Goal: Task Accomplishment & Management: Use online tool/utility

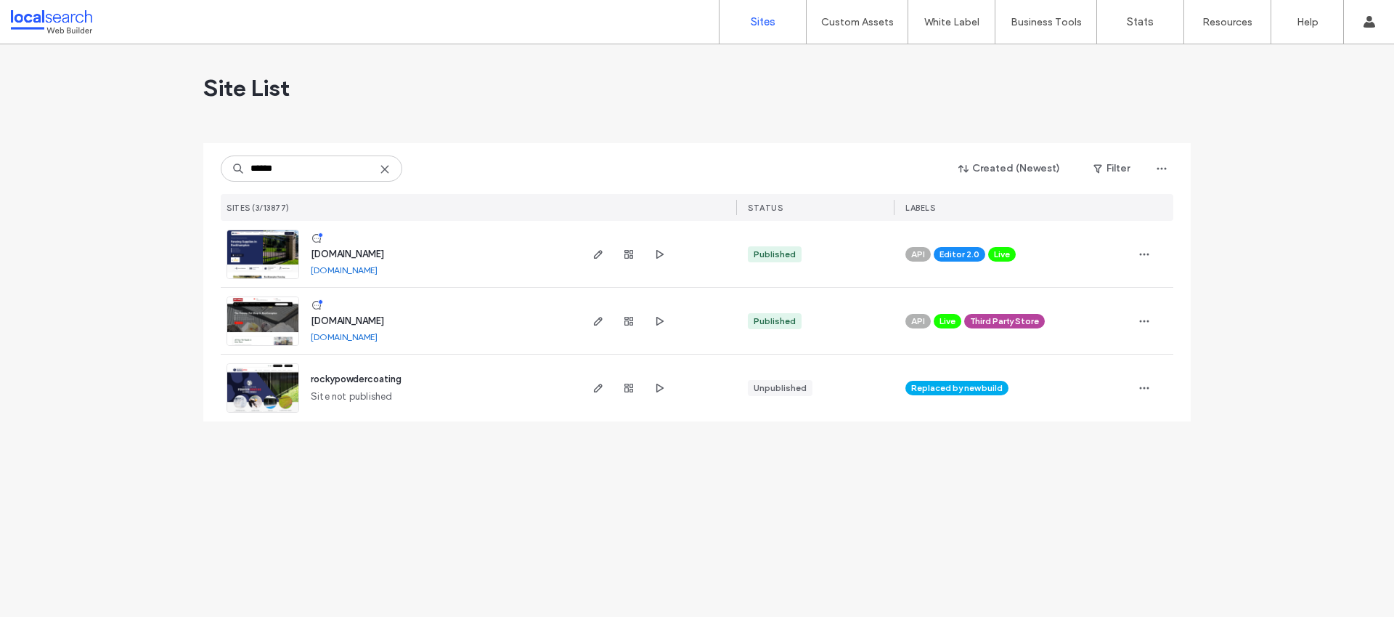
type input "******"
click at [384, 322] on span "www.rockypetworld.com" at bounding box center [347, 320] width 73 height 11
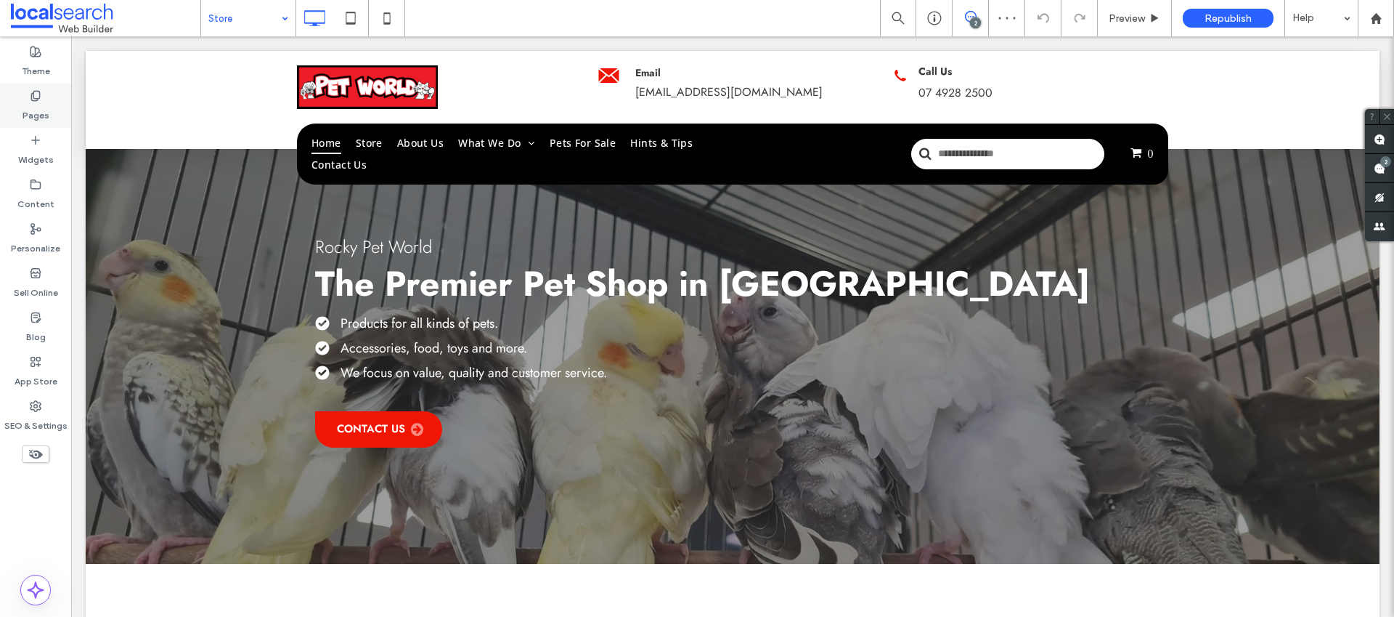
click at [23, 97] on div "Pages" at bounding box center [35, 106] width 71 height 44
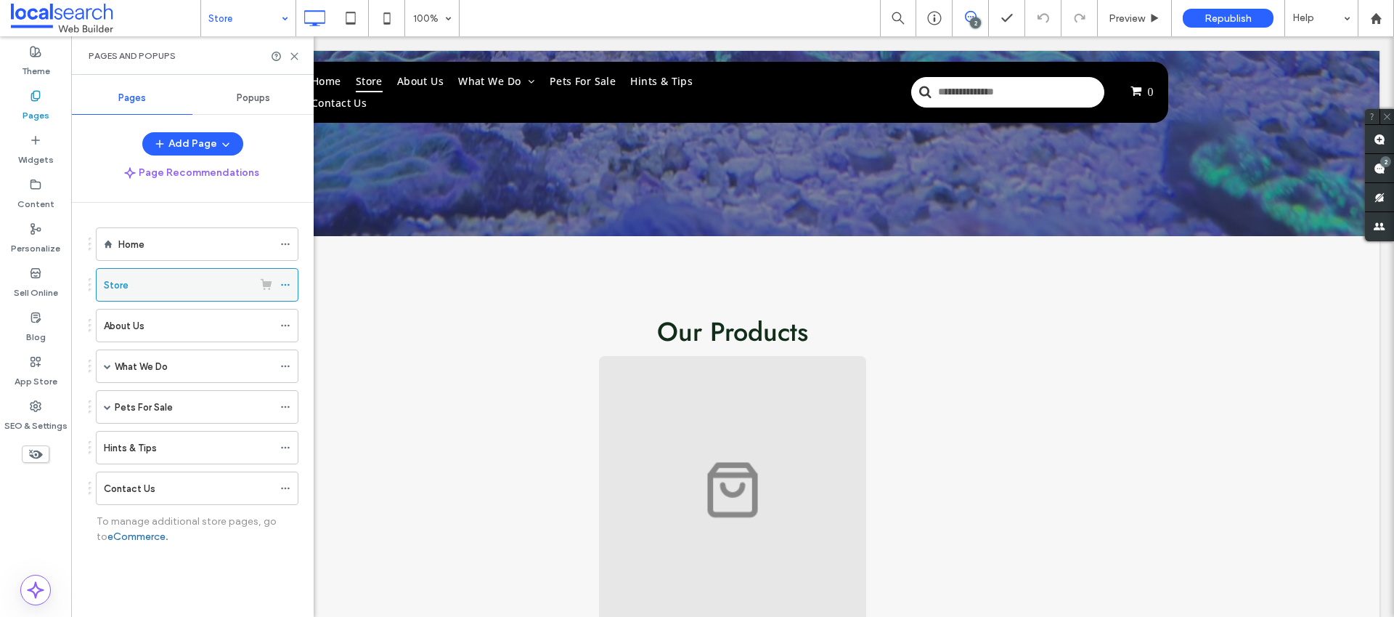
click at [285, 281] on icon at bounding box center [285, 285] width 10 height 10
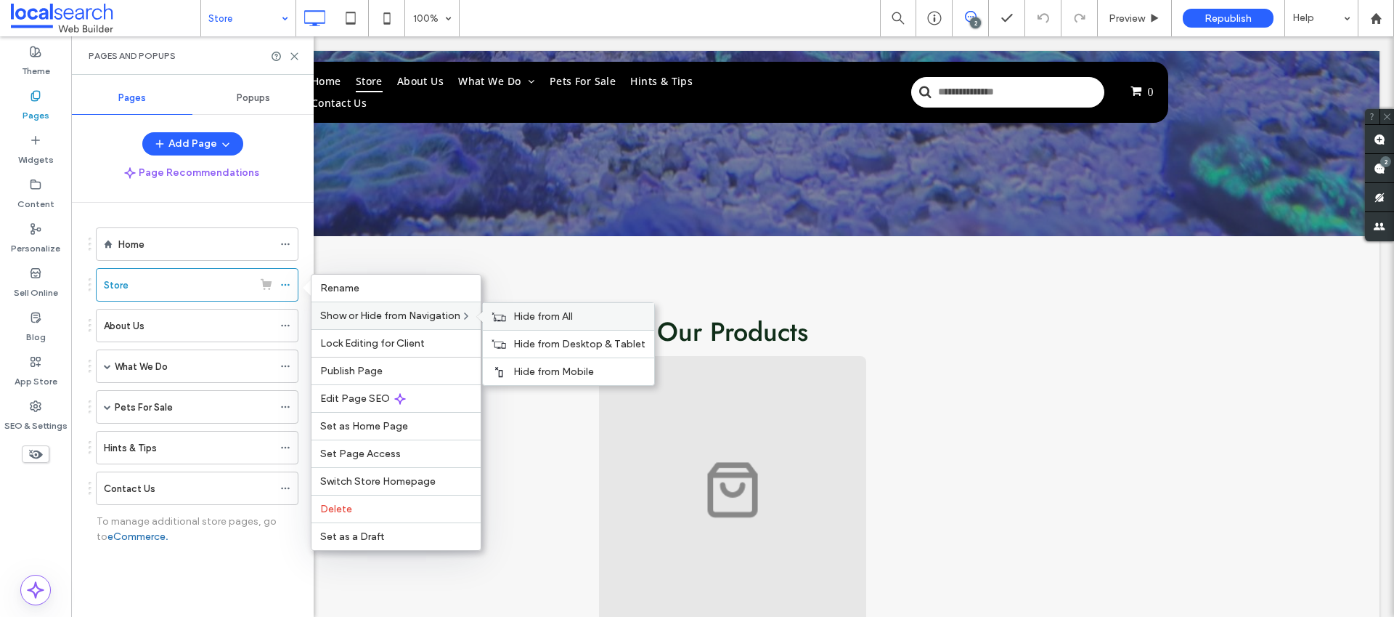
click at [511, 319] on div "Hide from All" at bounding box center [568, 316] width 171 height 27
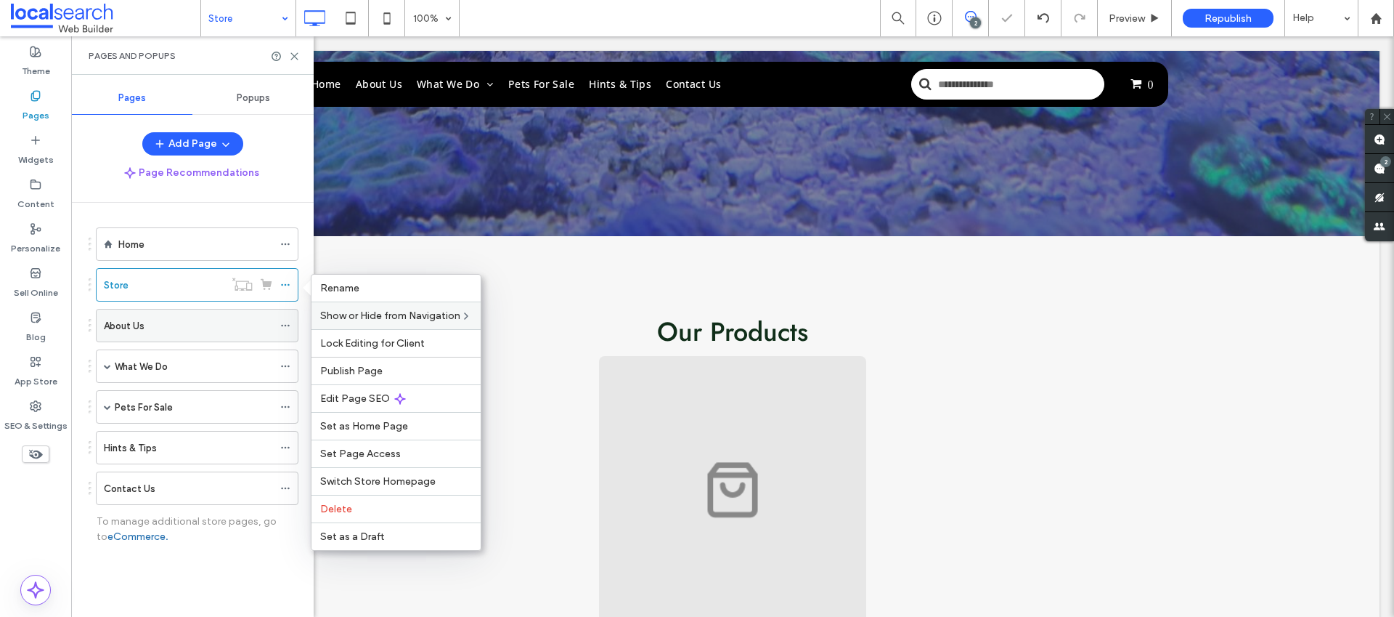
click at [109, 319] on label "About Us" at bounding box center [124, 325] width 41 height 25
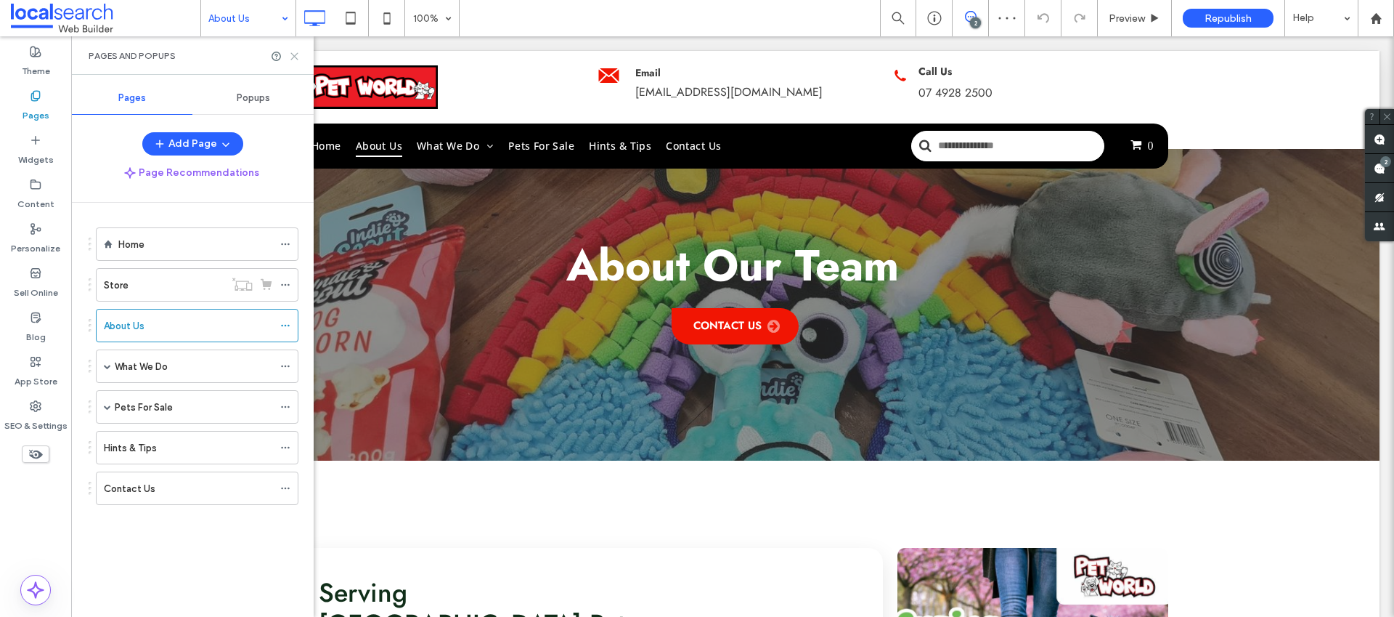
click at [296, 53] on icon at bounding box center [294, 56] width 11 height 11
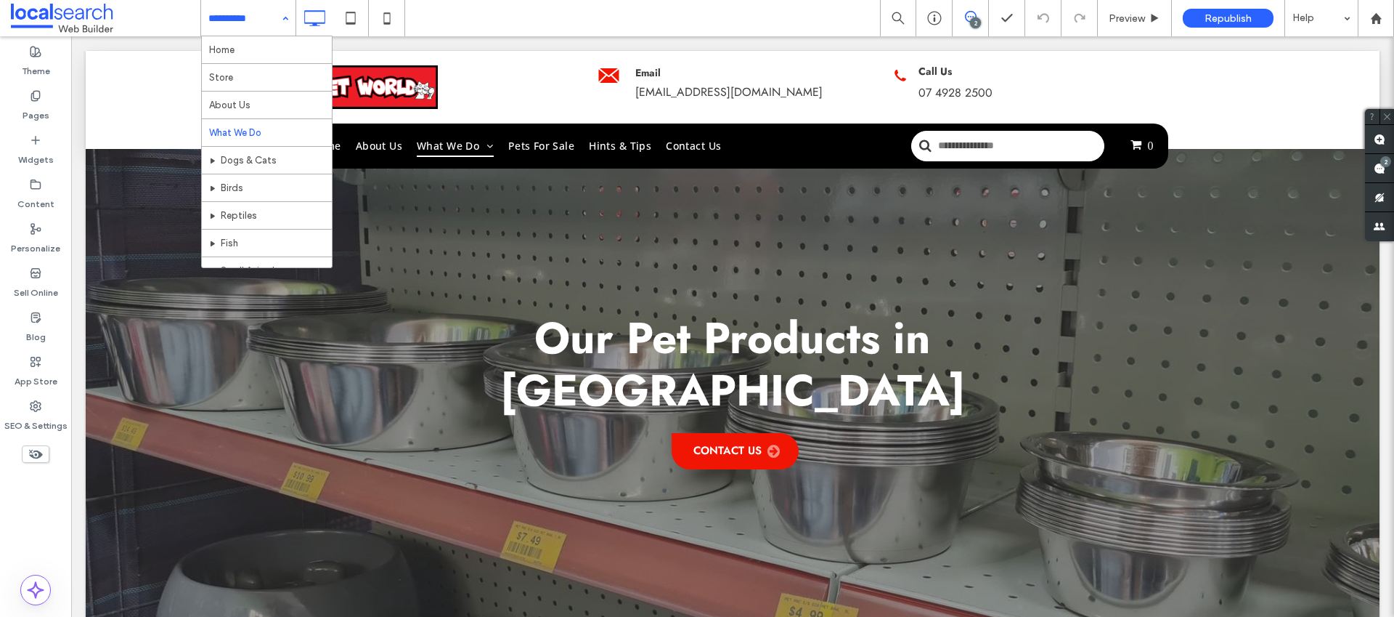
click at [273, 17] on input at bounding box center [244, 18] width 73 height 36
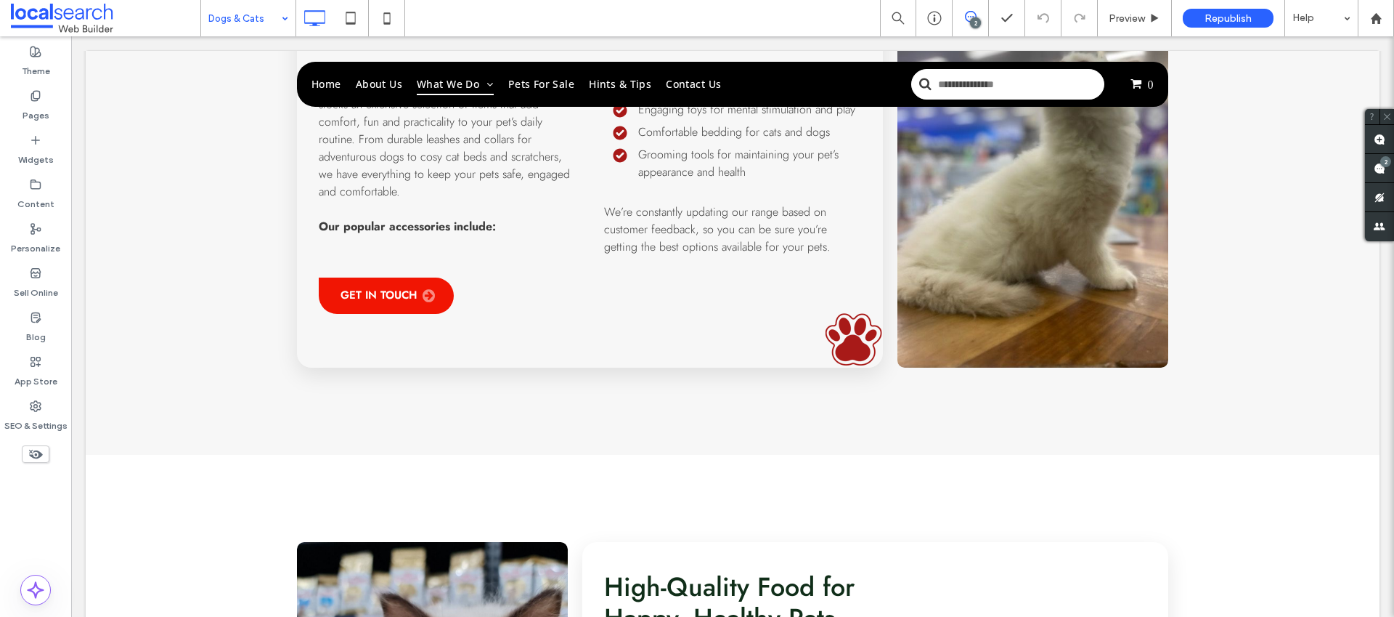
click at [264, 19] on input at bounding box center [244, 18] width 73 height 36
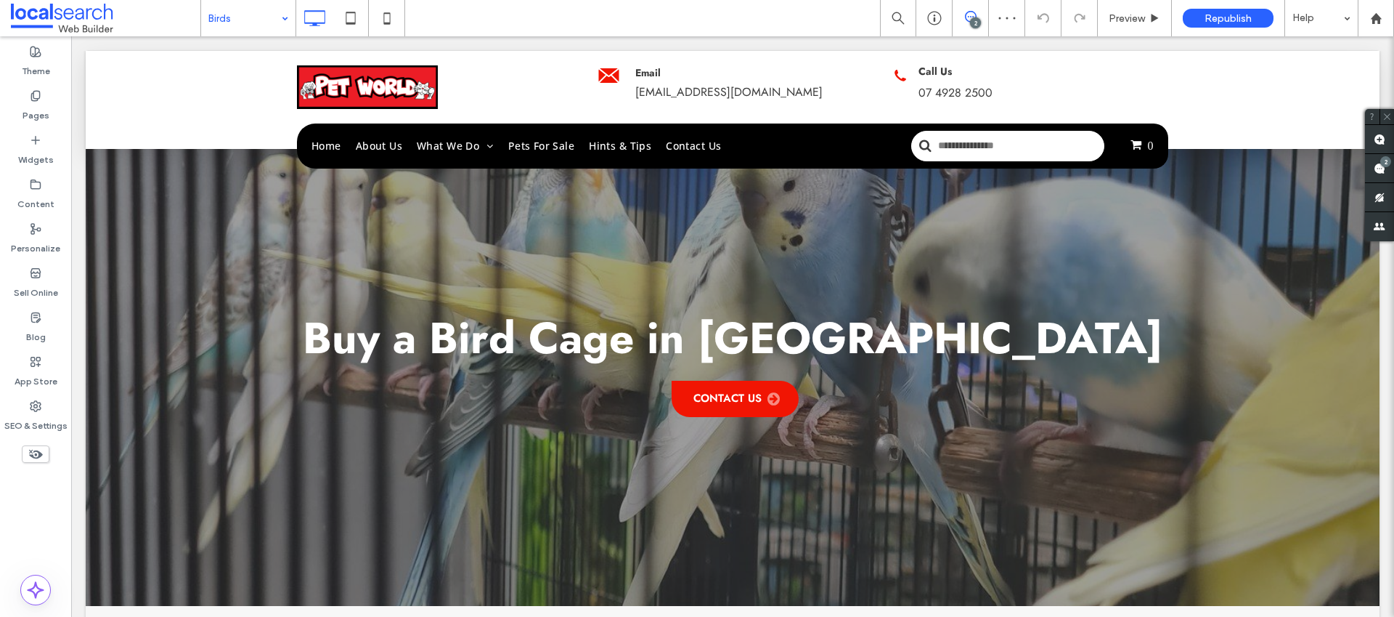
click at [260, 27] on input at bounding box center [244, 18] width 73 height 36
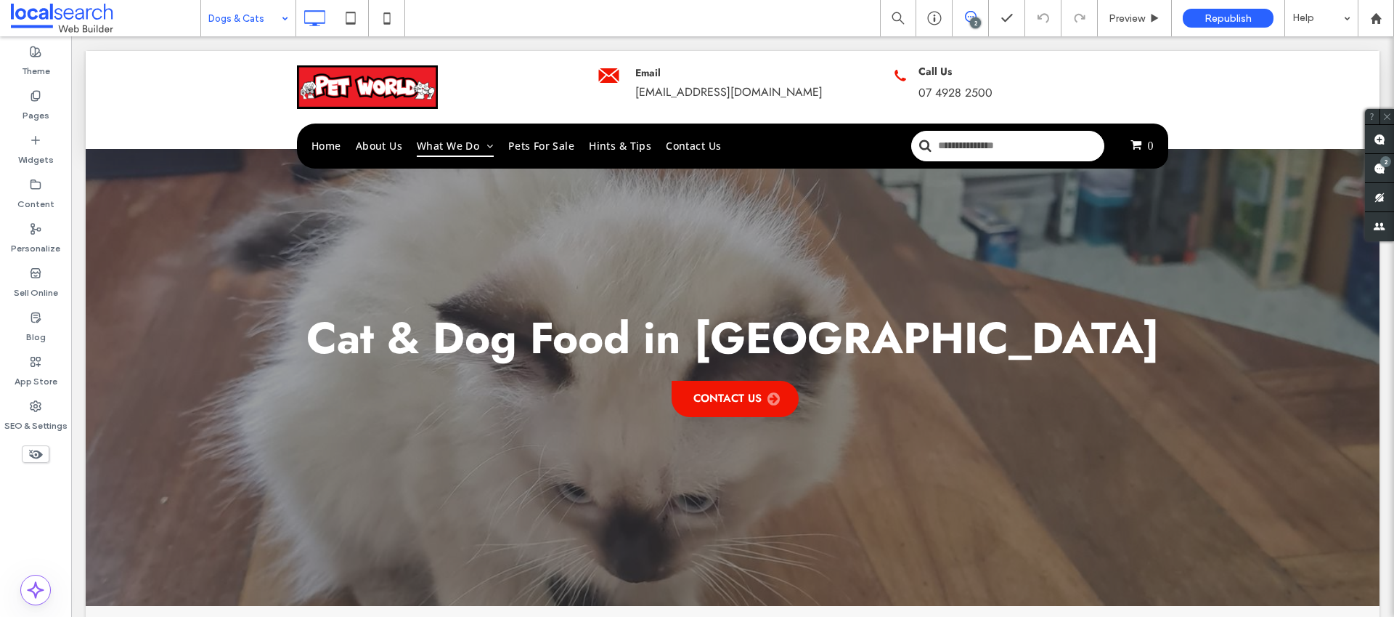
click at [283, 19] on div "Dogs & Cats" at bounding box center [248, 18] width 94 height 36
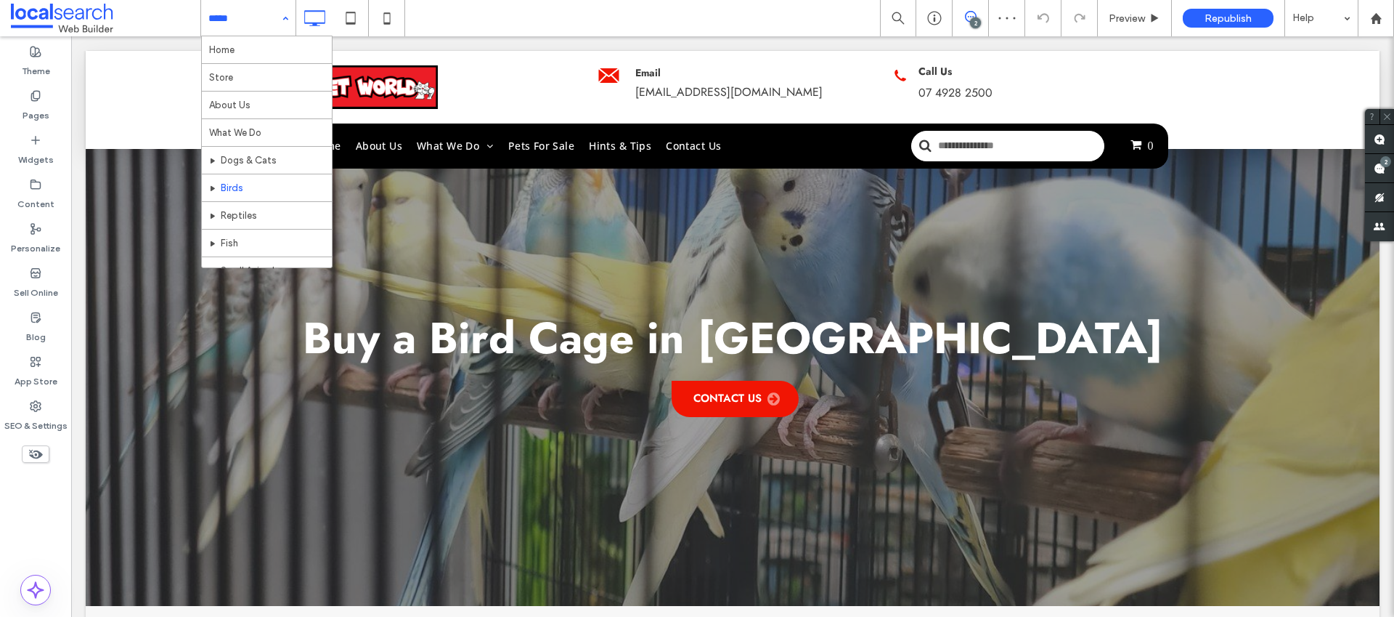
click at [285, 17] on div "Home Store About Us What We Do Dogs & Cats Birds Reptiles Fish Small Animals Po…" at bounding box center [248, 18] width 94 height 36
drag, startPoint x: 262, startPoint y: 55, endPoint x: 368, endPoint y: 8, distance: 116.1
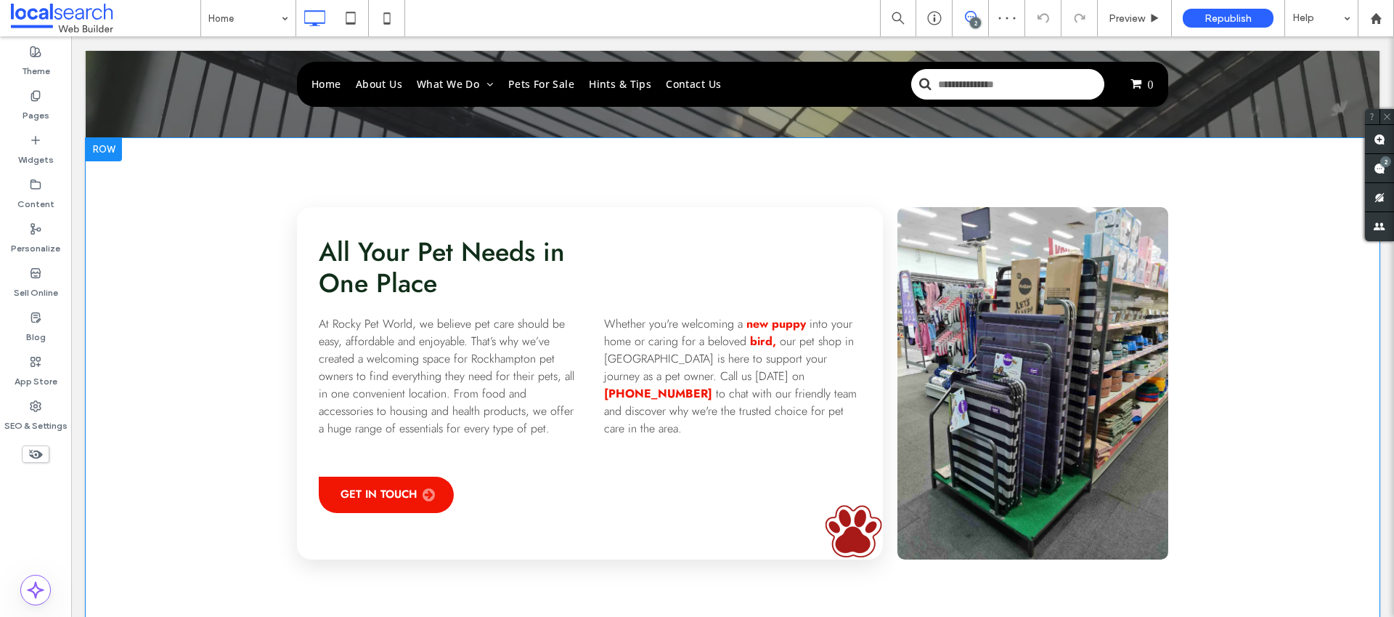
scroll to position [585, 0]
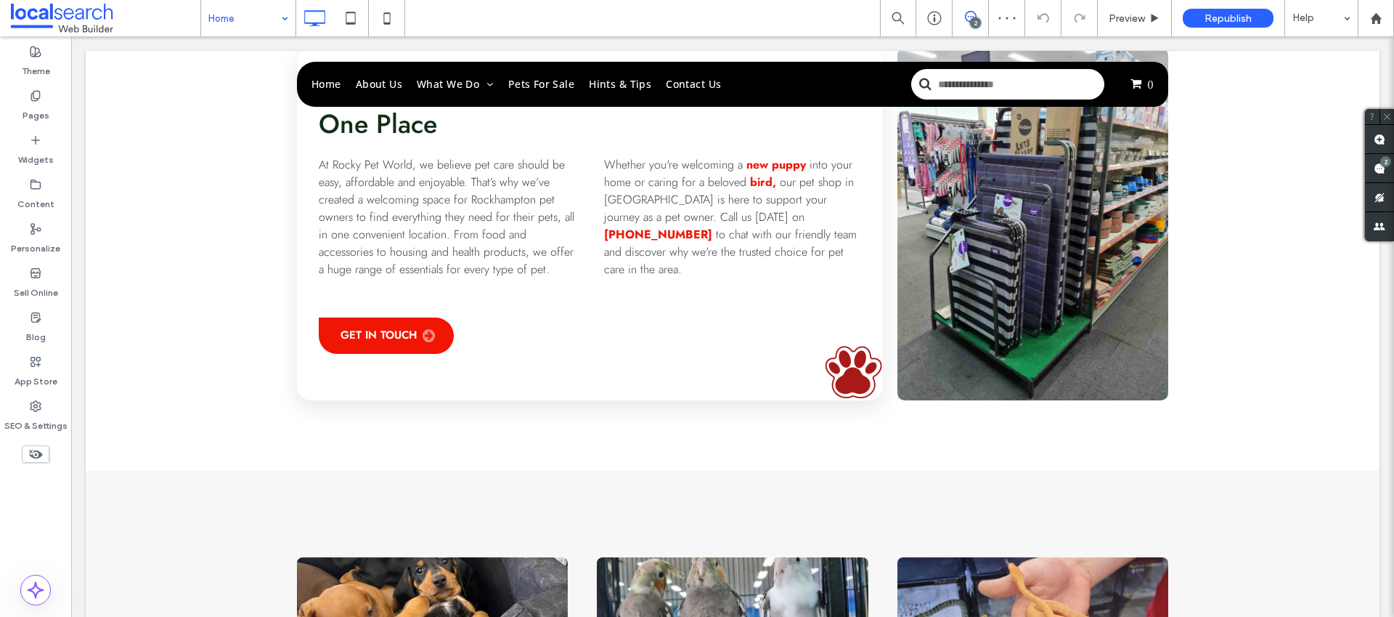
click at [293, 9] on div "Home" at bounding box center [248, 18] width 94 height 36
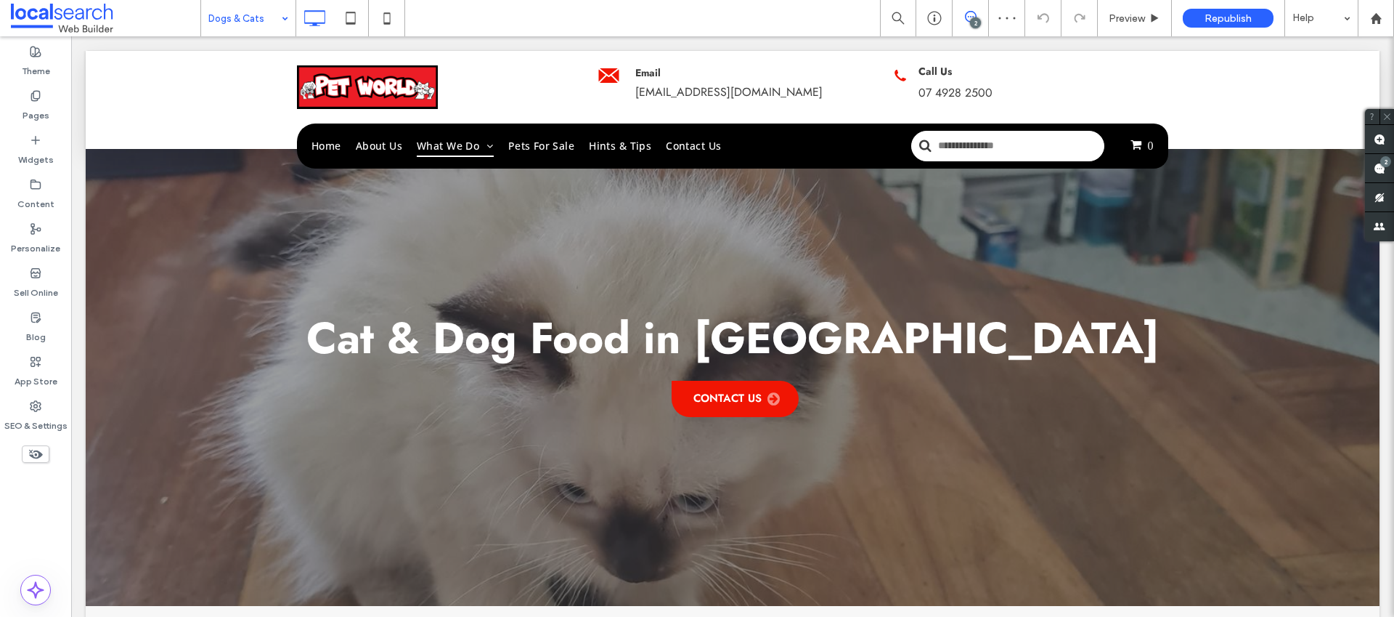
click at [283, 17] on div "Dogs & Cats" at bounding box center [248, 18] width 94 height 36
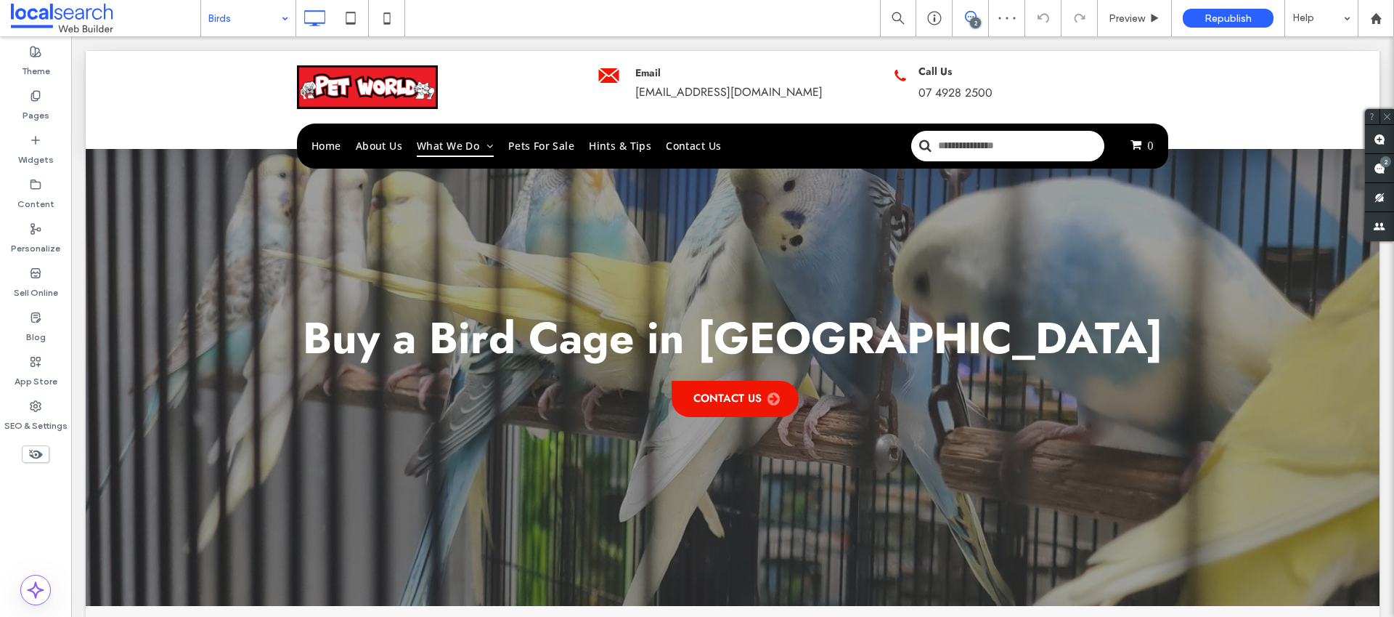
click at [272, 20] on input at bounding box center [244, 18] width 73 height 36
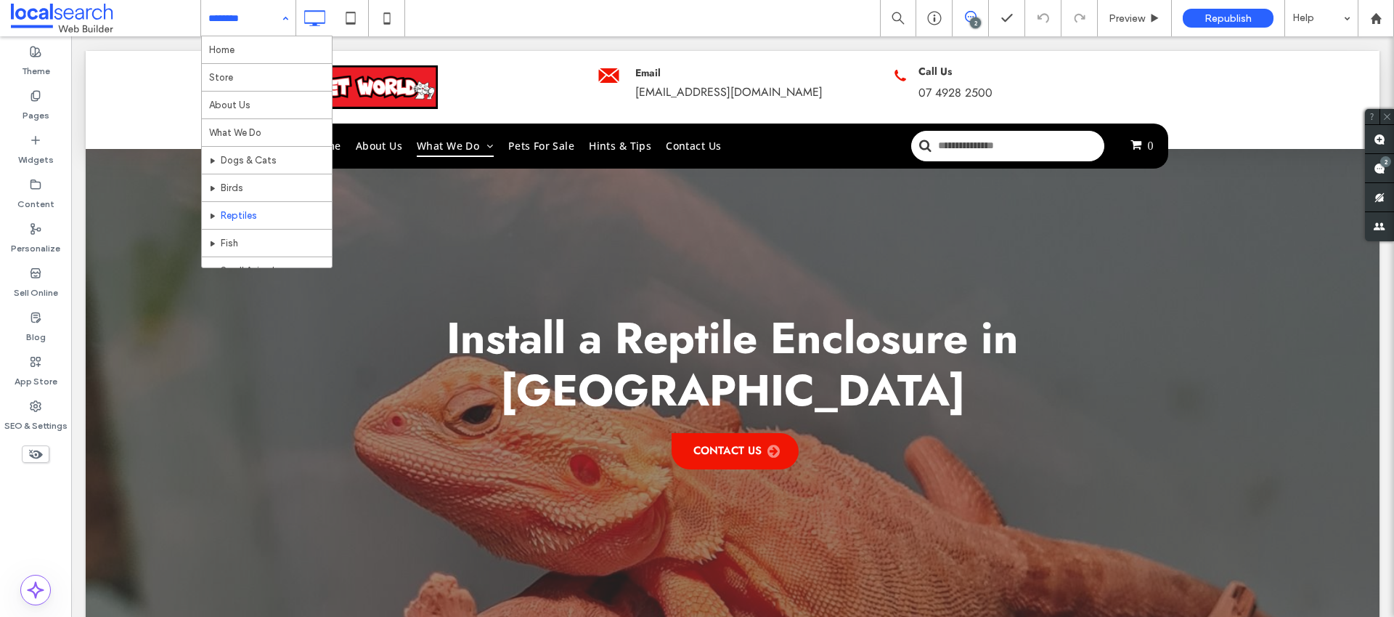
click at [267, 23] on input at bounding box center [244, 18] width 73 height 36
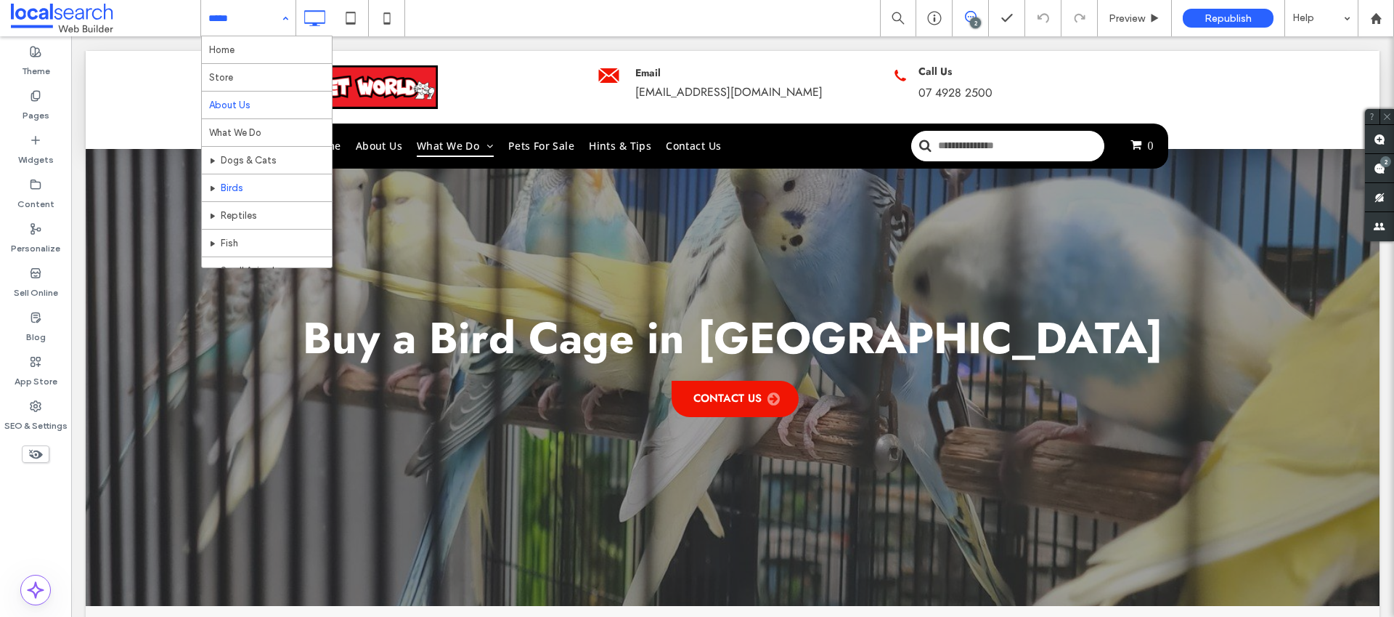
drag, startPoint x: 277, startPoint y: 27, endPoint x: 222, endPoint y: 113, distance: 102.5
click at [277, 26] on div "Home Store About Us What We Do Dogs & Cats Birds Reptiles Fish Small Animals Po…" at bounding box center [248, 18] width 94 height 36
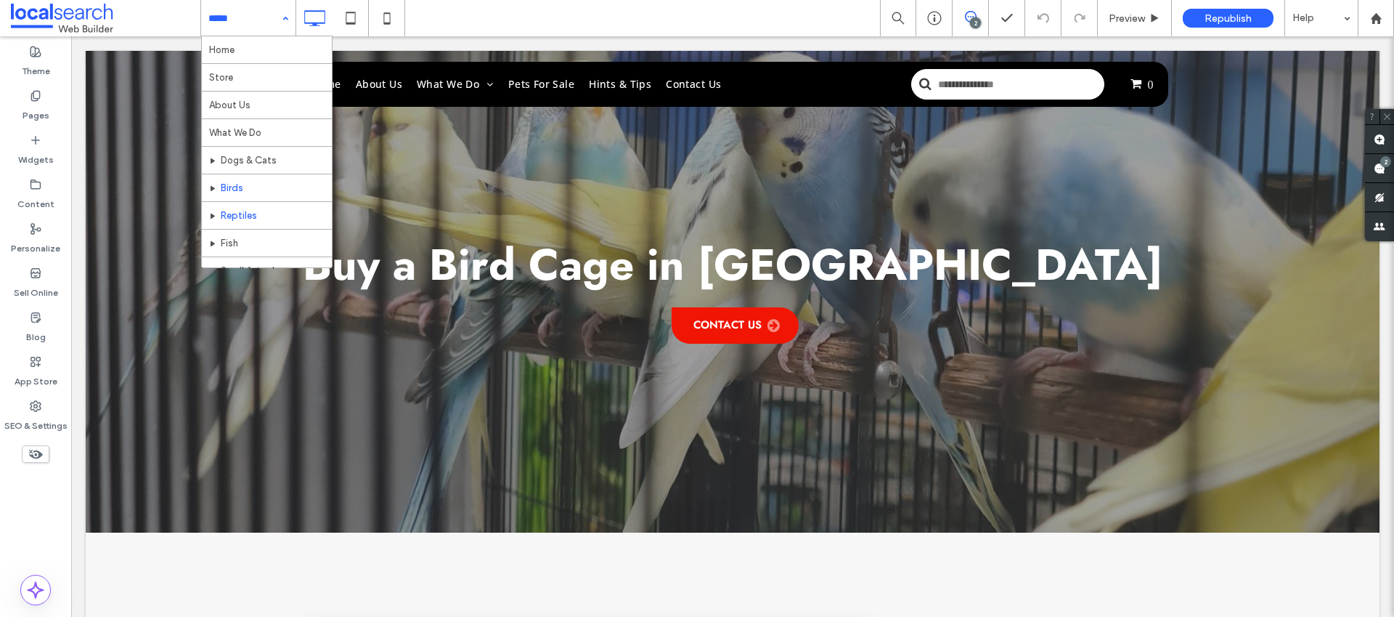
scroll to position [290, 0]
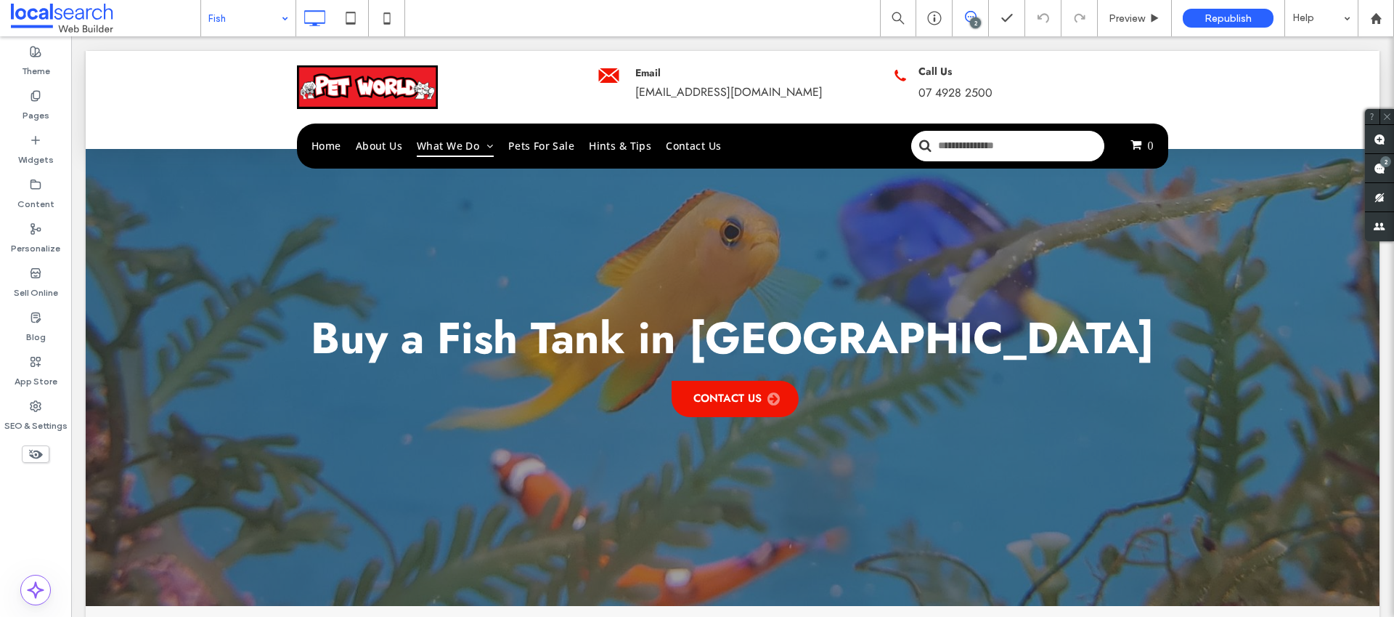
click at [282, 23] on div "Fish" at bounding box center [248, 18] width 94 height 36
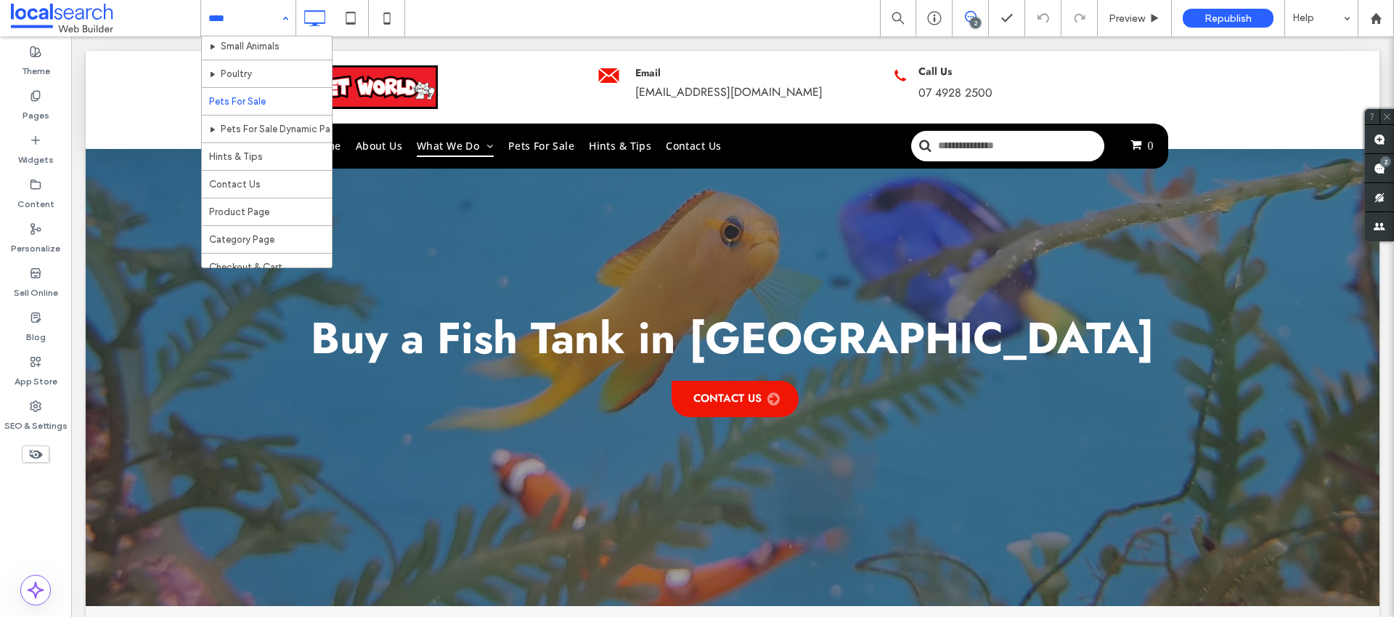
scroll to position [211, 0]
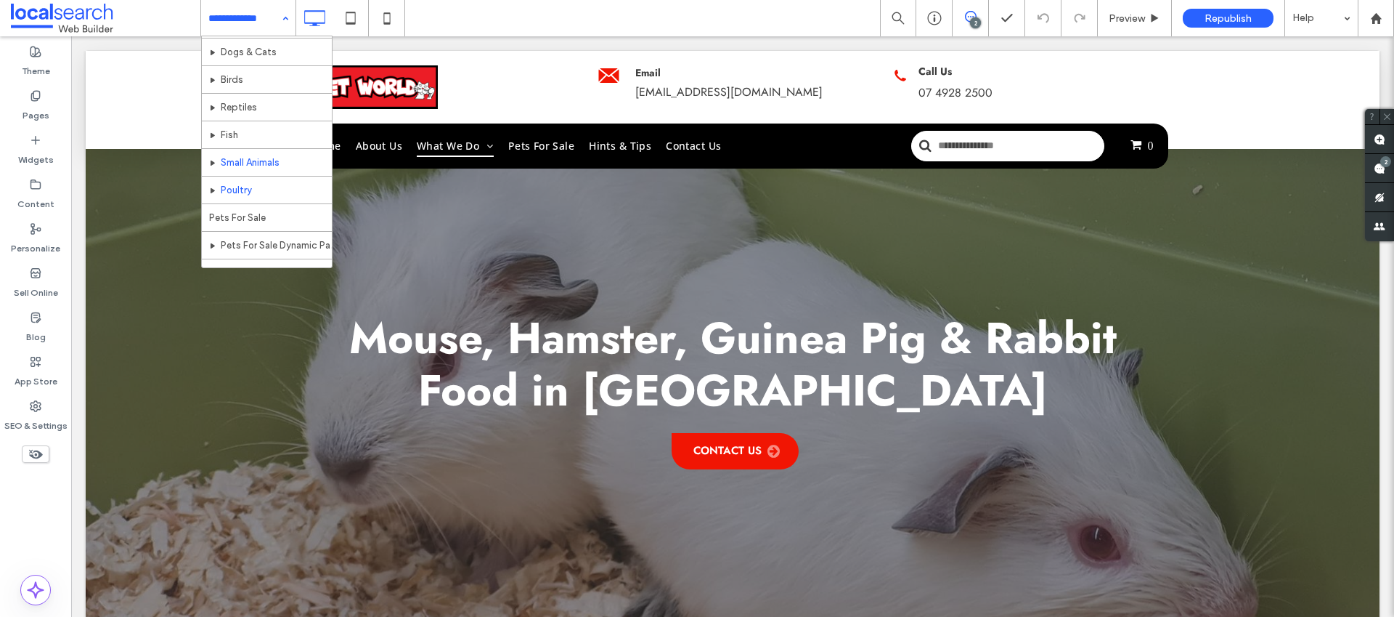
scroll to position [109, 0]
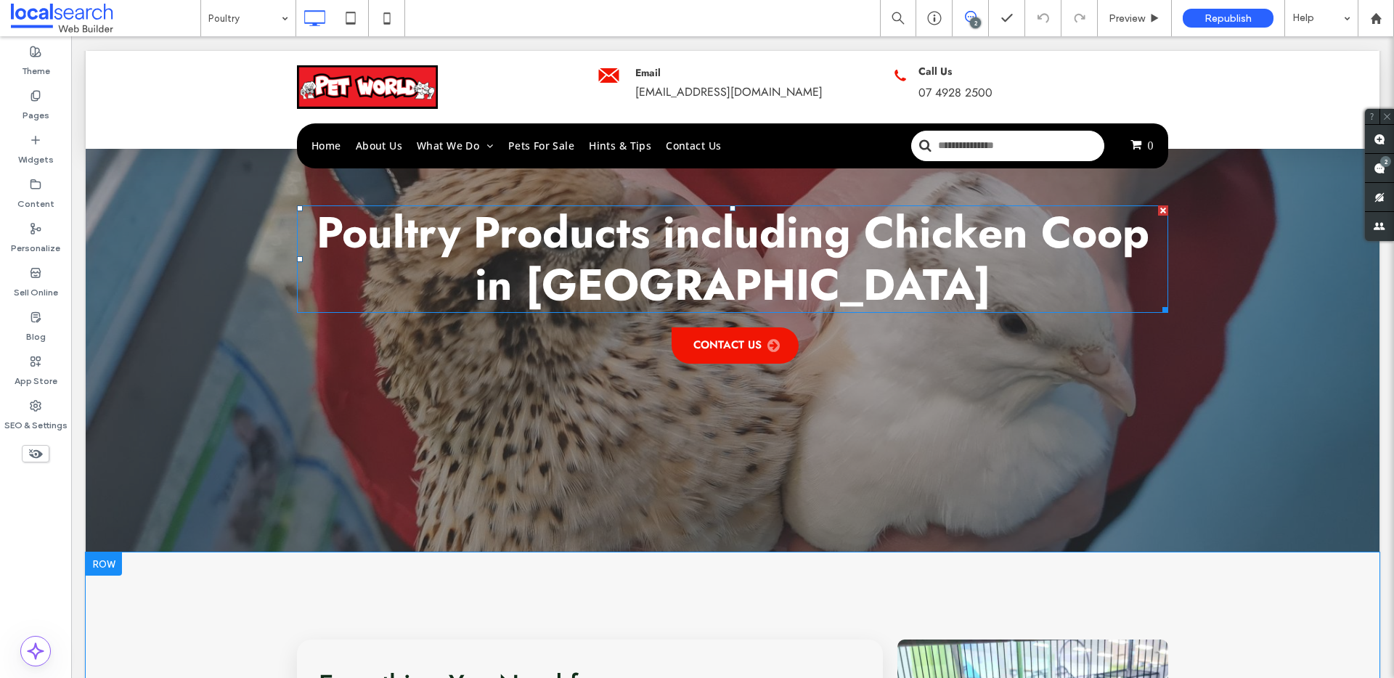
scroll to position [64, 0]
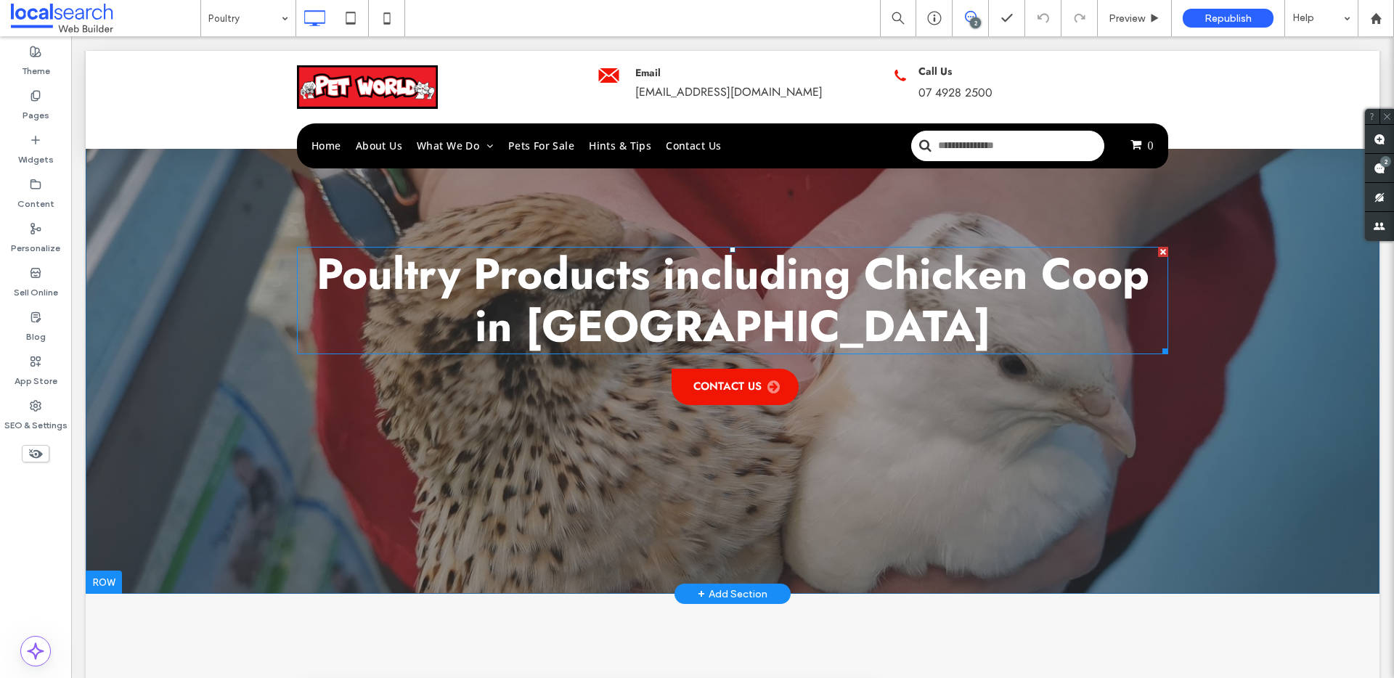
drag, startPoint x: 821, startPoint y: 288, endPoint x: 829, endPoint y: 282, distance: 9.3
click at [821, 285] on span "Poultry Products including Chicken Coop in [GEOGRAPHIC_DATA]" at bounding box center [733, 300] width 833 height 115
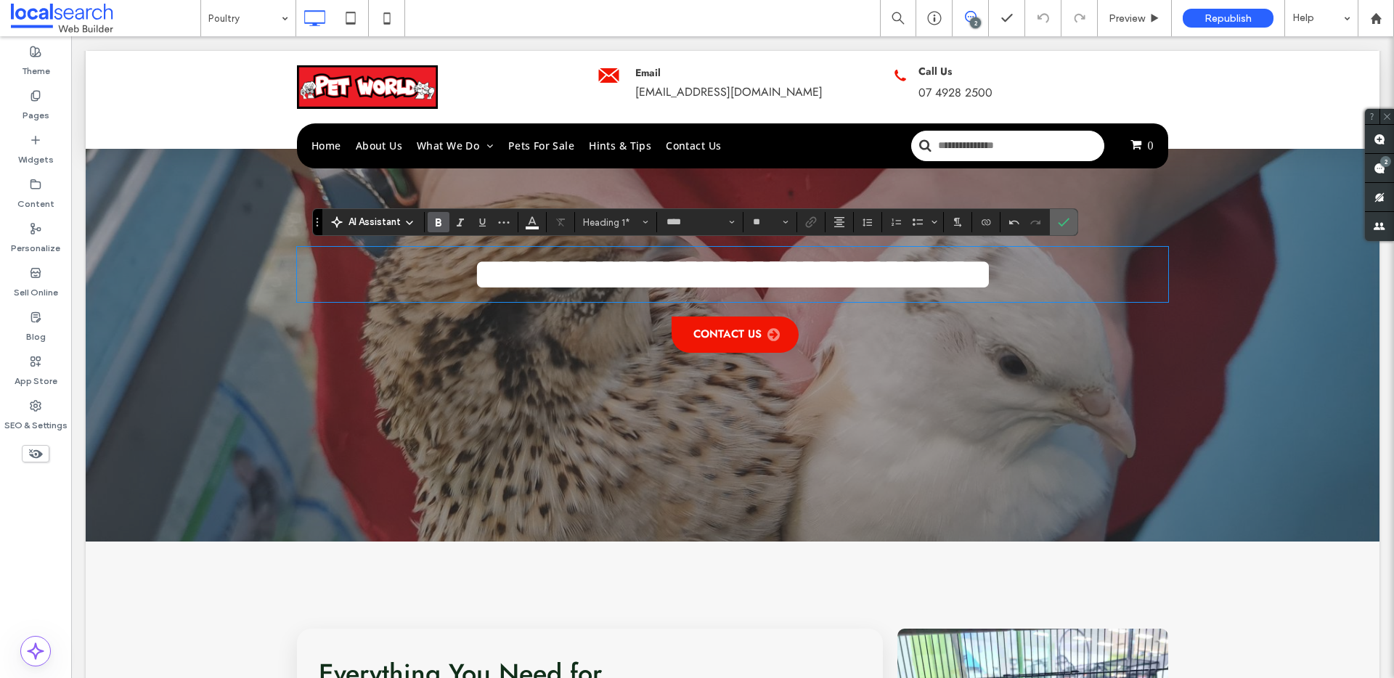
click at [1060, 218] on icon "Confirm" at bounding box center [1064, 222] width 12 height 12
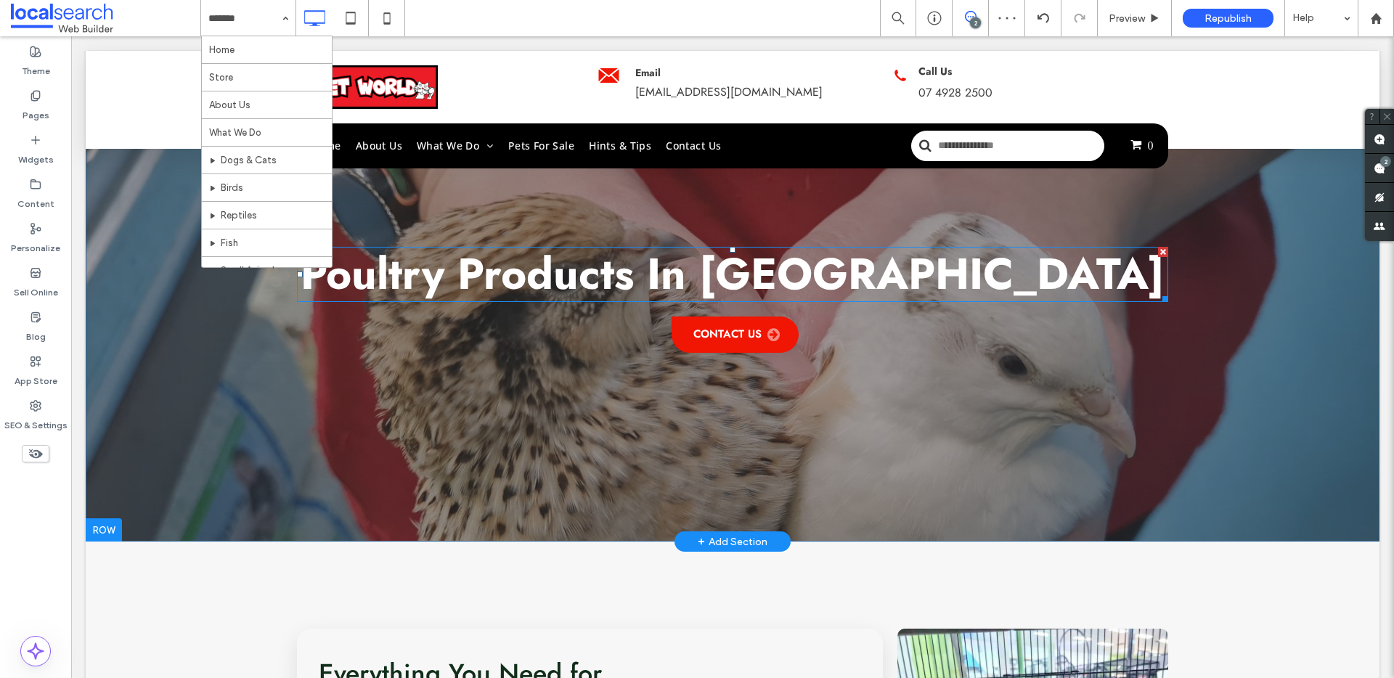
click at [699, 268] on span "Poultry Products In Rockhampton" at bounding box center [733, 274] width 864 height 63
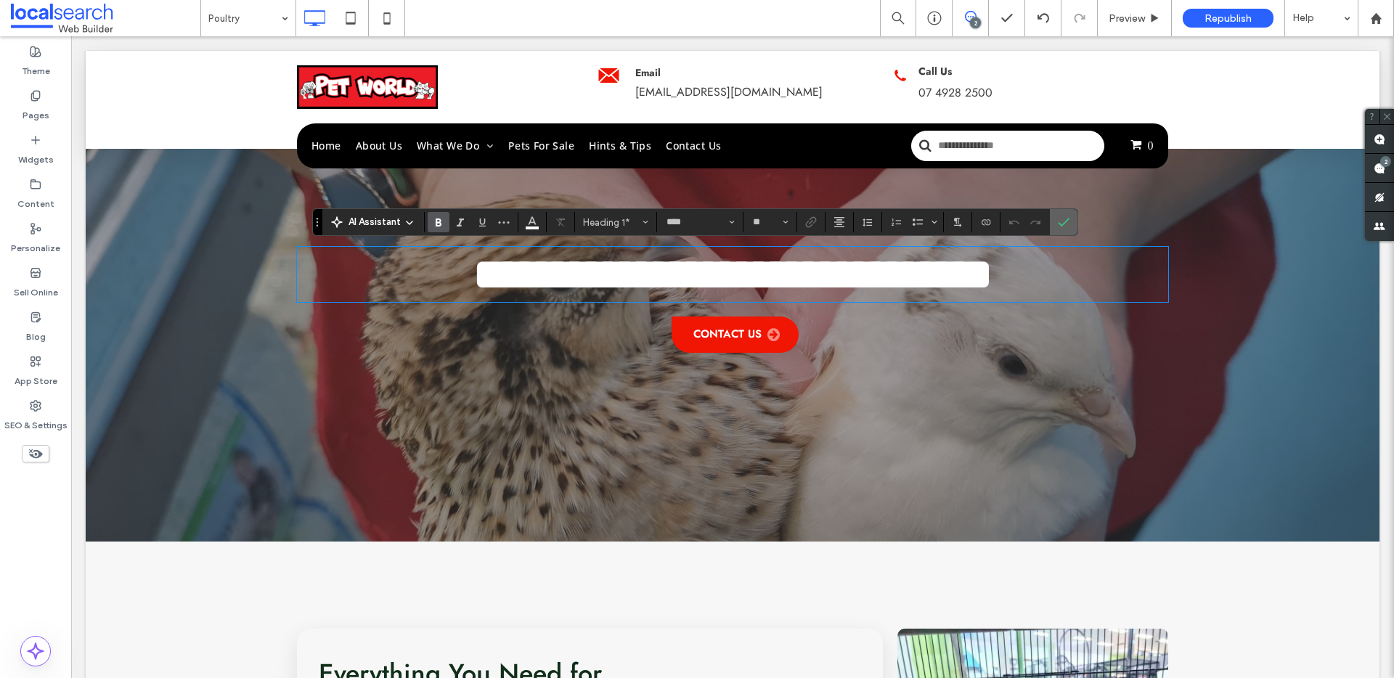
click at [1068, 214] on span "Confirm" at bounding box center [1064, 222] width 12 height 25
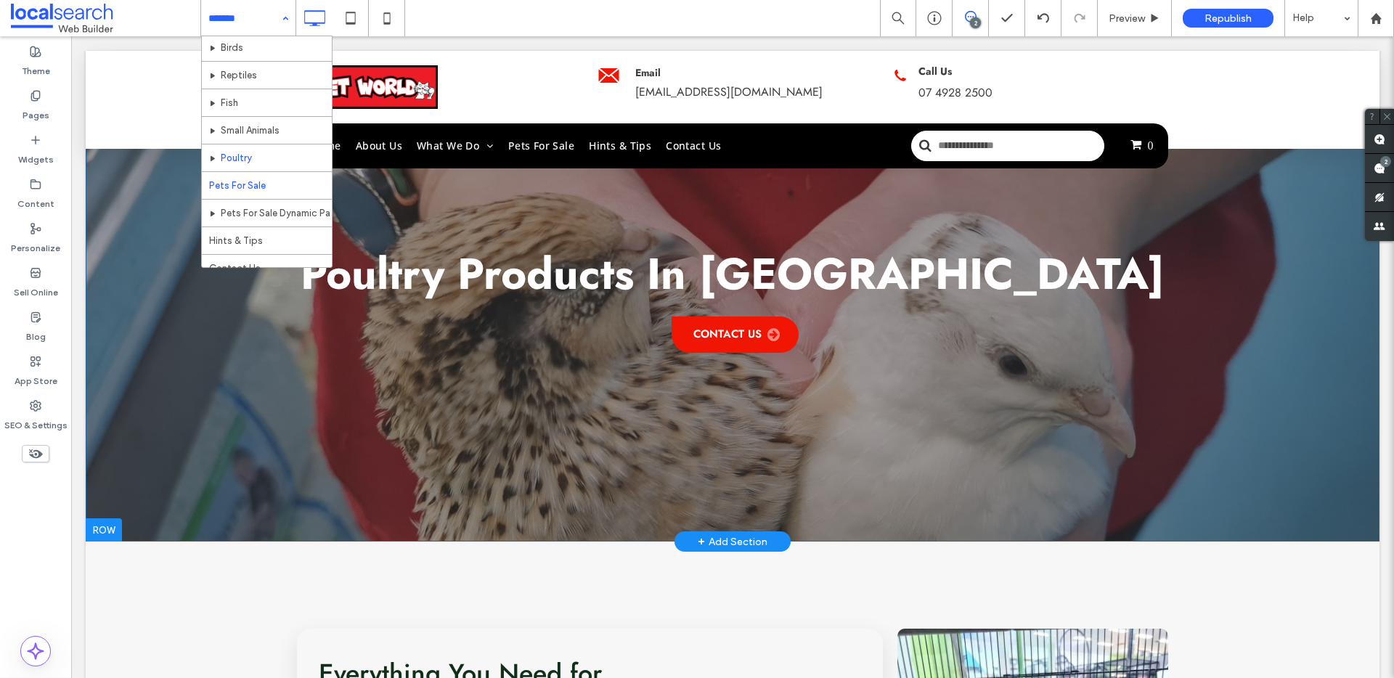
scroll to position [131, 0]
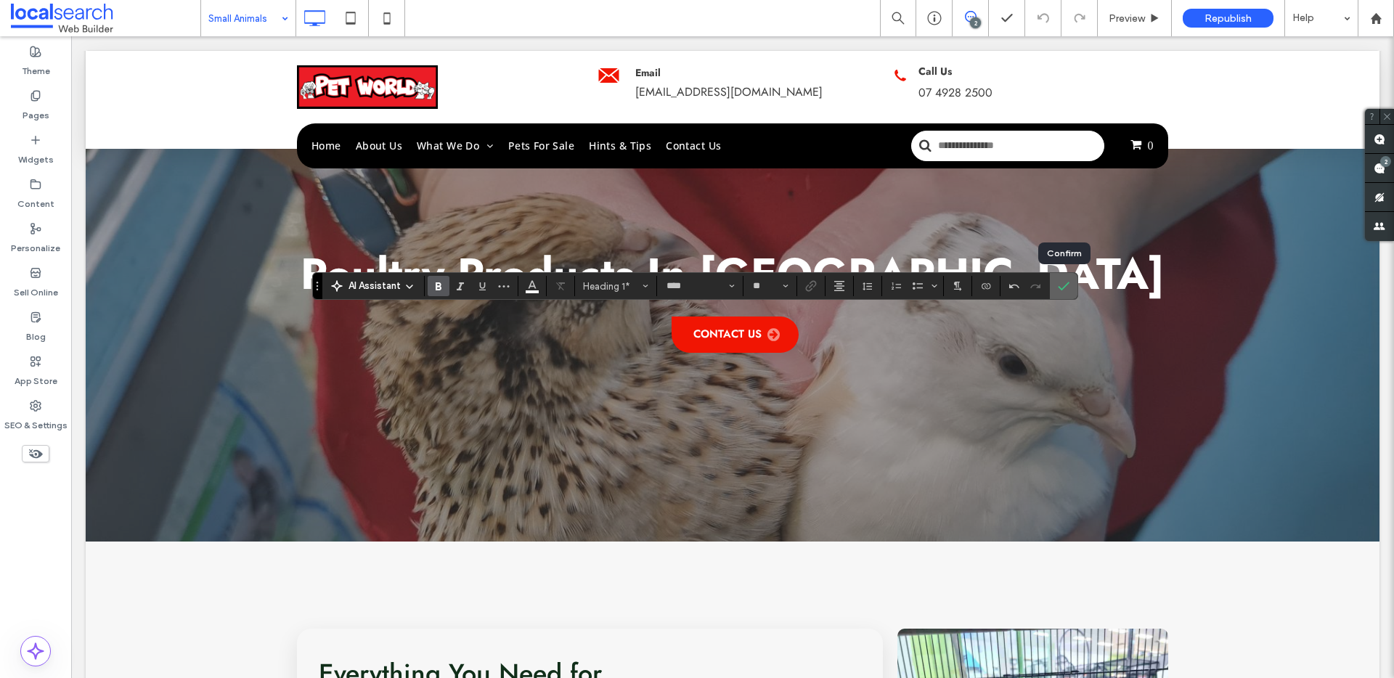
click at [1072, 283] on label "Confirm" at bounding box center [1064, 286] width 22 height 26
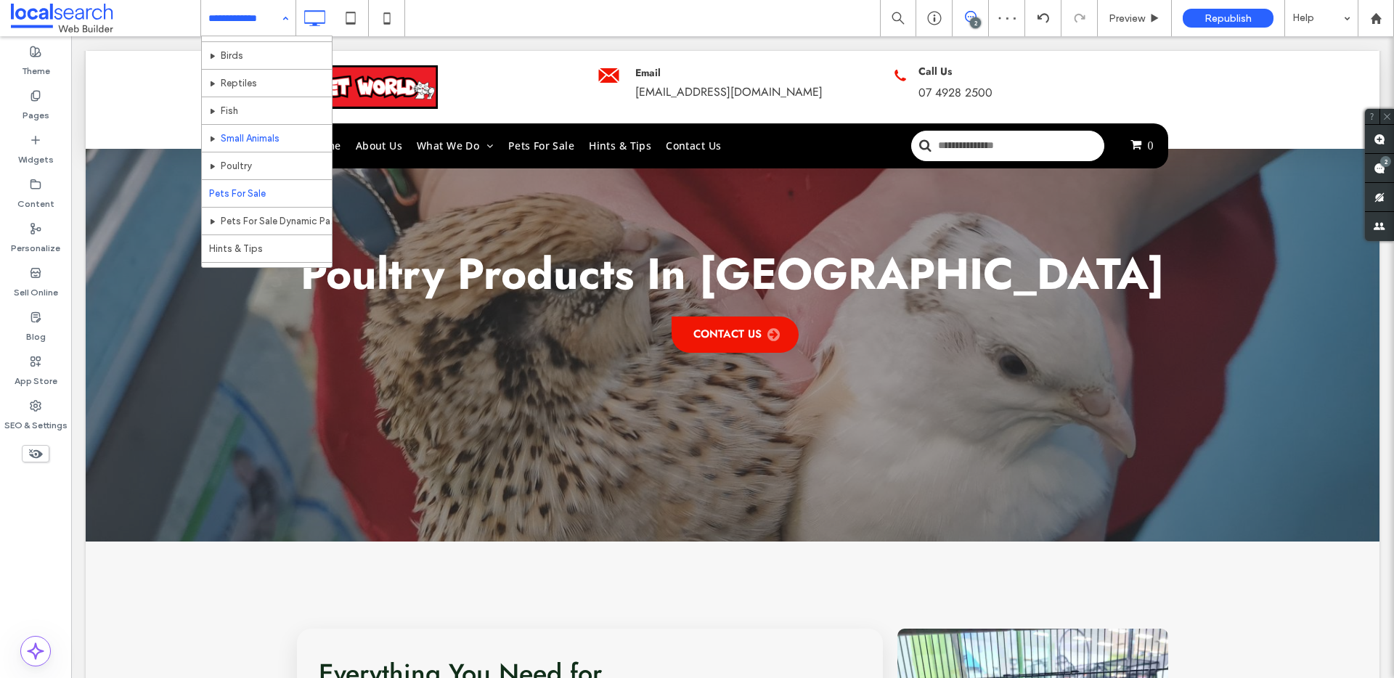
scroll to position [134, 0]
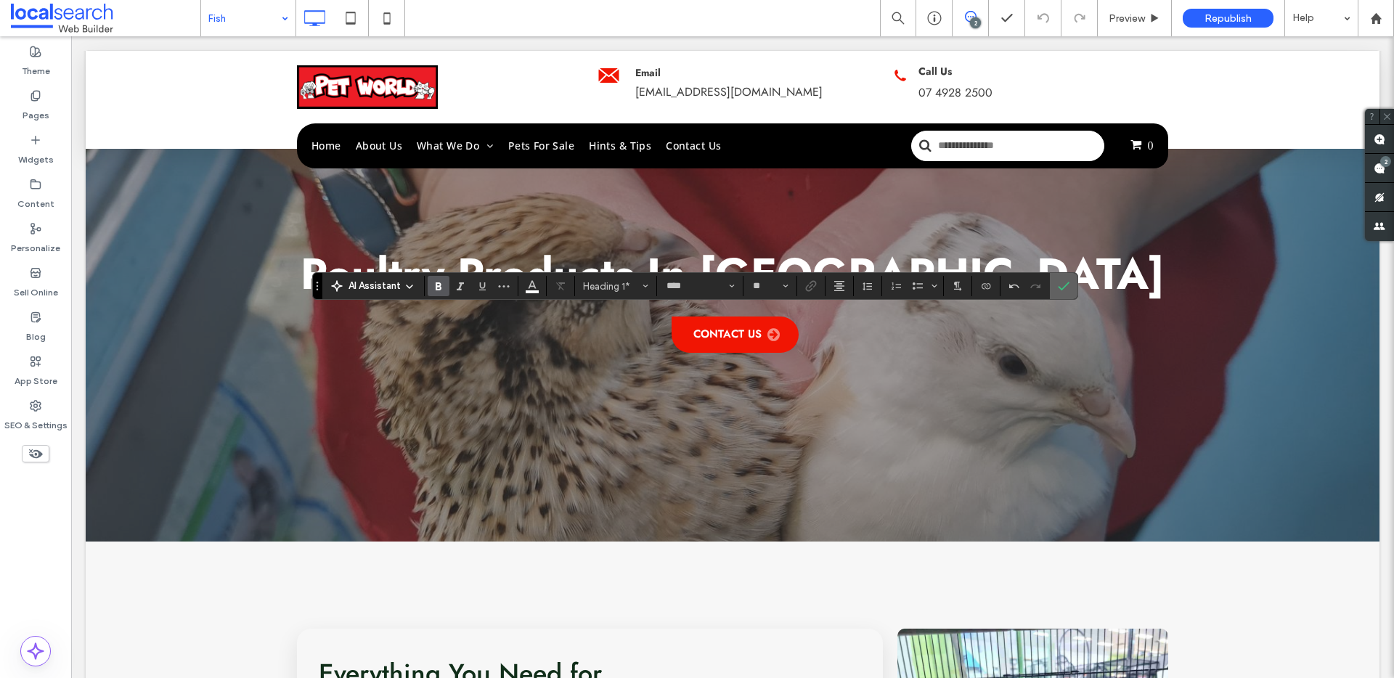
click at [1067, 287] on icon "Confirm" at bounding box center [1064, 286] width 12 height 12
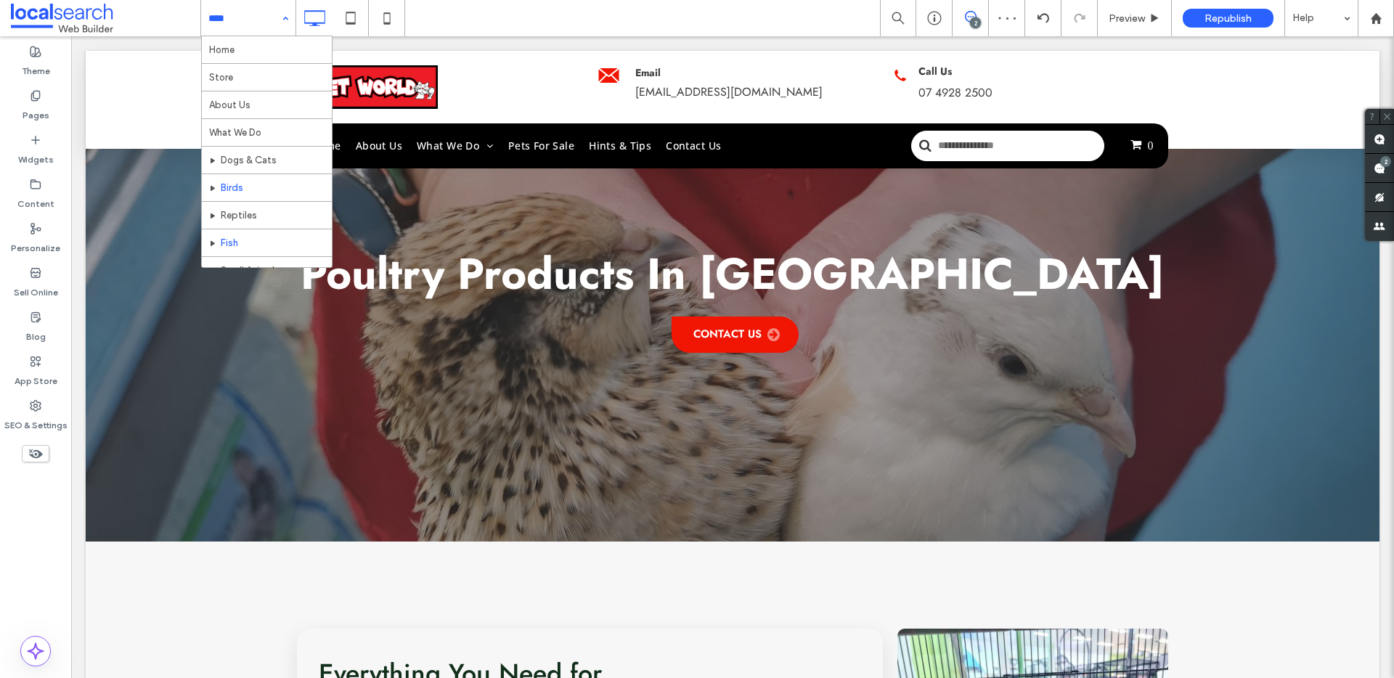
scroll to position [23, 0]
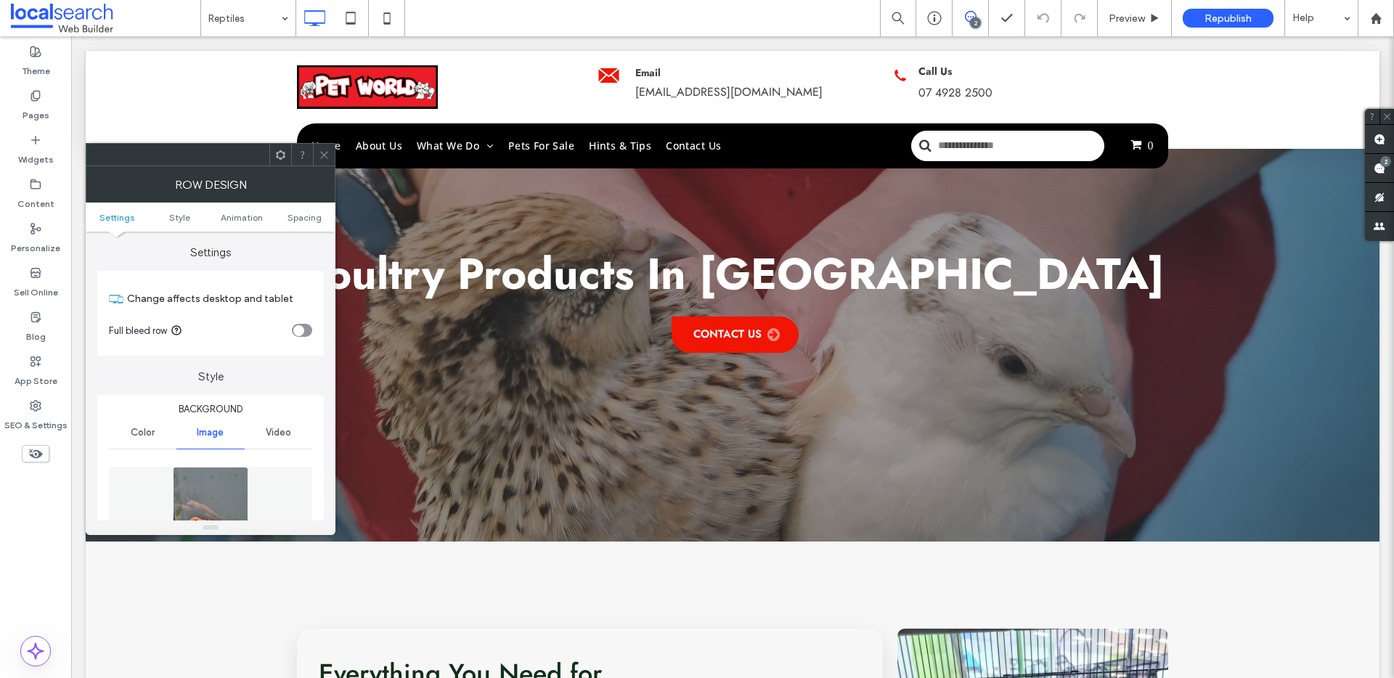
click at [322, 152] on icon at bounding box center [324, 155] width 11 height 11
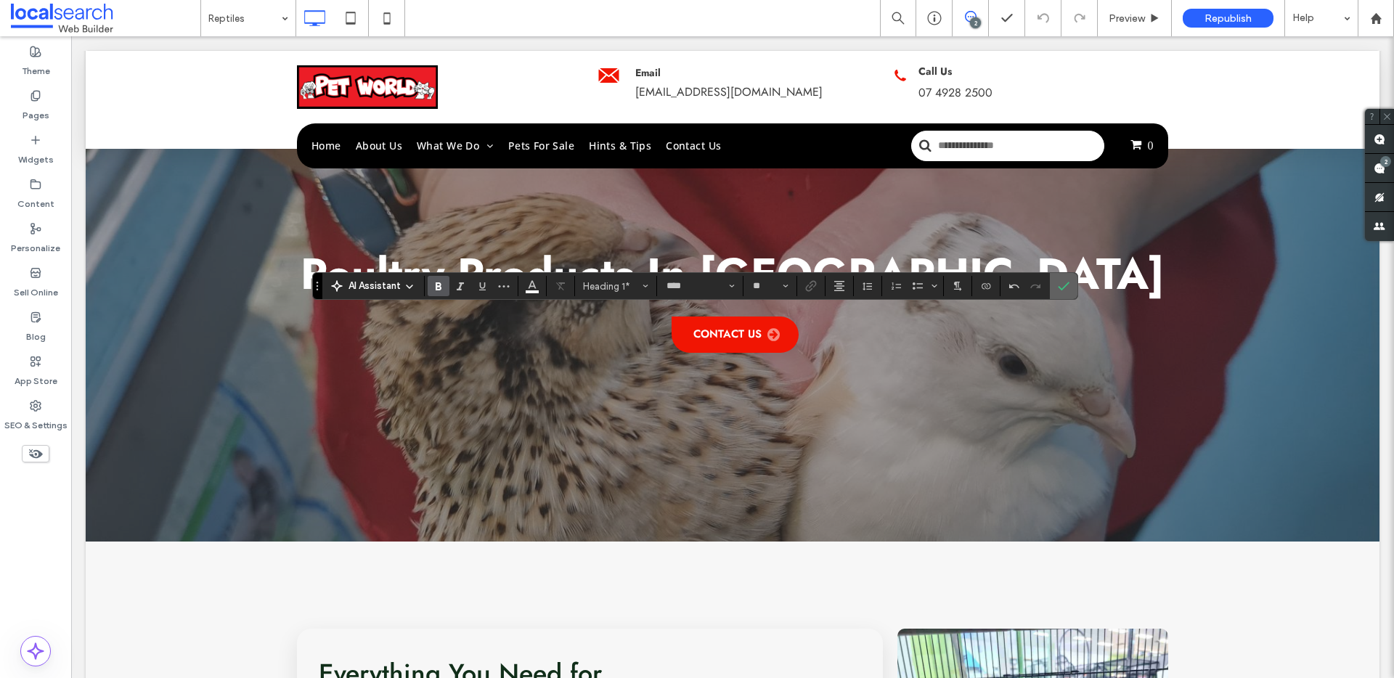
click at [1062, 278] on span "Confirm" at bounding box center [1061, 286] width 7 height 26
click at [1067, 288] on icon "Confirm" at bounding box center [1064, 286] width 12 height 12
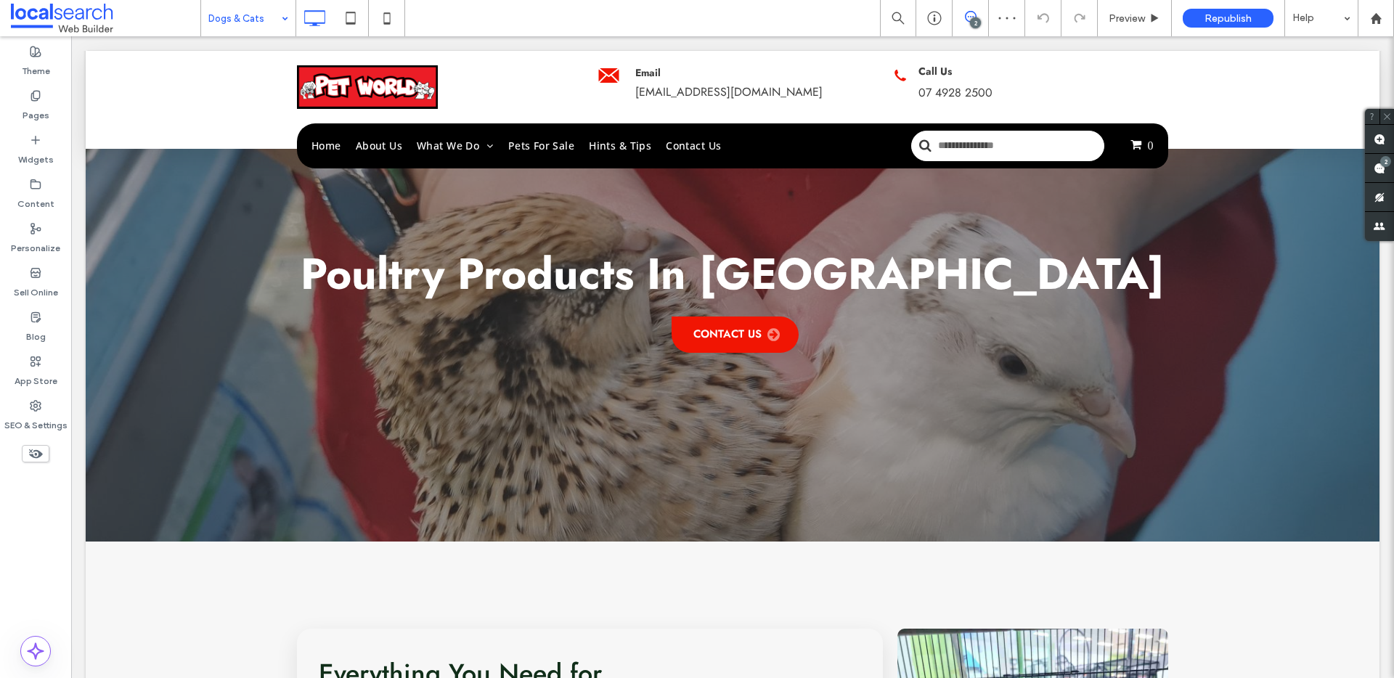
type input "****"
type input "**"
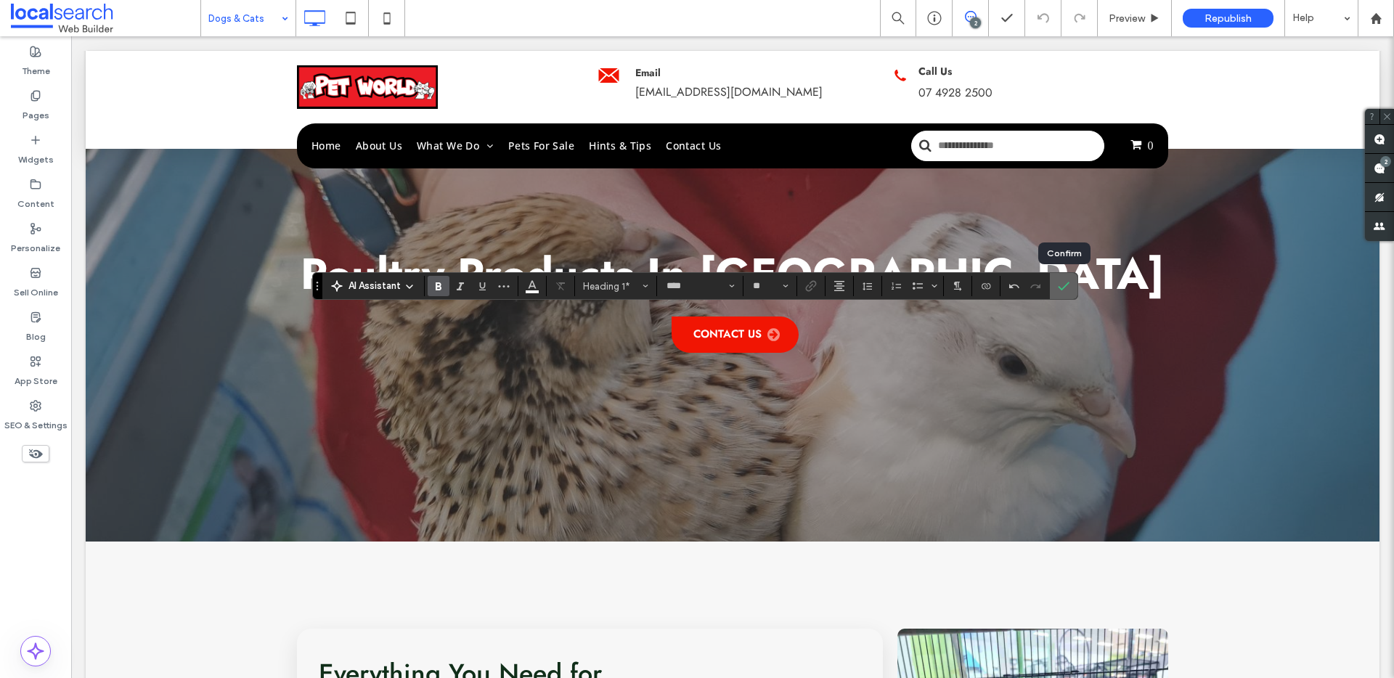
click at [1069, 285] on icon "Confirm" at bounding box center [1064, 286] width 12 height 12
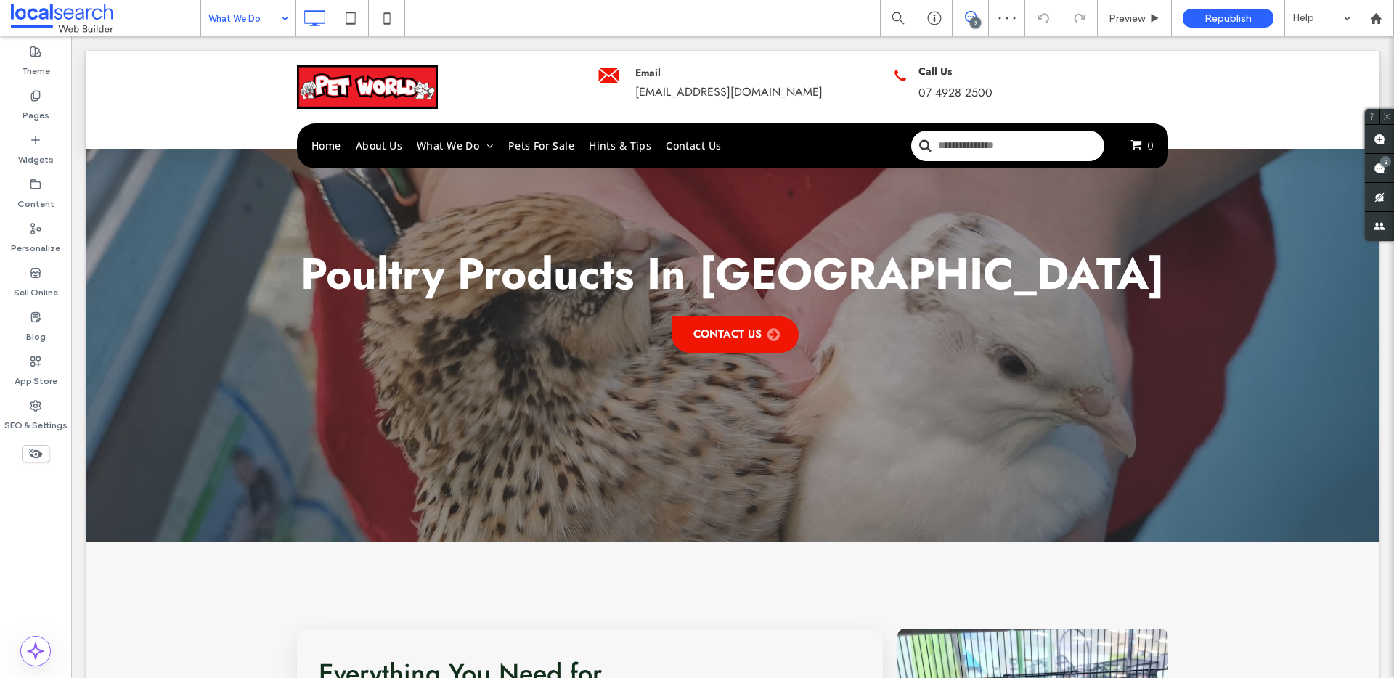
type input "****"
type input "**"
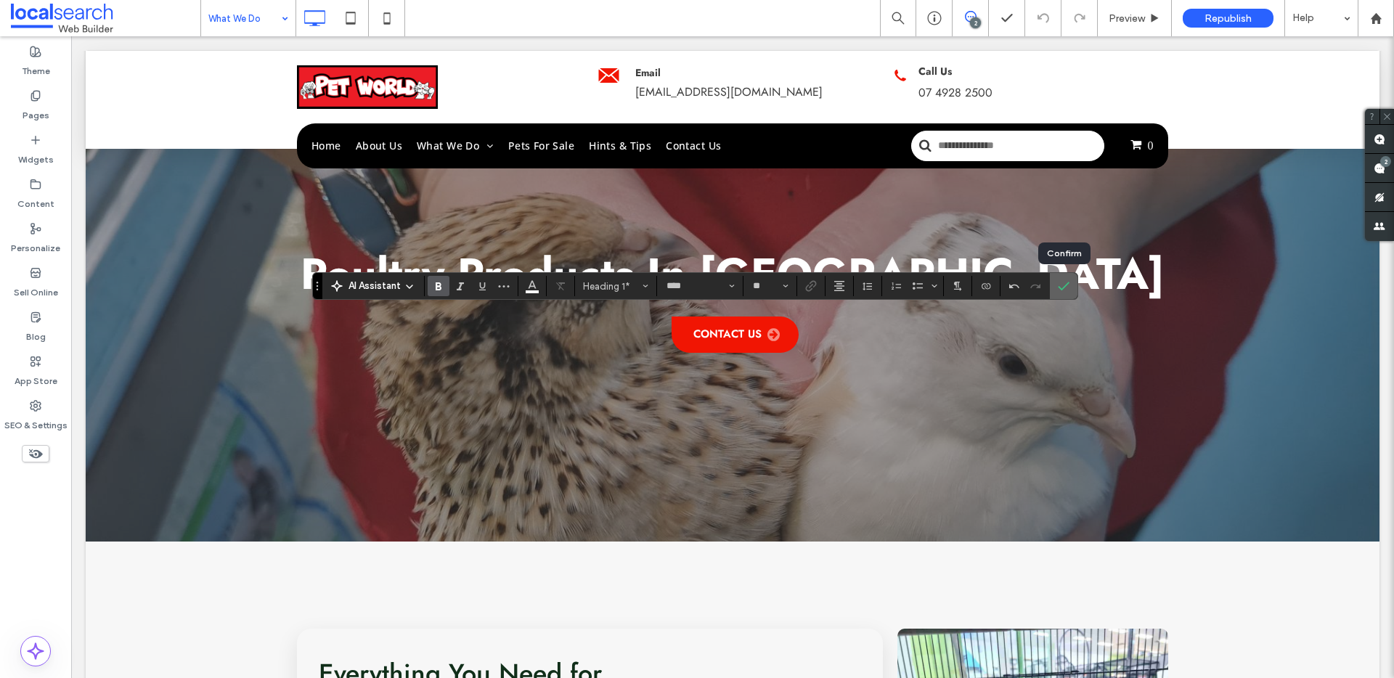
click at [1067, 283] on icon "Confirm" at bounding box center [1064, 286] width 12 height 12
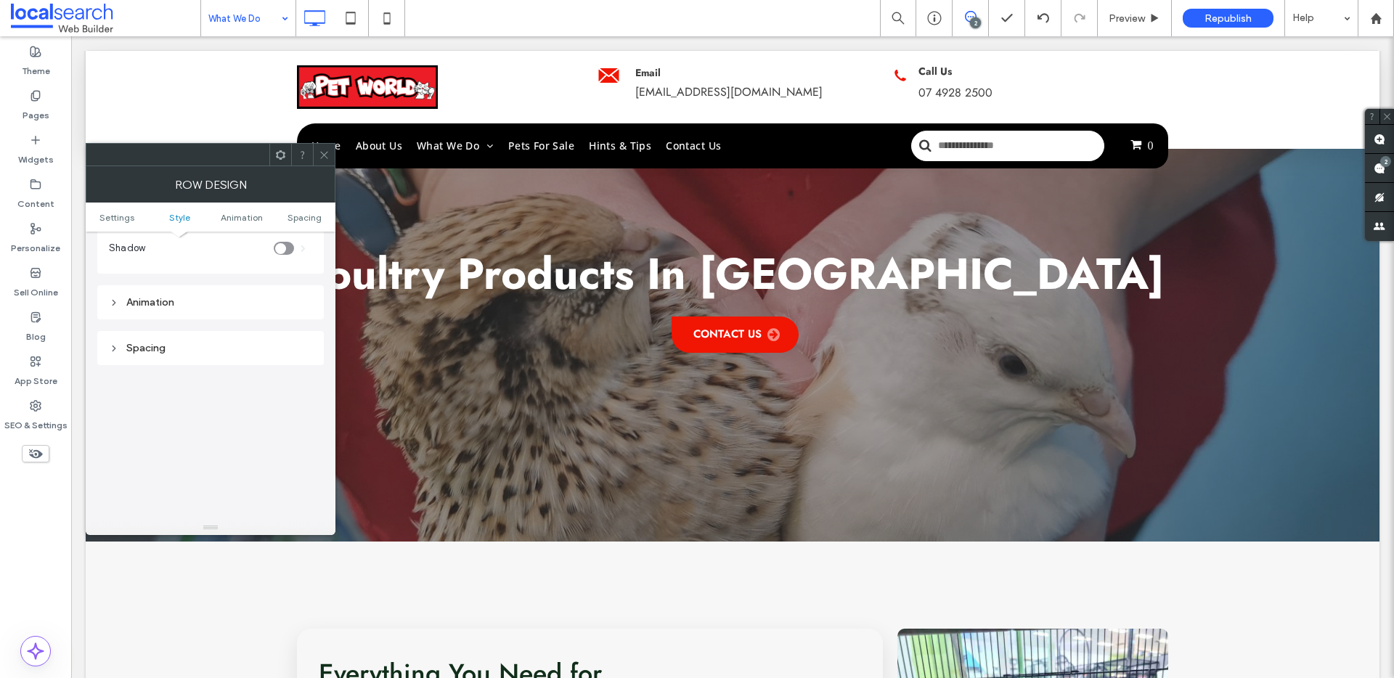
scroll to position [312, 0]
click at [323, 155] on icon at bounding box center [324, 155] width 11 height 11
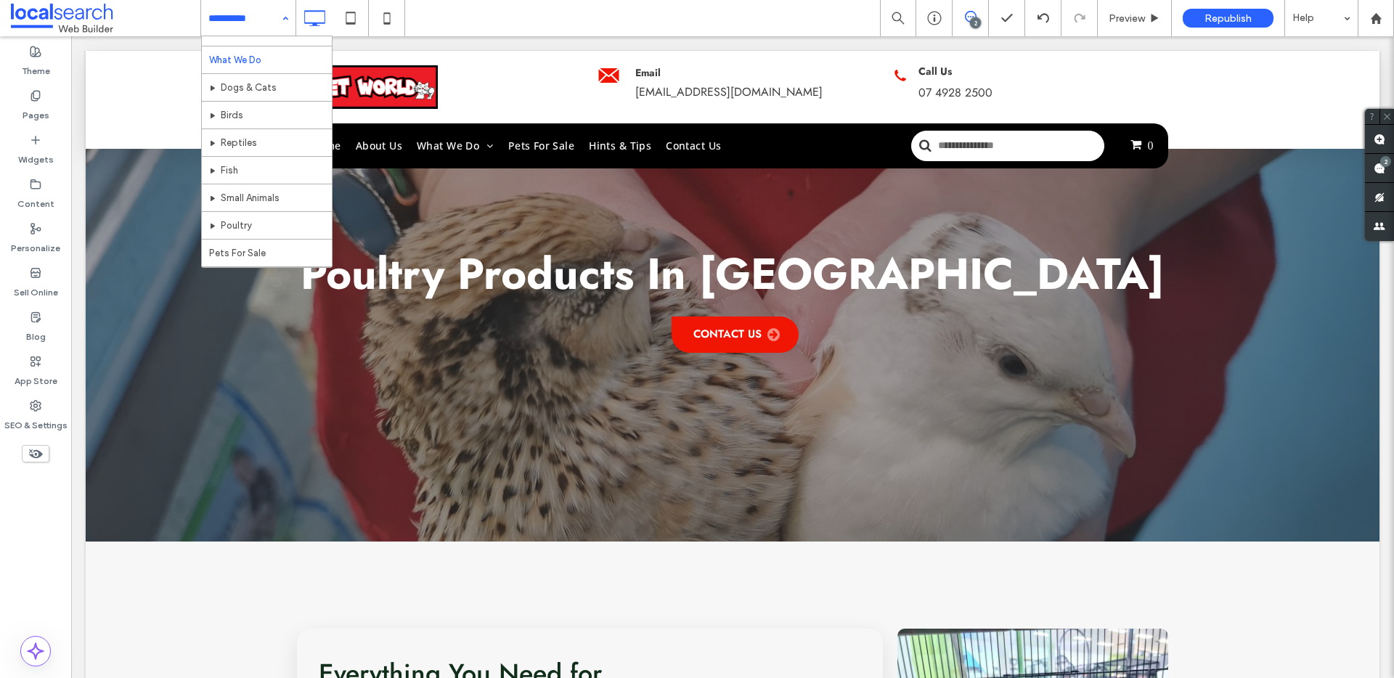
scroll to position [0, 0]
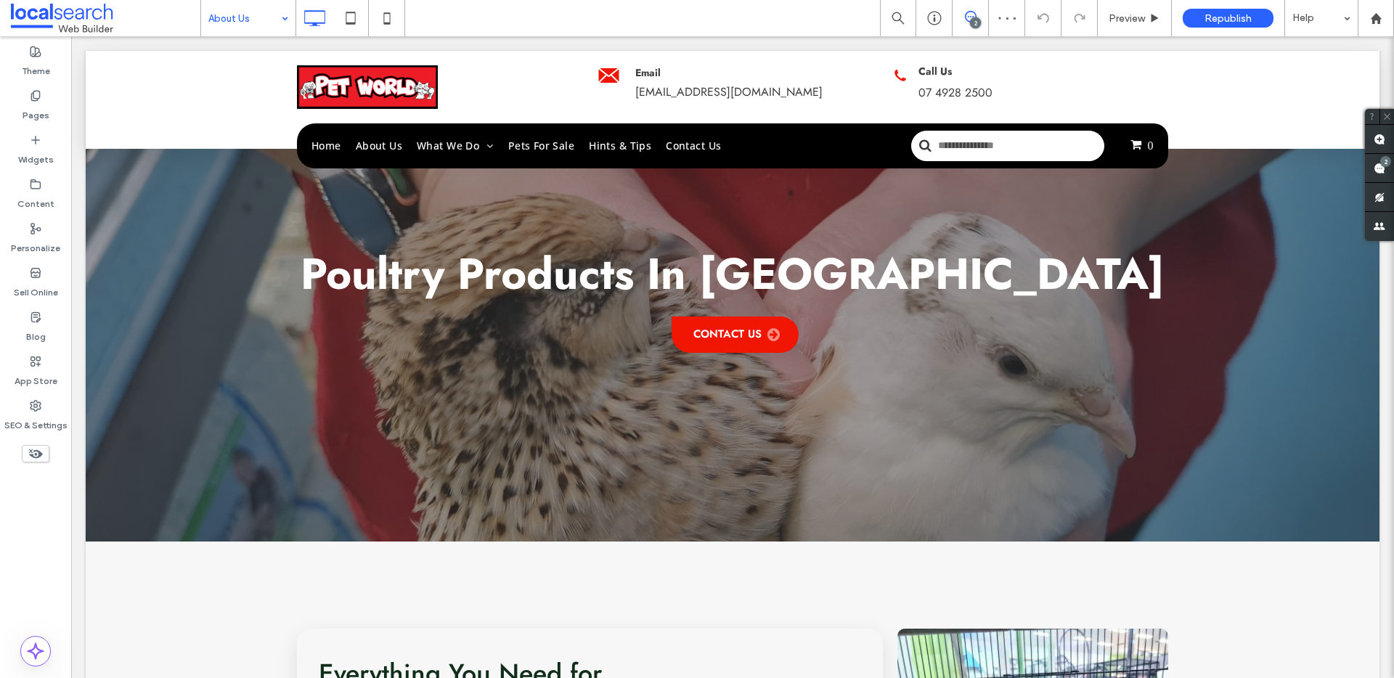
type input "****"
type input "**"
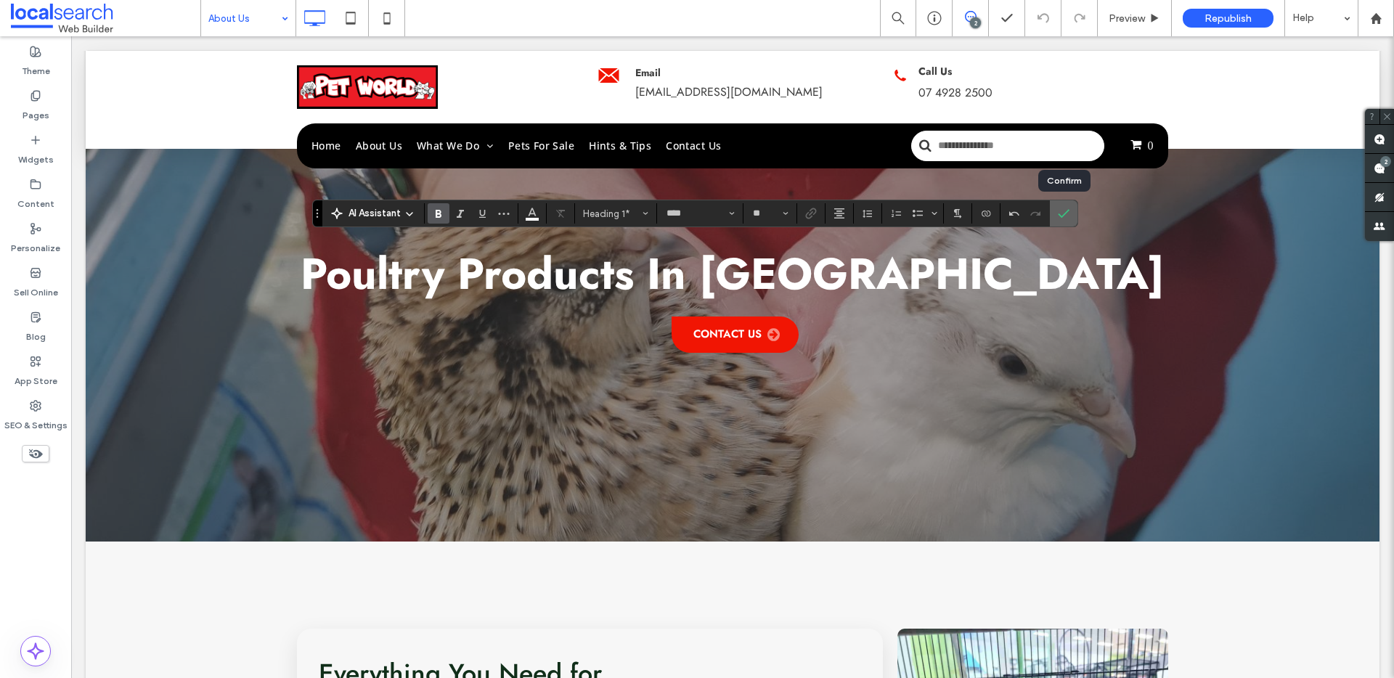
click at [1062, 216] on use "Confirm" at bounding box center [1064, 213] width 12 height 9
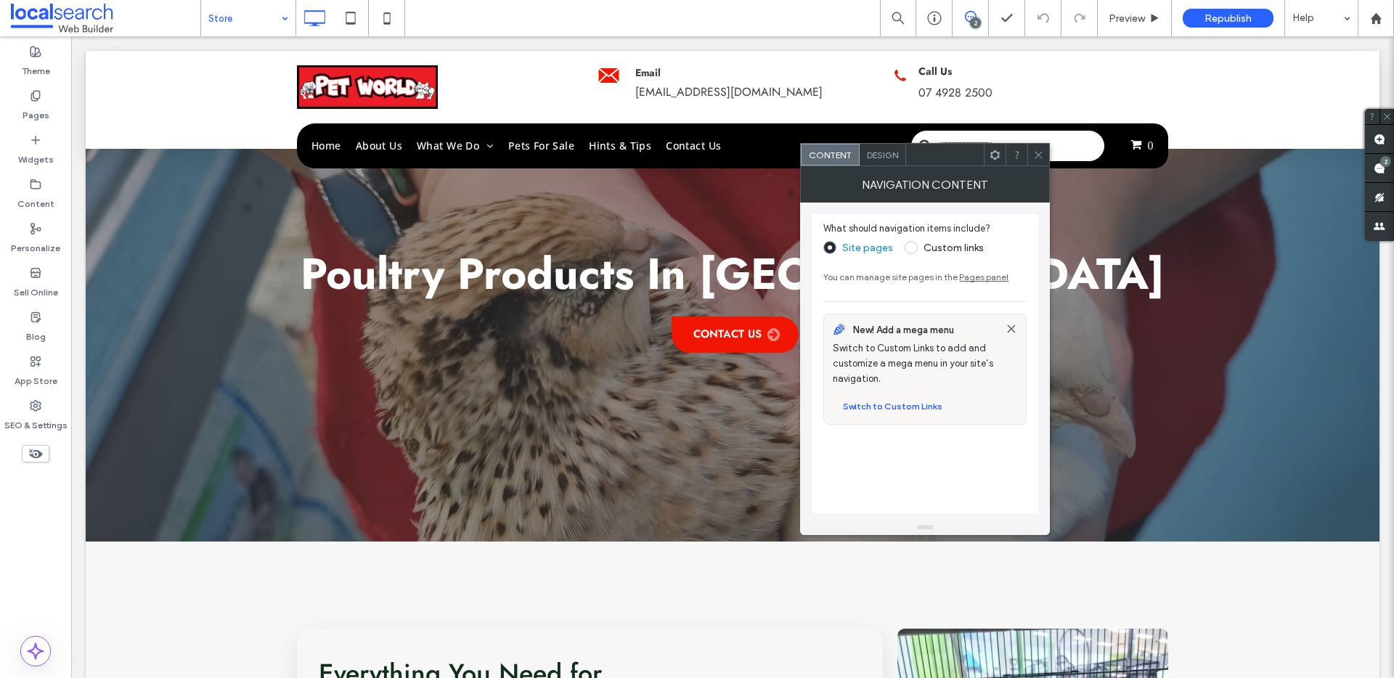
click at [979, 279] on link "Pages panel" at bounding box center [983, 277] width 49 height 11
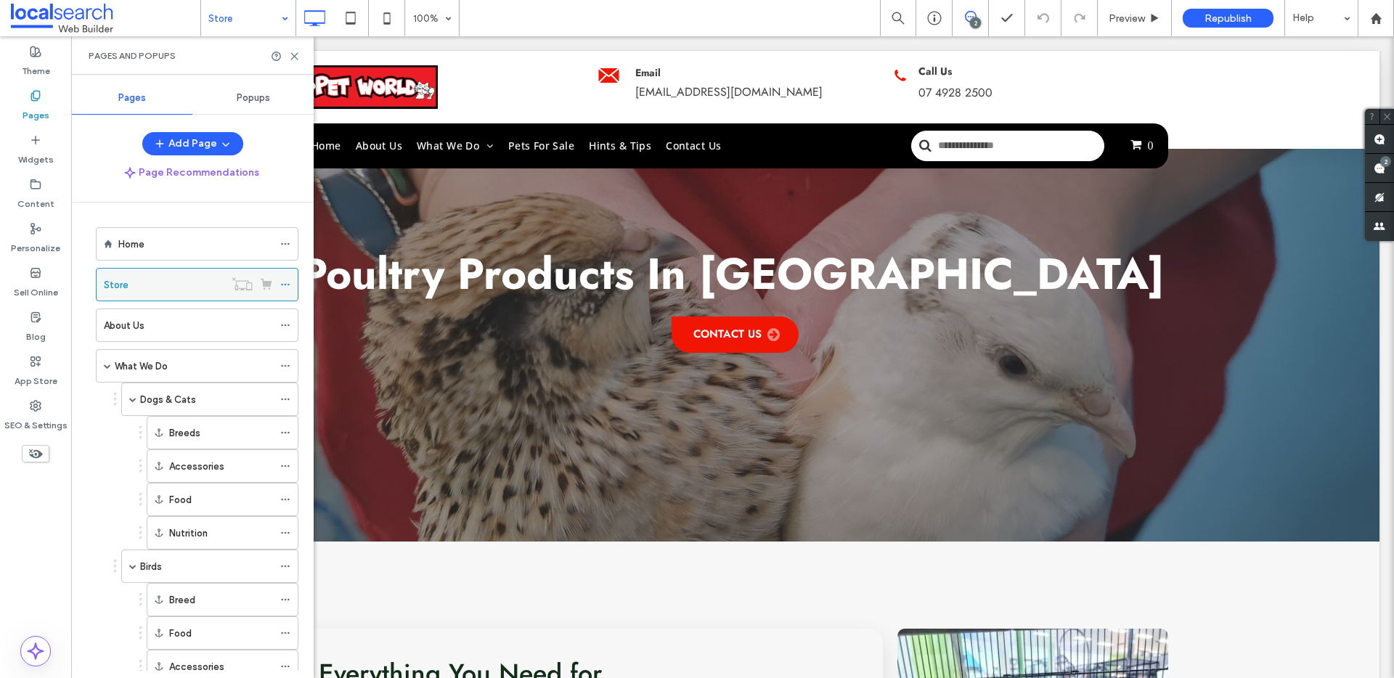
click at [285, 286] on icon at bounding box center [285, 285] width 10 height 10
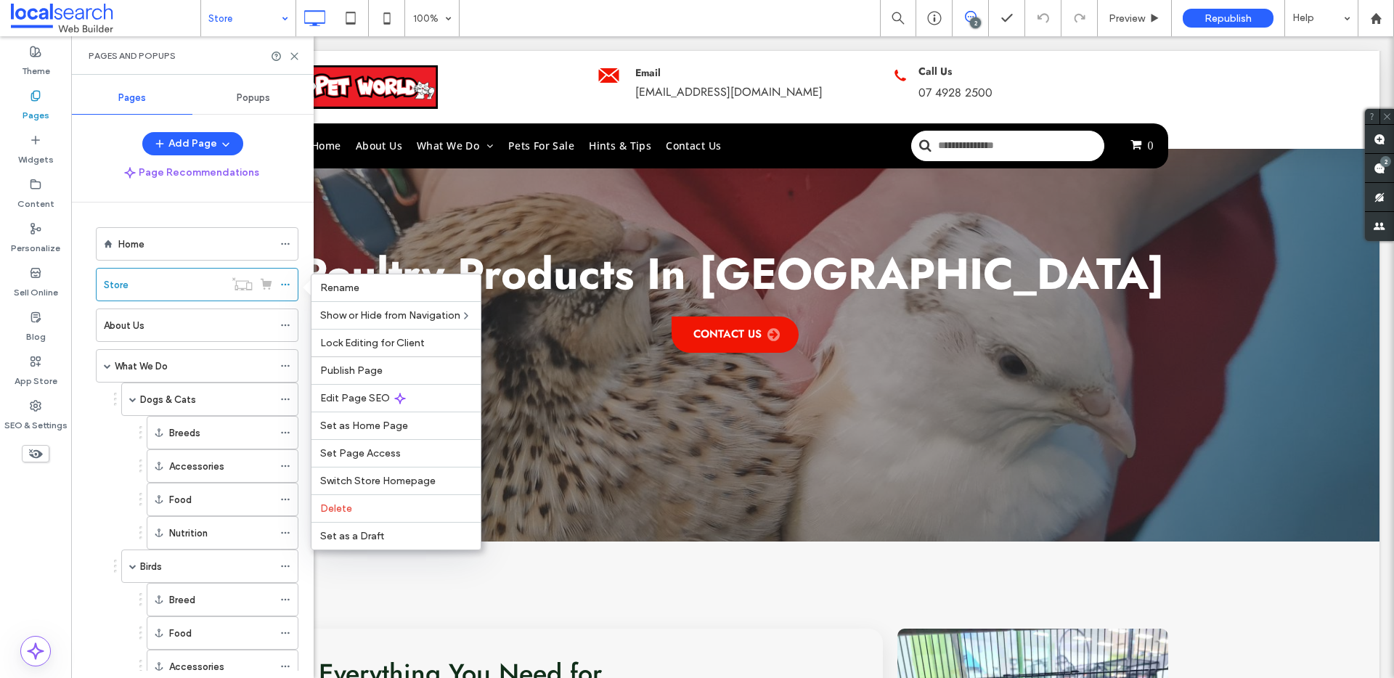
click at [604, 22] on div "Store 100% 2 Preview Republish Help" at bounding box center [797, 18] width 1194 height 36
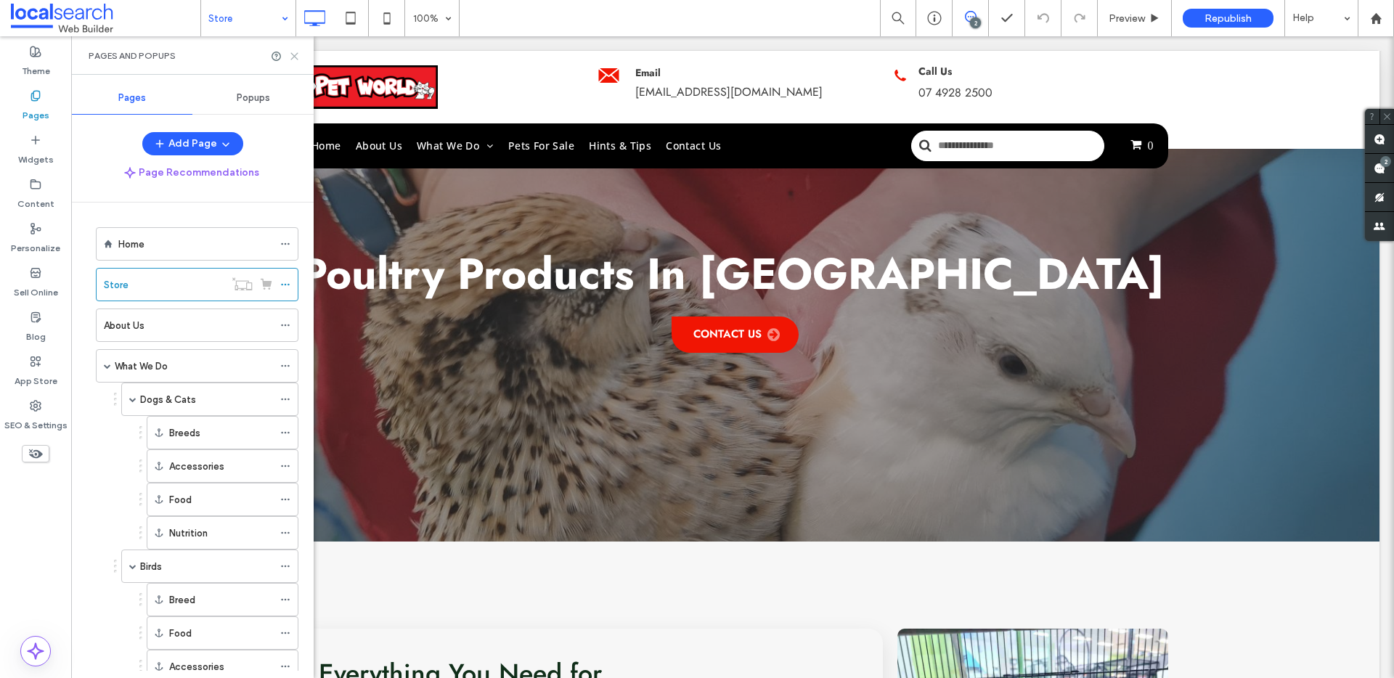
click at [291, 51] on icon at bounding box center [294, 56] width 11 height 11
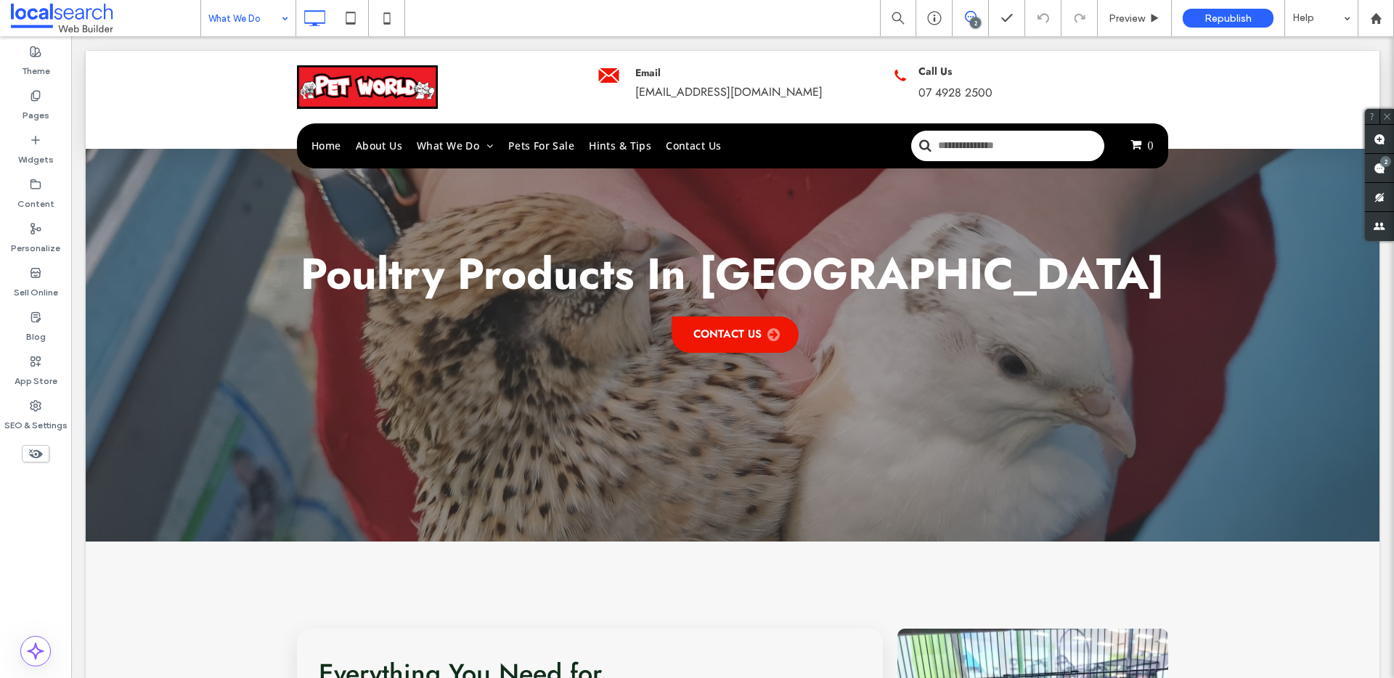
click at [245, 23] on input at bounding box center [244, 18] width 73 height 36
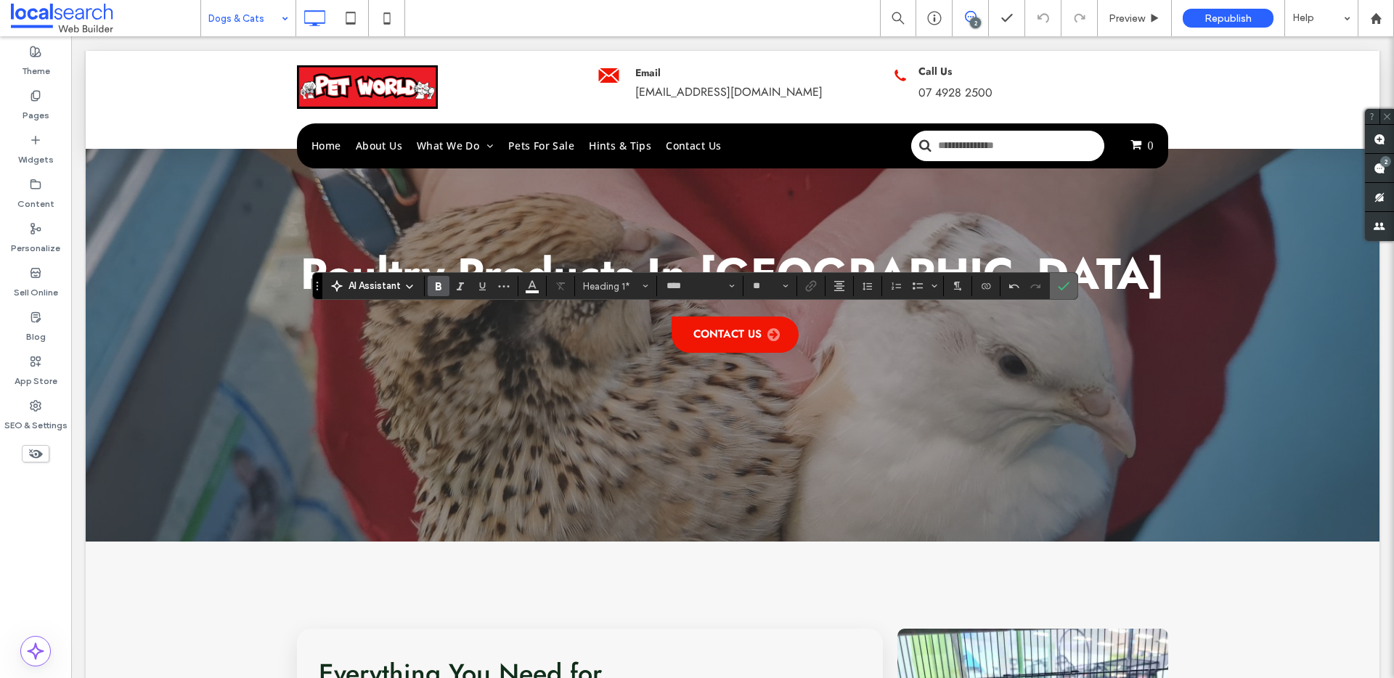
click at [1065, 289] on icon "Confirm" at bounding box center [1064, 286] width 12 height 12
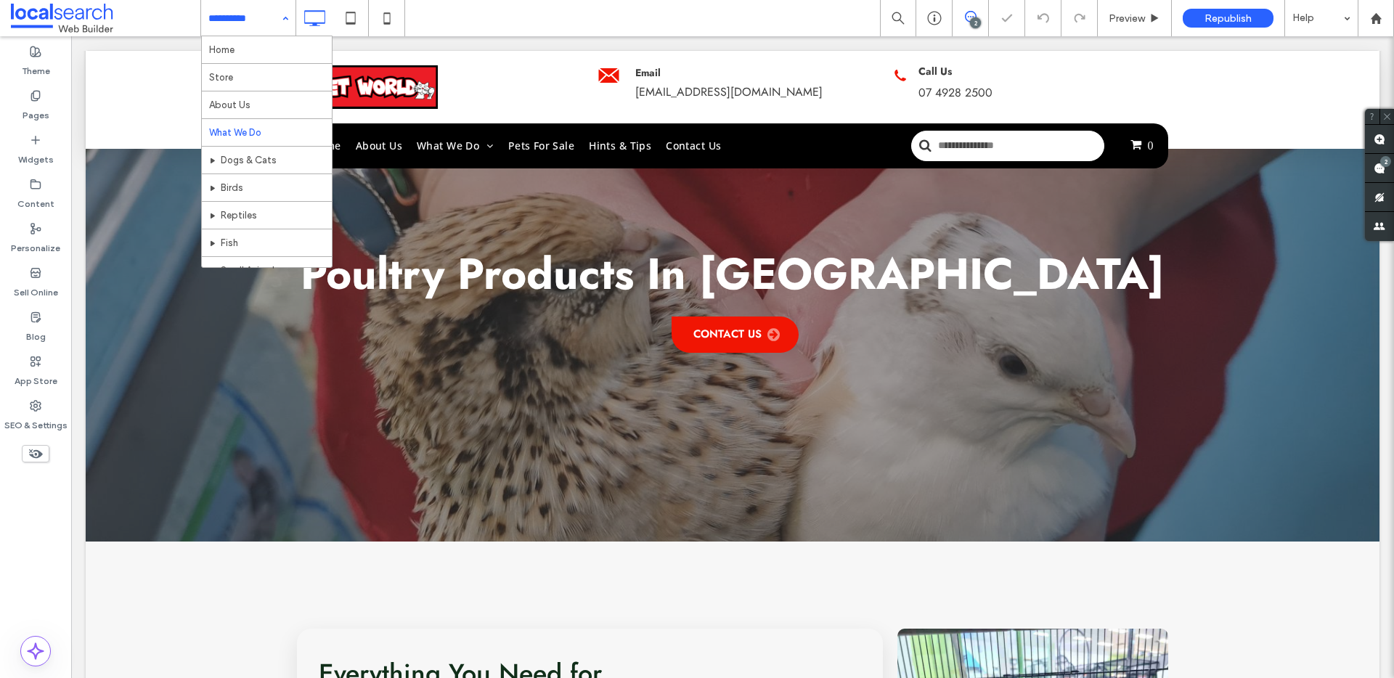
click at [265, 21] on input at bounding box center [244, 18] width 73 height 36
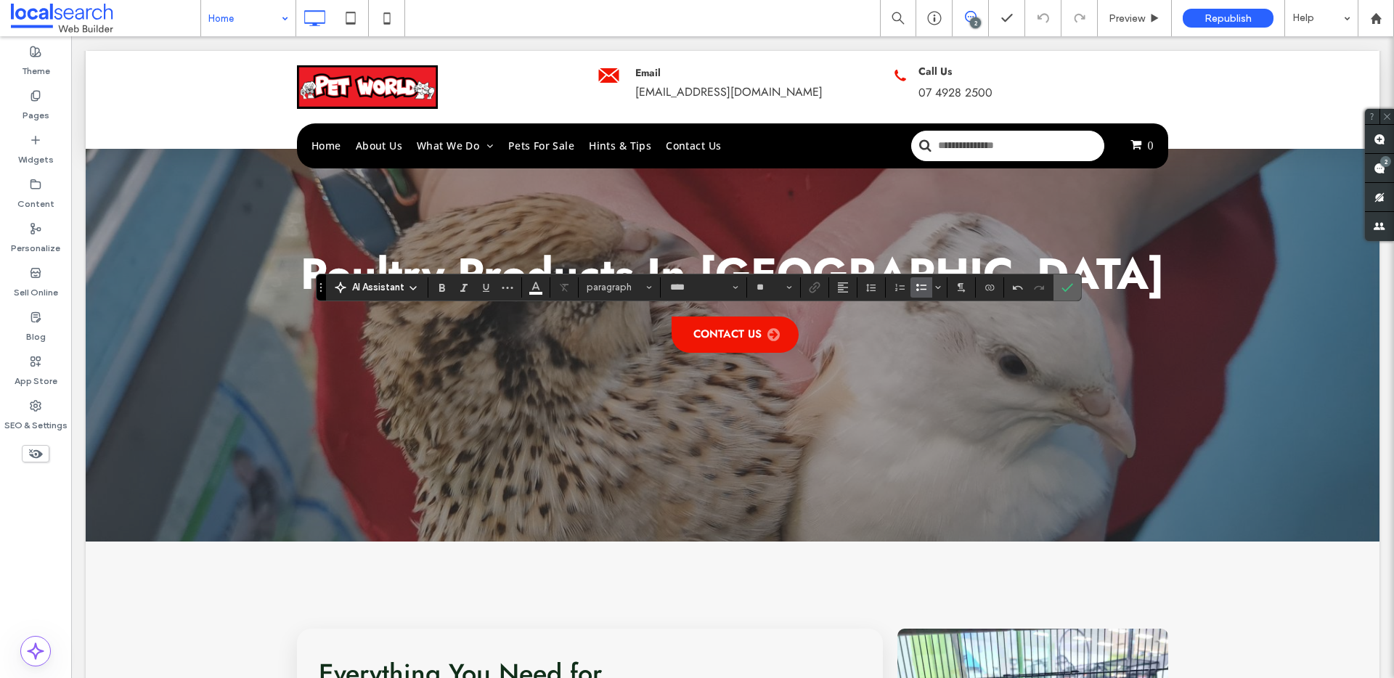
click at [1068, 282] on icon "Confirm" at bounding box center [1068, 288] width 12 height 12
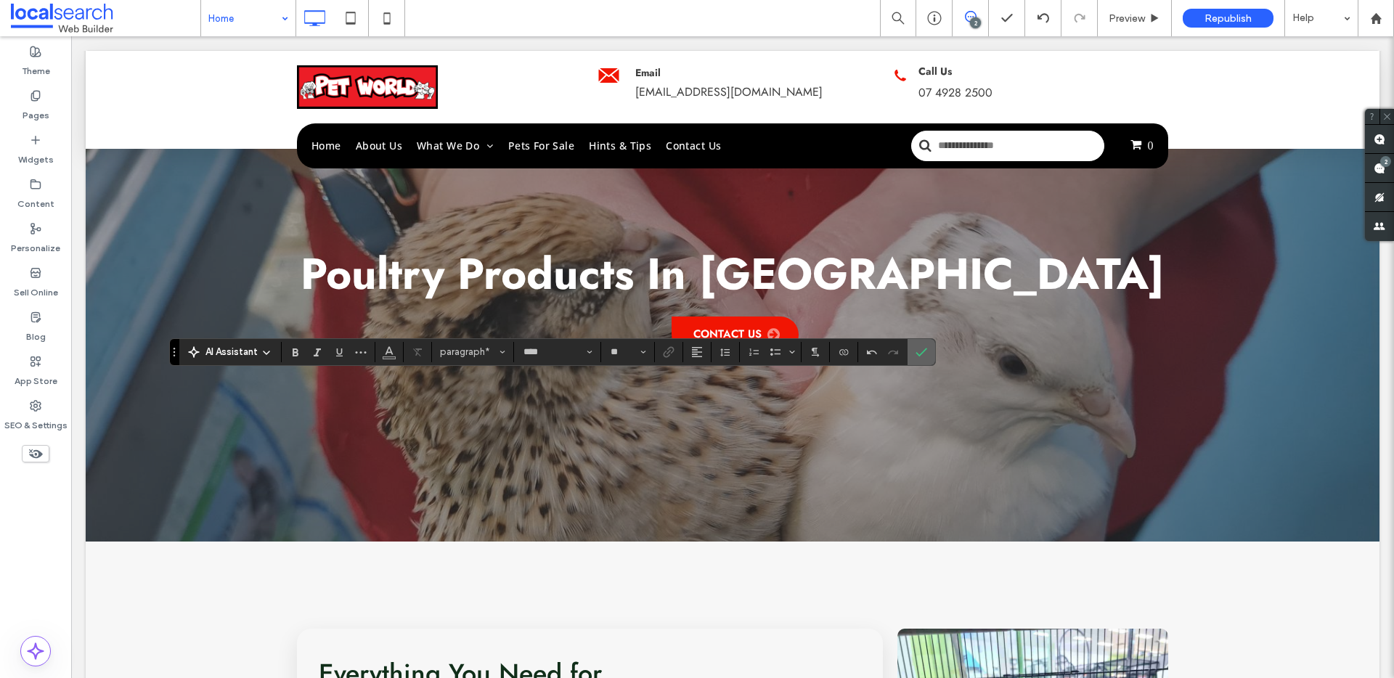
click at [917, 348] on icon "Confirm" at bounding box center [922, 352] width 12 height 12
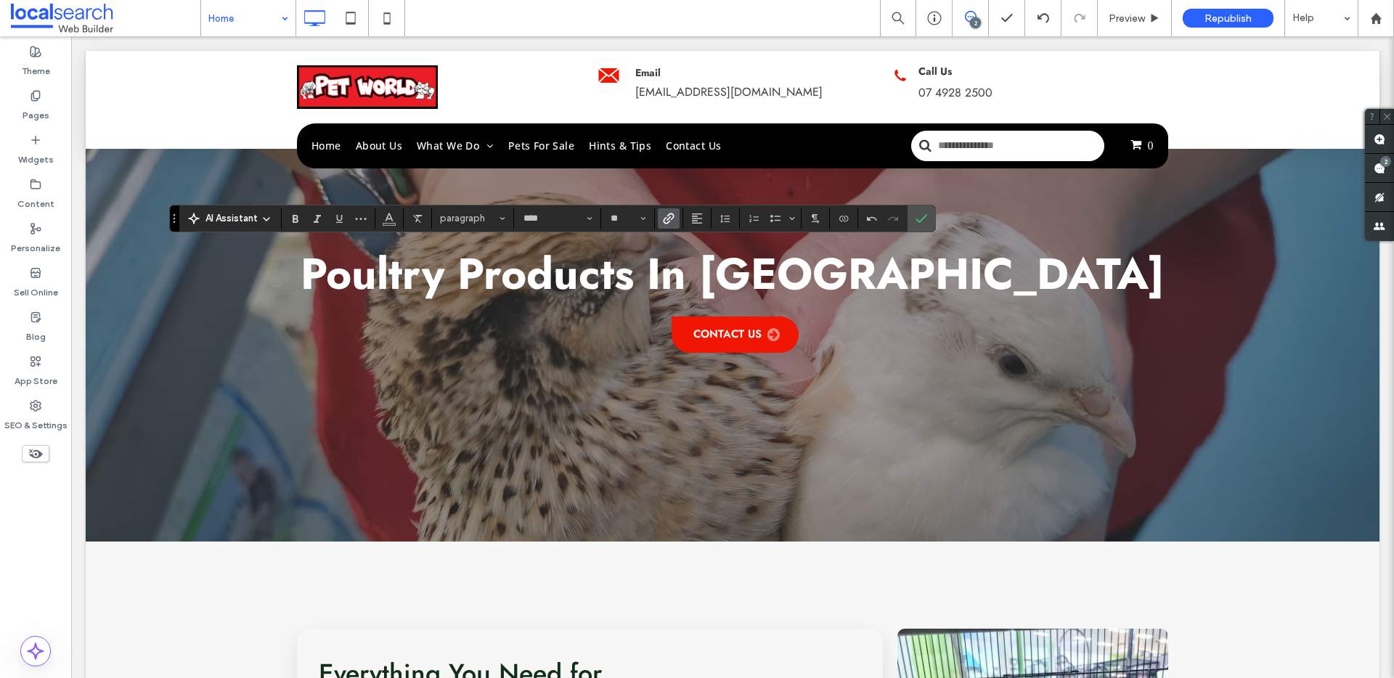
click at [664, 217] on icon "Link" at bounding box center [669, 219] width 12 height 12
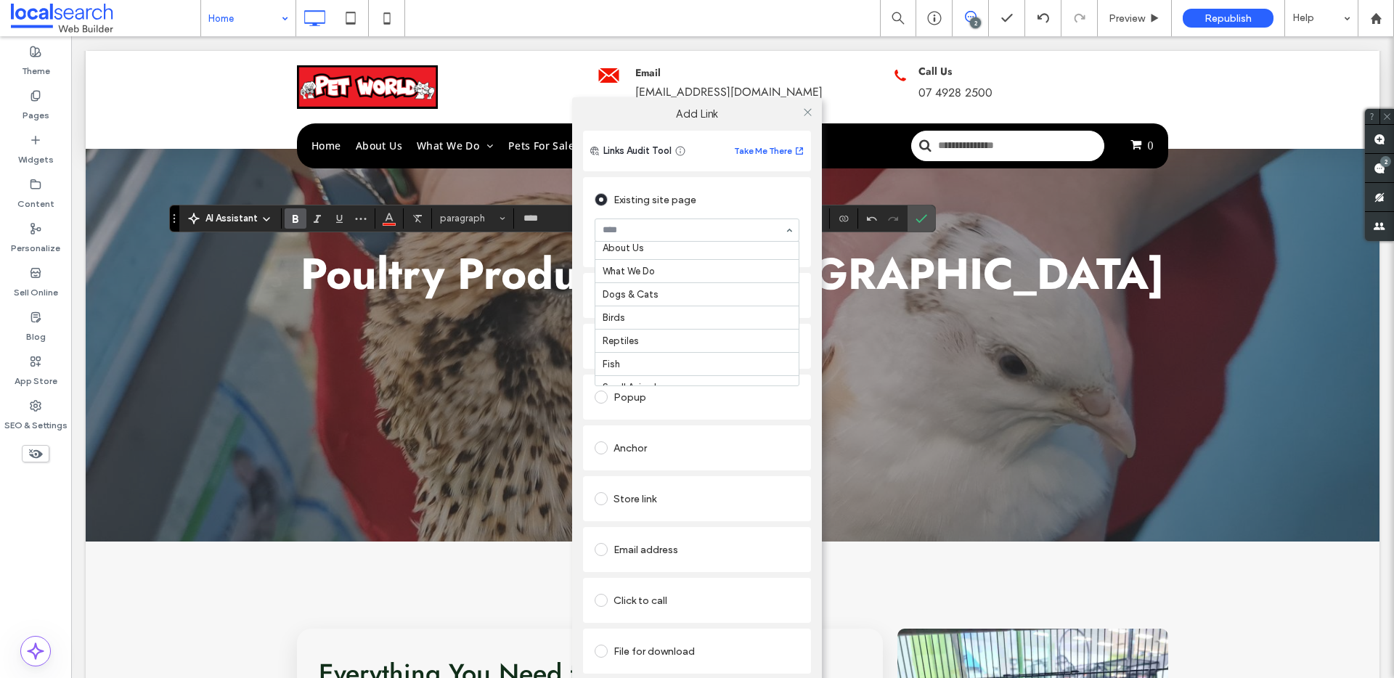
scroll to position [181, 0]
click at [812, 110] on icon at bounding box center [808, 112] width 11 height 11
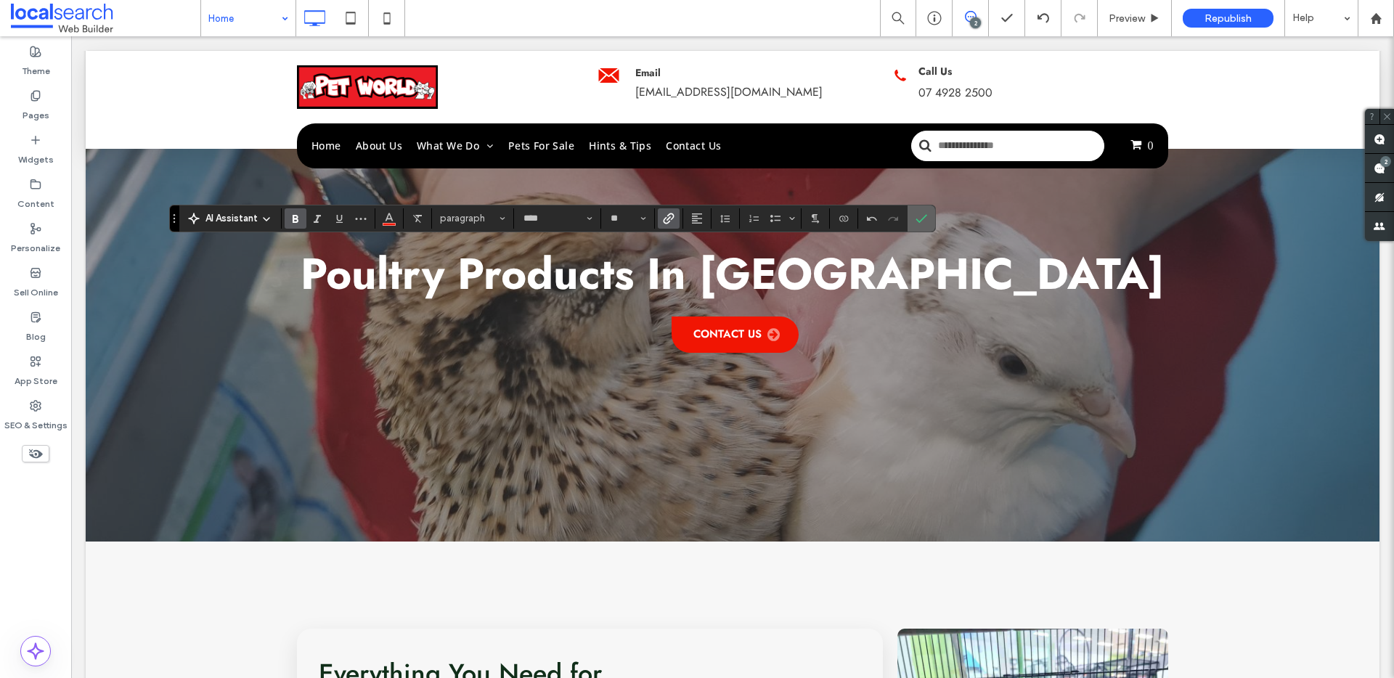
click at [925, 214] on icon "Confirm" at bounding box center [922, 219] width 12 height 12
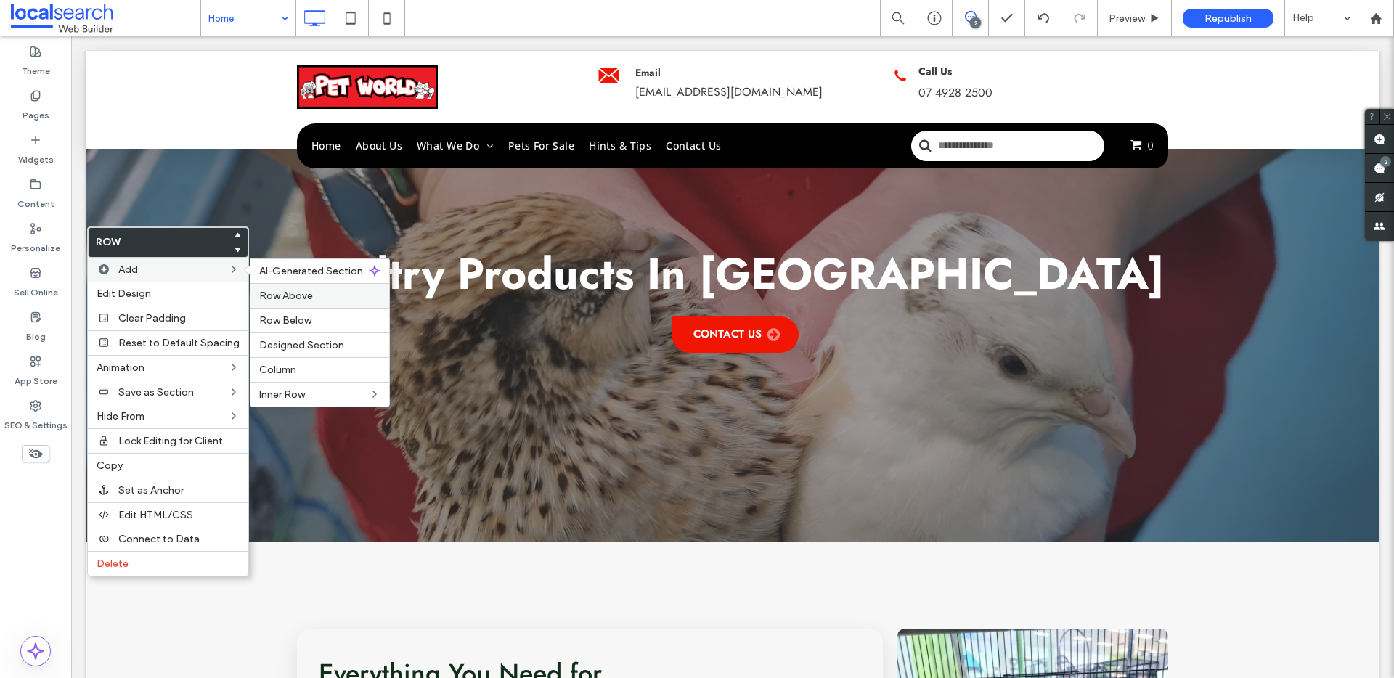
click at [300, 300] on span "Row Above" at bounding box center [286, 296] width 54 height 12
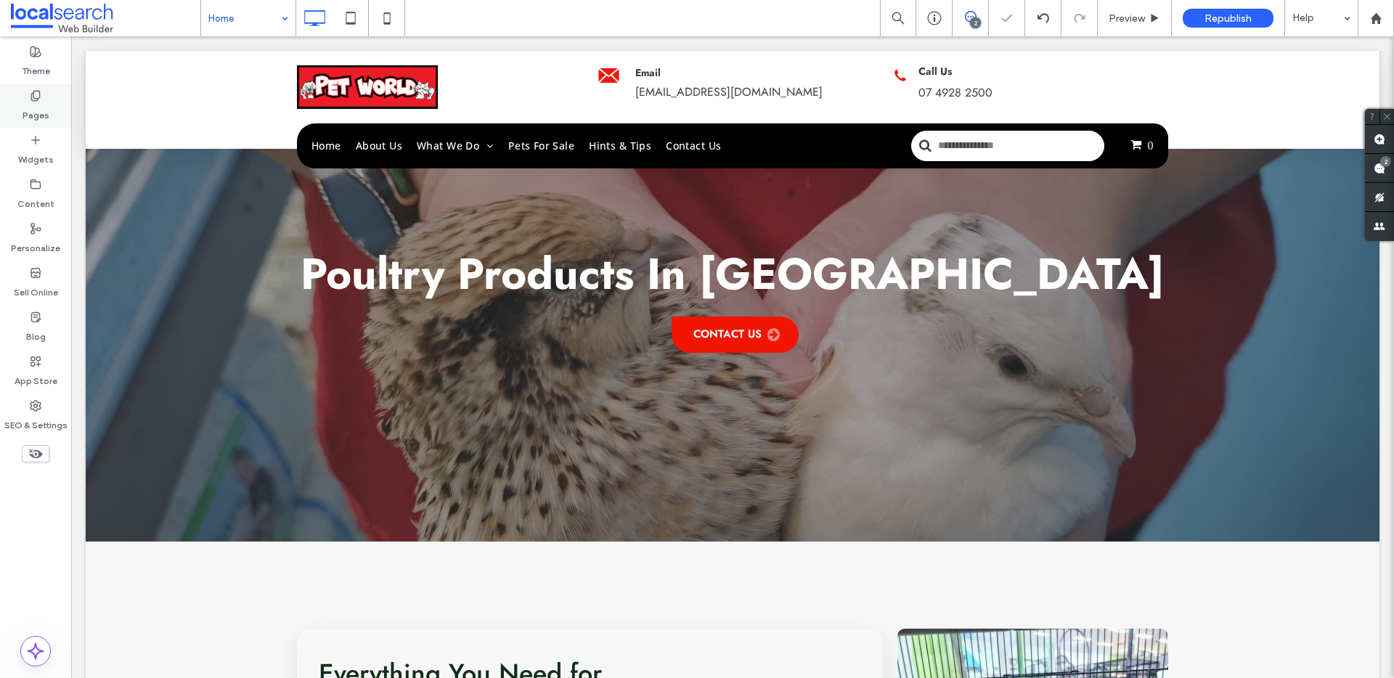
click at [36, 111] on label "Pages" at bounding box center [36, 112] width 27 height 20
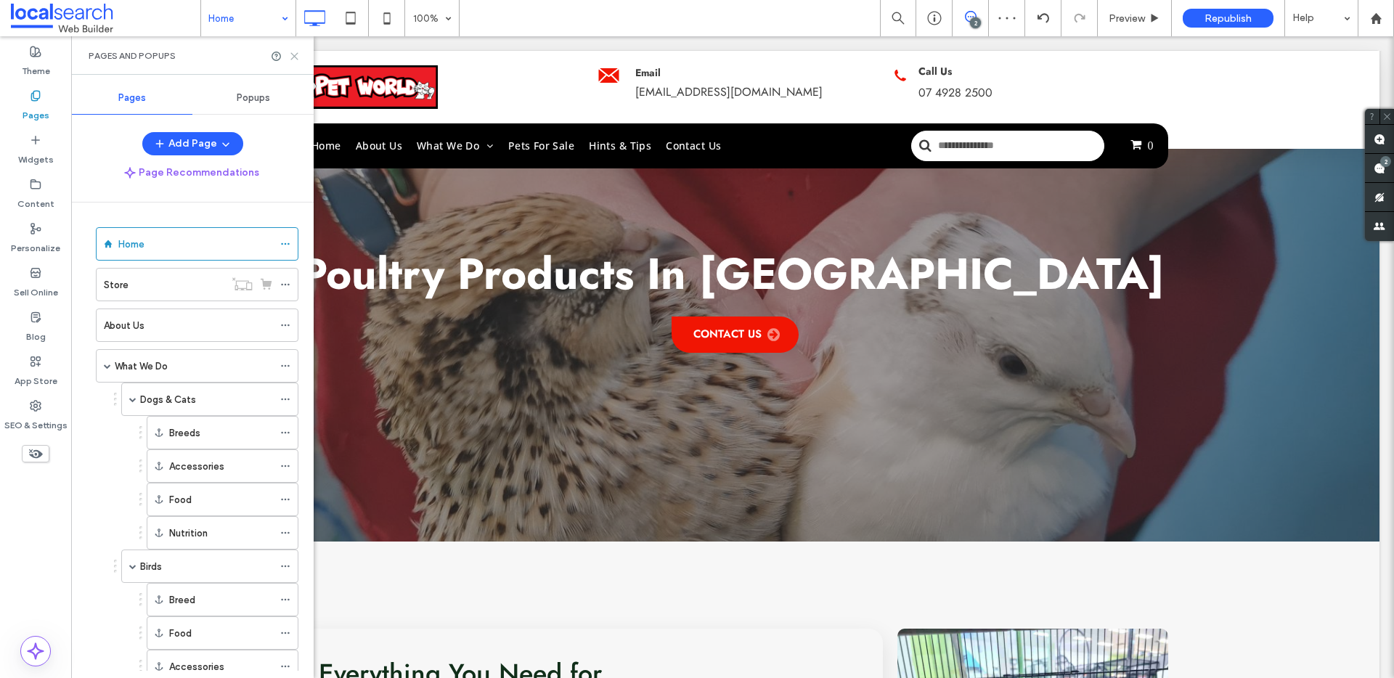
click at [291, 53] on use at bounding box center [294, 56] width 7 height 7
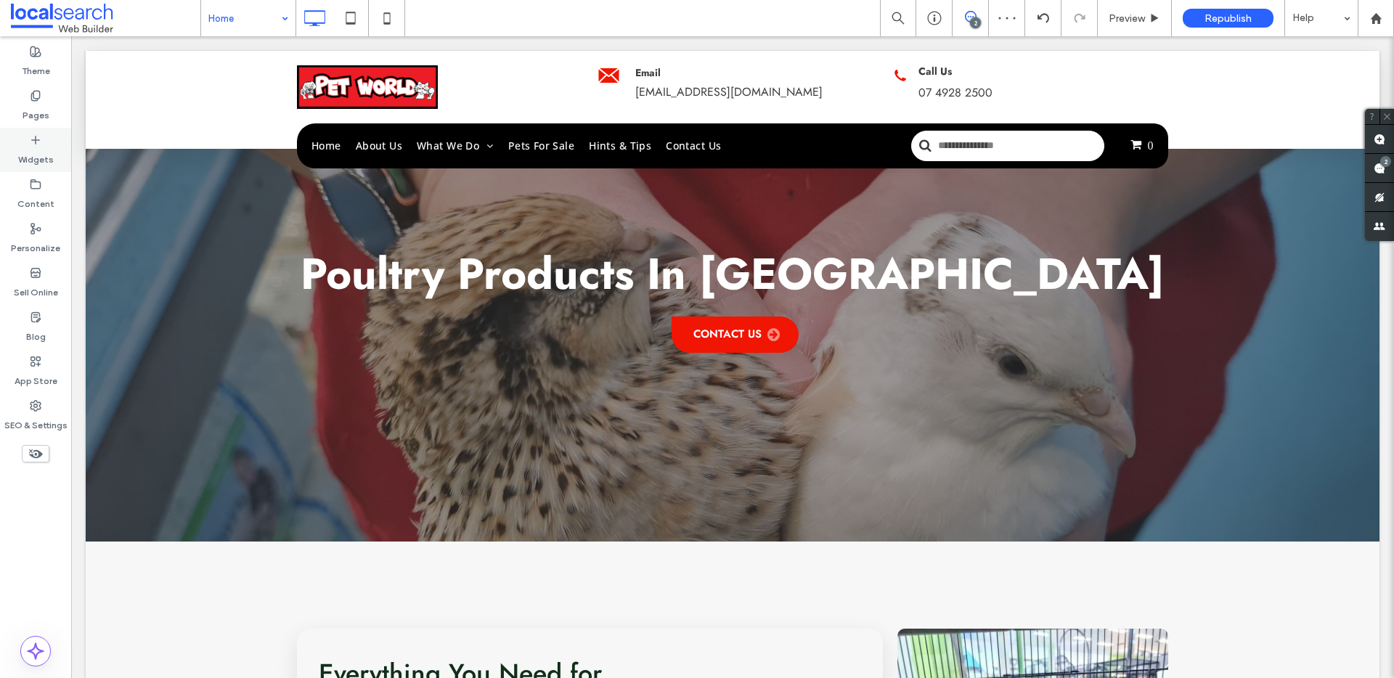
click at [36, 143] on icon at bounding box center [36, 140] width 12 height 12
type input "****"
type input "**"
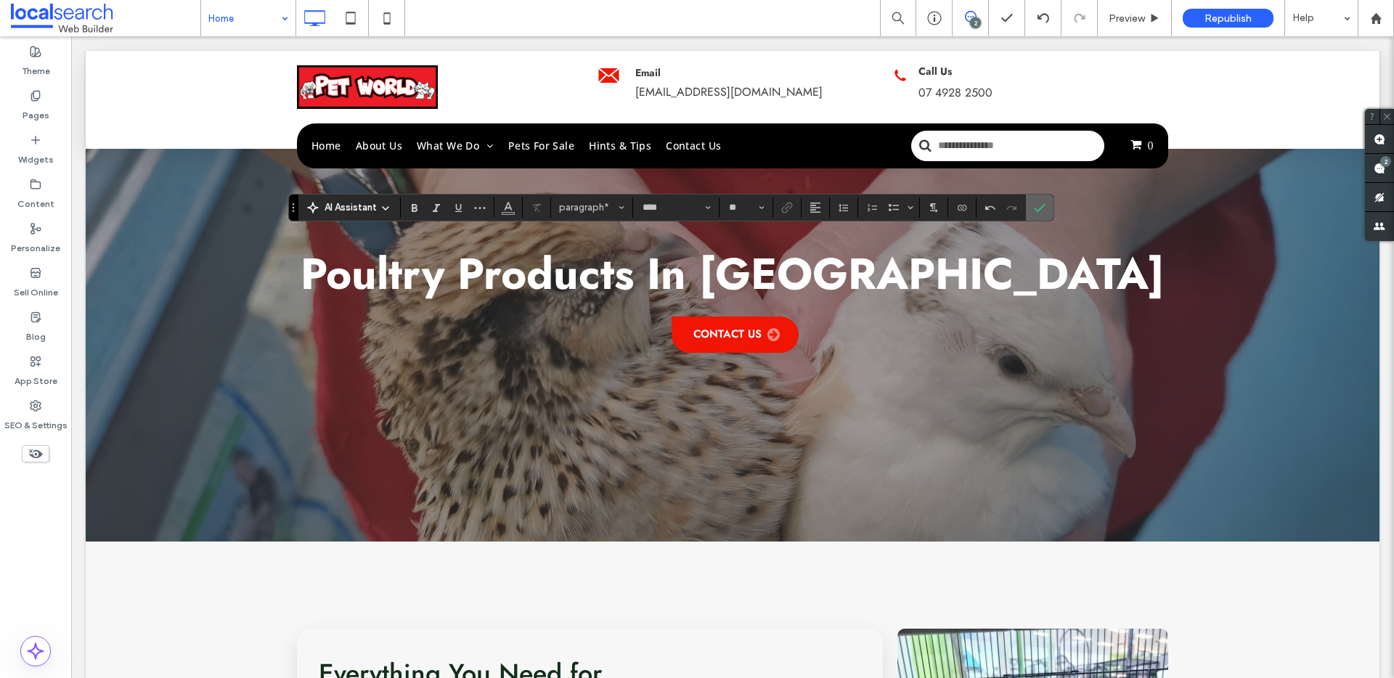
click at [1041, 198] on span "Confirm" at bounding box center [1040, 207] width 12 height 25
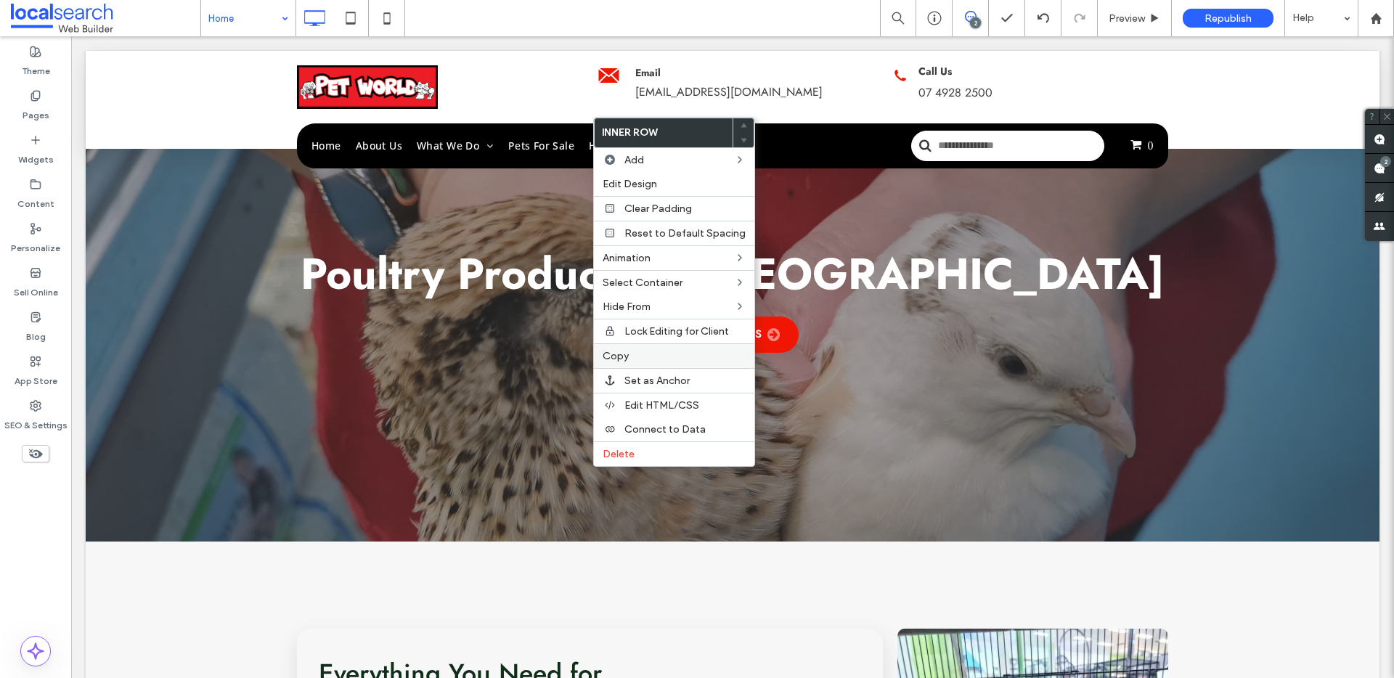
click at [625, 365] on div "Copy" at bounding box center [674, 356] width 161 height 25
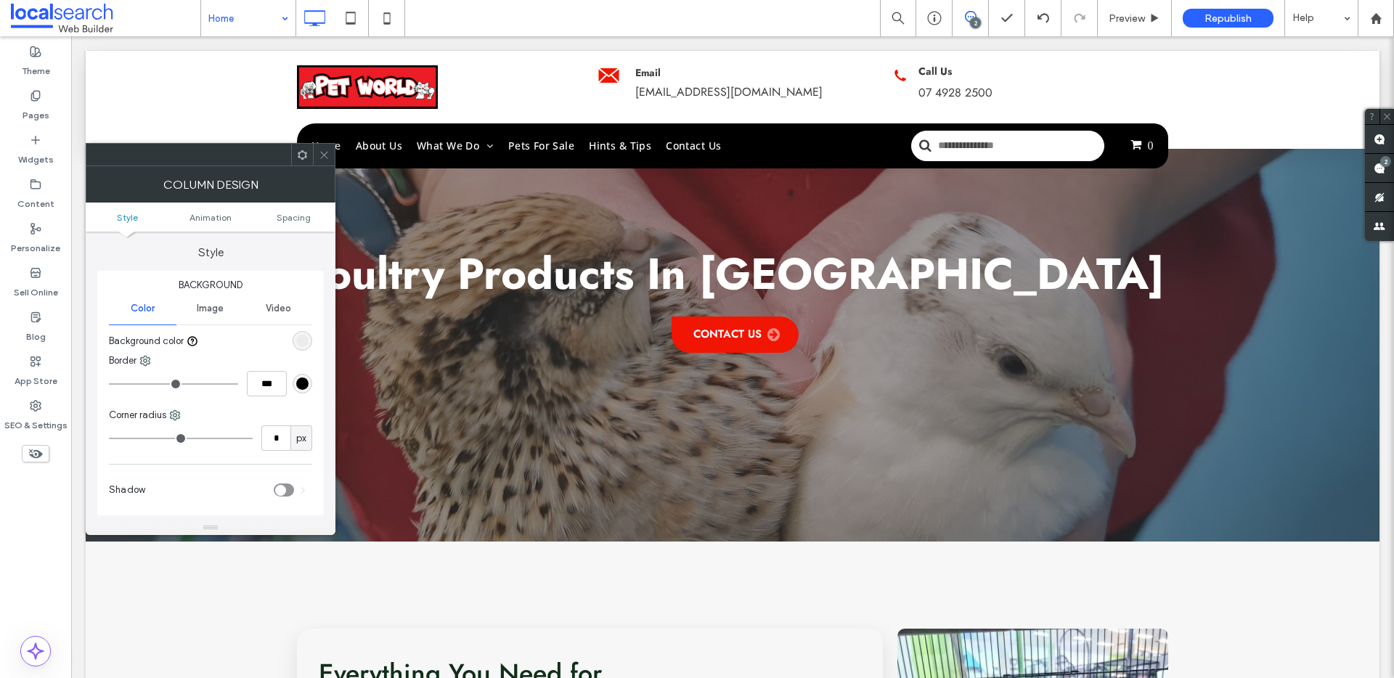
click at [320, 156] on icon at bounding box center [324, 155] width 11 height 11
click at [327, 156] on icon at bounding box center [324, 155] width 11 height 11
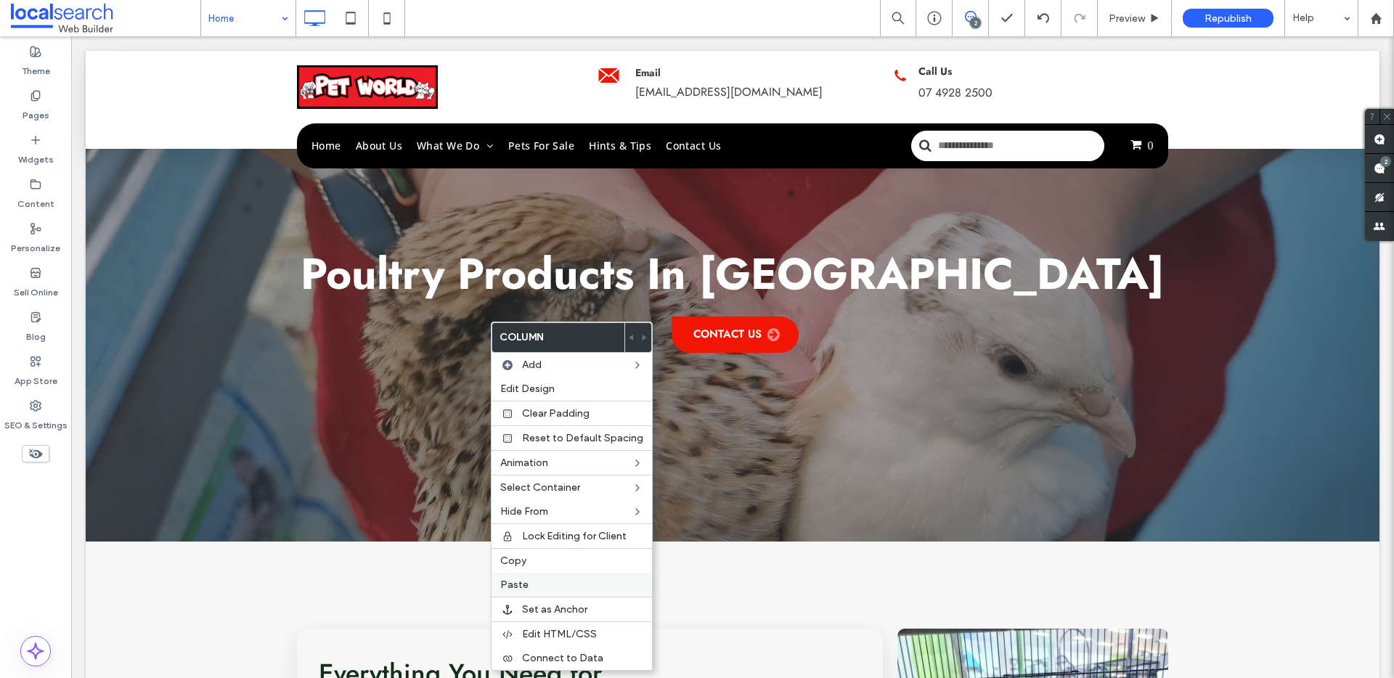
click at [521, 587] on span "Paste" at bounding box center [514, 585] width 28 height 12
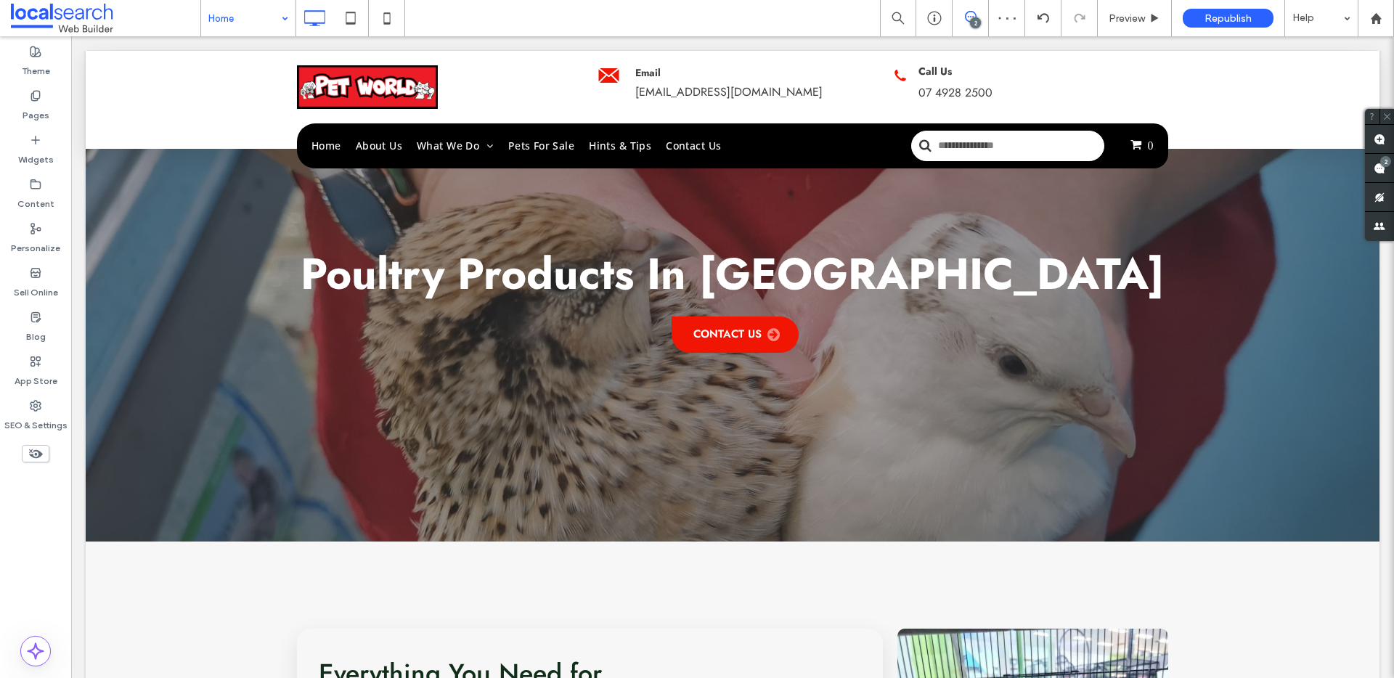
type input "****"
type input "**"
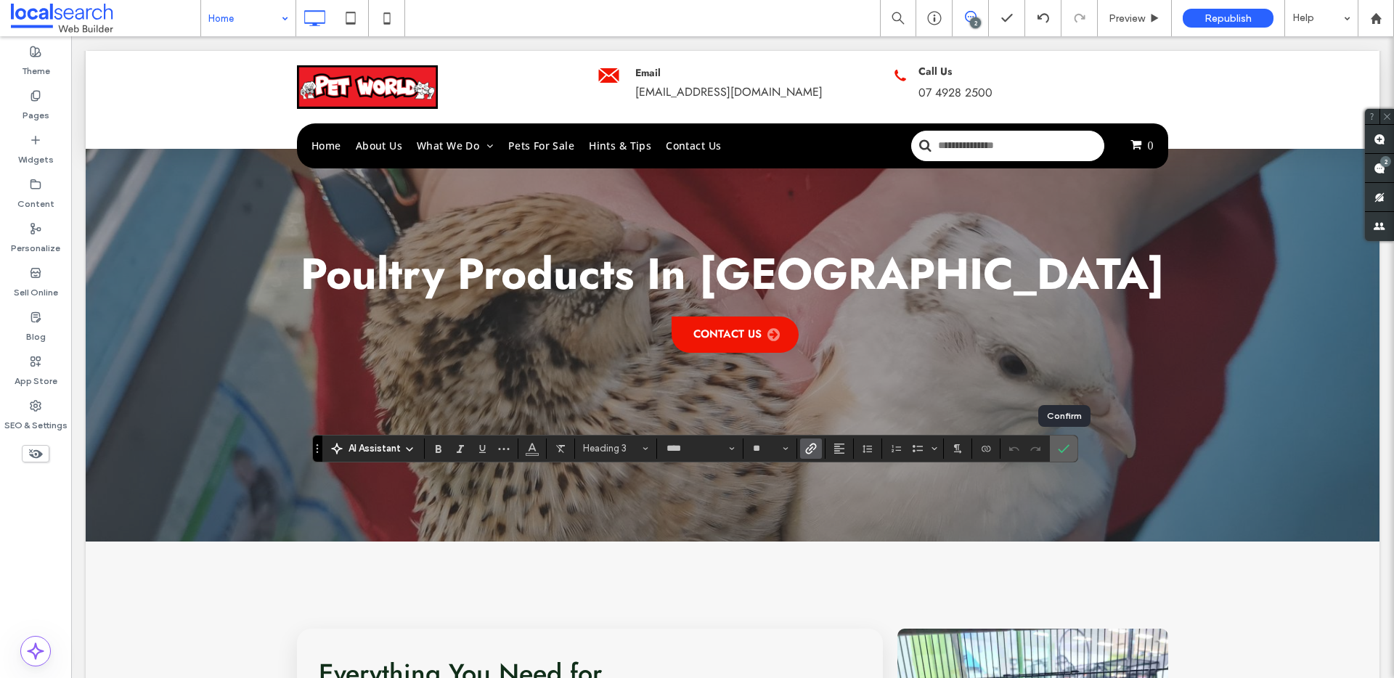
click at [1063, 444] on icon "Confirm" at bounding box center [1064, 449] width 12 height 12
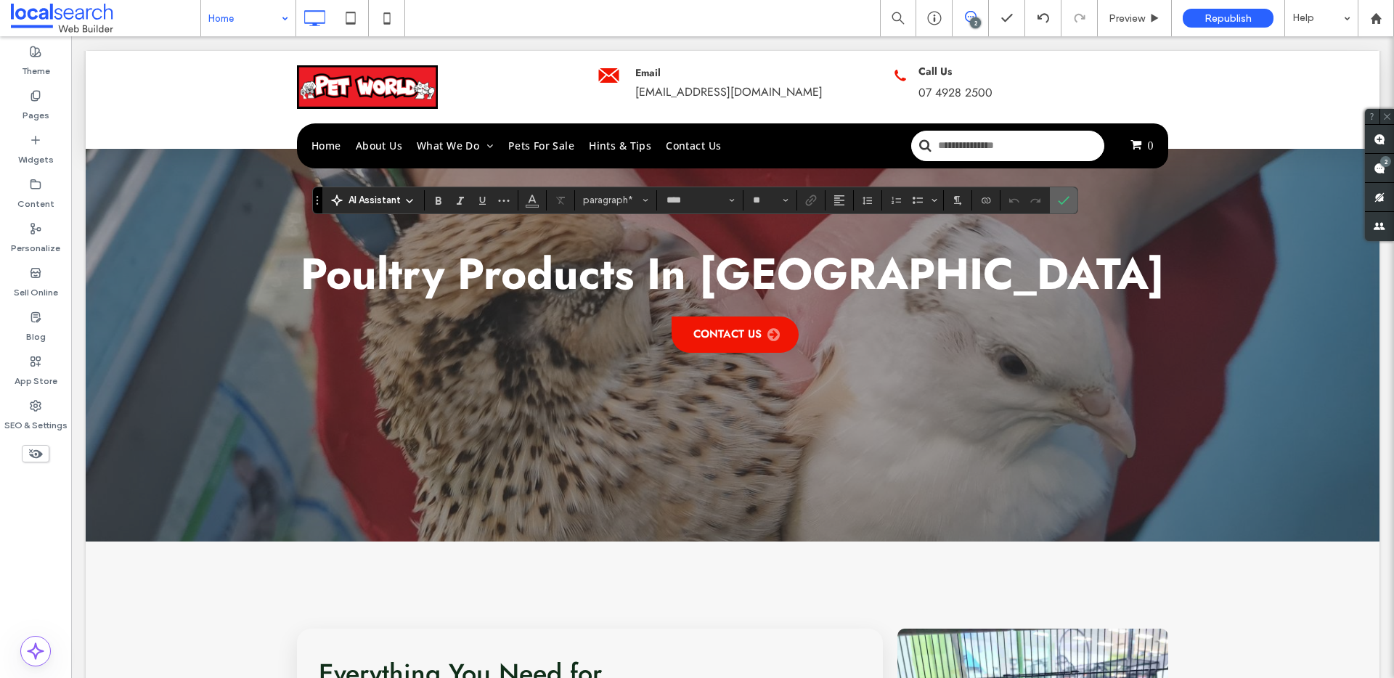
click at [1068, 199] on icon "Confirm" at bounding box center [1064, 201] width 12 height 12
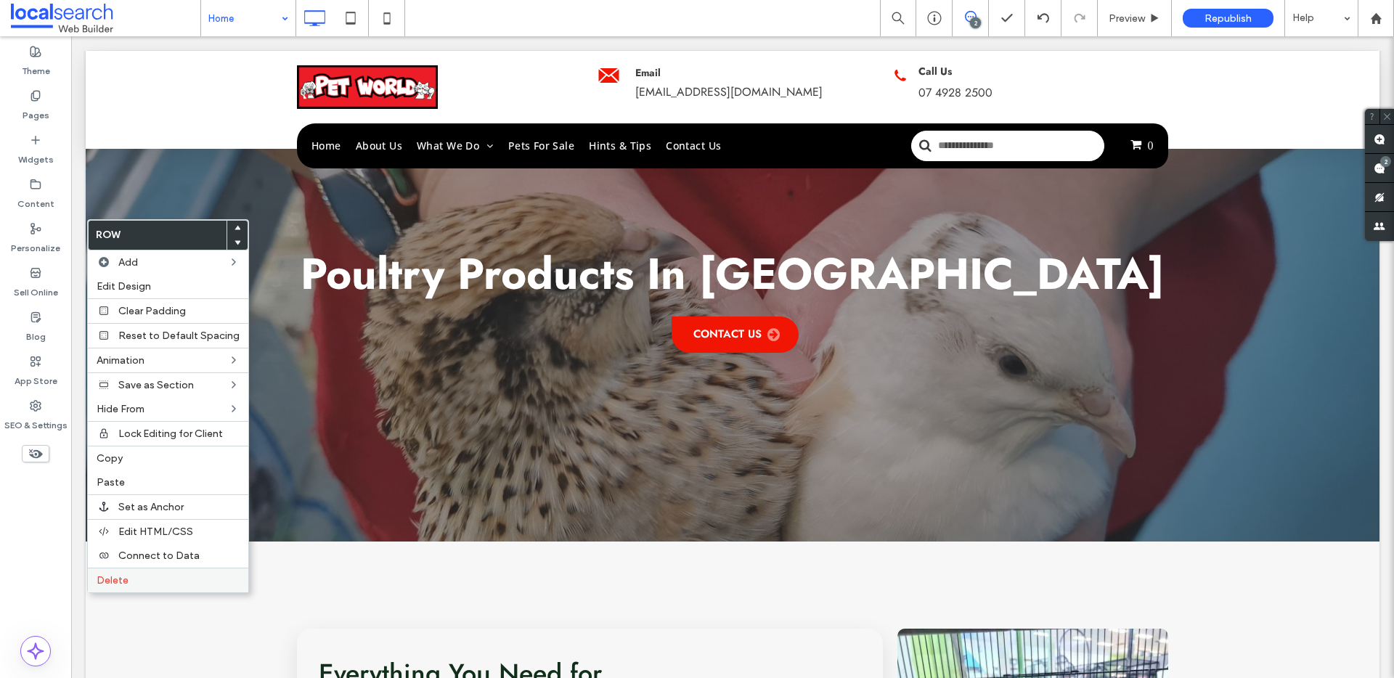
click at [164, 584] on label "Delete" at bounding box center [168, 580] width 143 height 12
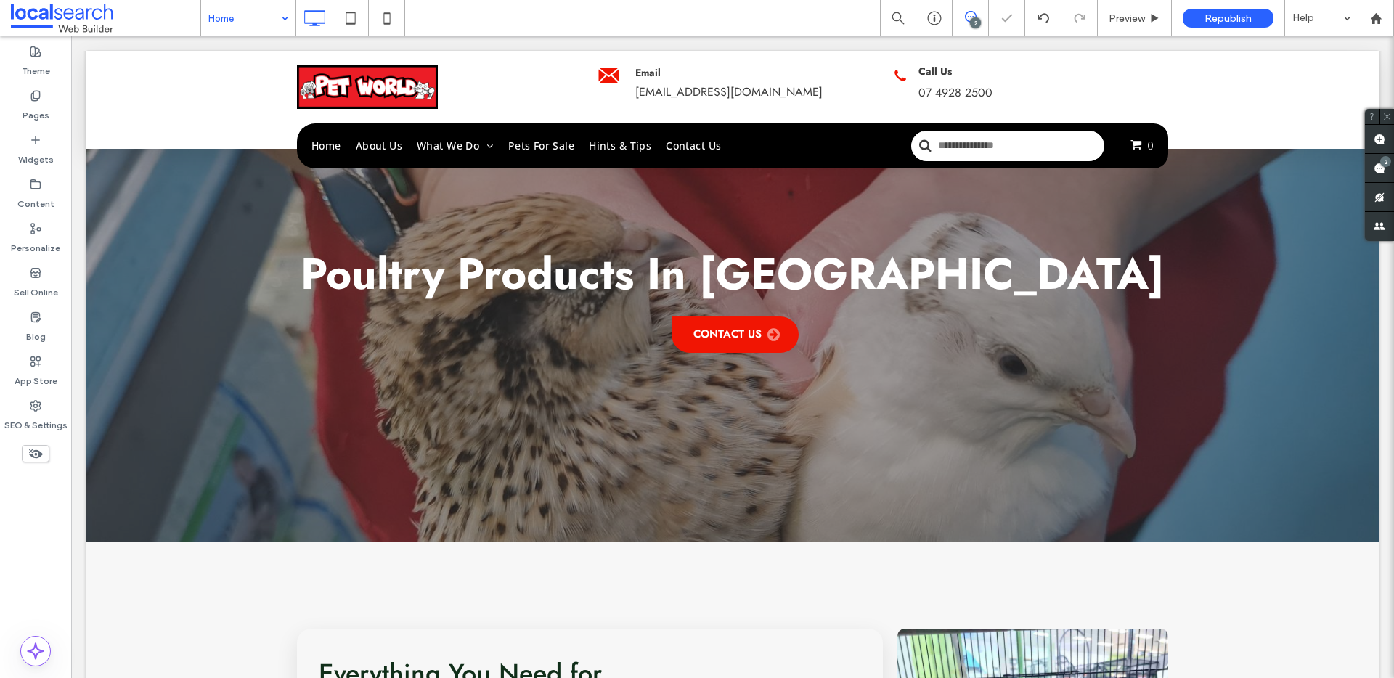
type input "****"
type input "**"
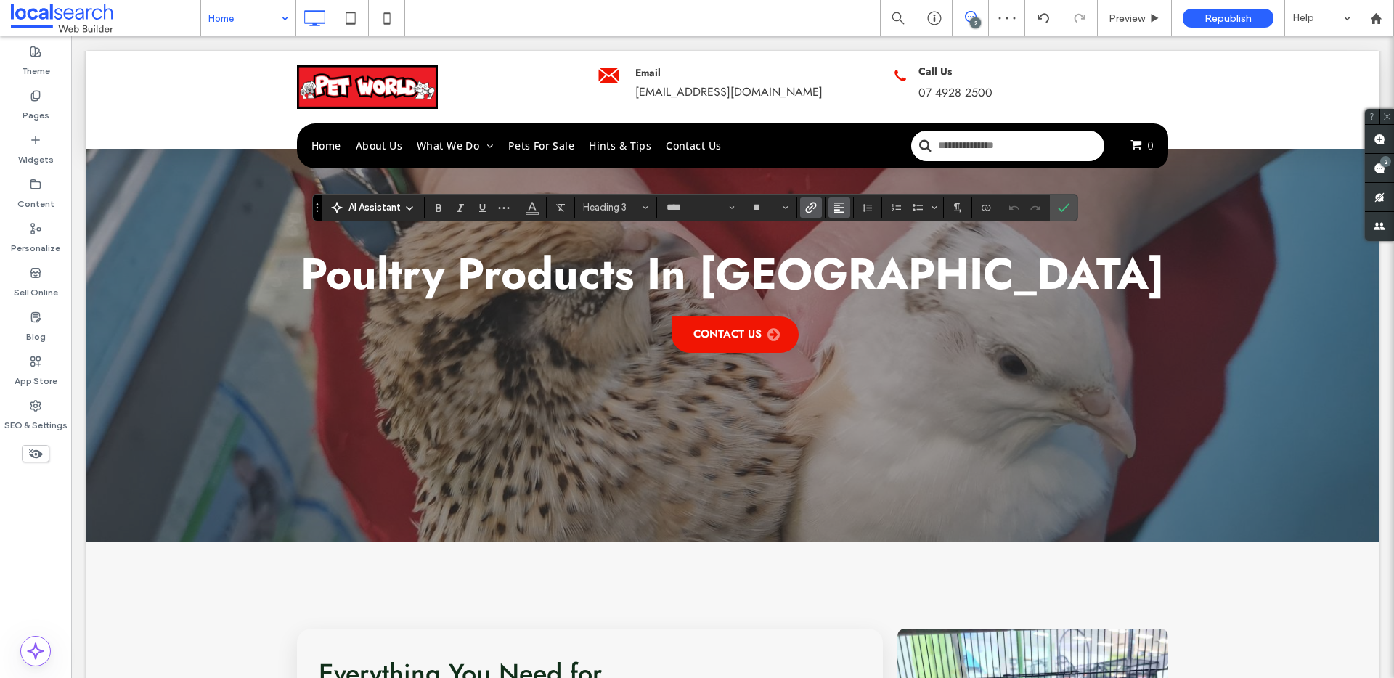
click at [846, 210] on button "Alignment" at bounding box center [840, 208] width 22 height 20
click at [859, 256] on div "ui.textEditor.alignment.center" at bounding box center [854, 252] width 19 height 12
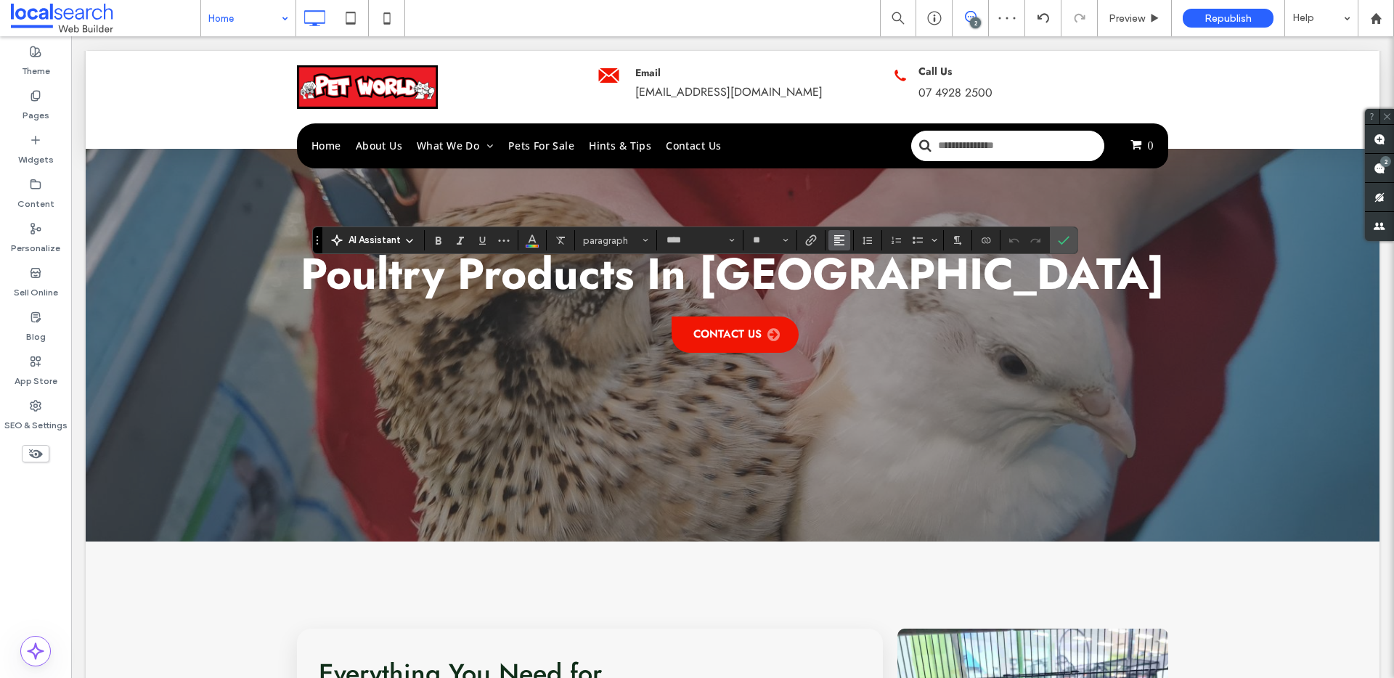
click at [838, 247] on span "Alignment" at bounding box center [840, 240] width 12 height 19
click at [862, 290] on div "ui.textEditor.alignment.center" at bounding box center [854, 286] width 19 height 12
click at [1066, 242] on icon "Confirm" at bounding box center [1064, 241] width 12 height 12
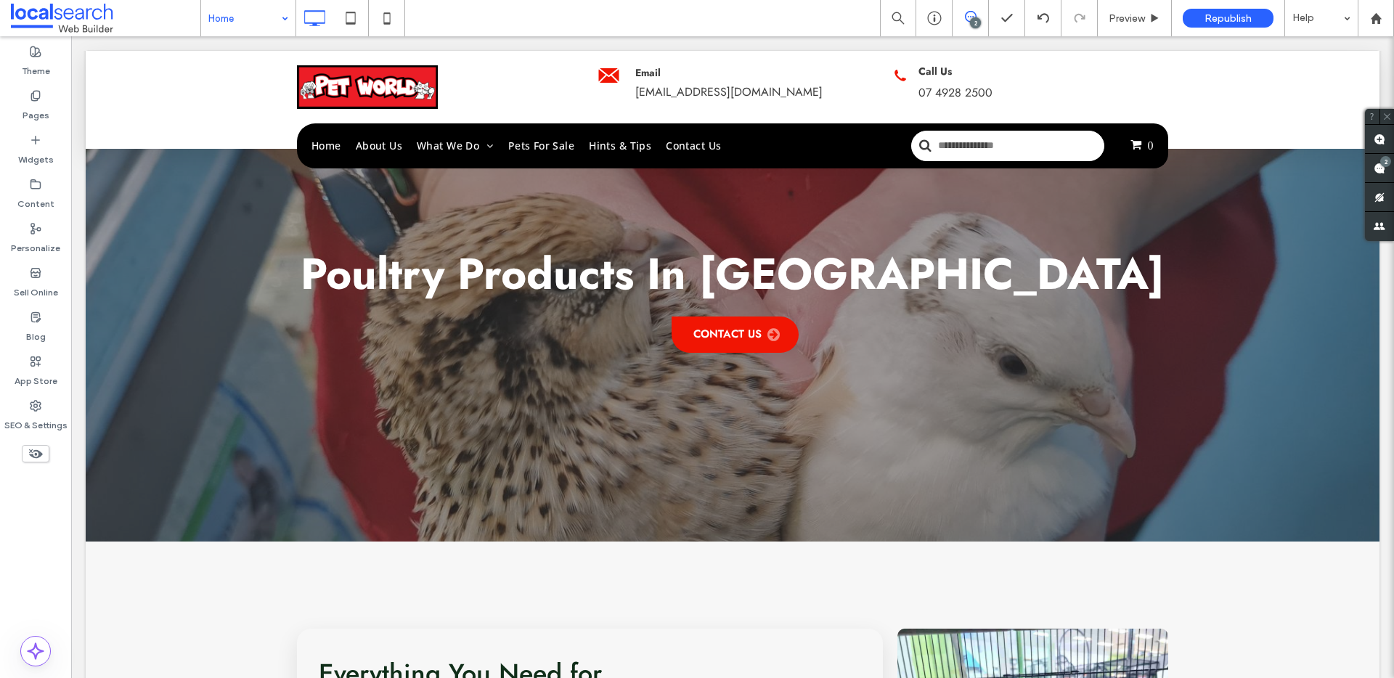
type input "****"
type input "**"
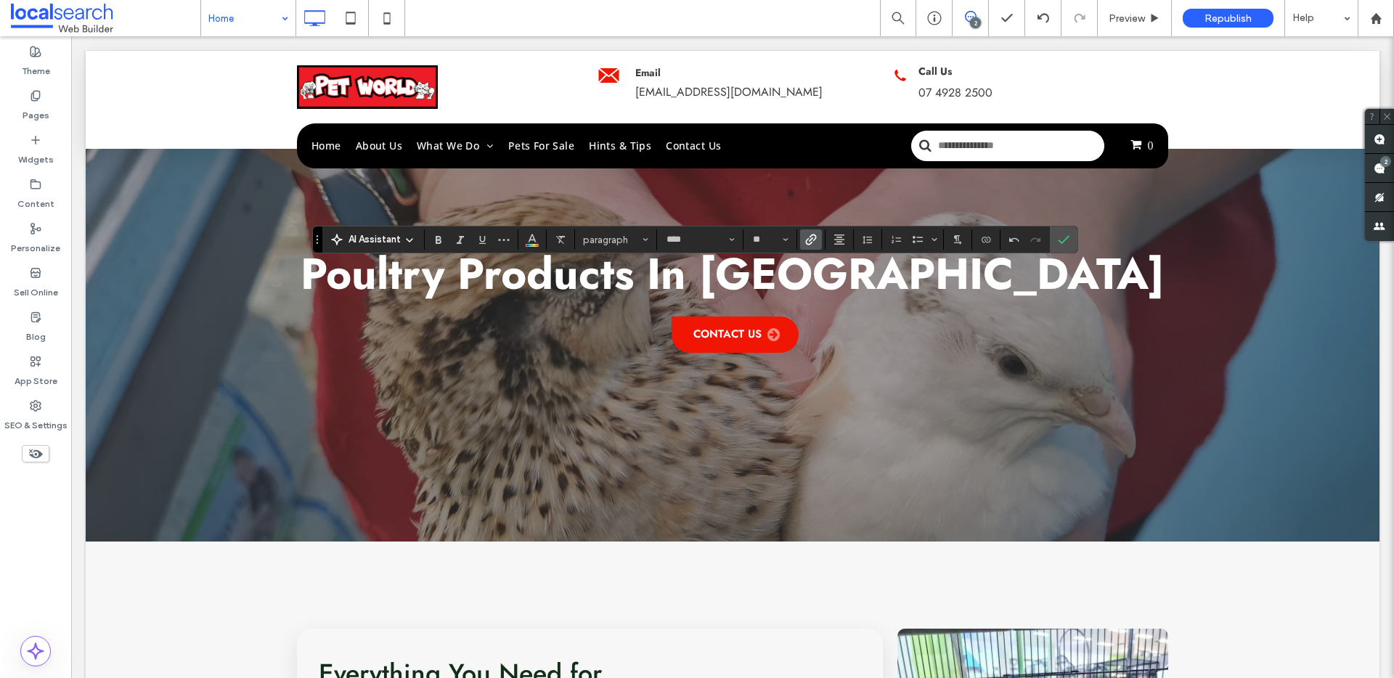
click at [810, 243] on use "Link" at bounding box center [811, 240] width 11 height 11
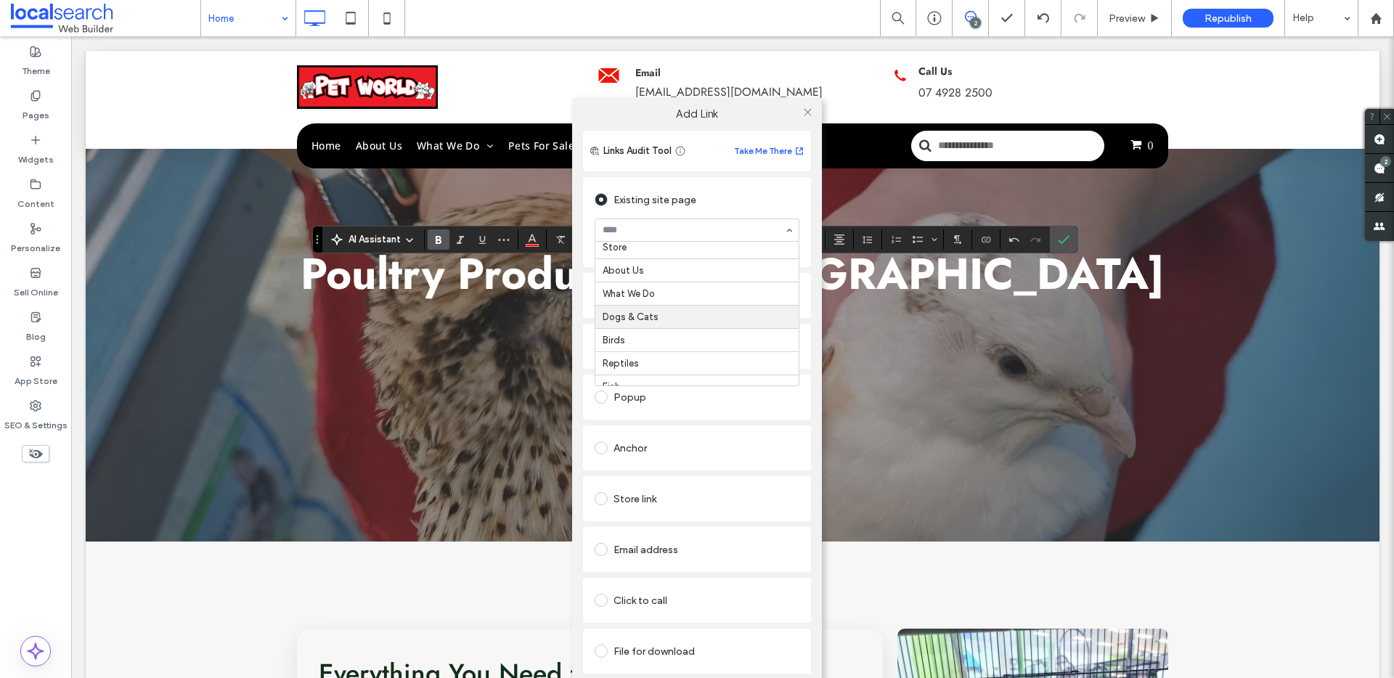
scroll to position [122, 0]
click at [1074, 241] on div "Add Link Links Audit Tool Take Me There Existing site page Pets For Sale Create…" at bounding box center [697, 406] width 1394 height 678
click at [1068, 240] on div "Add Link Links Audit Tool Take Me There Existing site page Pets For Sale Create…" at bounding box center [697, 406] width 1394 height 678
click at [807, 105] on span at bounding box center [808, 112] width 11 height 22
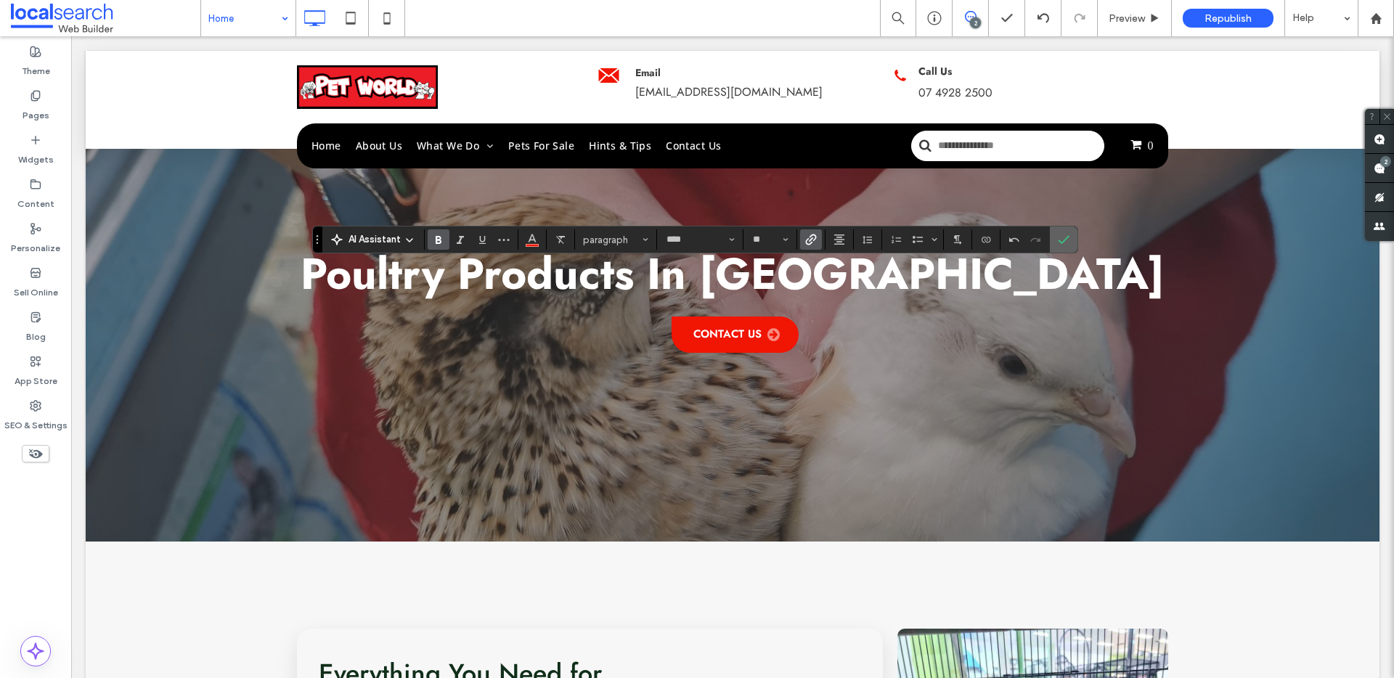
click at [1063, 234] on icon "Confirm" at bounding box center [1064, 240] width 12 height 12
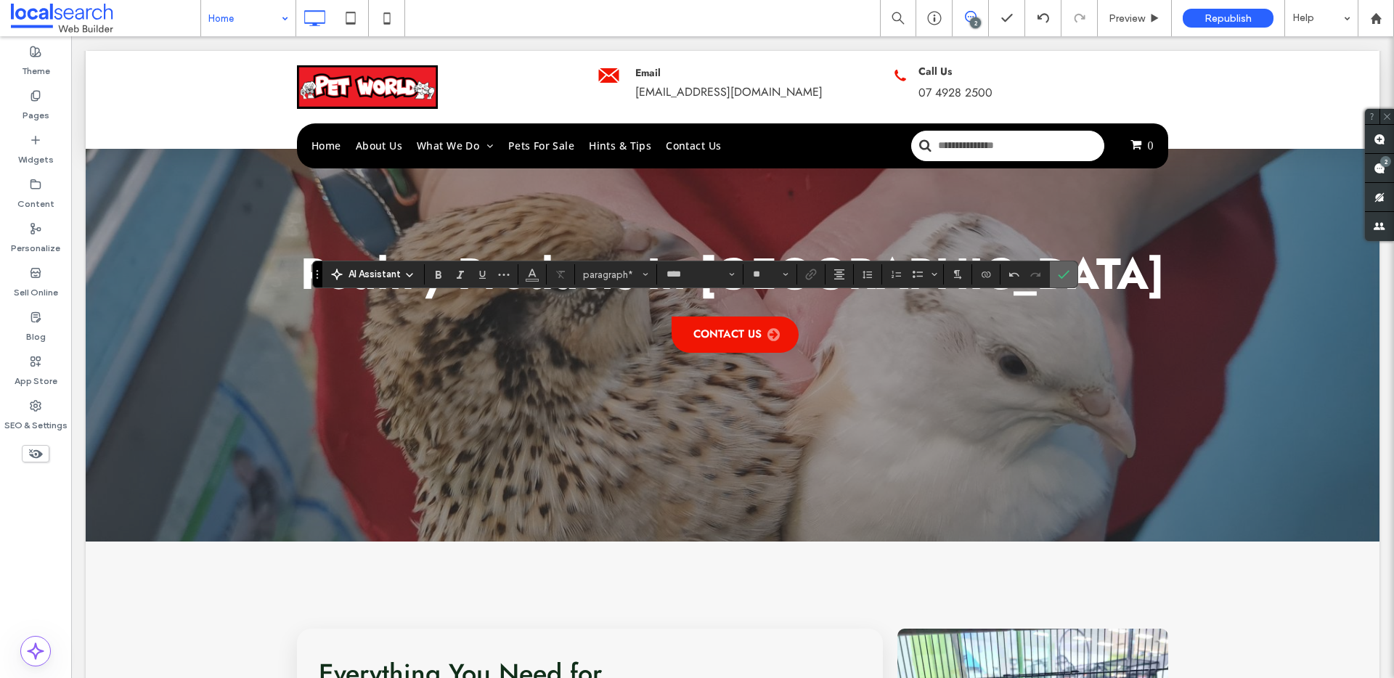
click at [1066, 275] on icon "Confirm" at bounding box center [1064, 275] width 12 height 12
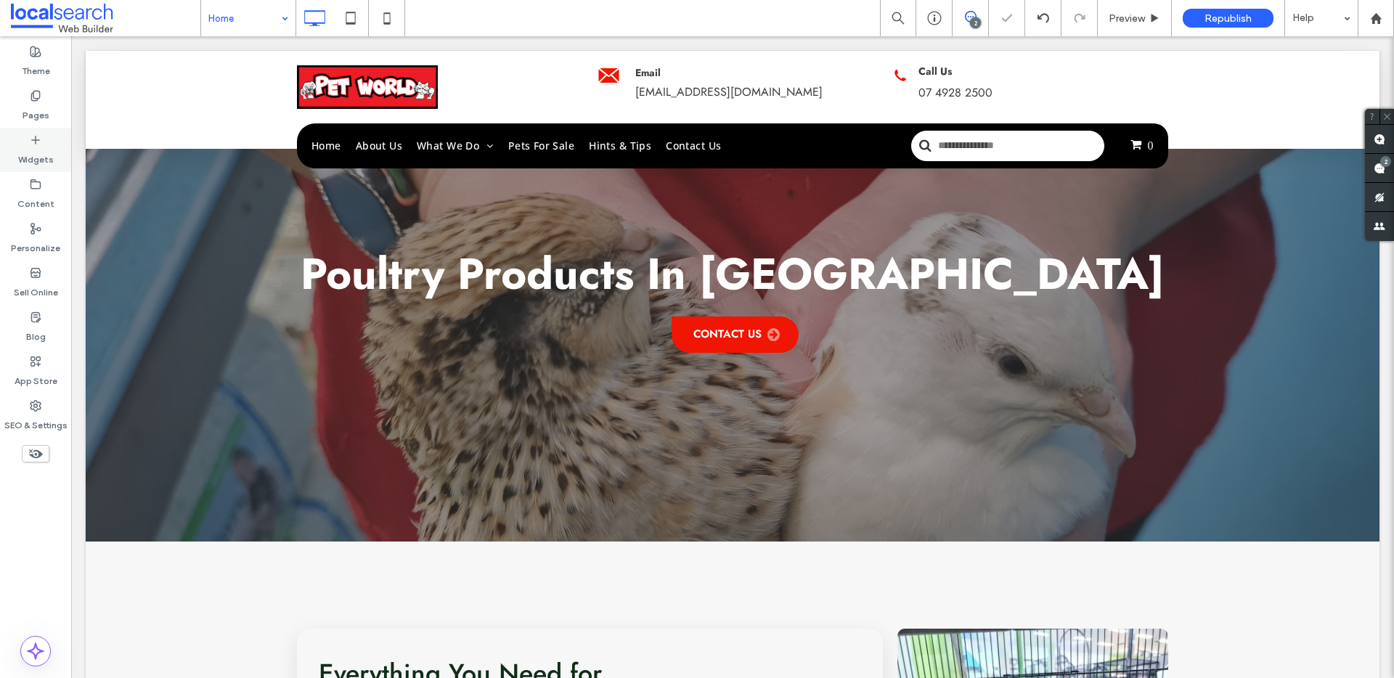
type input "****"
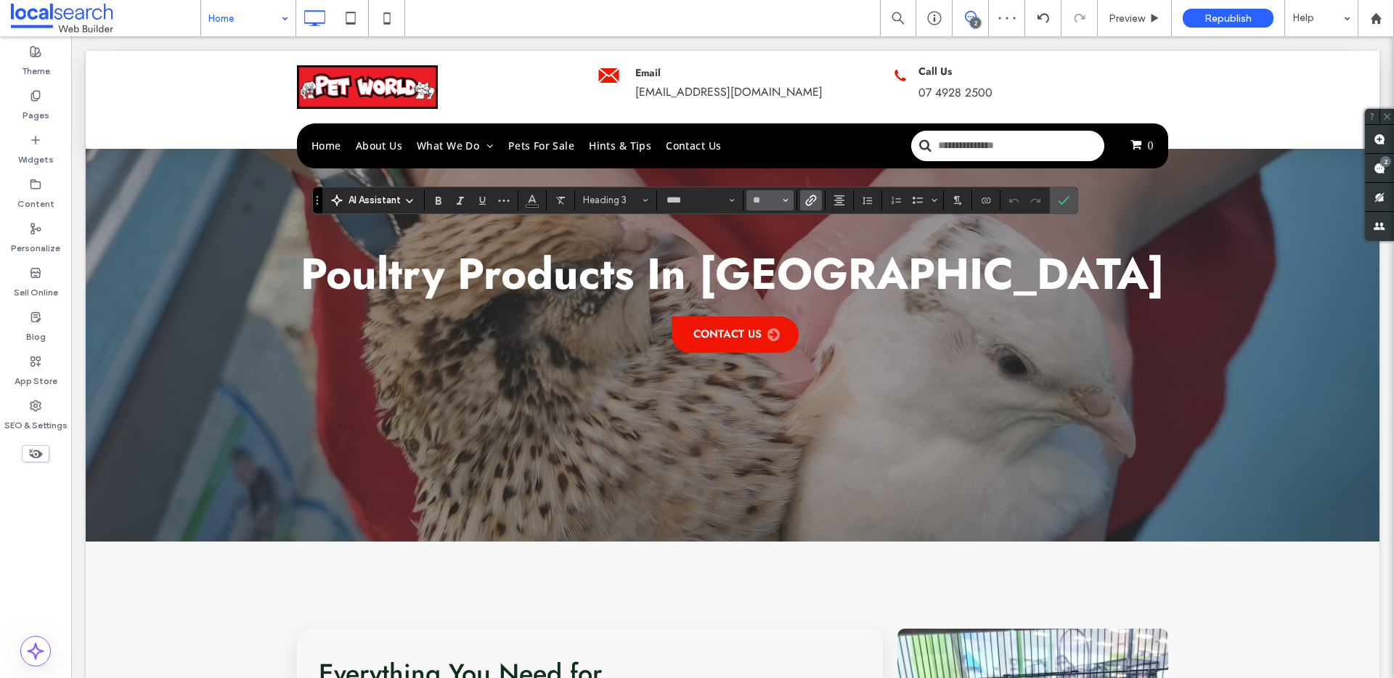
click at [789, 204] on button "**" at bounding box center [770, 200] width 47 height 20
click at [778, 261] on label "30" at bounding box center [770, 266] width 46 height 20
type input "**"
drag, startPoint x: 444, startPoint y: 200, endPoint x: 554, endPoint y: 204, distance: 110.5
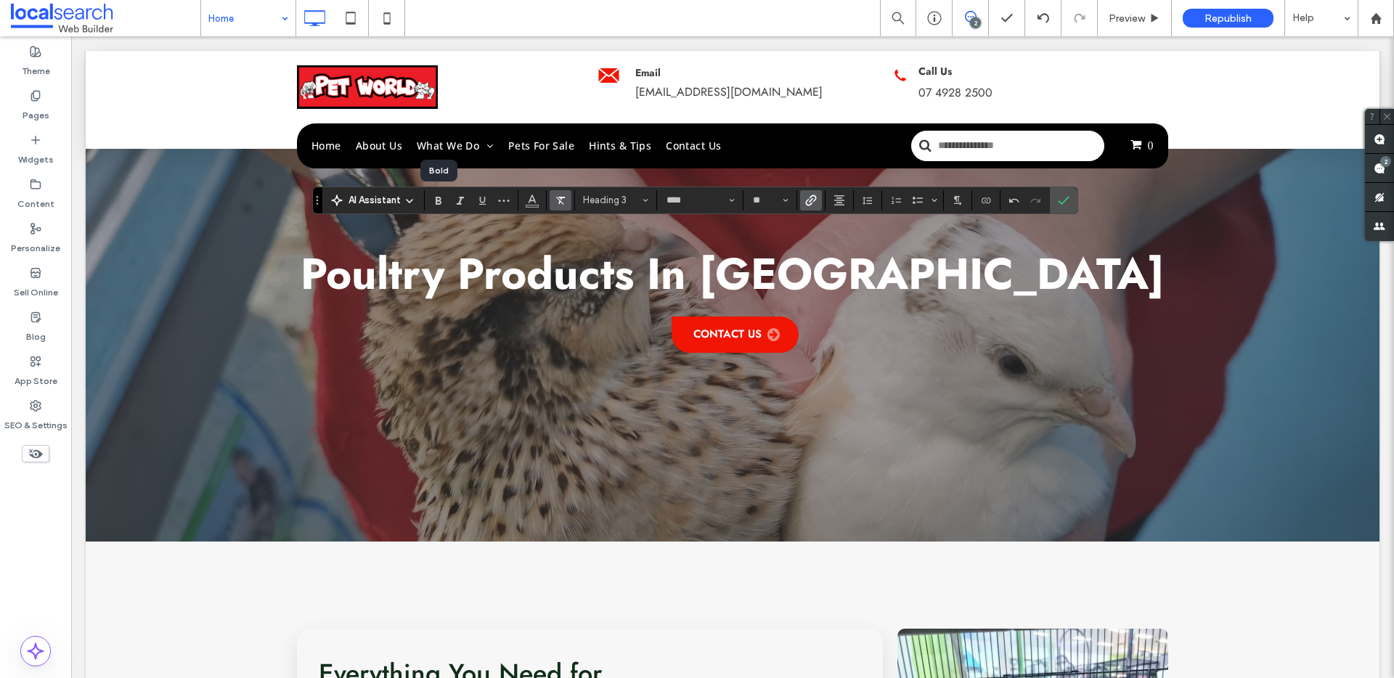
click at [444, 200] on icon "Bold" at bounding box center [439, 201] width 12 height 12
click at [1061, 195] on icon "Confirm" at bounding box center [1064, 201] width 12 height 12
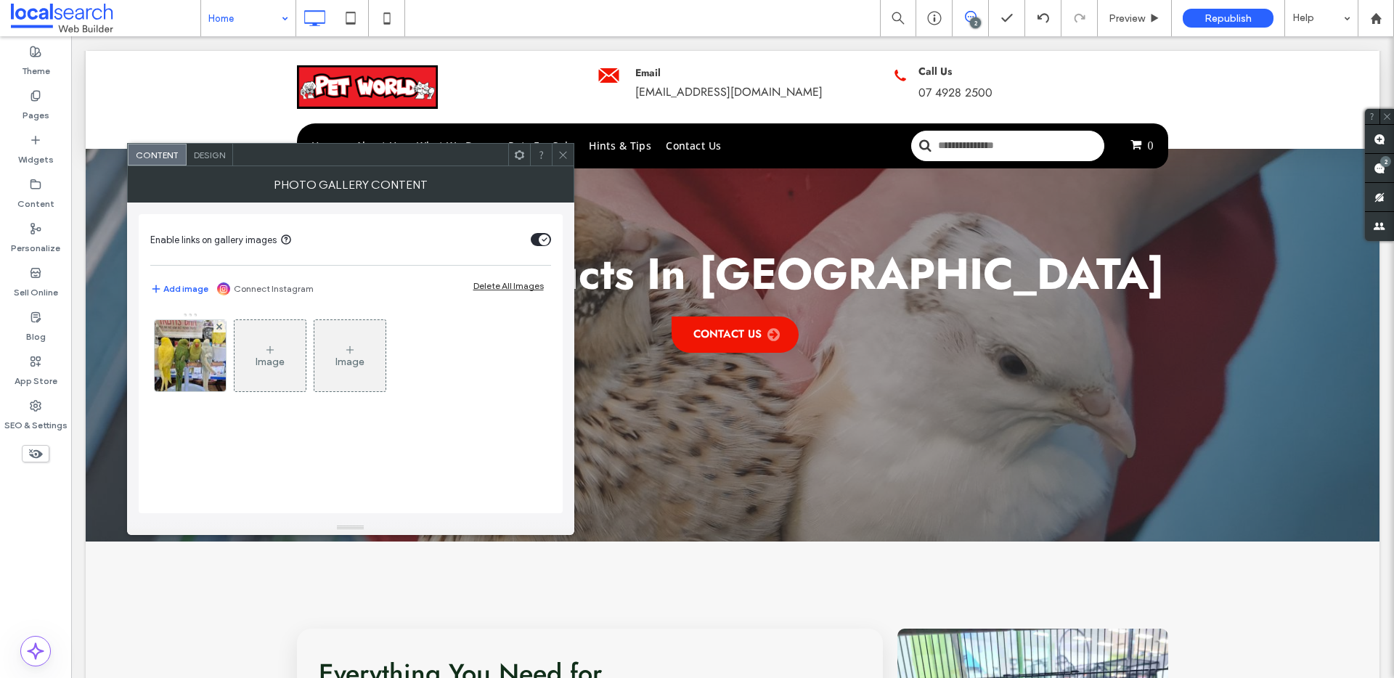
click at [566, 148] on span at bounding box center [563, 155] width 11 height 22
click at [174, 346] on img at bounding box center [189, 355] width 95 height 71
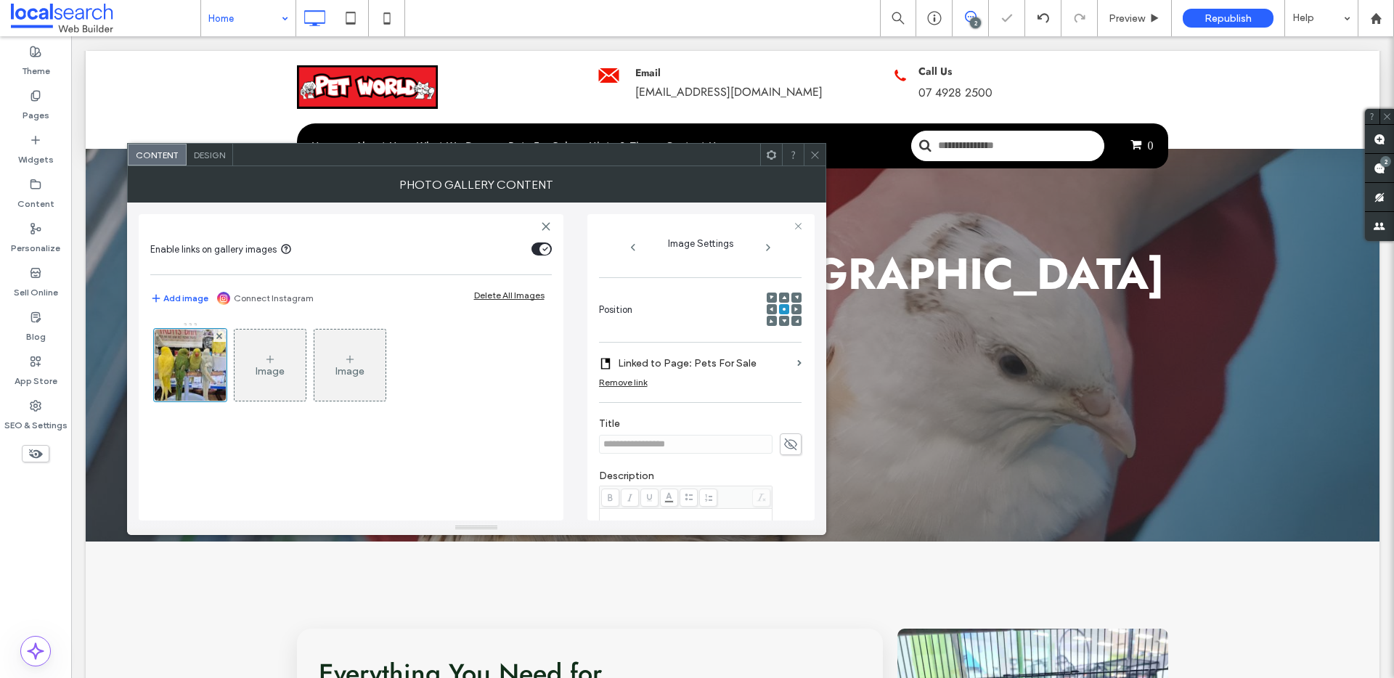
scroll to position [185, 0]
click at [817, 154] on icon at bounding box center [815, 155] width 11 height 11
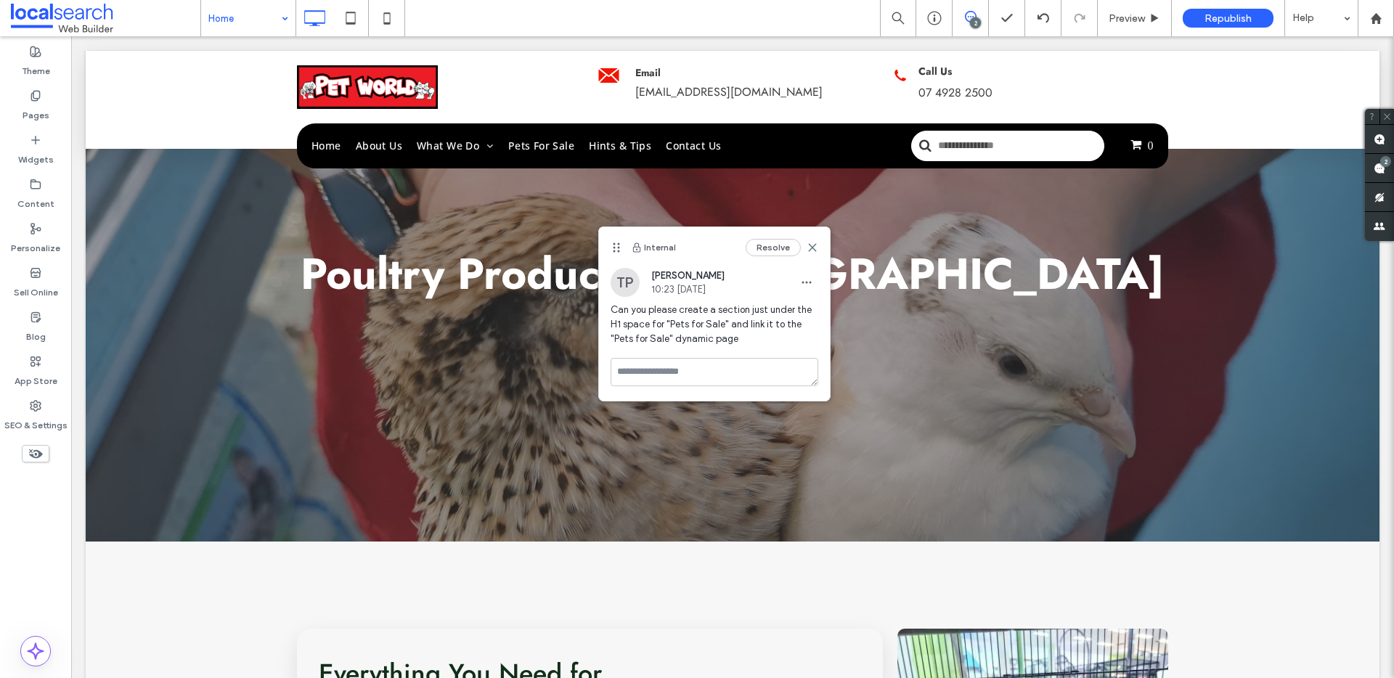
click at [779, 246] on button "Resolve" at bounding box center [773, 247] width 55 height 17
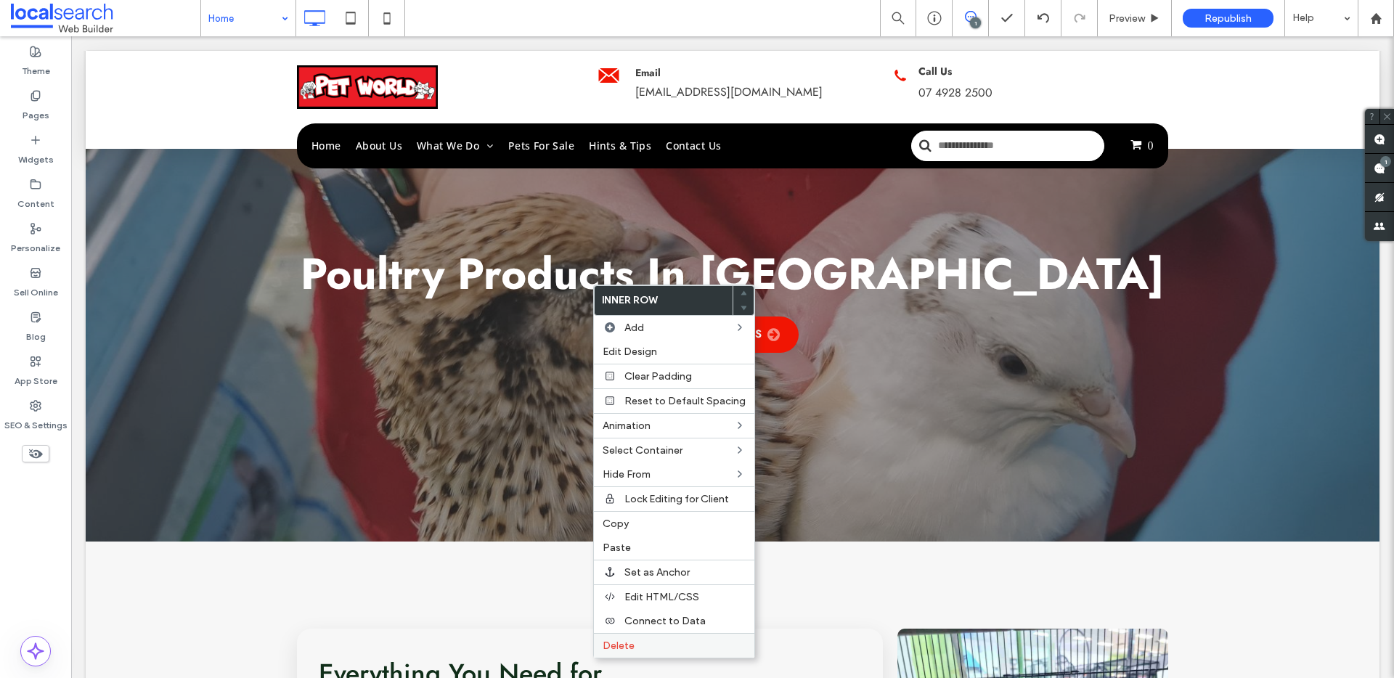
click at [638, 647] on label "Delete" at bounding box center [674, 646] width 143 height 12
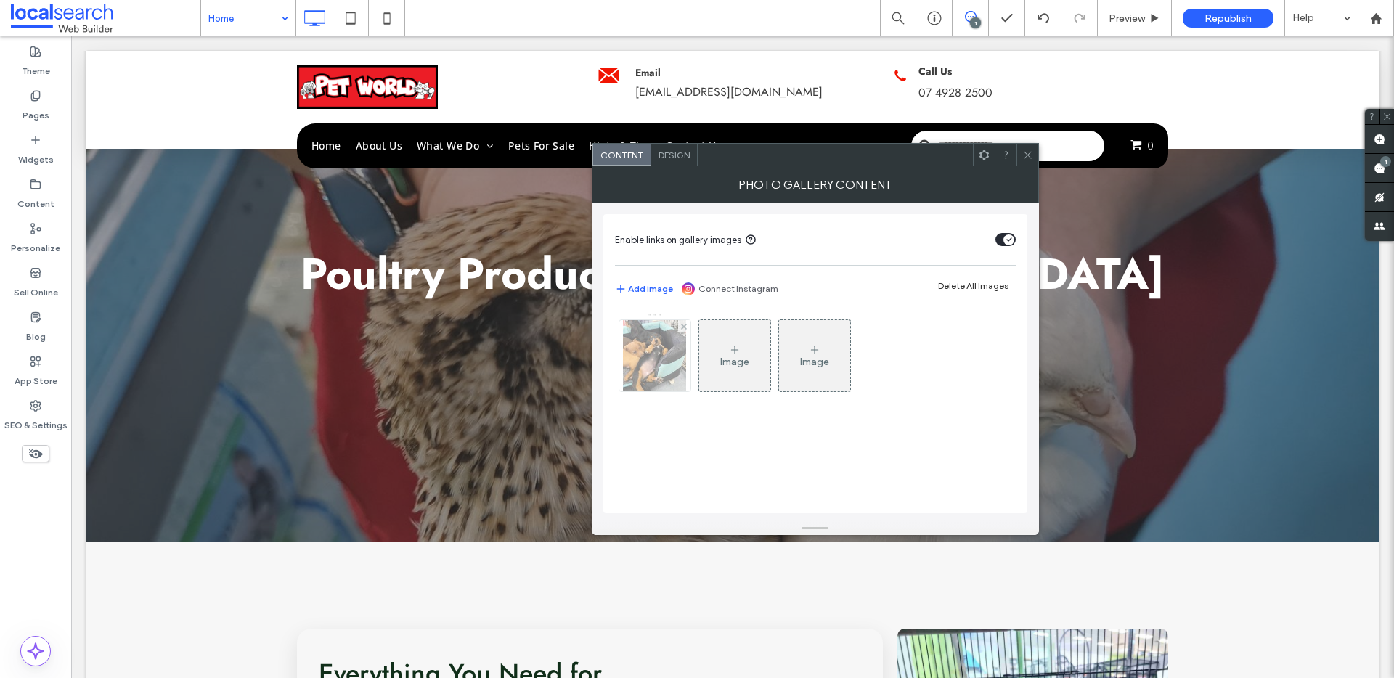
click at [649, 374] on img at bounding box center [654, 355] width 63 height 71
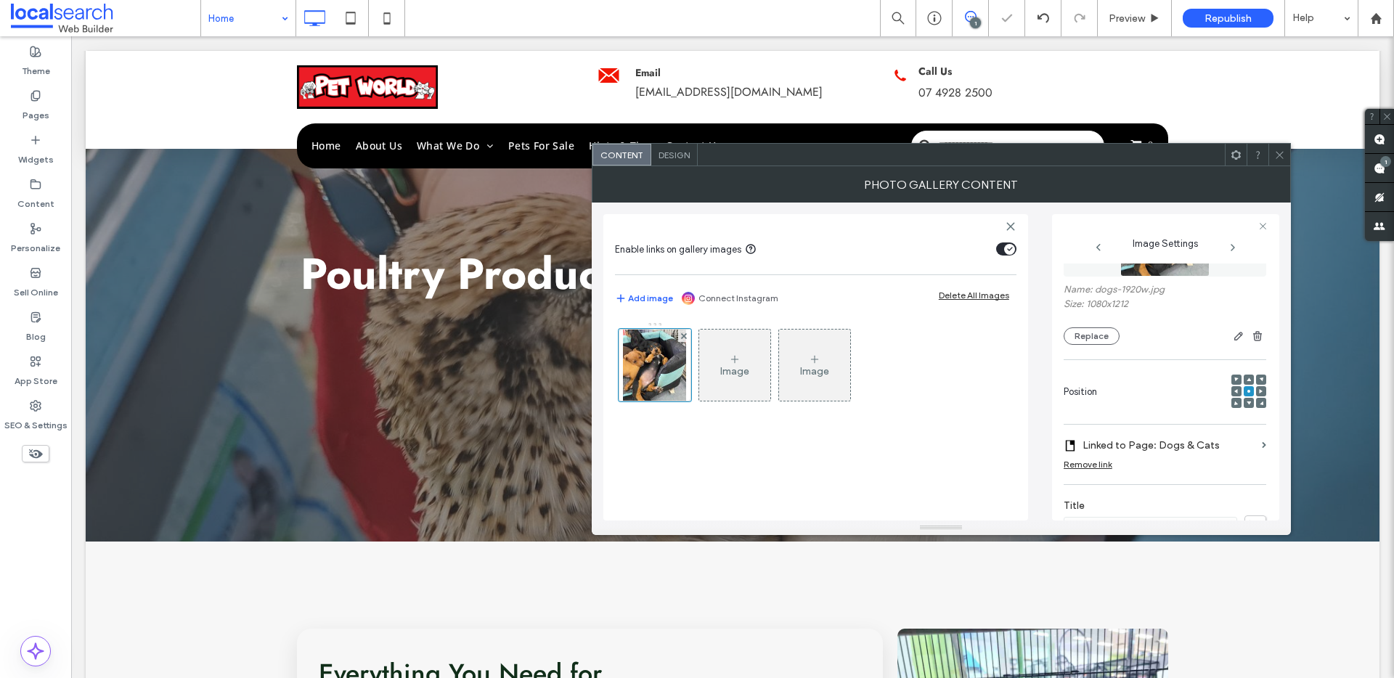
scroll to position [154, 0]
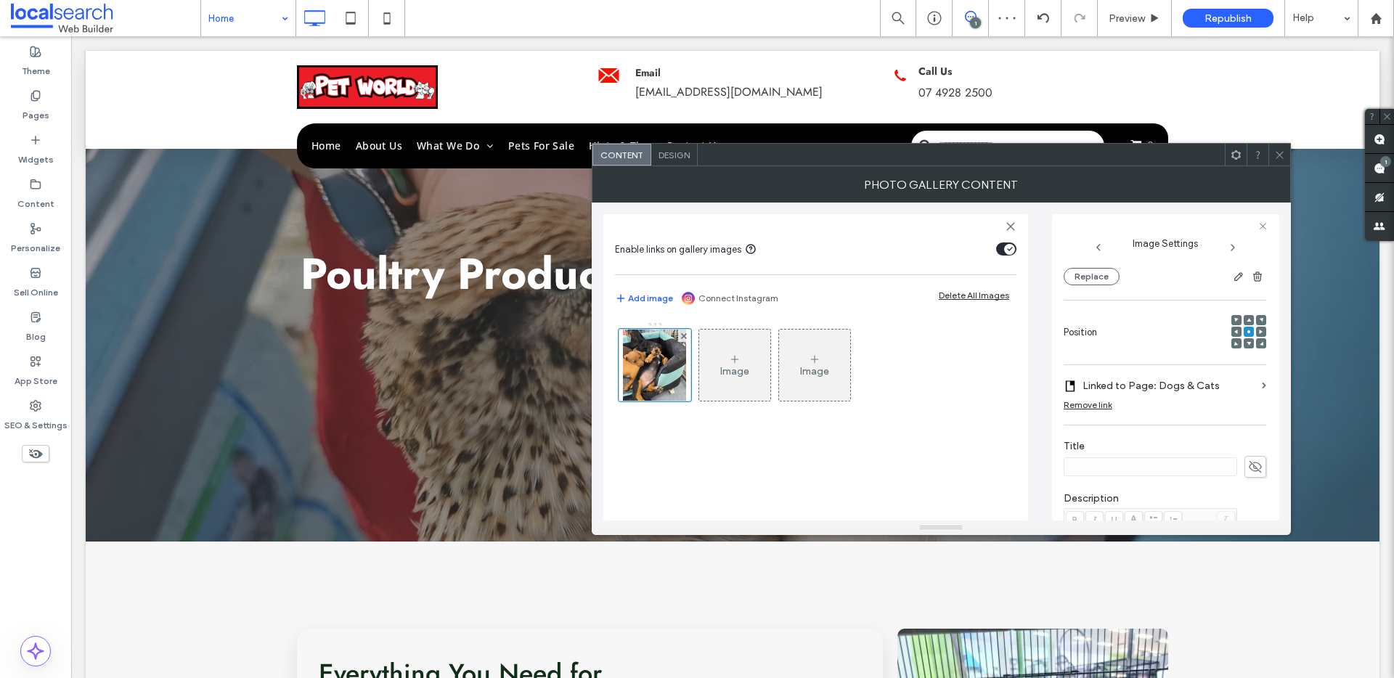
click at [1286, 151] on div at bounding box center [1280, 155] width 22 height 22
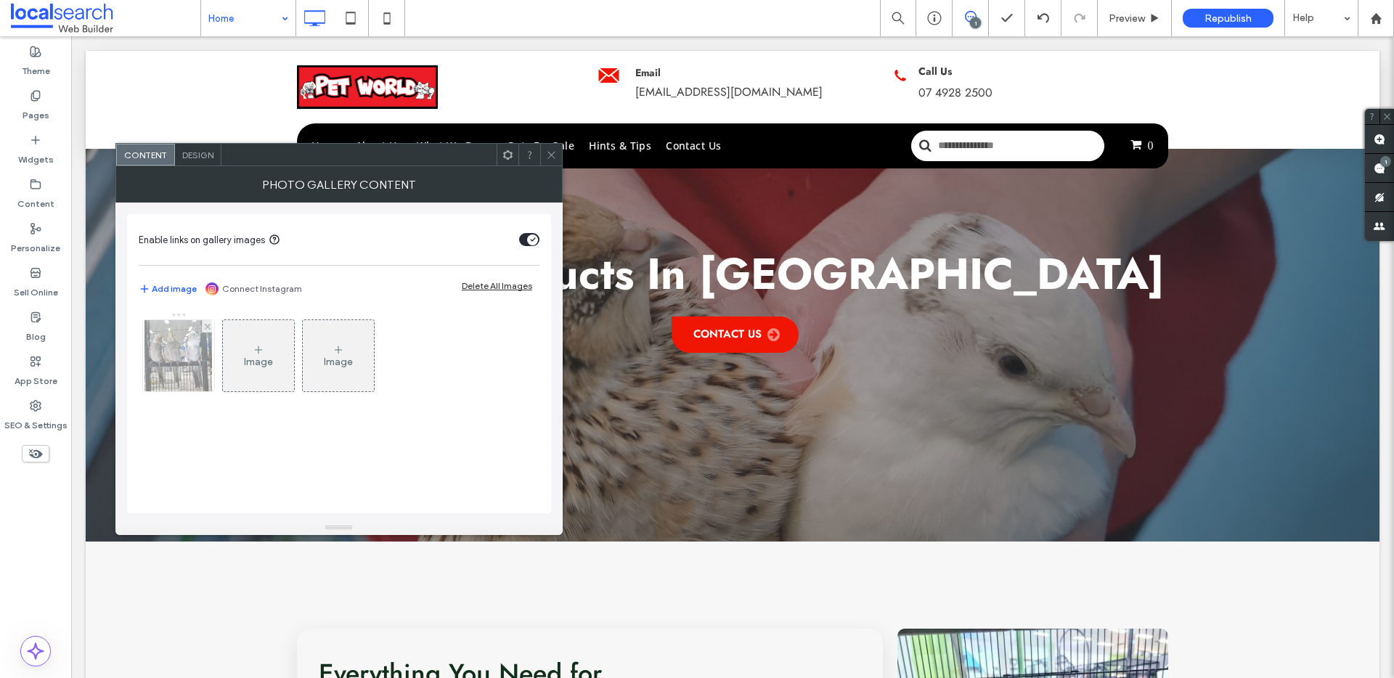
click at [180, 356] on img at bounding box center [179, 355] width 68 height 71
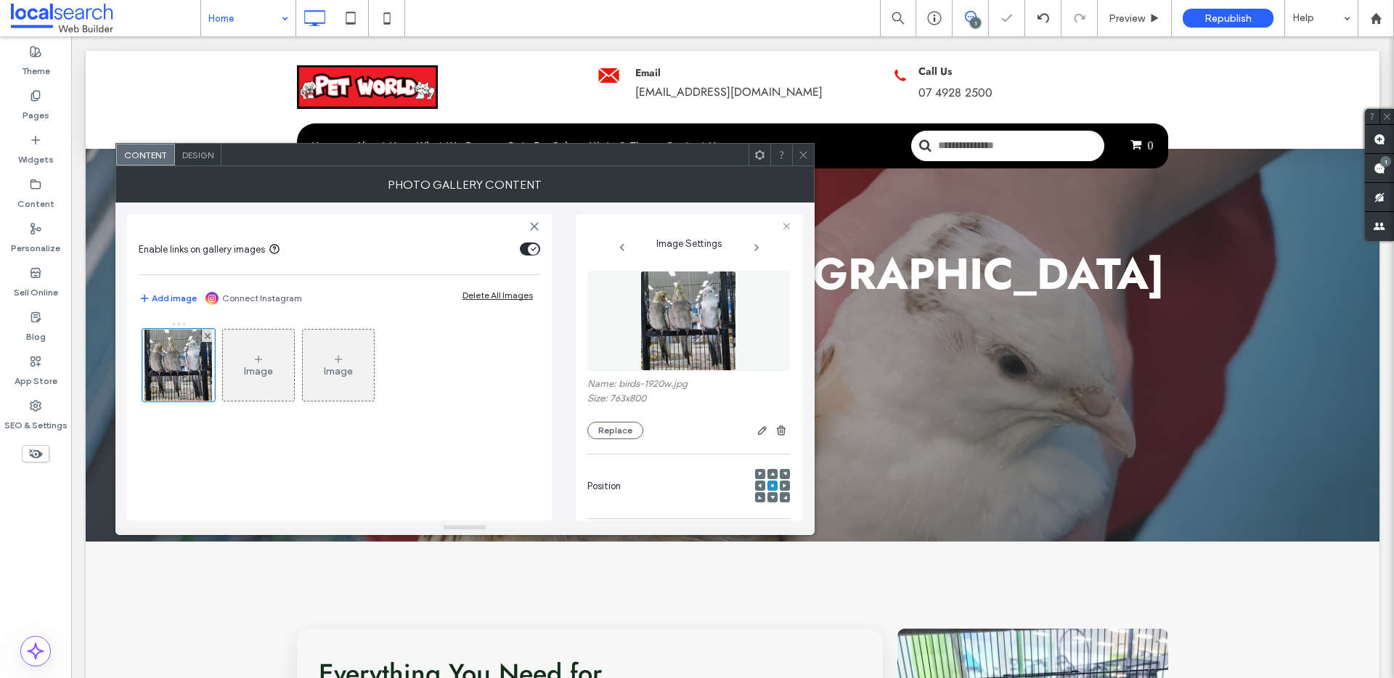
scroll to position [136, 0]
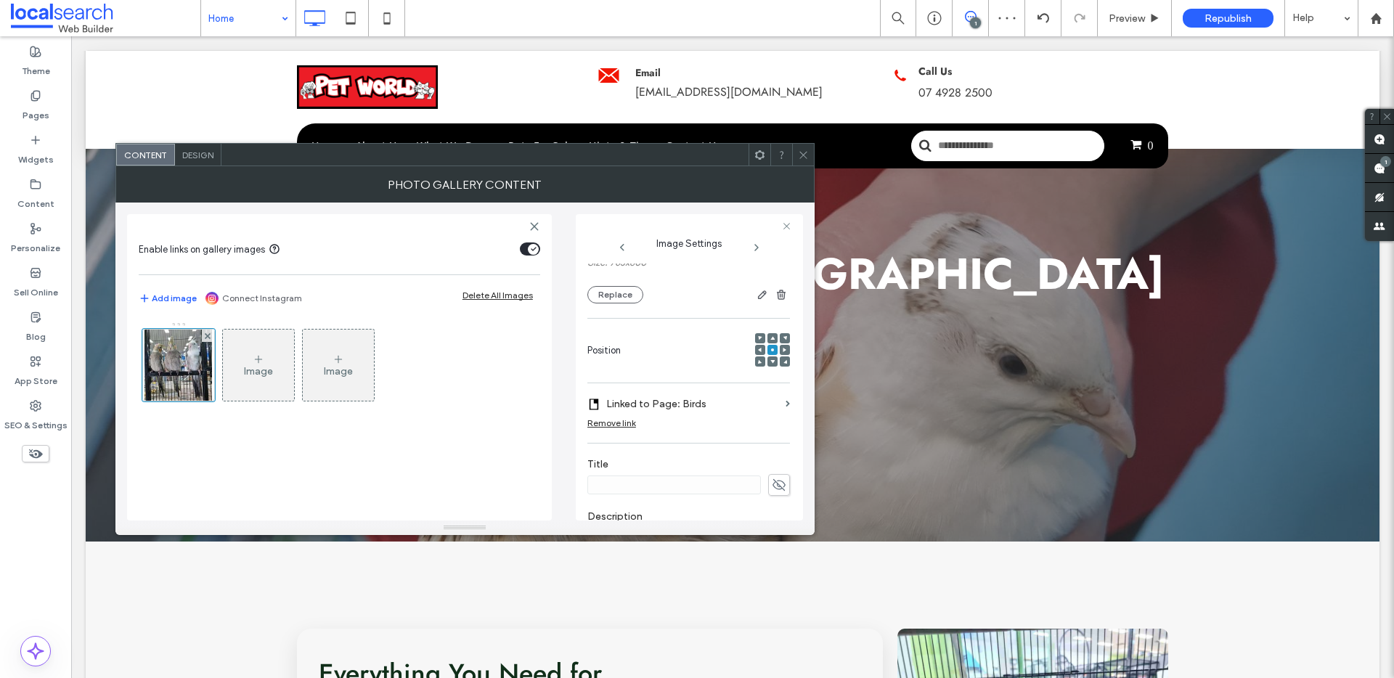
click at [805, 158] on icon at bounding box center [803, 155] width 11 height 11
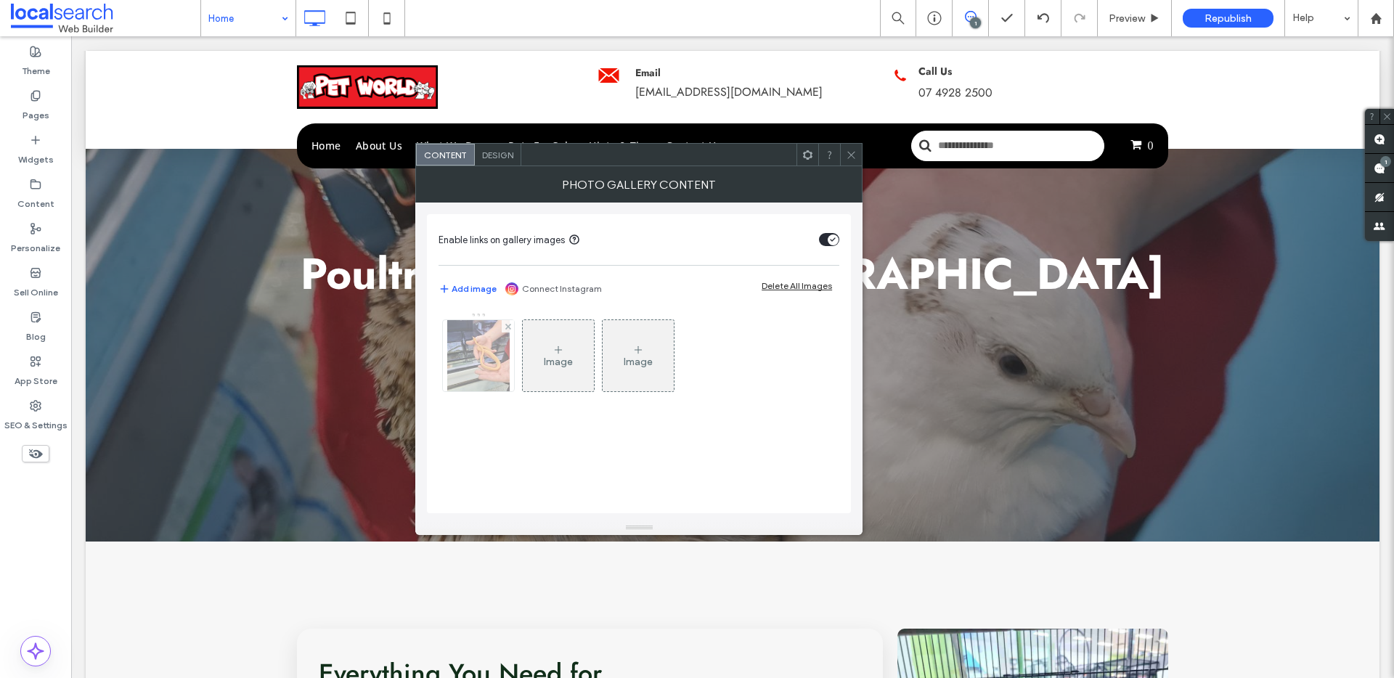
click at [480, 335] on div at bounding box center [478, 355] width 71 height 71
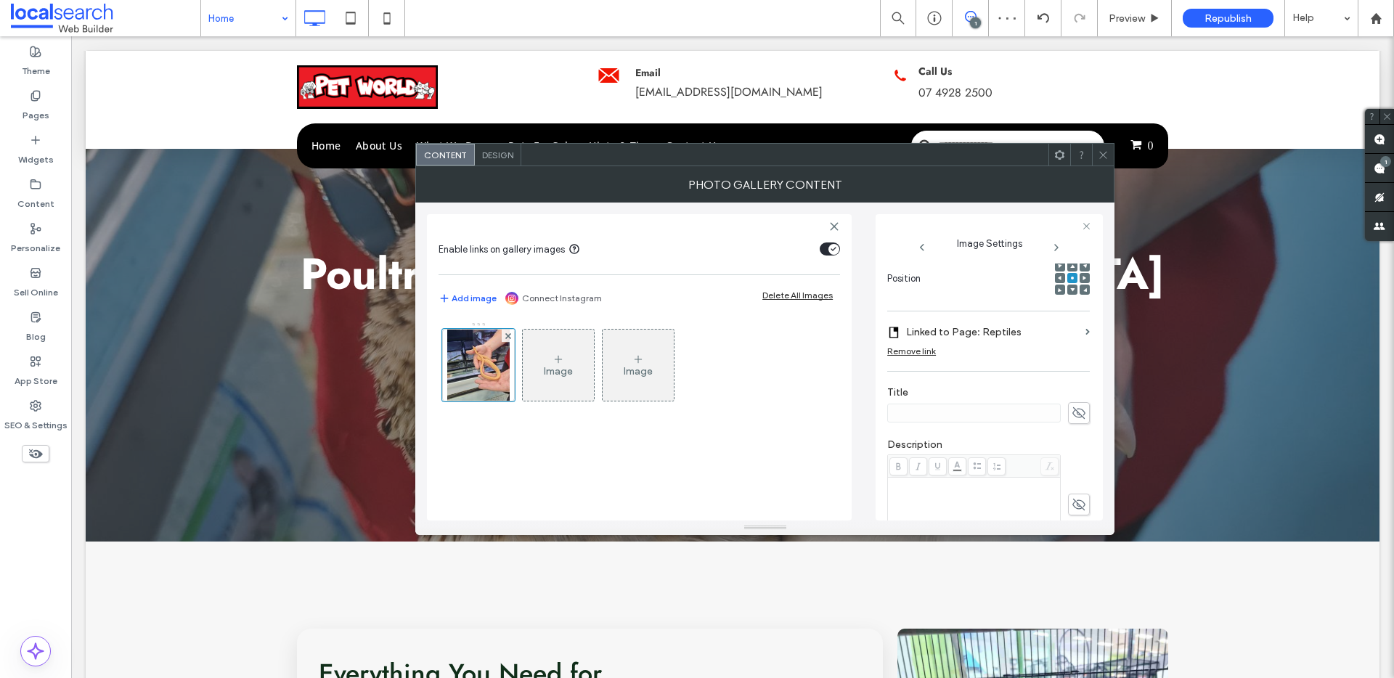
scroll to position [199, 0]
click at [1105, 156] on use at bounding box center [1103, 154] width 7 height 7
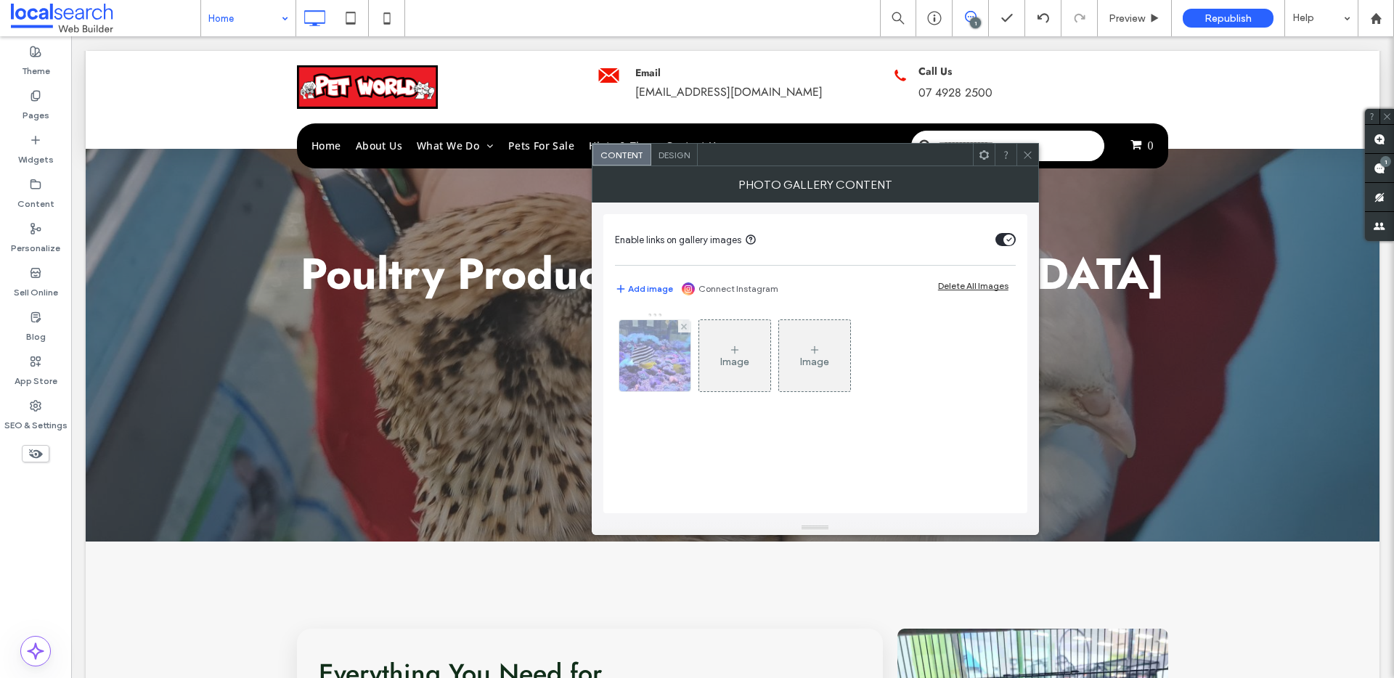
click at [648, 336] on div at bounding box center [655, 355] width 71 height 71
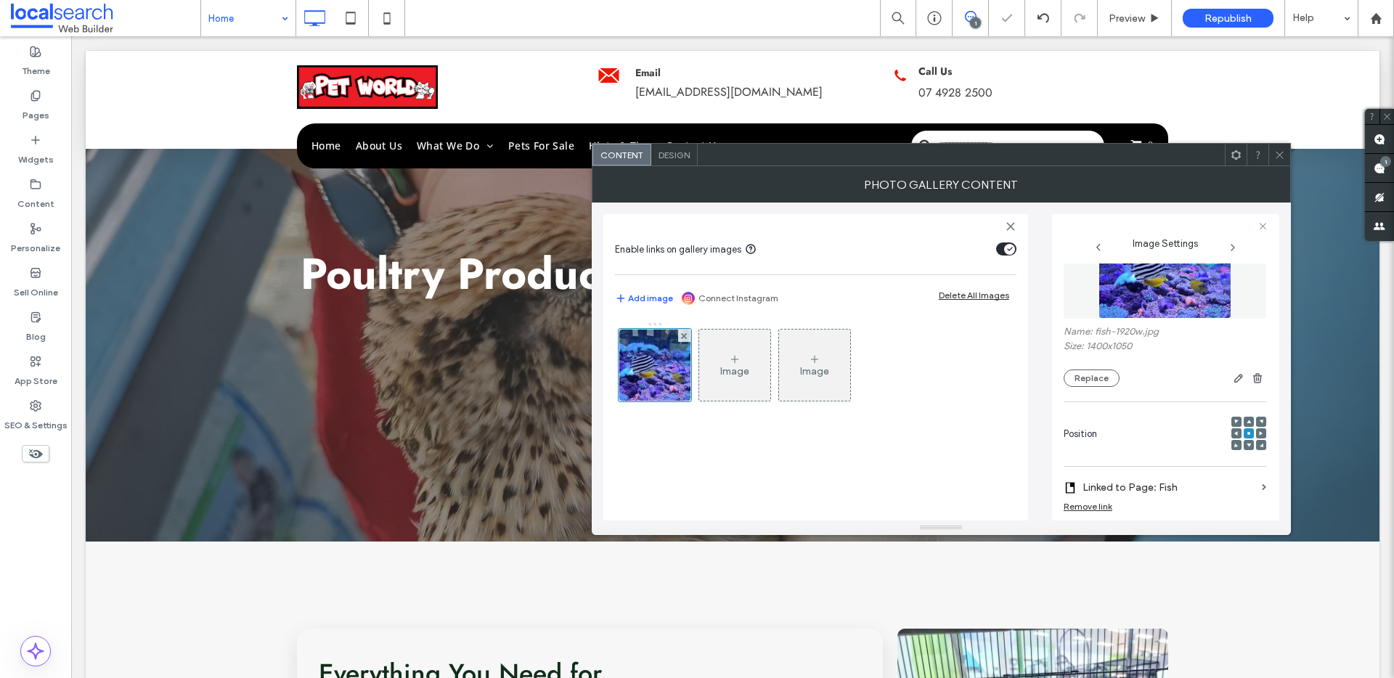
scroll to position [81, 0]
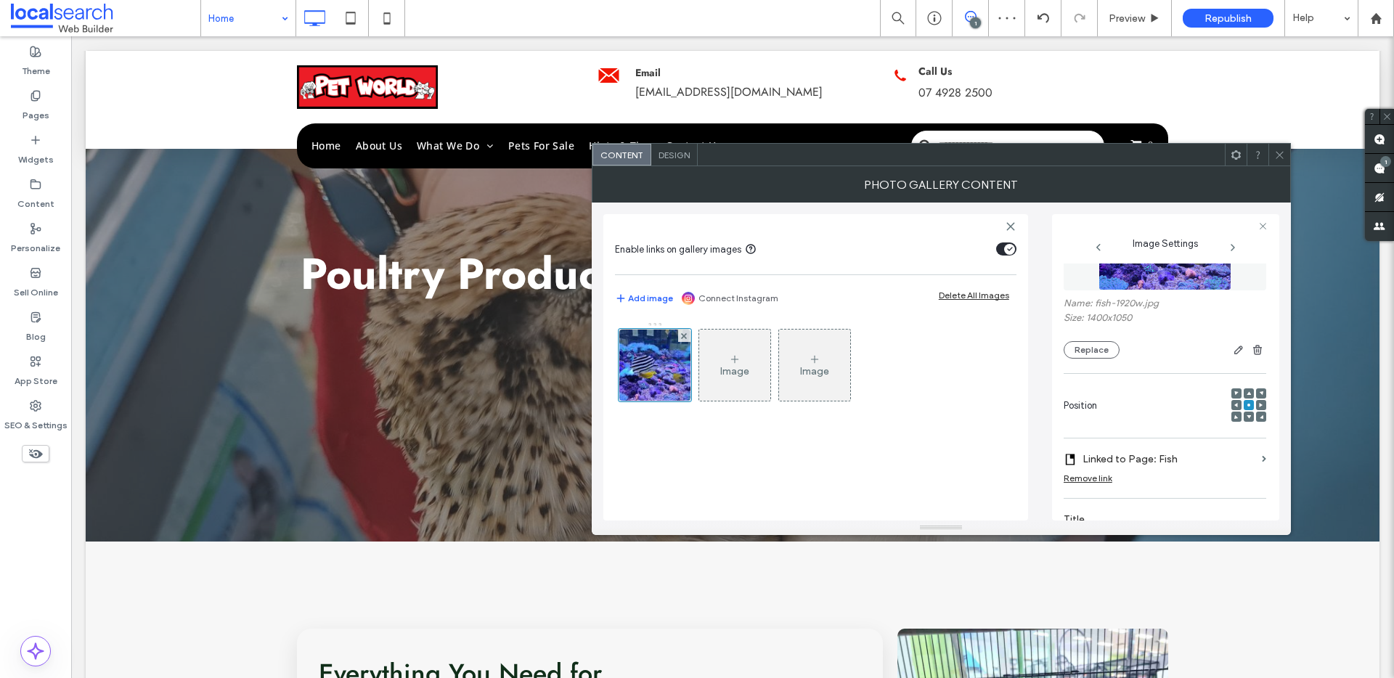
click at [1280, 155] on icon at bounding box center [1280, 155] width 11 height 11
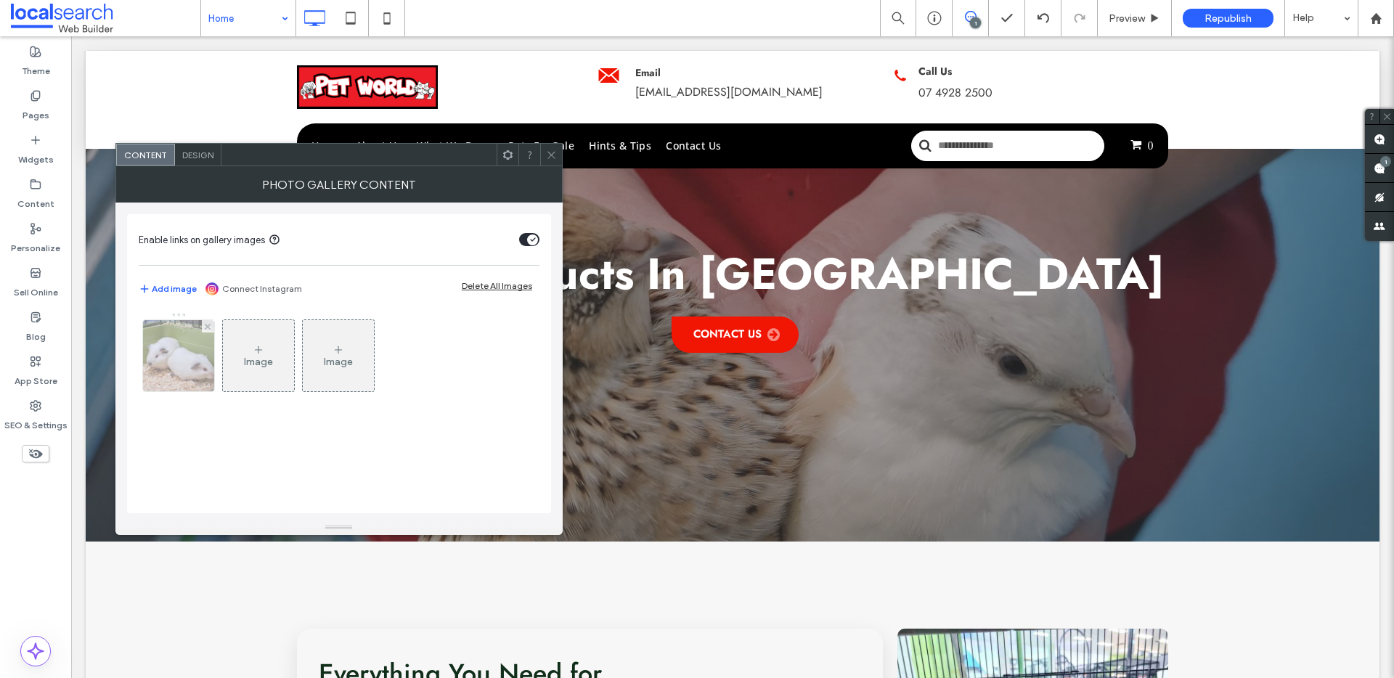
click at [192, 357] on div at bounding box center [178, 355] width 71 height 71
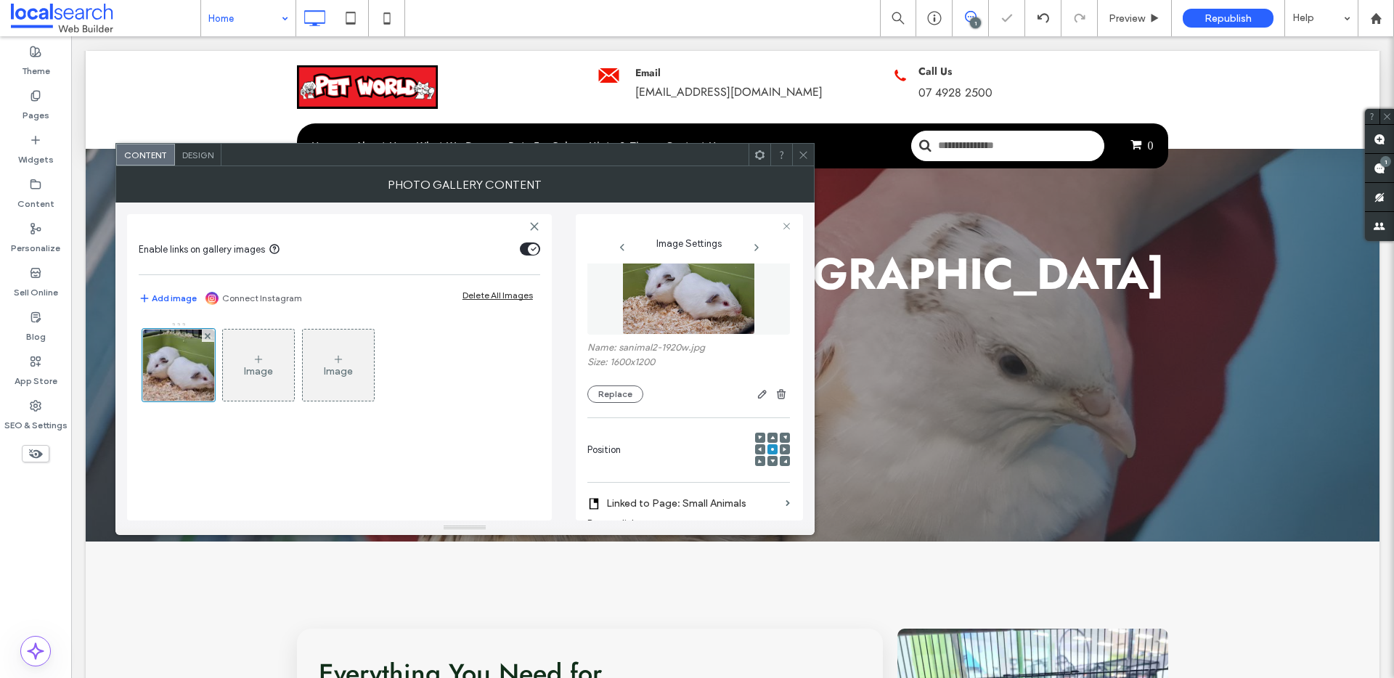
scroll to position [105, 0]
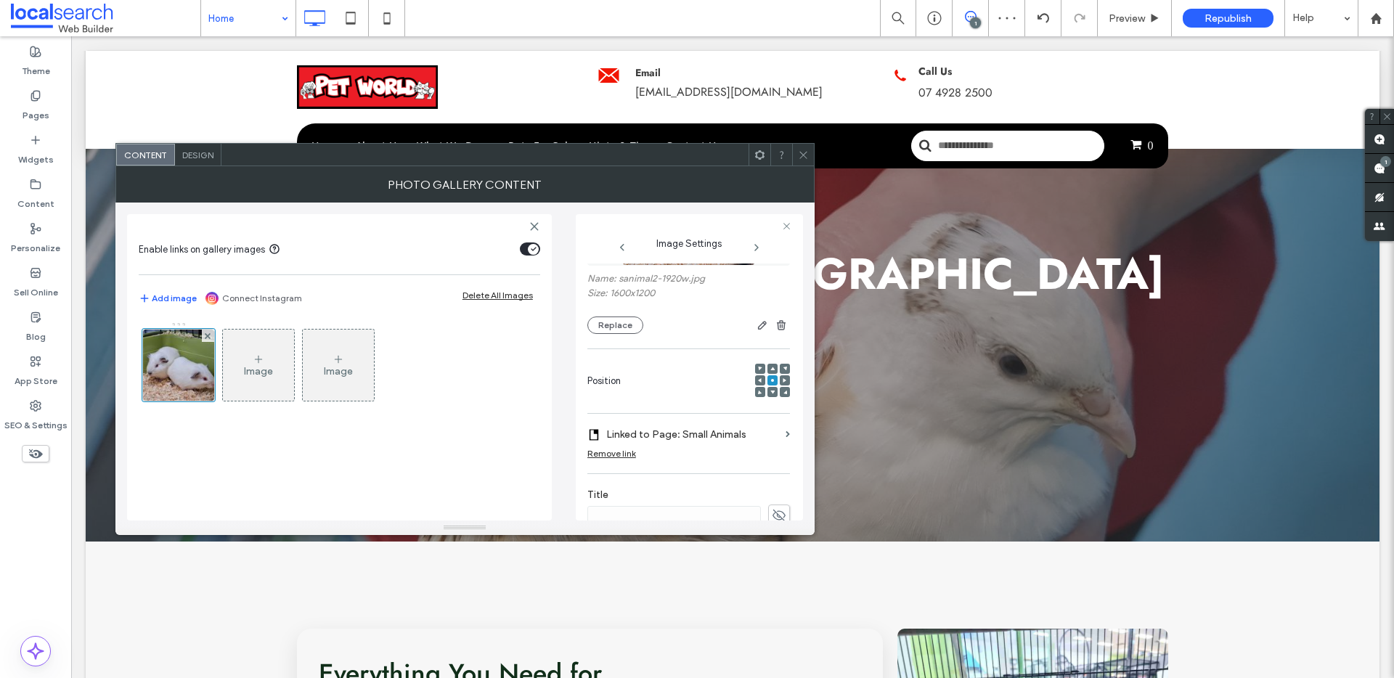
click at [807, 155] on icon at bounding box center [803, 155] width 11 height 11
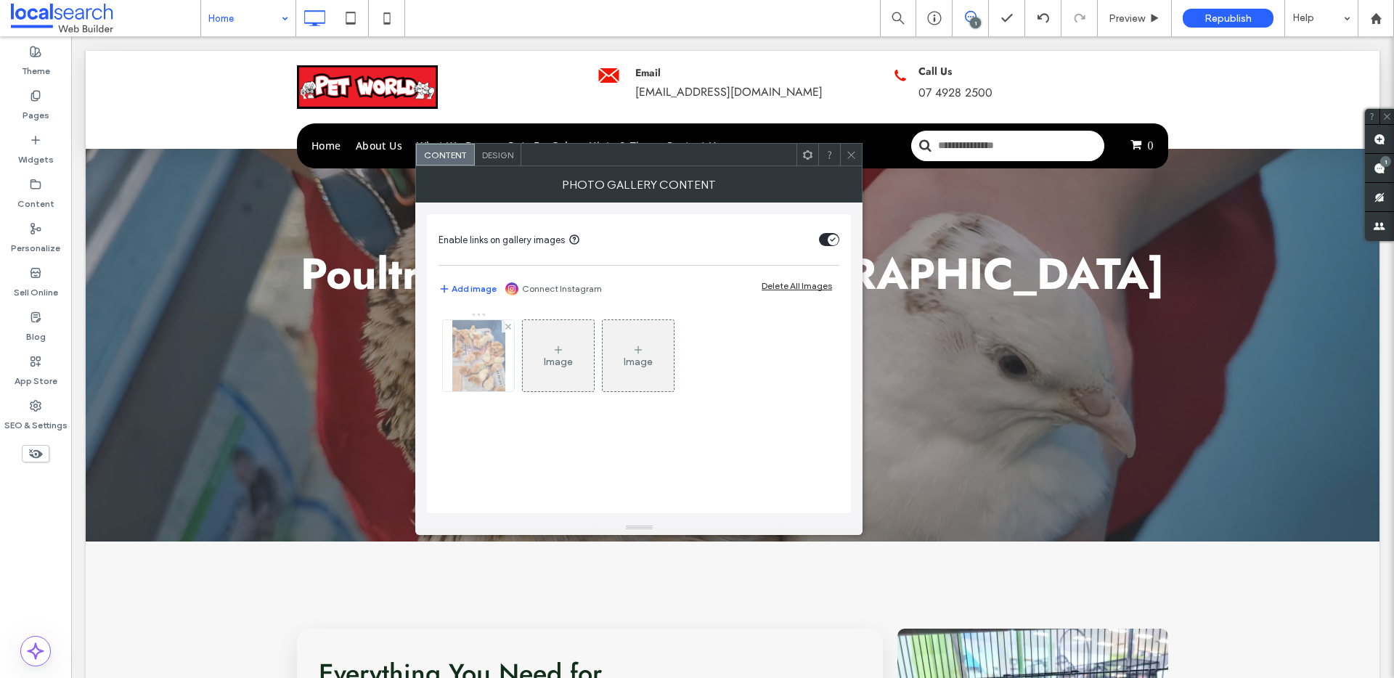
click at [502, 349] on div at bounding box center [478, 355] width 71 height 71
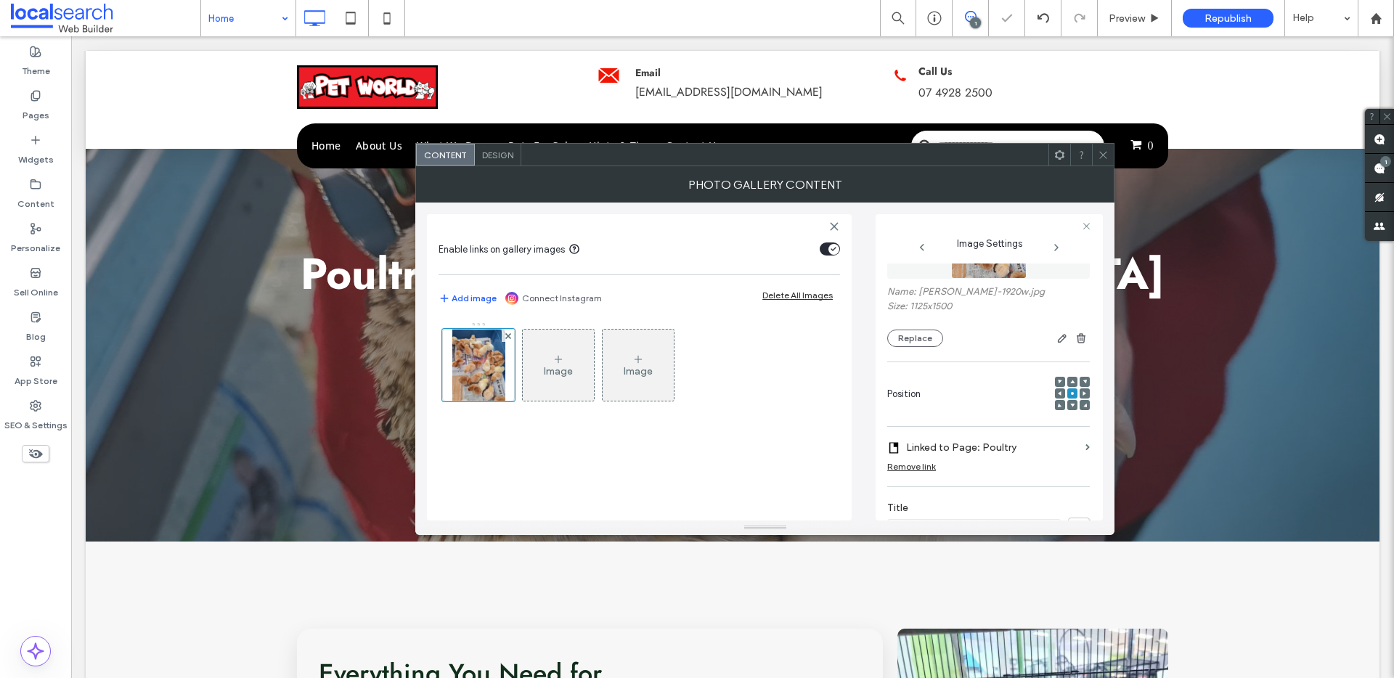
scroll to position [96, 0]
click at [1104, 150] on icon at bounding box center [1103, 155] width 11 height 11
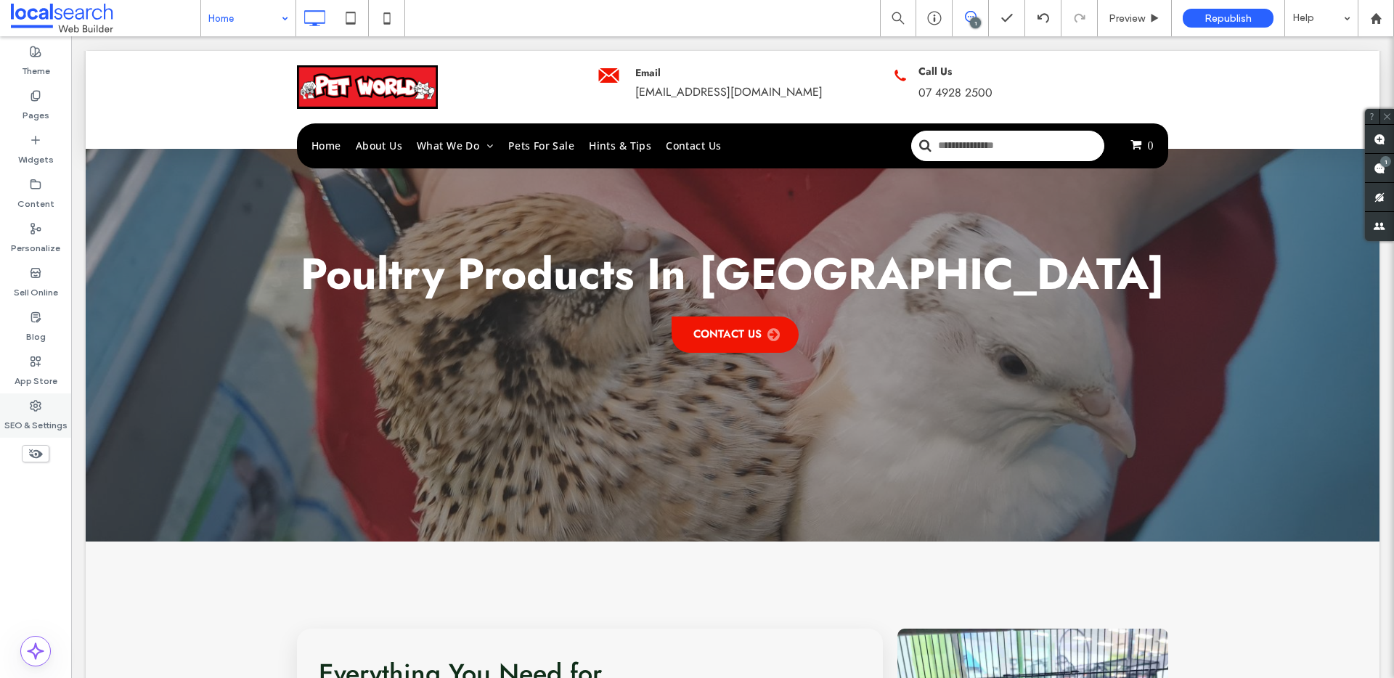
type input "****"
type input "**"
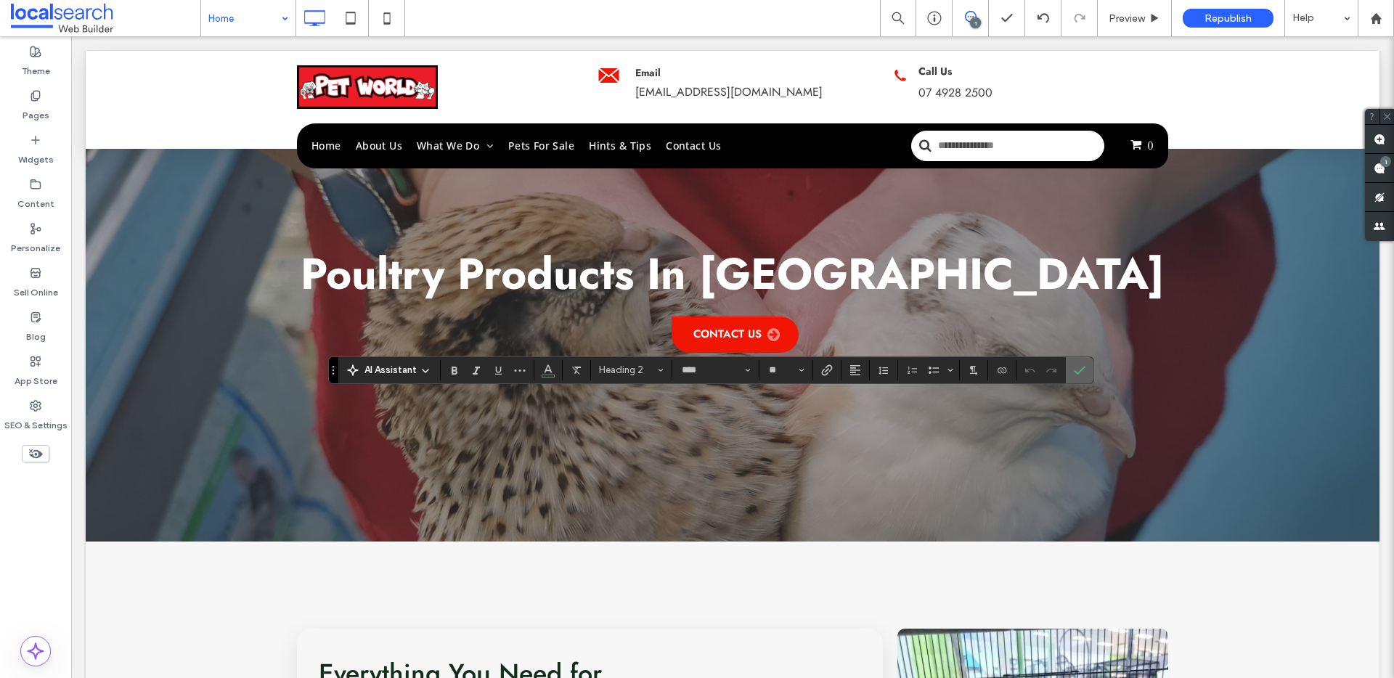
click at [1084, 369] on icon "Confirm" at bounding box center [1080, 371] width 12 height 12
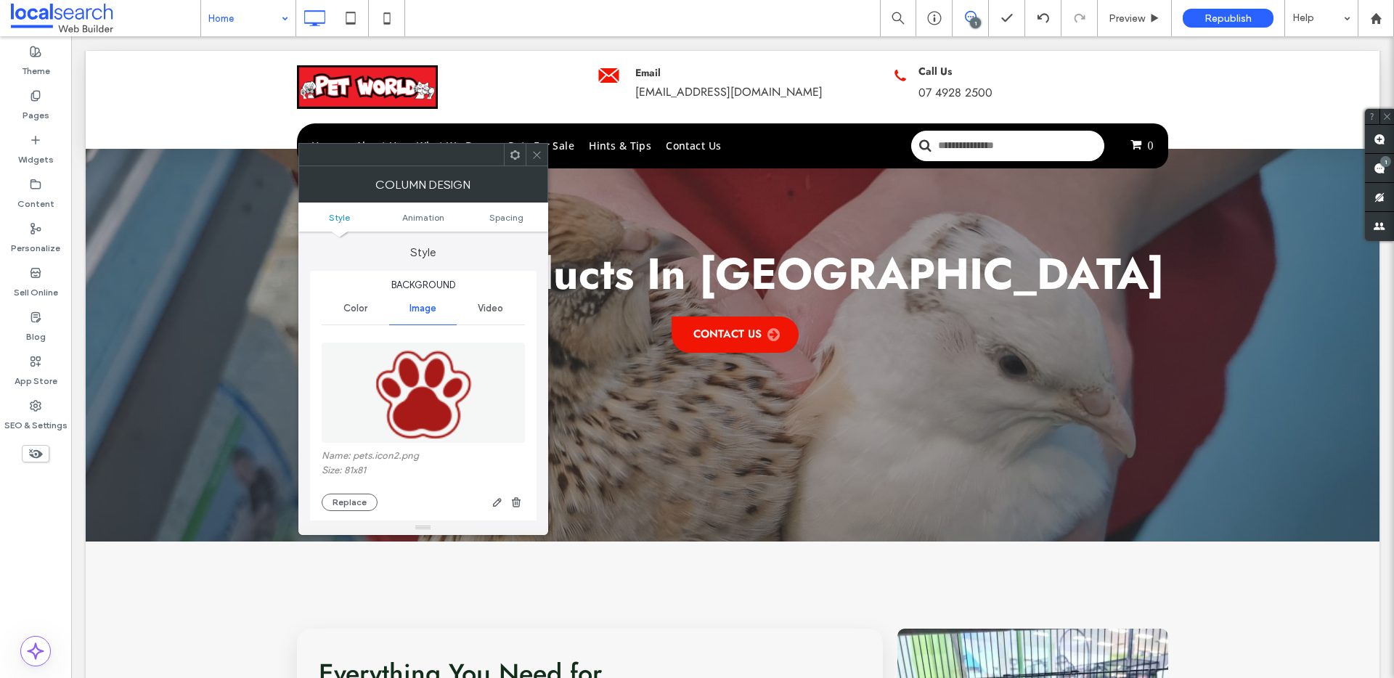
click at [540, 153] on icon at bounding box center [537, 155] width 11 height 11
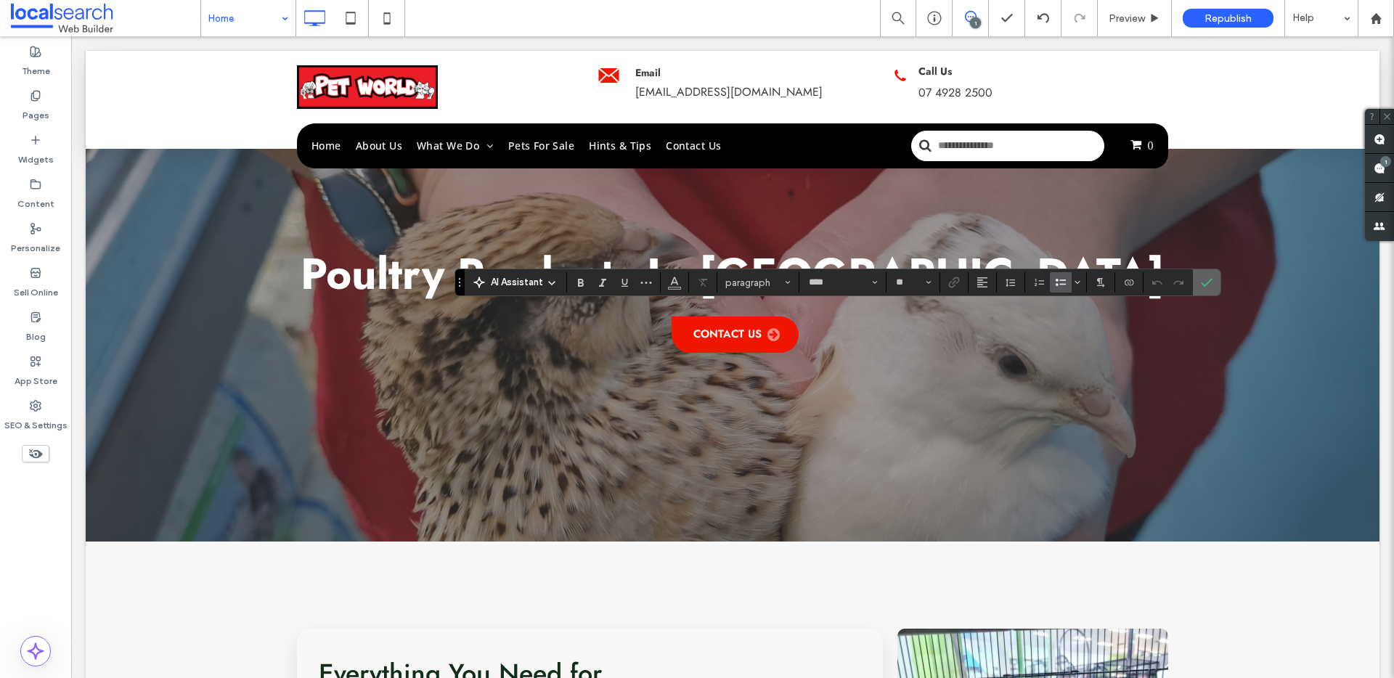
click at [1206, 282] on icon "Confirm" at bounding box center [1207, 283] width 12 height 12
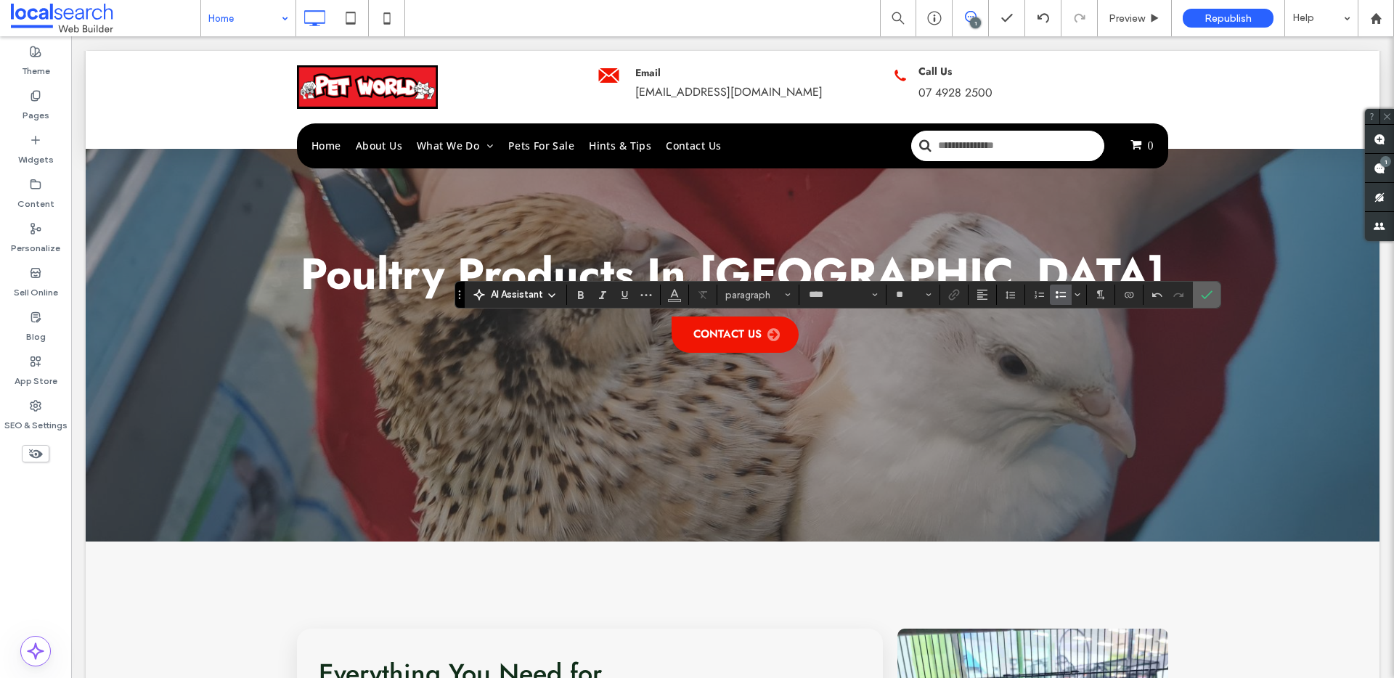
click at [1208, 288] on span "Confirm" at bounding box center [1207, 295] width 12 height 25
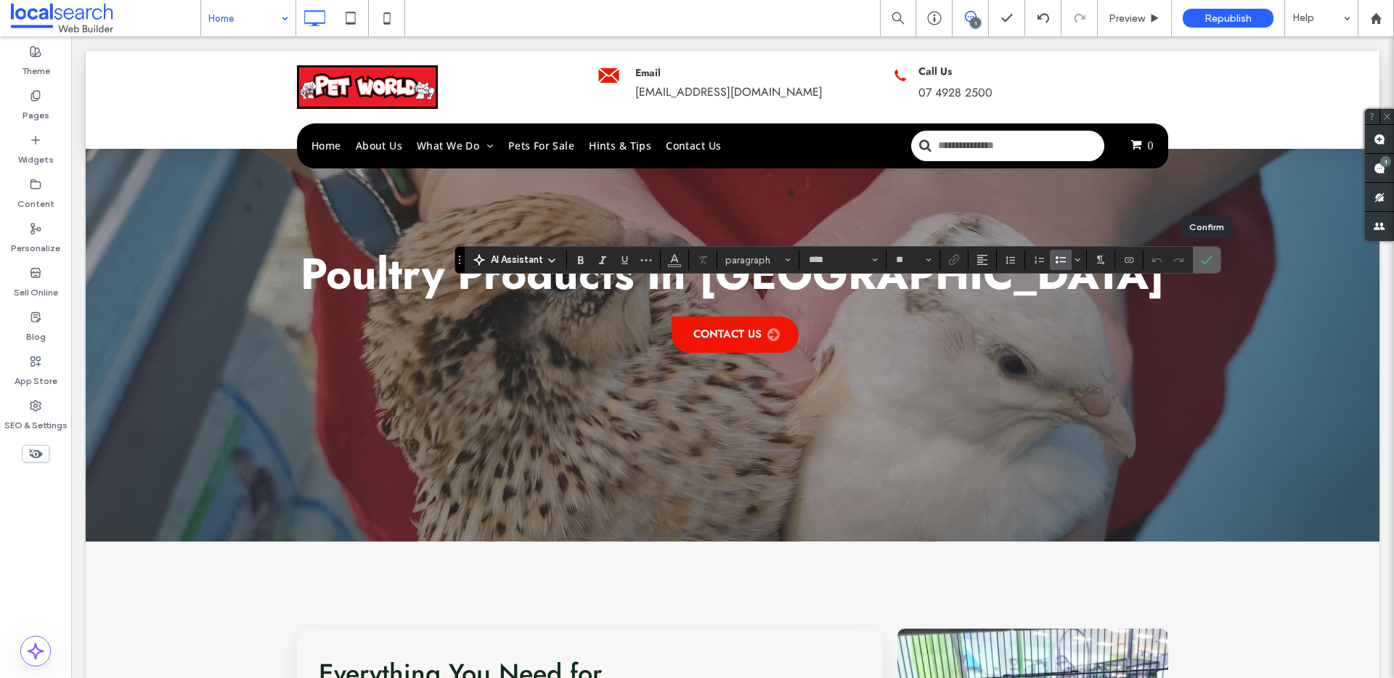
click at [1213, 264] on label "Confirm" at bounding box center [1207, 260] width 22 height 26
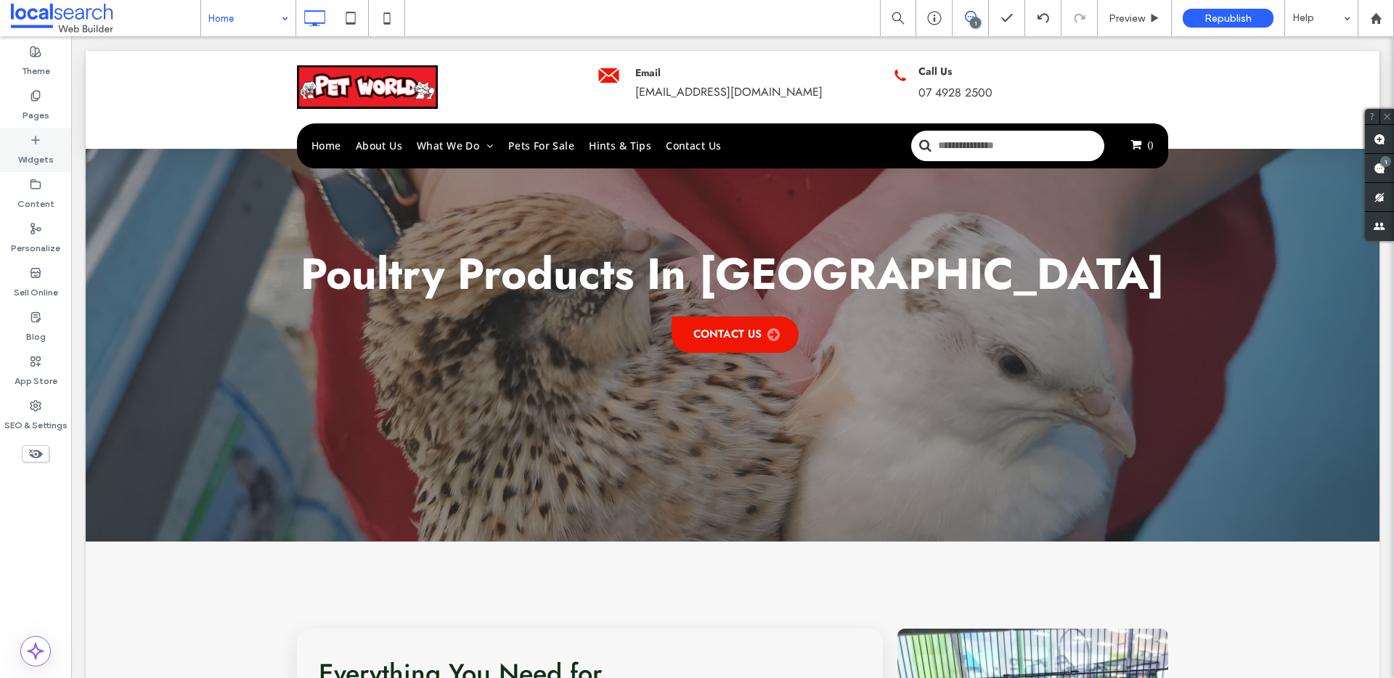
type input "****"
type input "**"
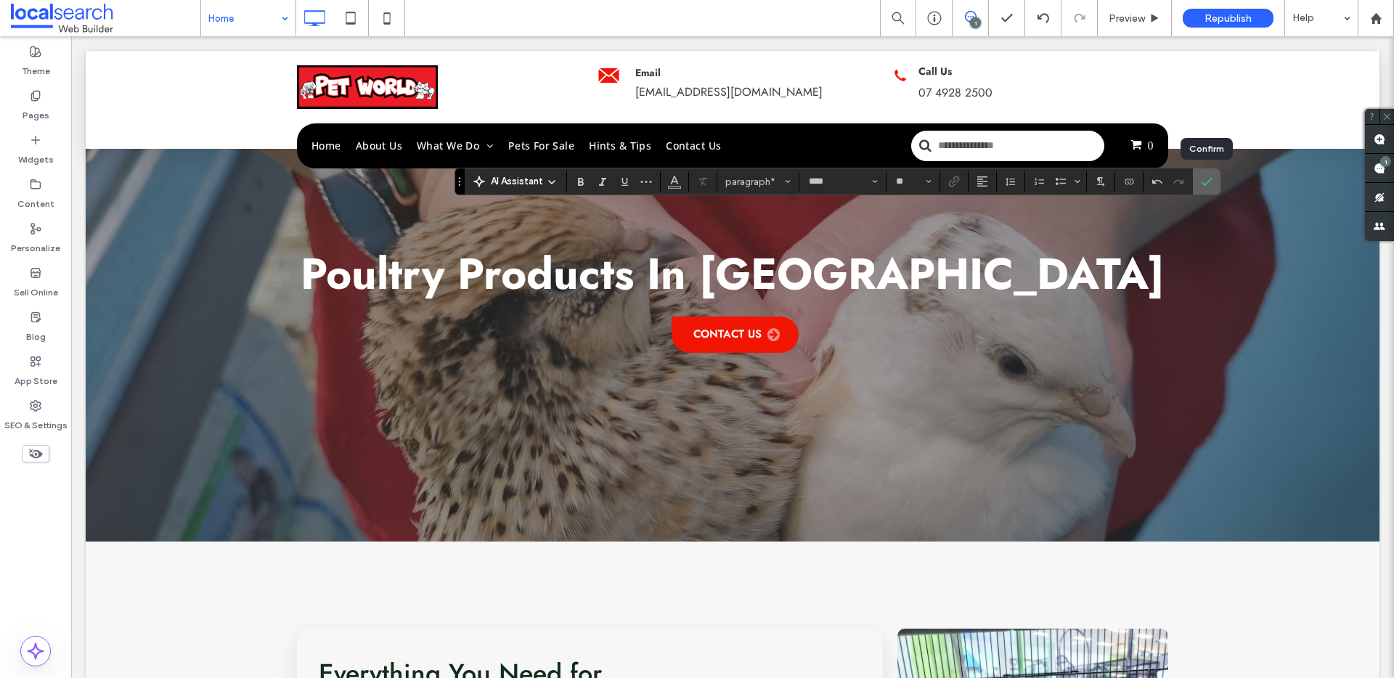
click at [1209, 182] on icon "Confirm" at bounding box center [1207, 182] width 12 height 12
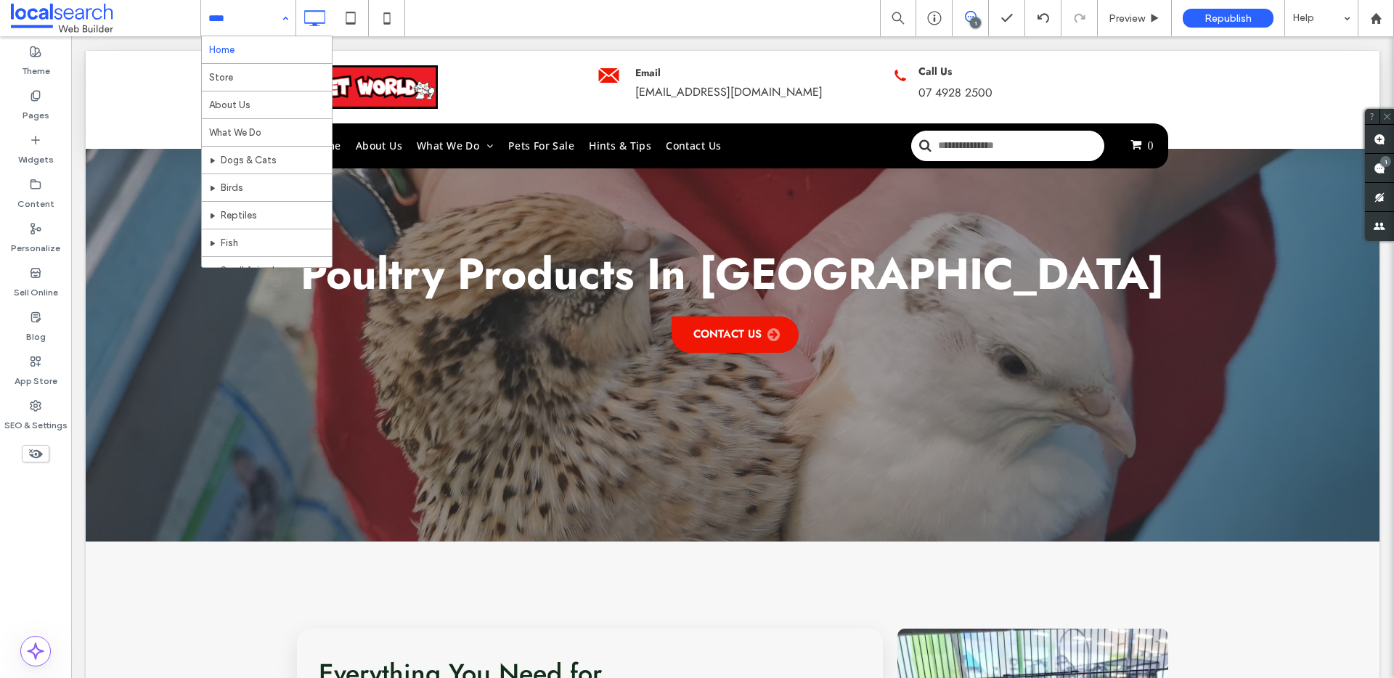
scroll to position [236, 0]
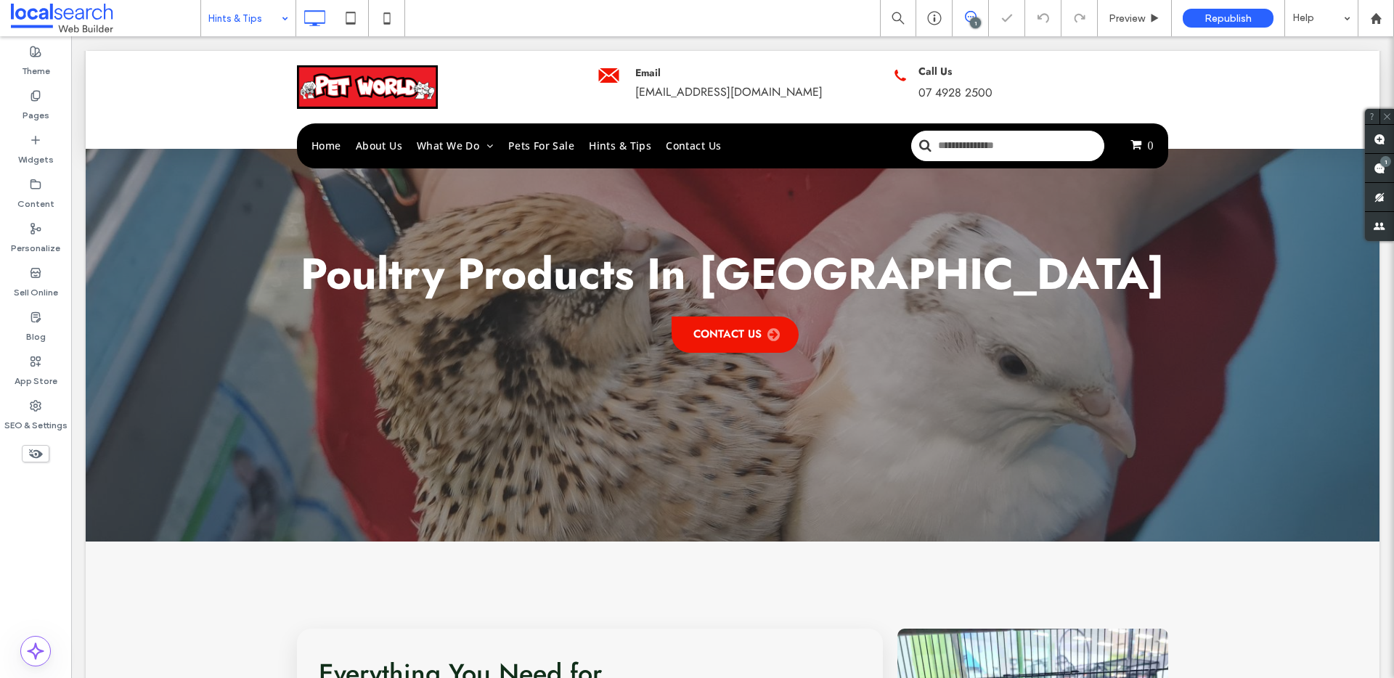
click at [898, 548] on div at bounding box center [697, 339] width 1394 height 678
click at [872, 524] on div at bounding box center [697, 339] width 1394 height 678
click at [868, 434] on div at bounding box center [697, 339] width 1394 height 678
click at [1200, 425] on div at bounding box center [697, 339] width 1394 height 678
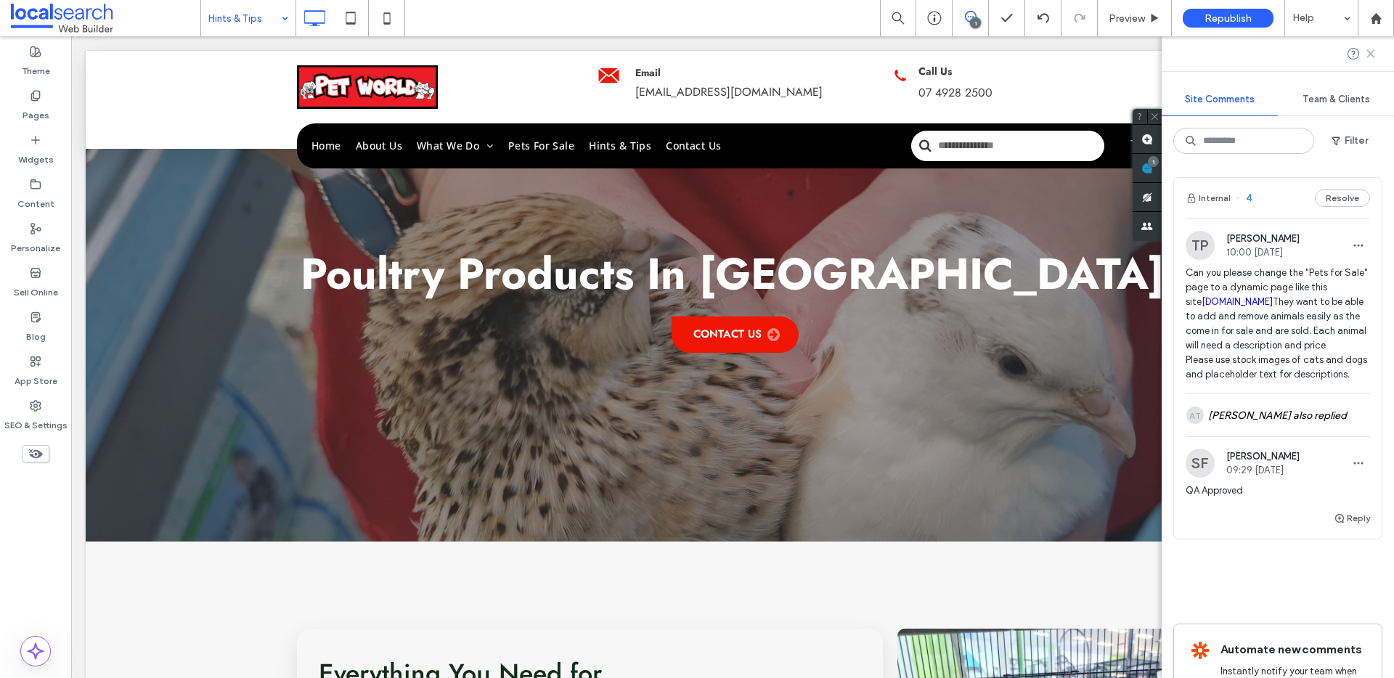
click at [1370, 52] on icon at bounding box center [1371, 54] width 12 height 12
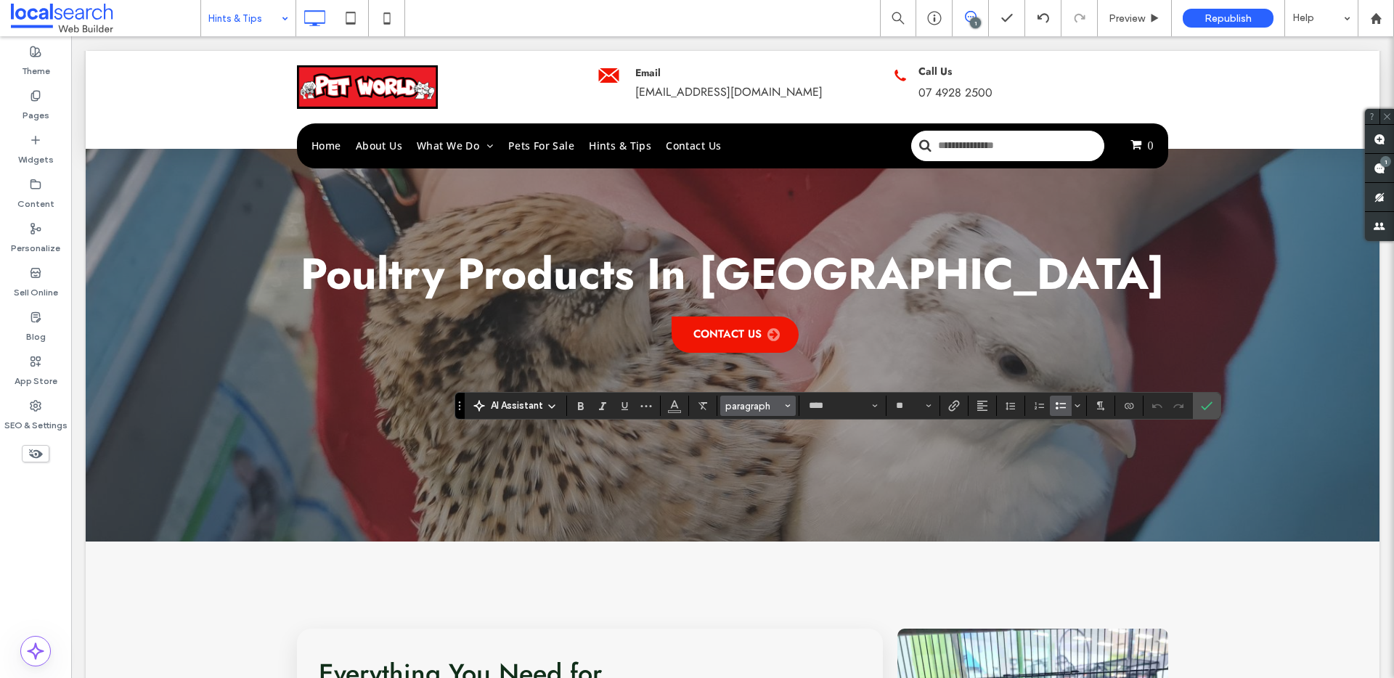
click at [787, 406] on use "Styles" at bounding box center [788, 406] width 5 height 3
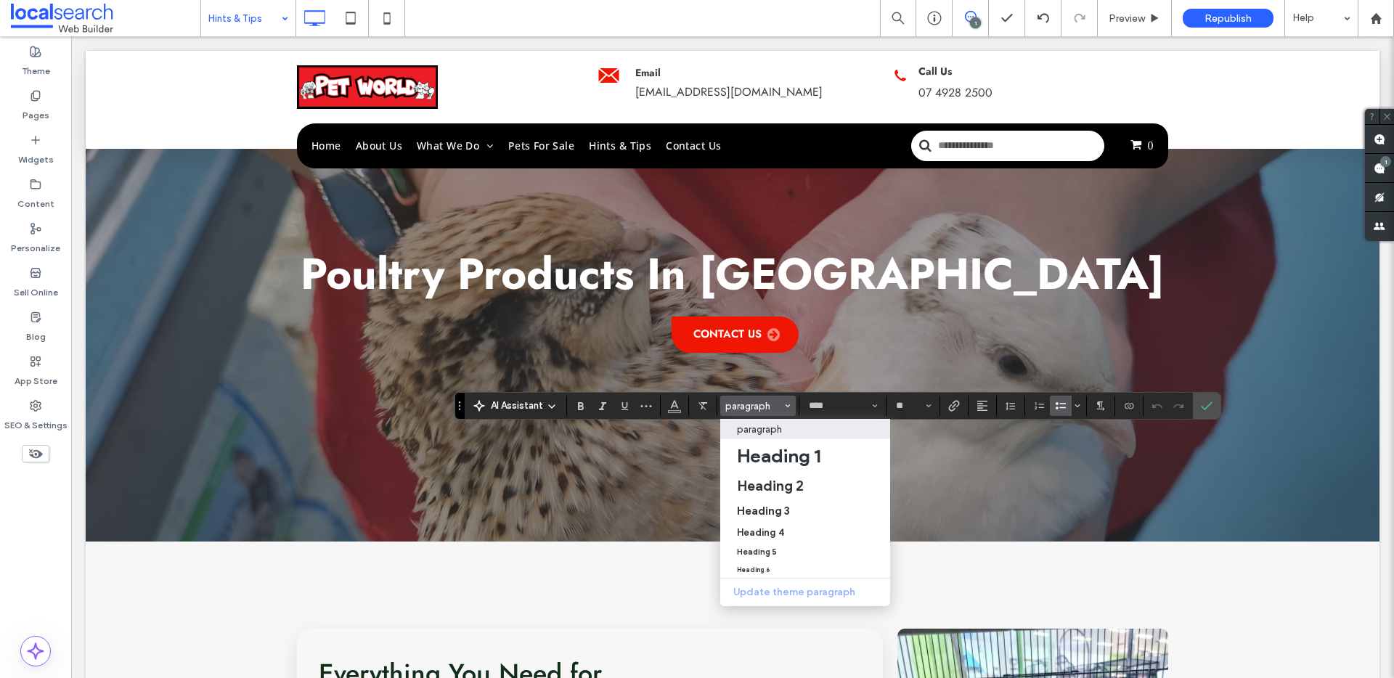
click at [787, 406] on use "Styles" at bounding box center [788, 406] width 5 height 3
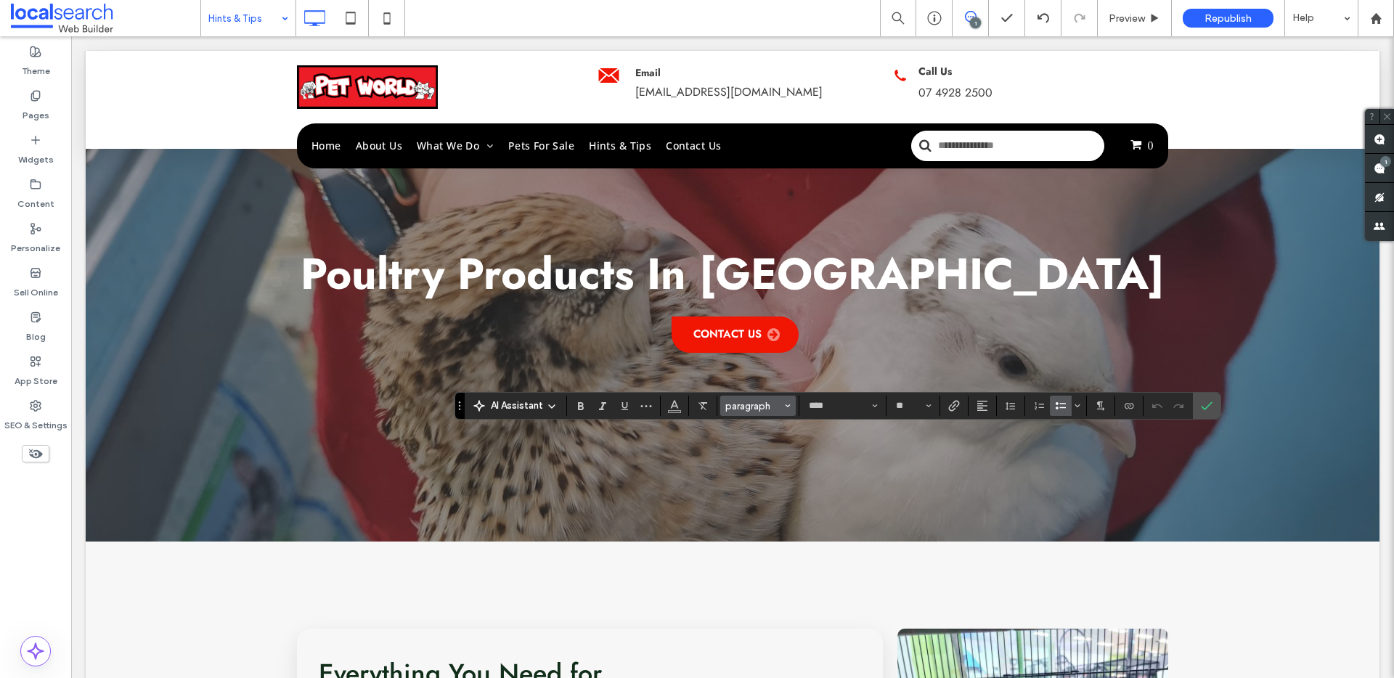
click at [789, 406] on use "Styles" at bounding box center [788, 406] width 5 height 3
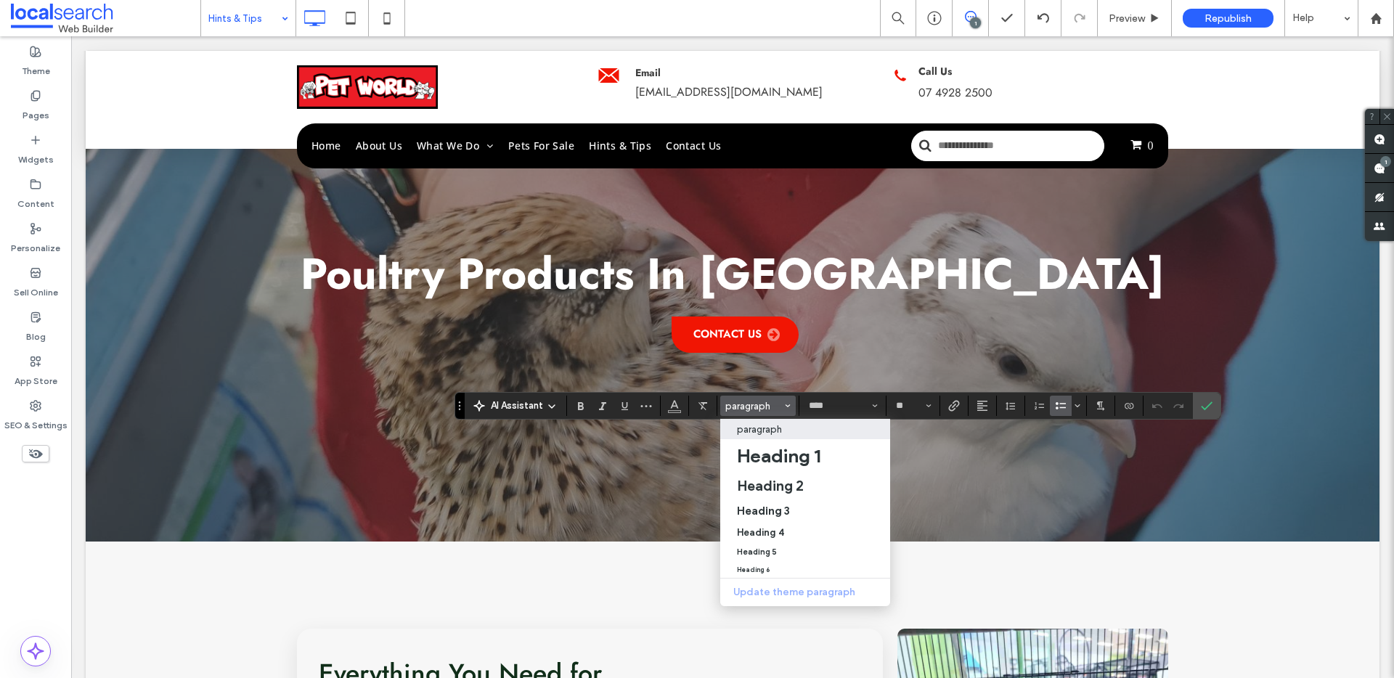
click at [776, 593] on div "Update theme paragraph" at bounding box center [805, 593] width 170 height 28
click at [1212, 407] on icon "Confirm" at bounding box center [1207, 406] width 12 height 12
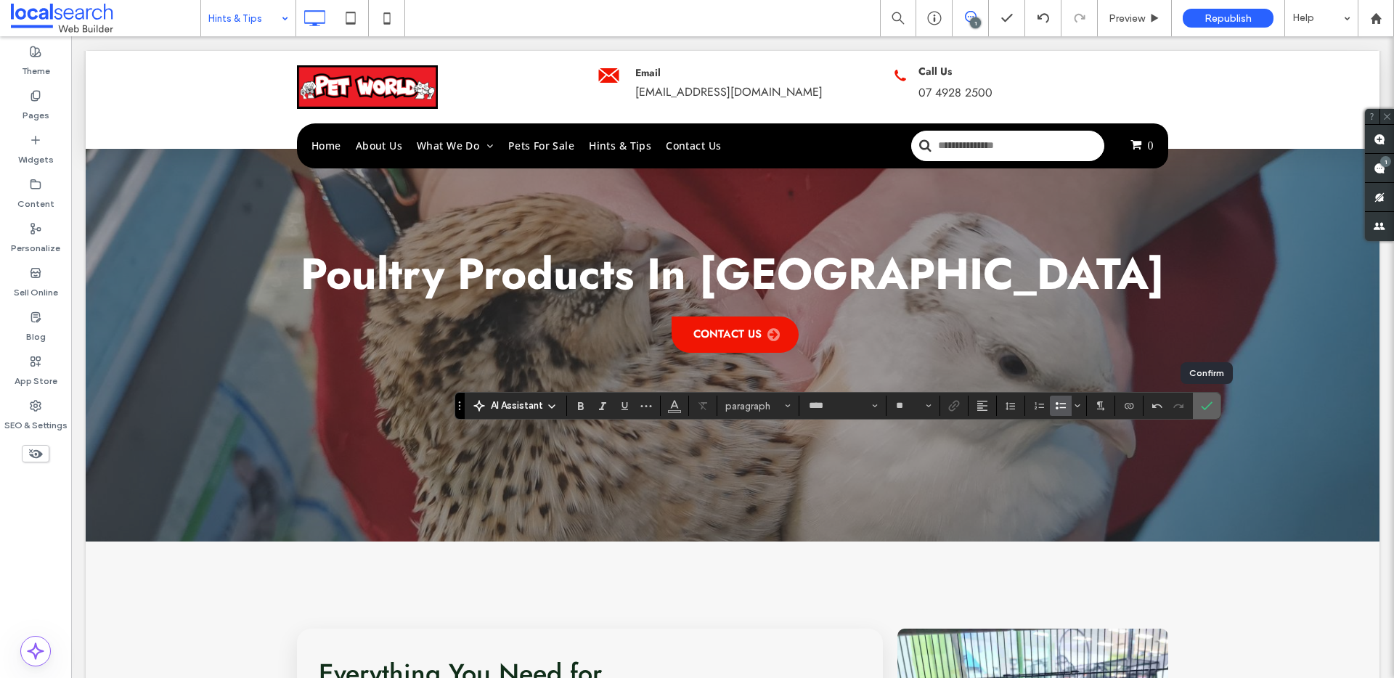
click at [1209, 407] on icon "Confirm" at bounding box center [1207, 406] width 12 height 12
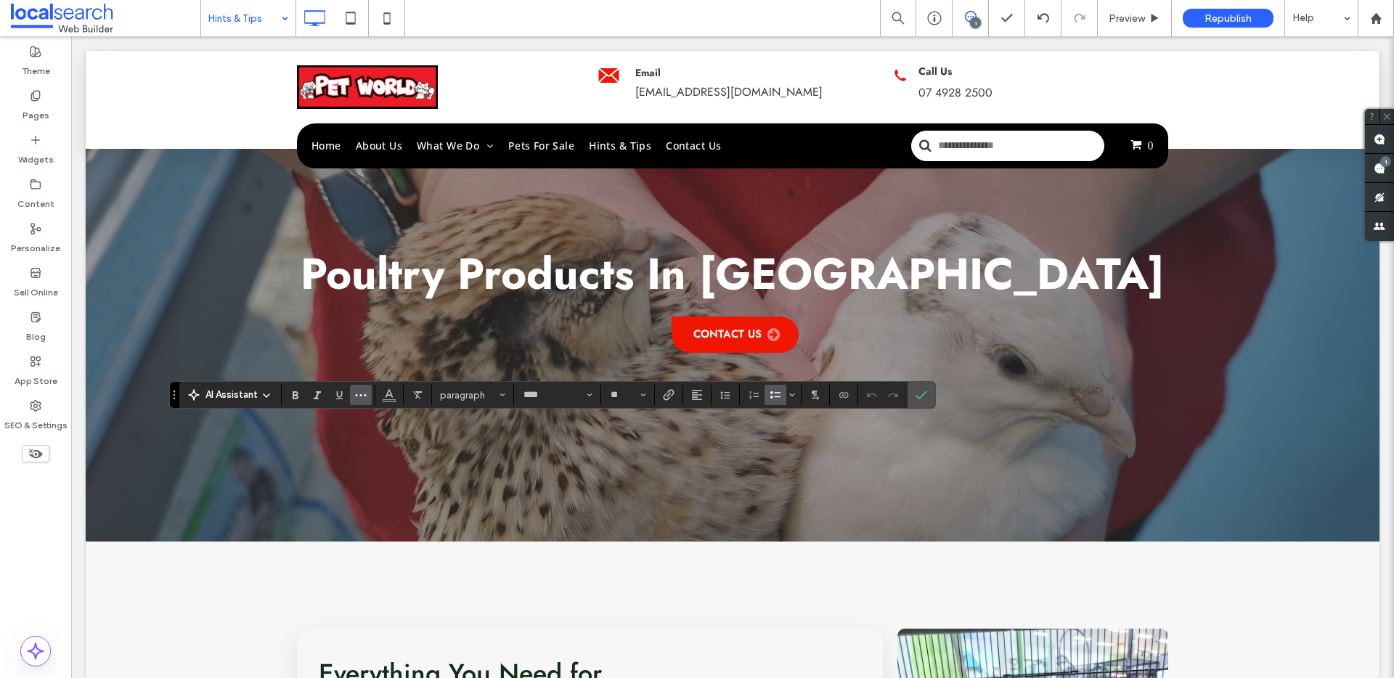
click at [362, 395] on icon "More" at bounding box center [361, 395] width 12 height 12
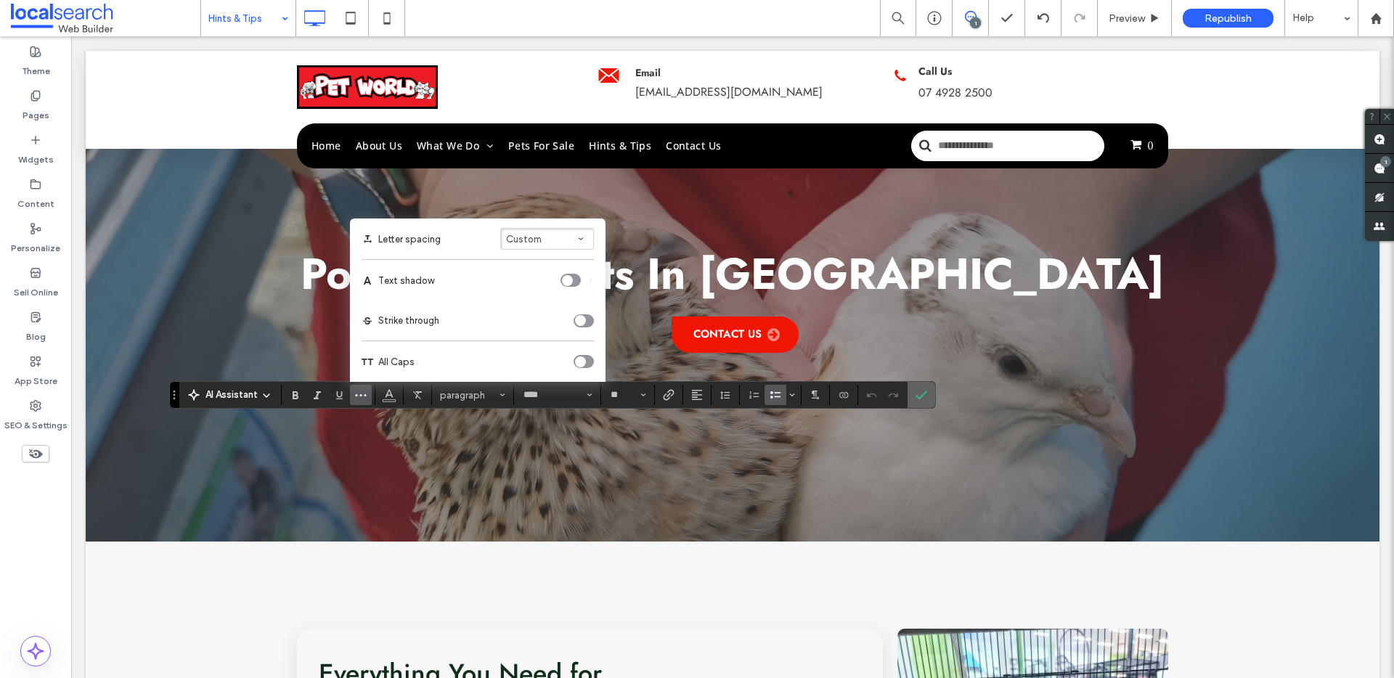
click at [925, 392] on use "Confirm" at bounding box center [922, 395] width 12 height 9
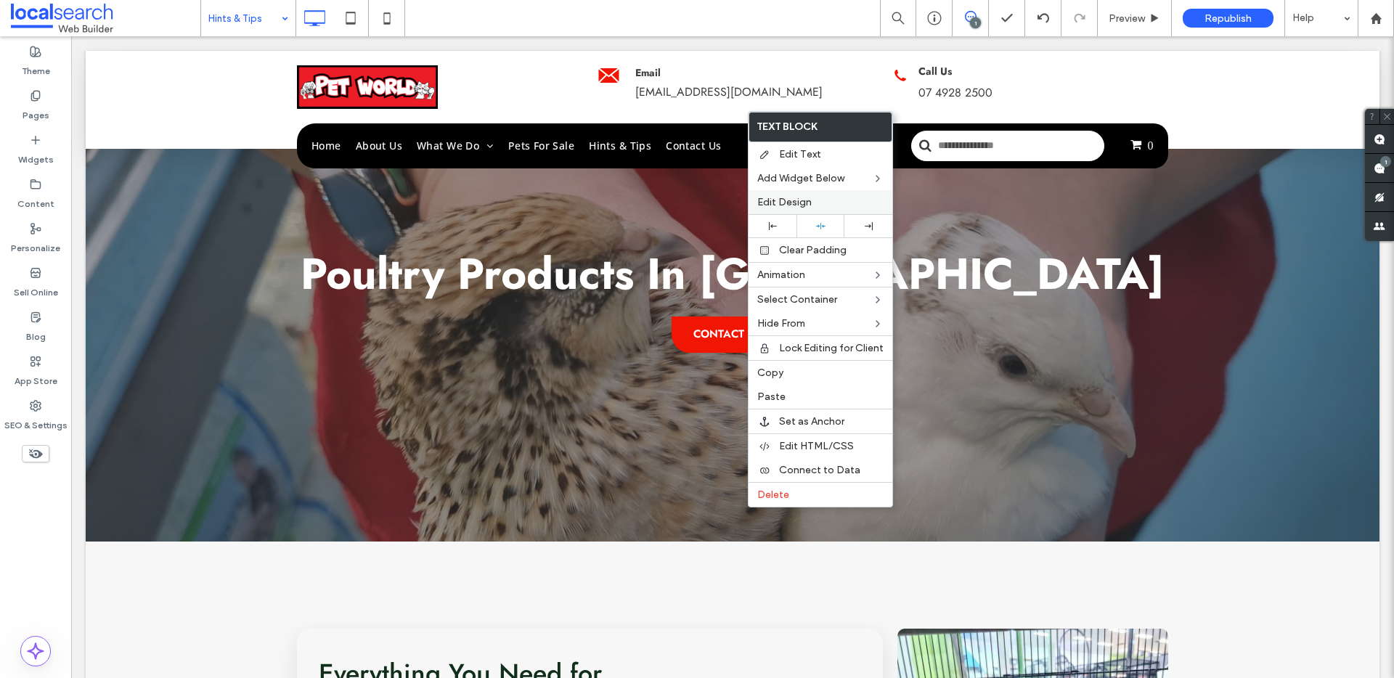
click at [817, 200] on label "Edit Design" at bounding box center [821, 202] width 126 height 12
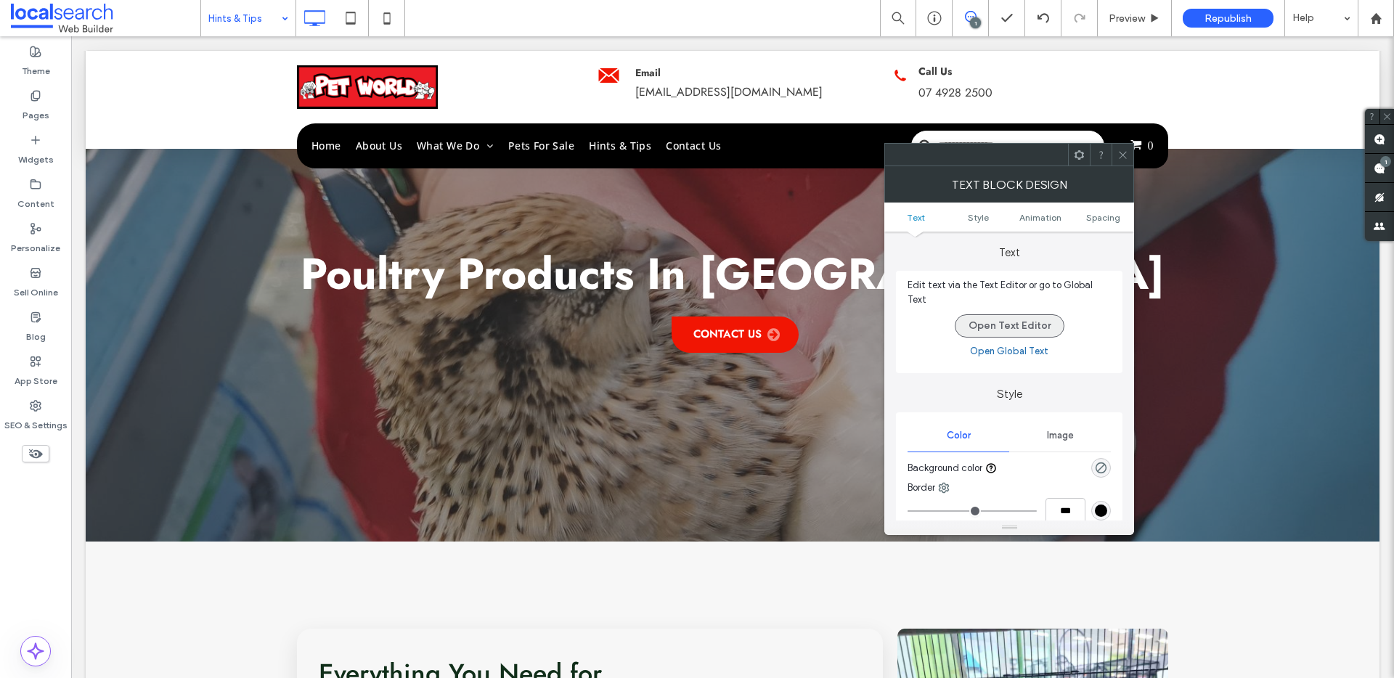
click at [1018, 319] on button "Open Text Editor" at bounding box center [1010, 325] width 110 height 23
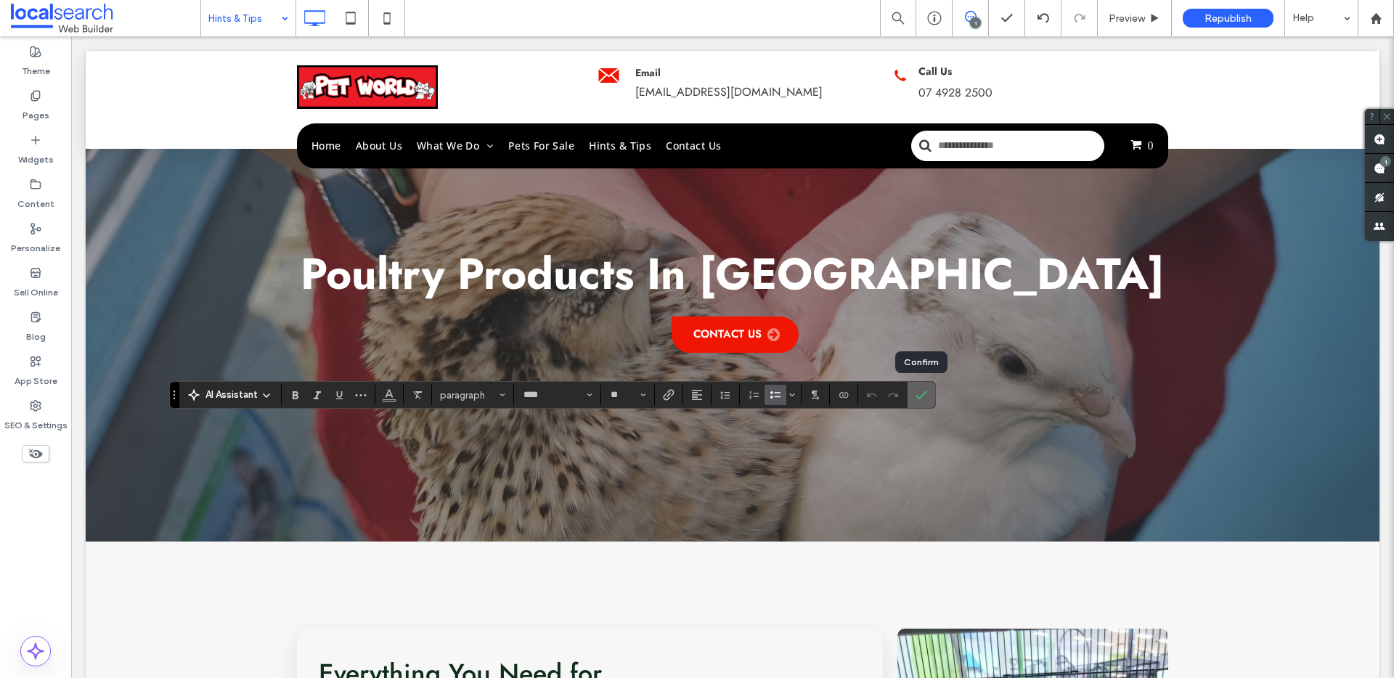
click at [921, 395] on icon "Confirm" at bounding box center [922, 395] width 12 height 12
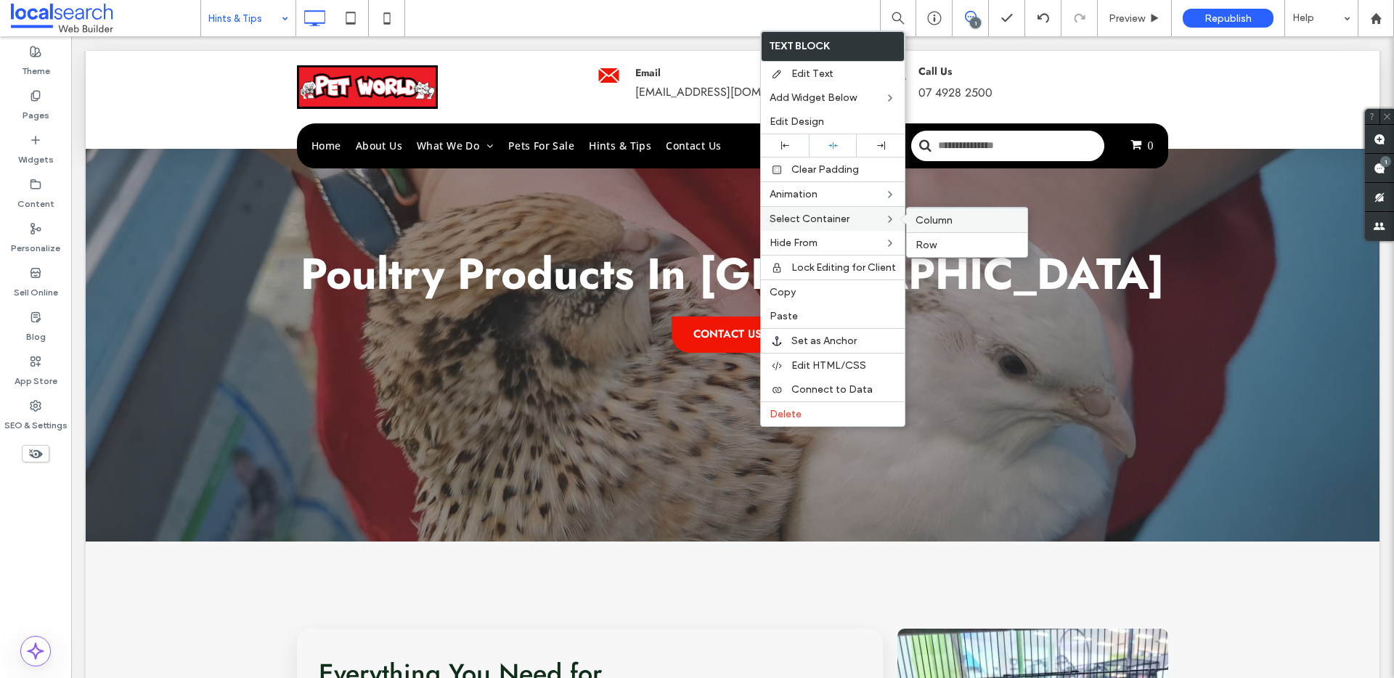
click at [933, 225] on span "Column" at bounding box center [934, 220] width 37 height 12
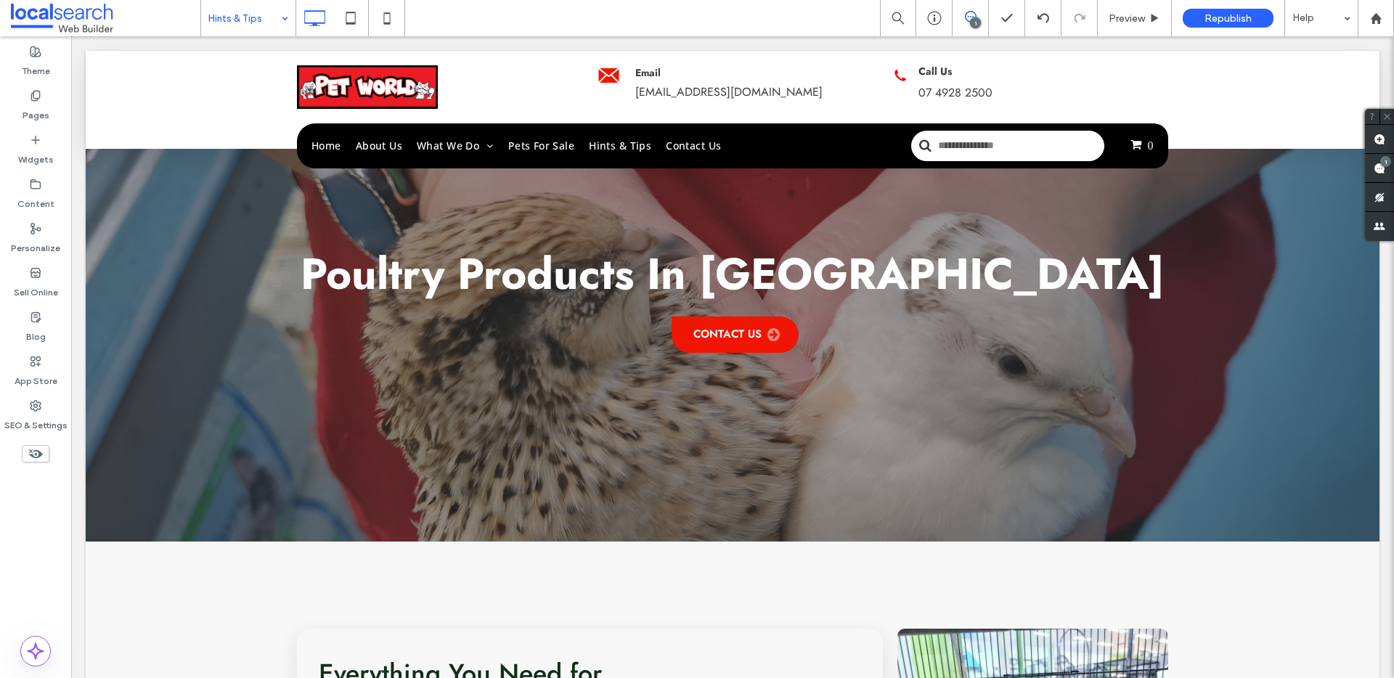
type input "****"
type input "**"
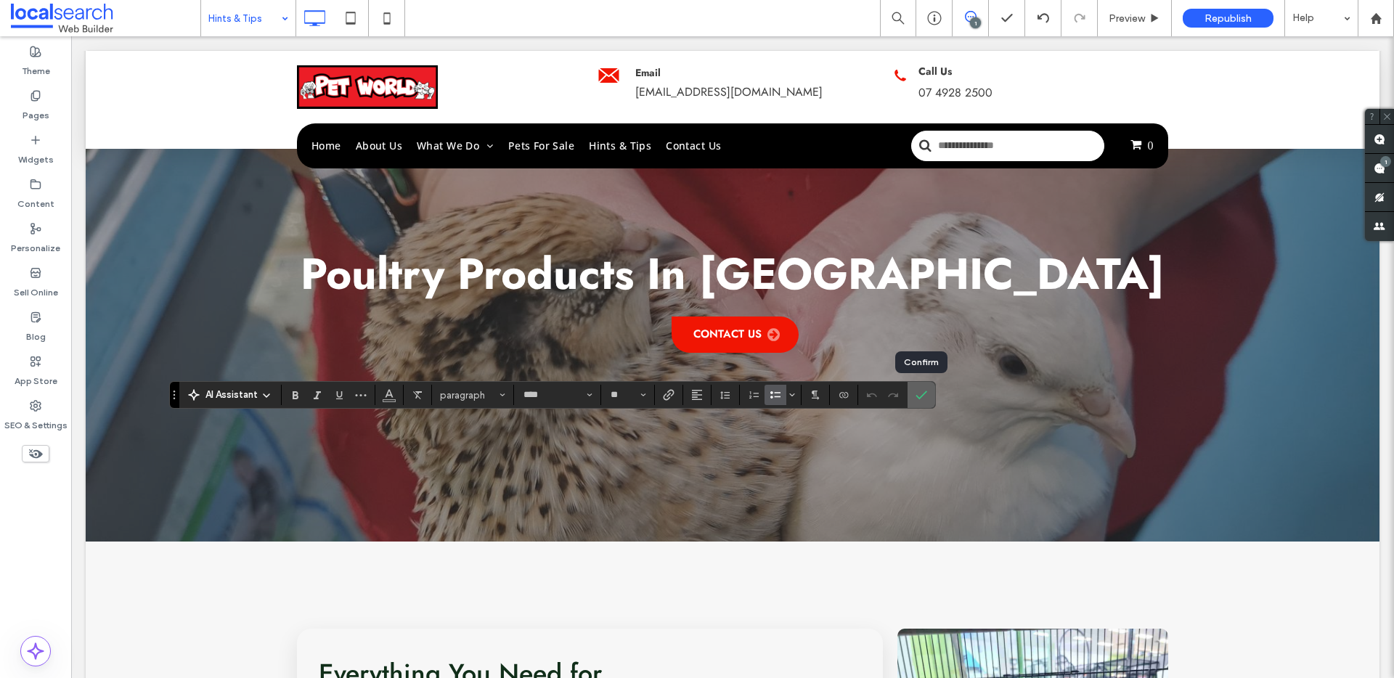
click at [923, 389] on span "Confirm" at bounding box center [922, 395] width 12 height 25
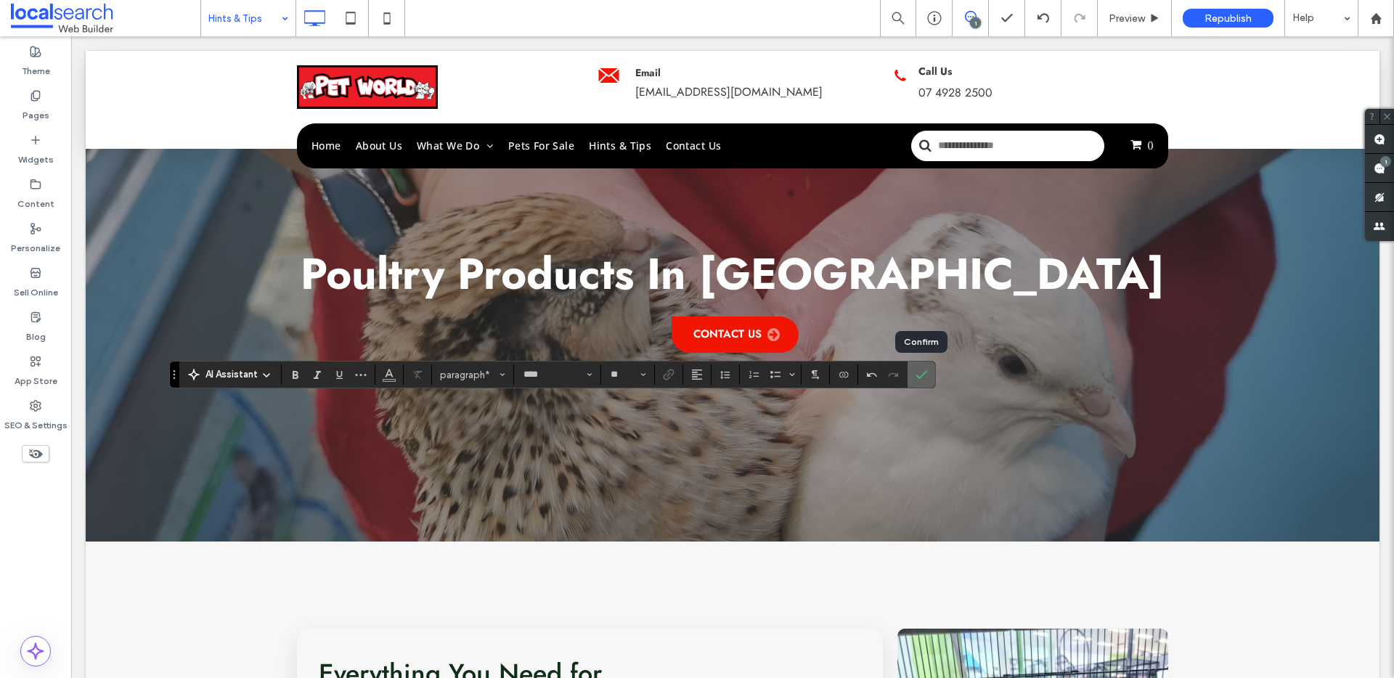
click at [921, 377] on use "Confirm" at bounding box center [922, 375] width 12 height 9
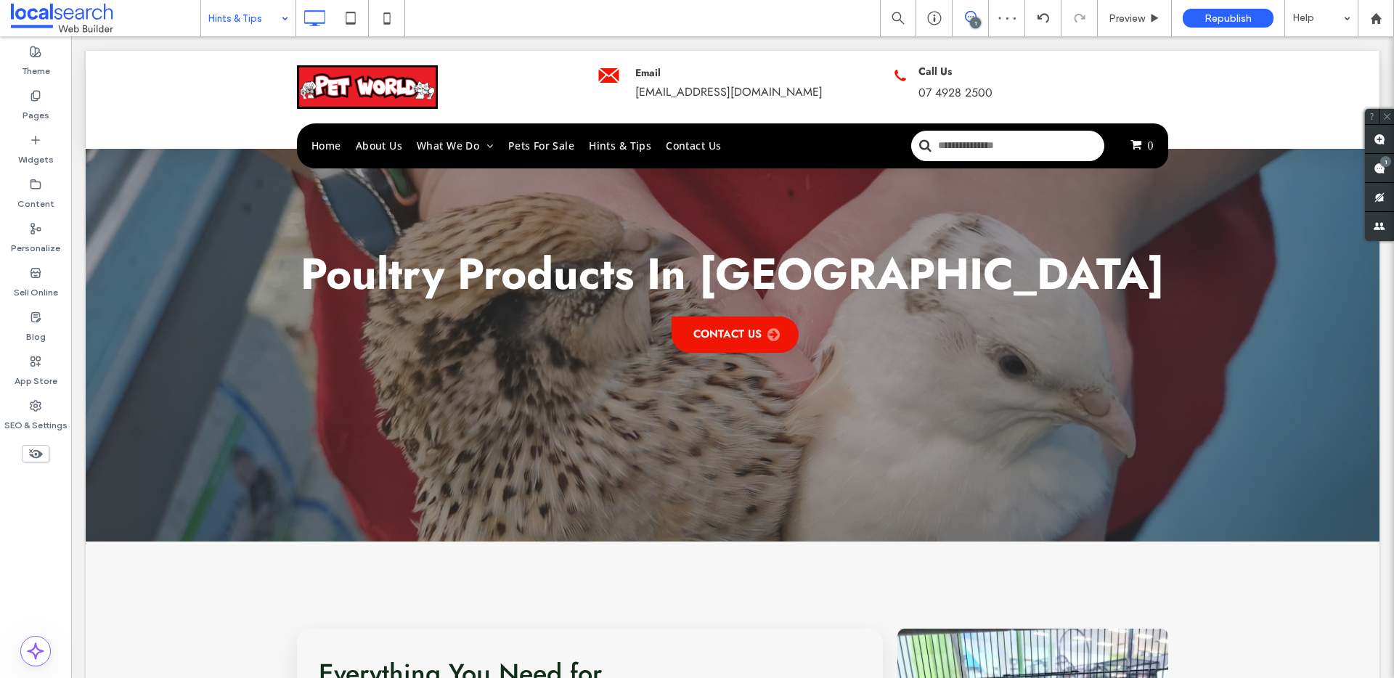
type input "****"
type input "**"
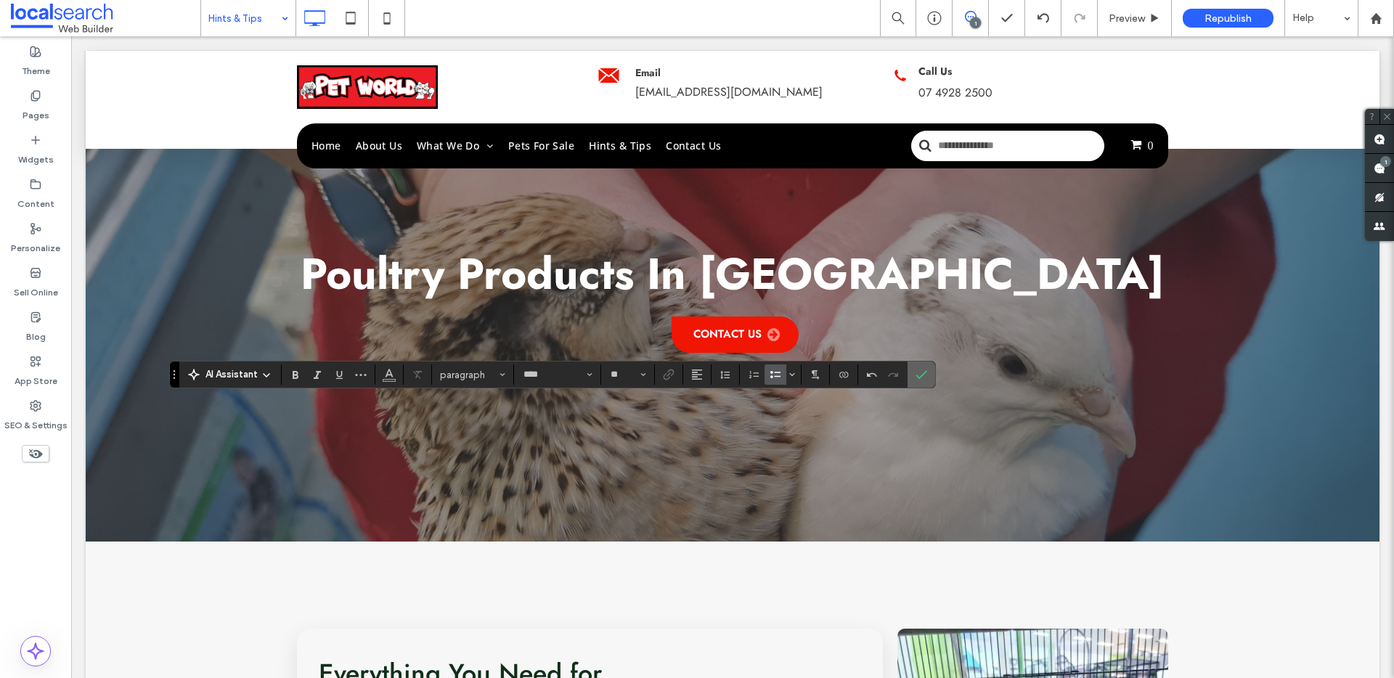
click at [921, 379] on icon "Confirm" at bounding box center [922, 375] width 12 height 12
click at [924, 371] on icon "Confirm" at bounding box center [922, 375] width 12 height 12
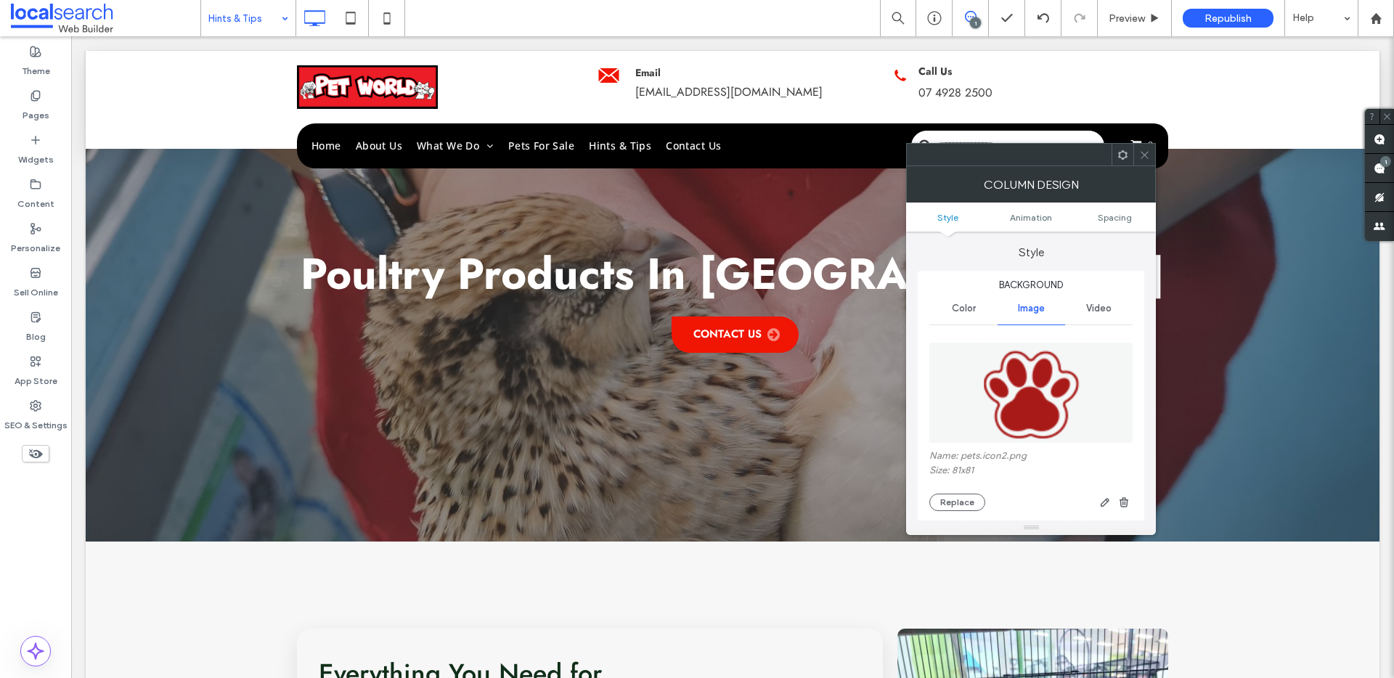
click at [1148, 150] on icon at bounding box center [1145, 155] width 11 height 11
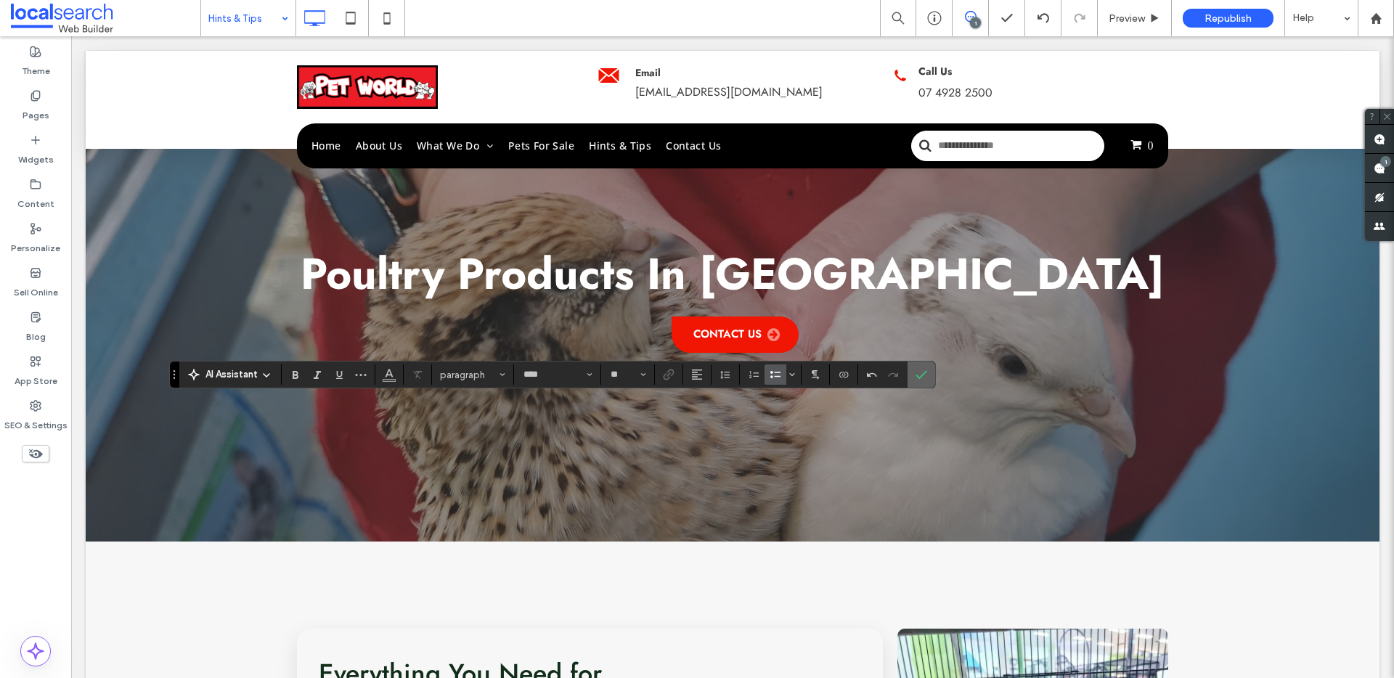
click at [929, 372] on label "Confirm" at bounding box center [922, 375] width 22 height 26
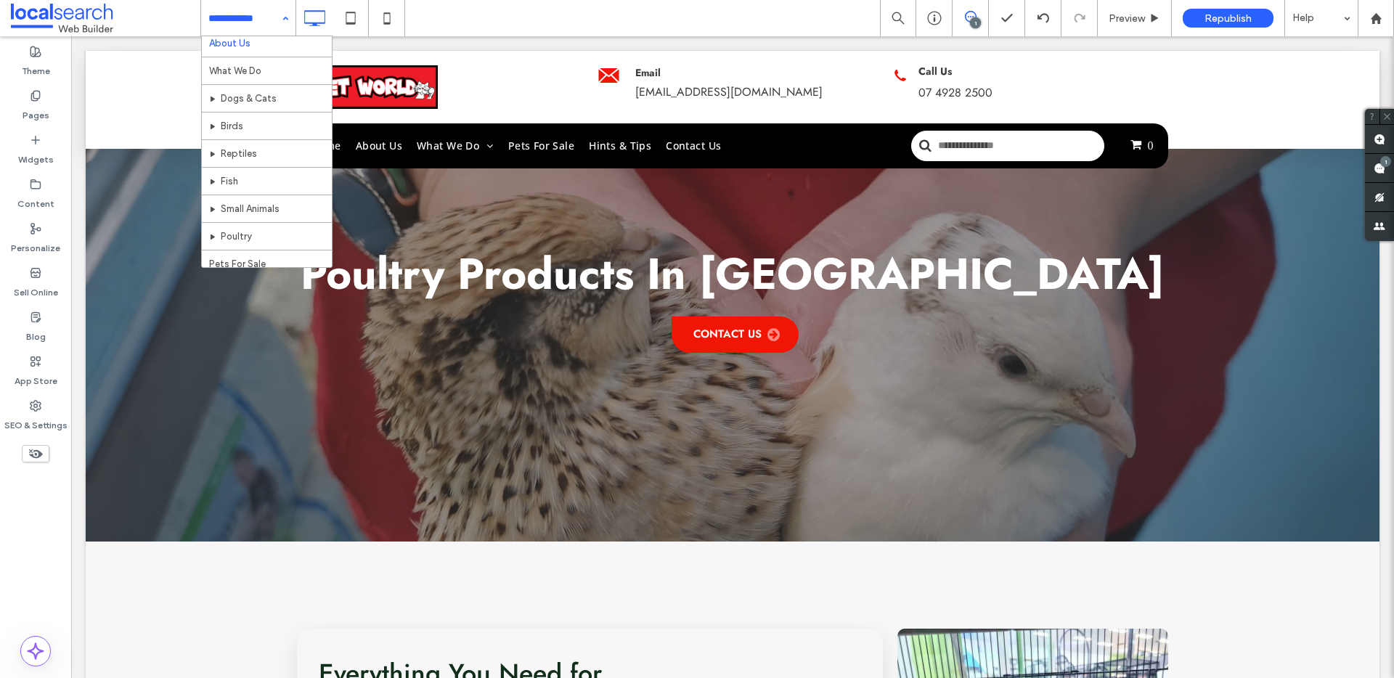
scroll to position [197, 0]
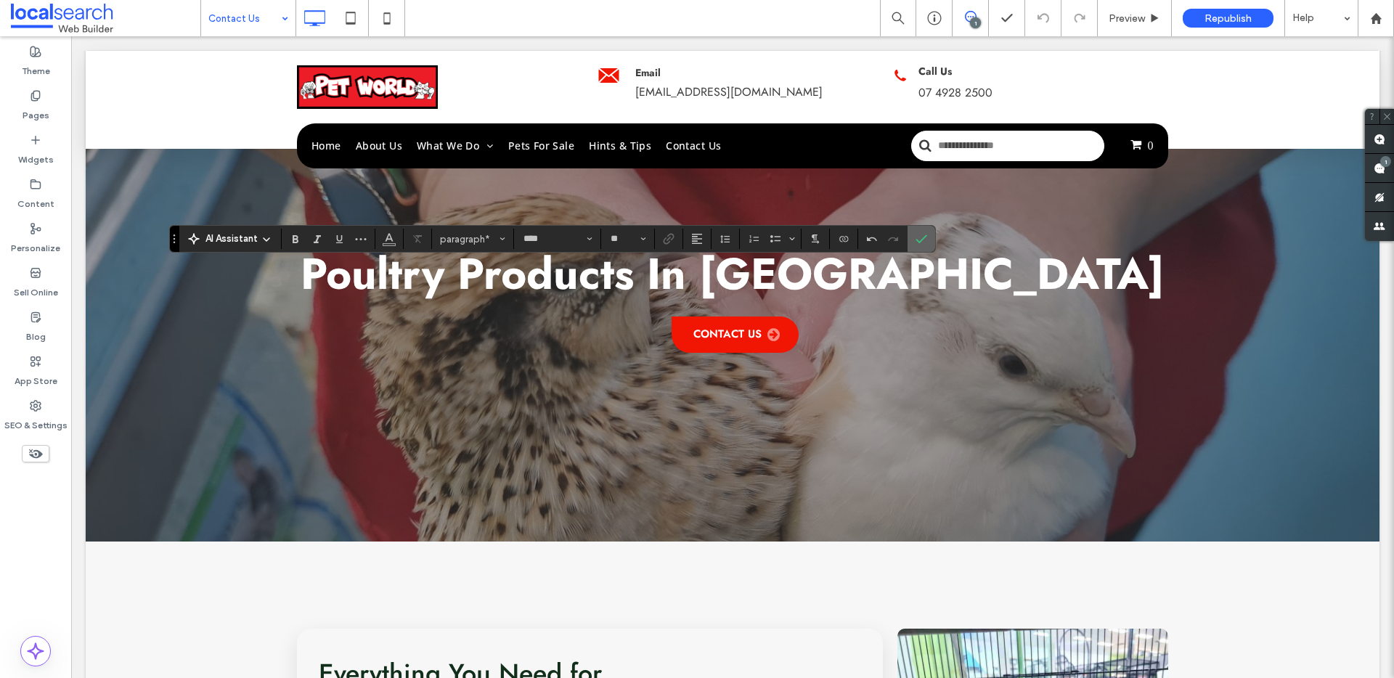
click at [923, 237] on icon "Confirm" at bounding box center [922, 239] width 12 height 12
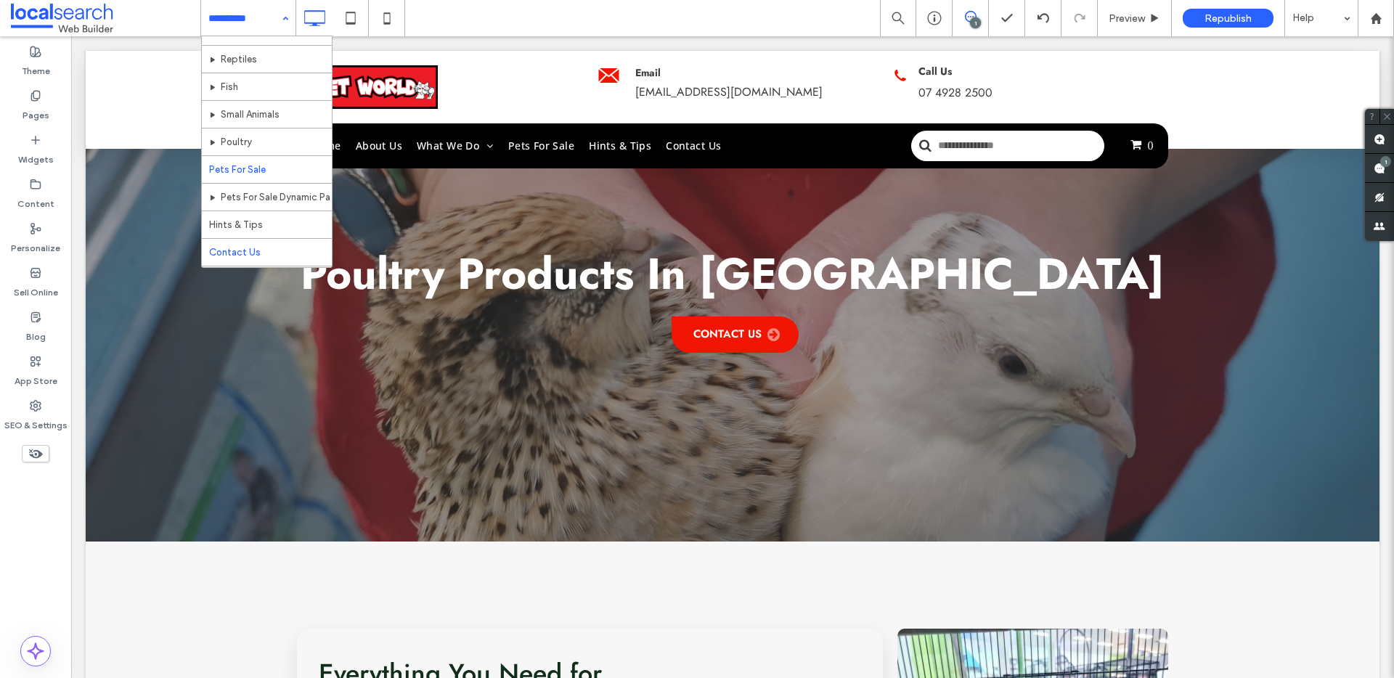
scroll to position [236, 0]
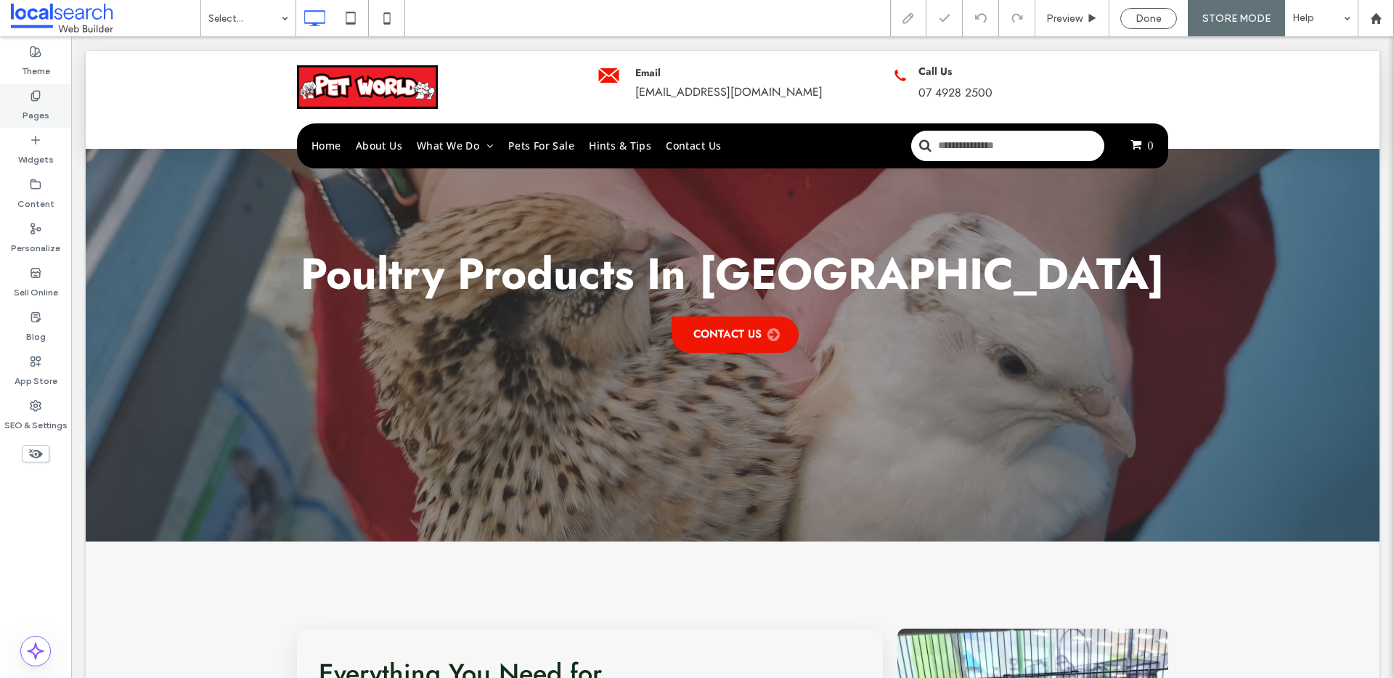
click at [42, 103] on label "Pages" at bounding box center [36, 112] width 27 height 20
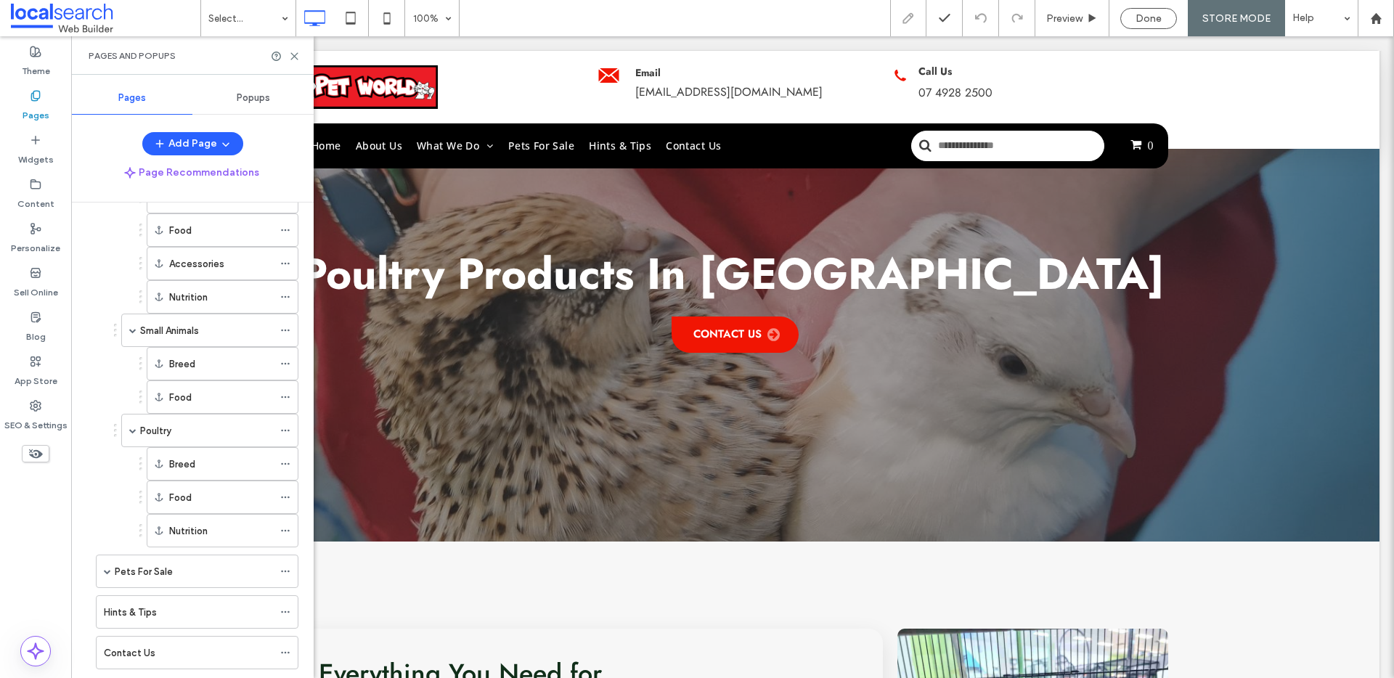
scroll to position [739, 0]
click at [106, 538] on span at bounding box center [107, 536] width 7 height 7
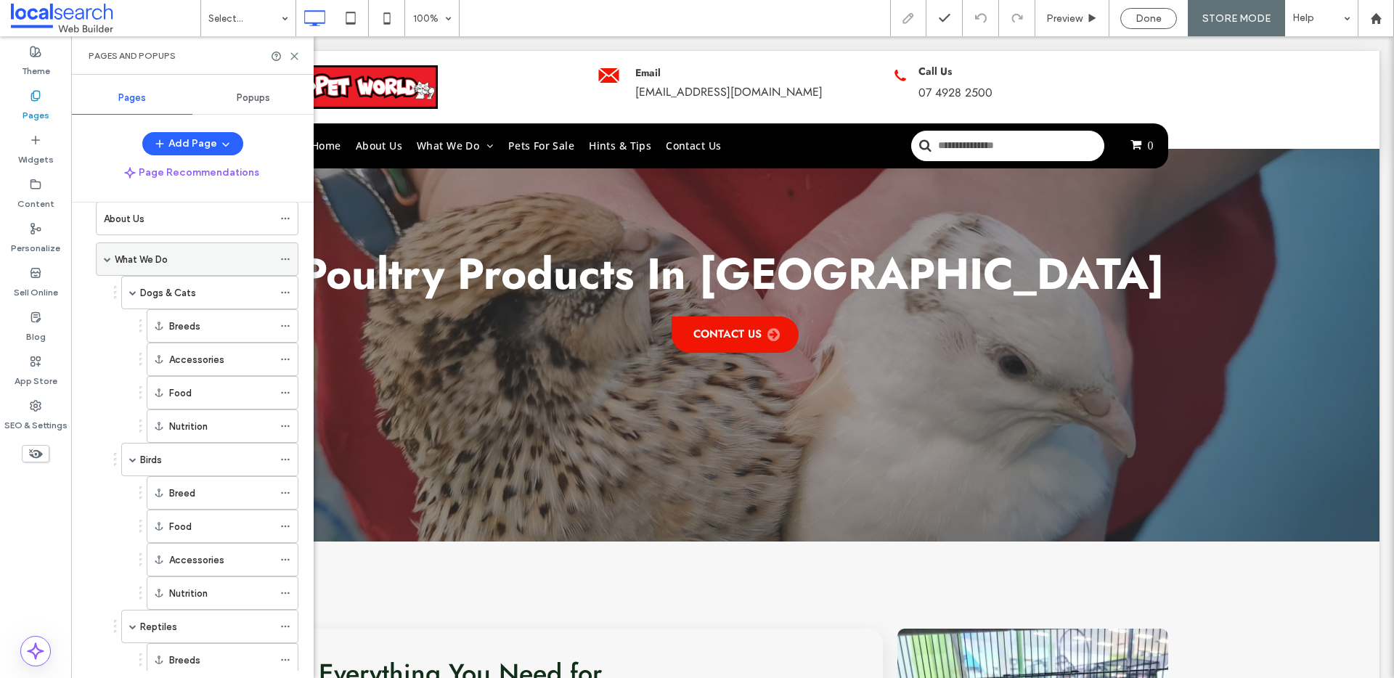
scroll to position [0, 0]
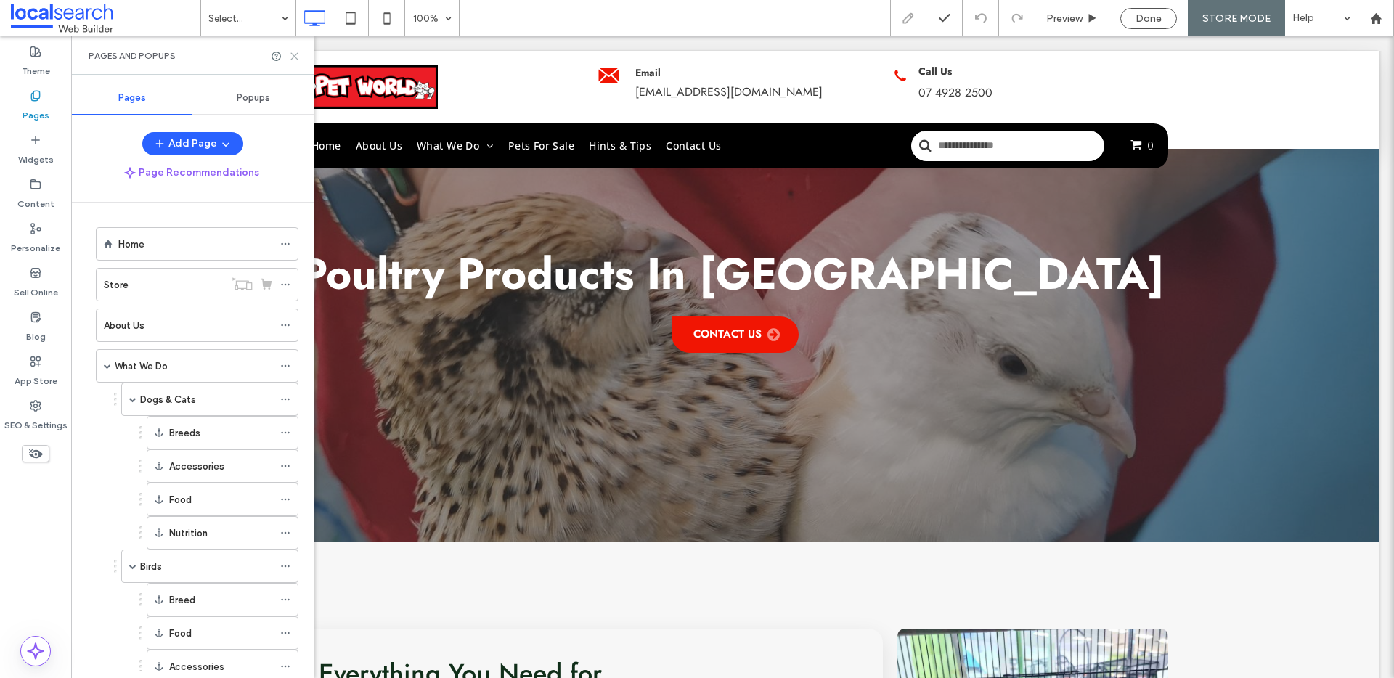
click at [297, 52] on icon at bounding box center [294, 56] width 11 height 11
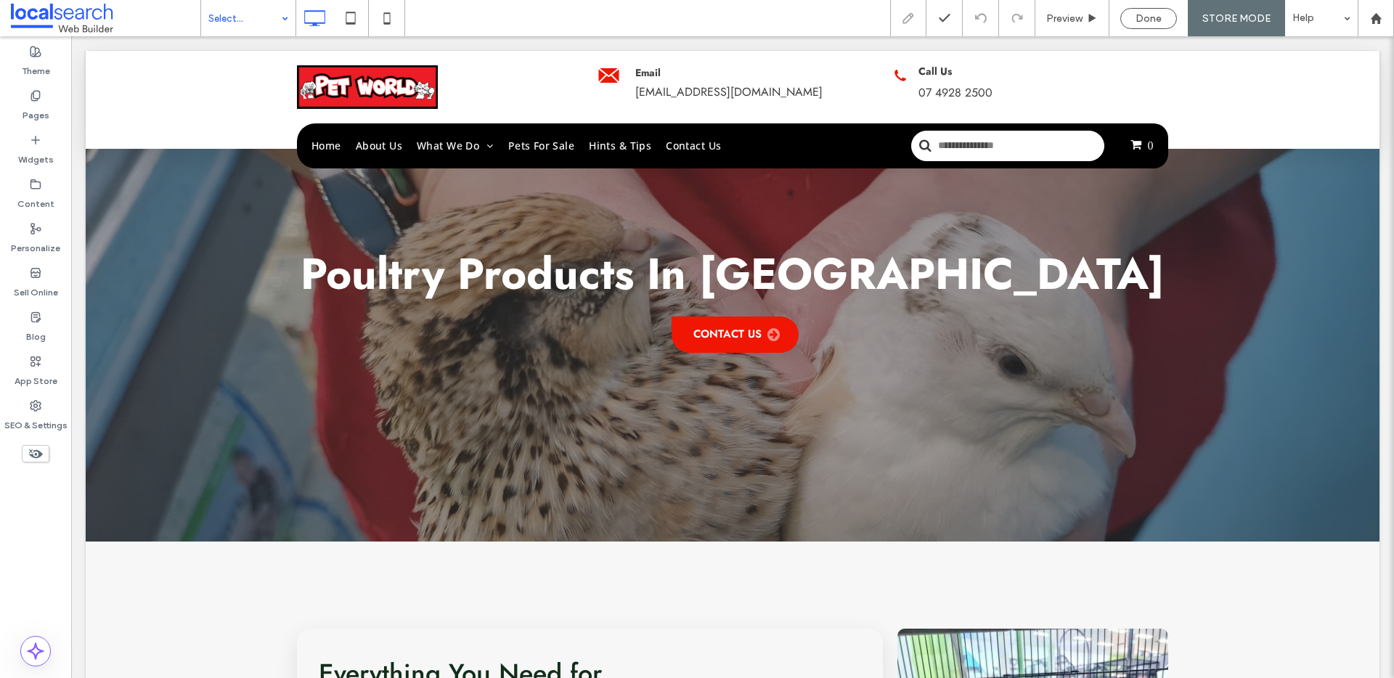
click at [288, 22] on div "Select..." at bounding box center [248, 18] width 94 height 36
click at [248, 44] on div "No results" at bounding box center [267, 47] width 130 height 23
click at [1151, 18] on span "Done" at bounding box center [1149, 18] width 26 height 12
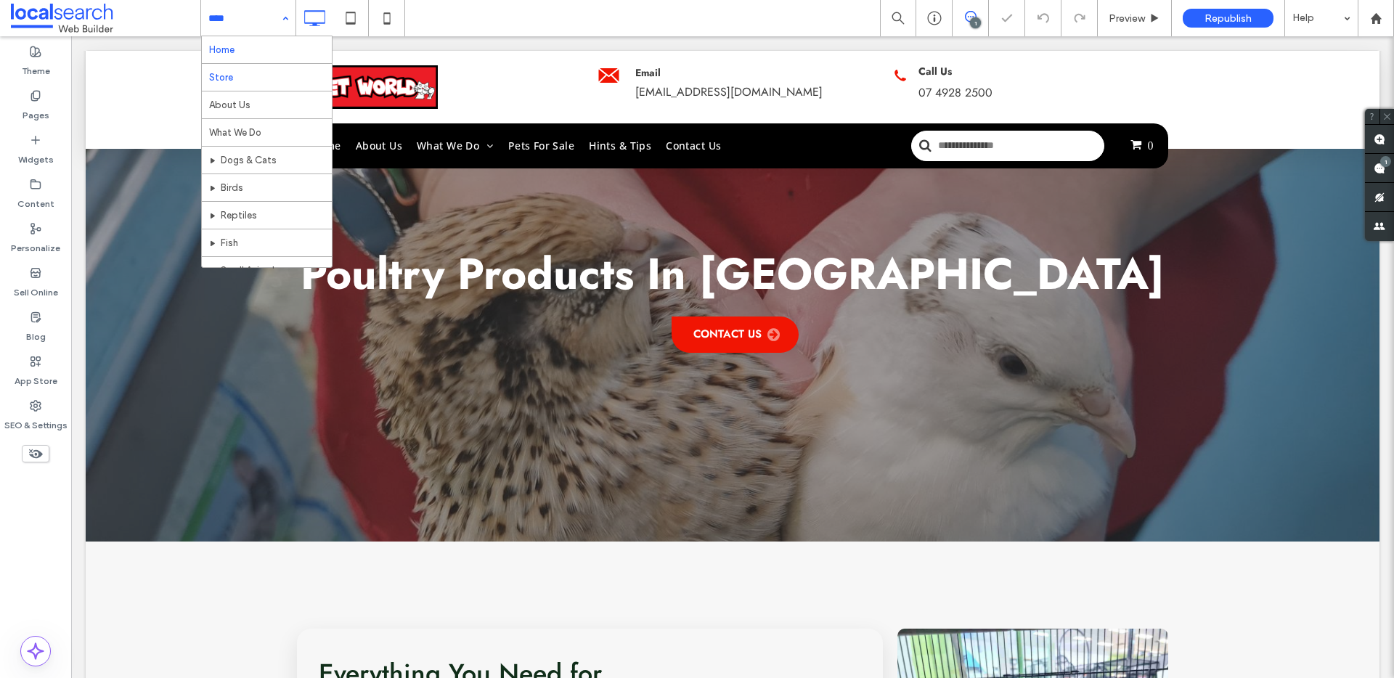
drag, startPoint x: 244, startPoint y: 15, endPoint x: 251, endPoint y: 64, distance: 49.2
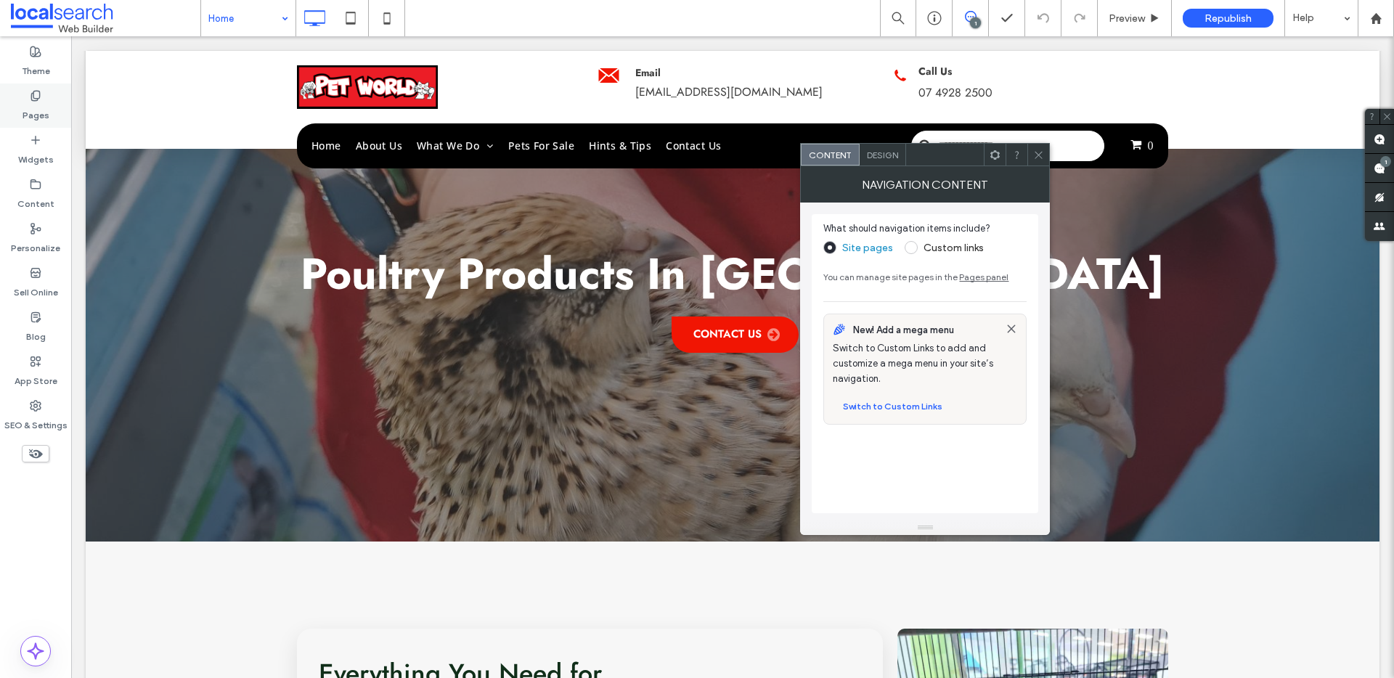
click at [38, 110] on label "Pages" at bounding box center [36, 112] width 27 height 20
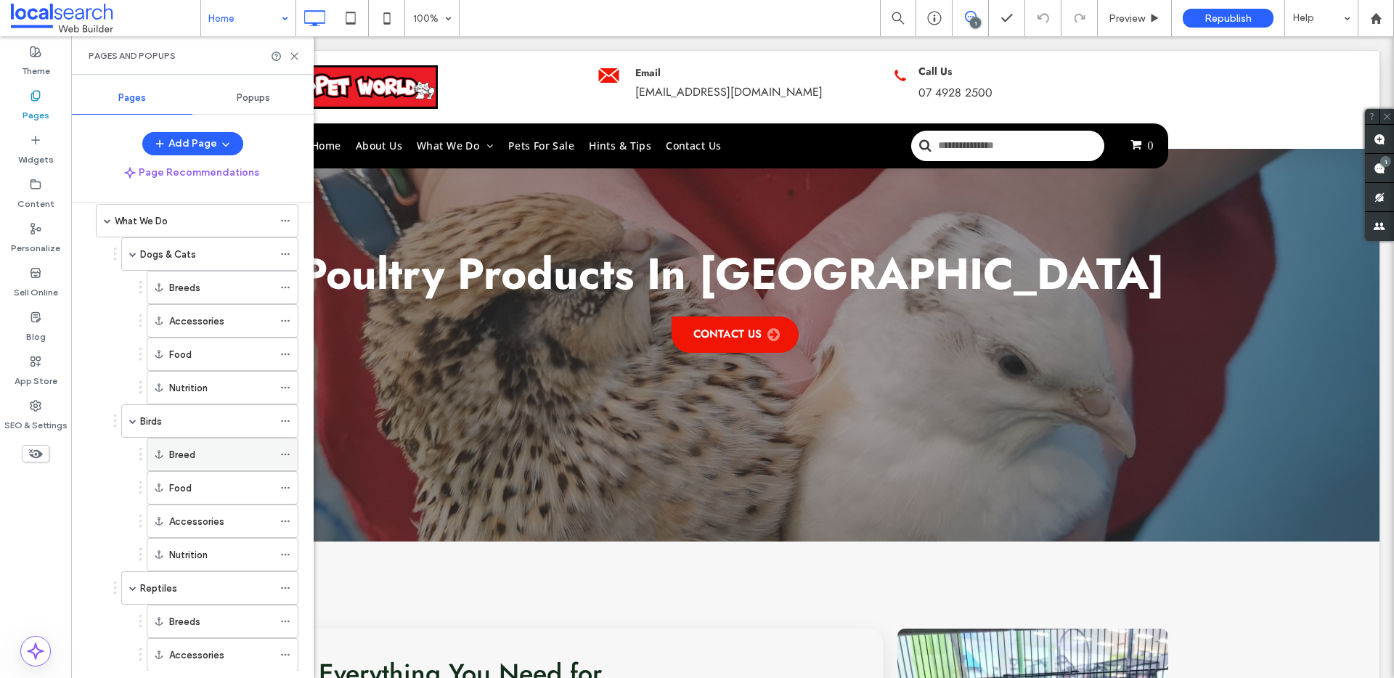
scroll to position [147, 0]
click at [240, 458] on div "Breed" at bounding box center [221, 453] width 104 height 15
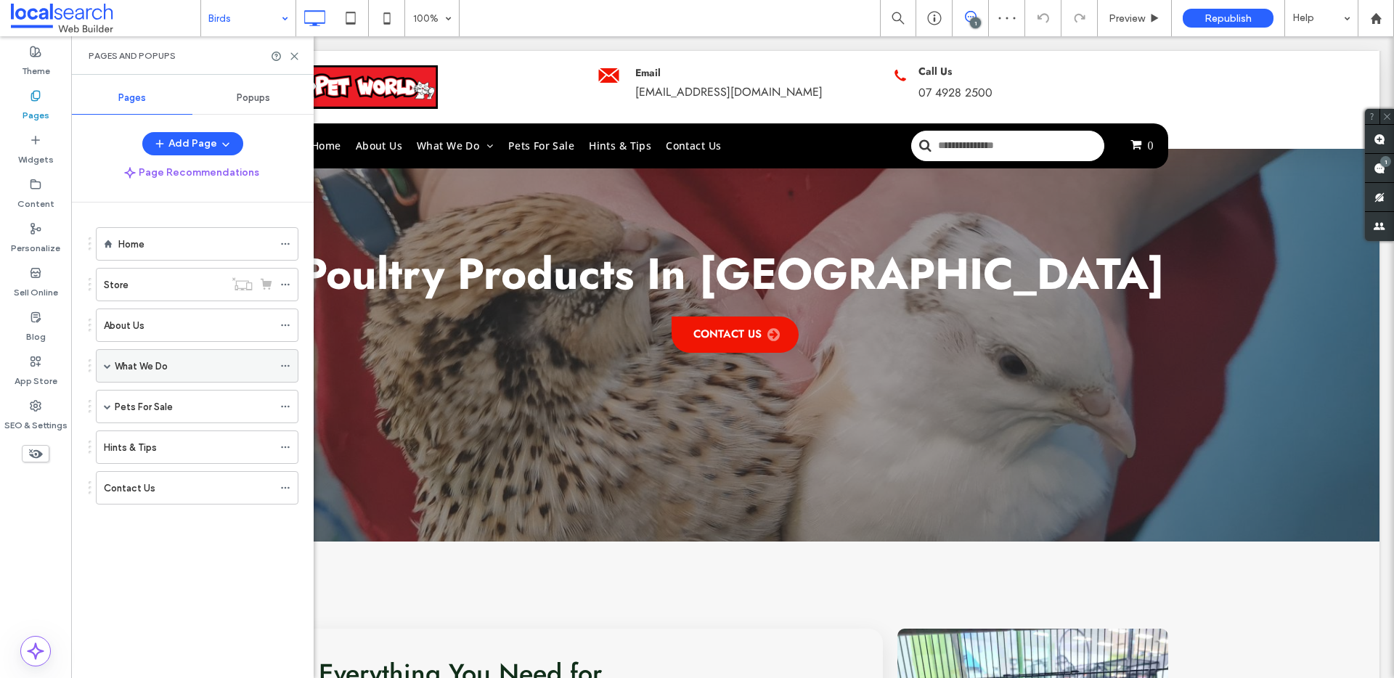
click at [107, 368] on span at bounding box center [107, 365] width 7 height 7
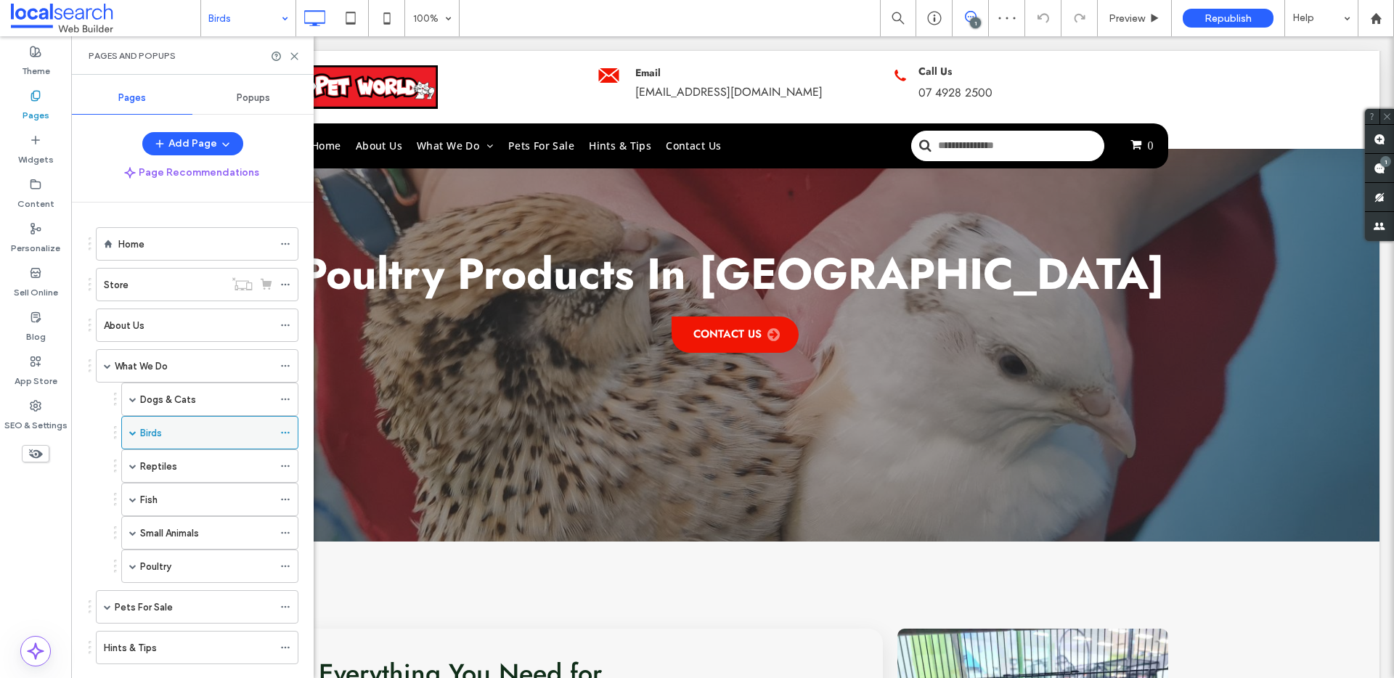
click at [132, 433] on span at bounding box center [132, 432] width 7 height 7
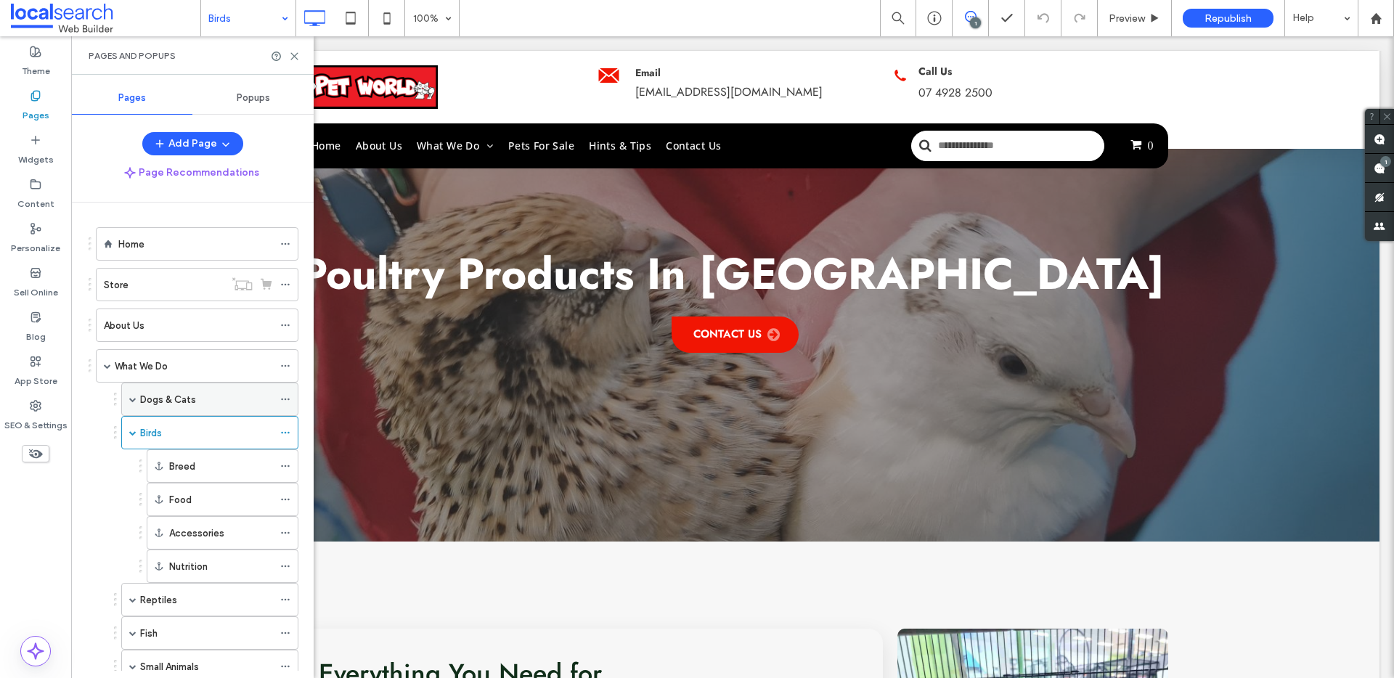
click at [130, 394] on span at bounding box center [132, 399] width 7 height 32
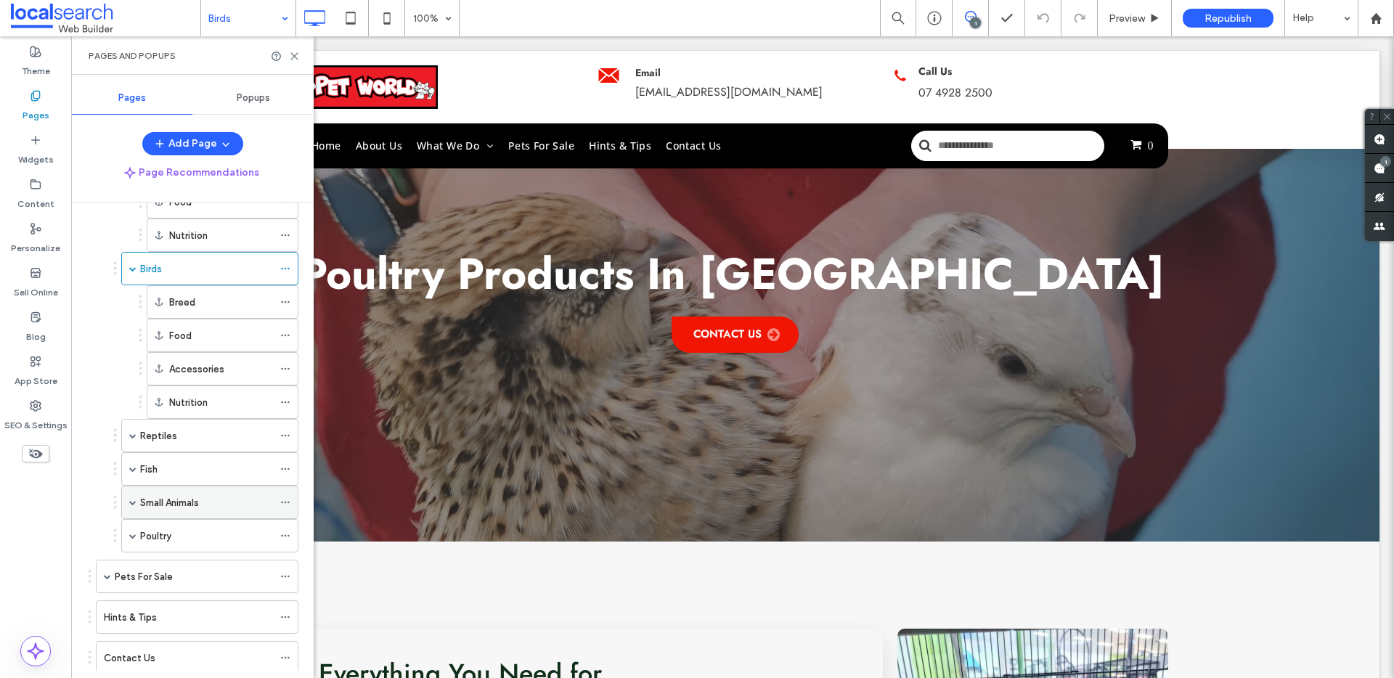
scroll to position [338, 0]
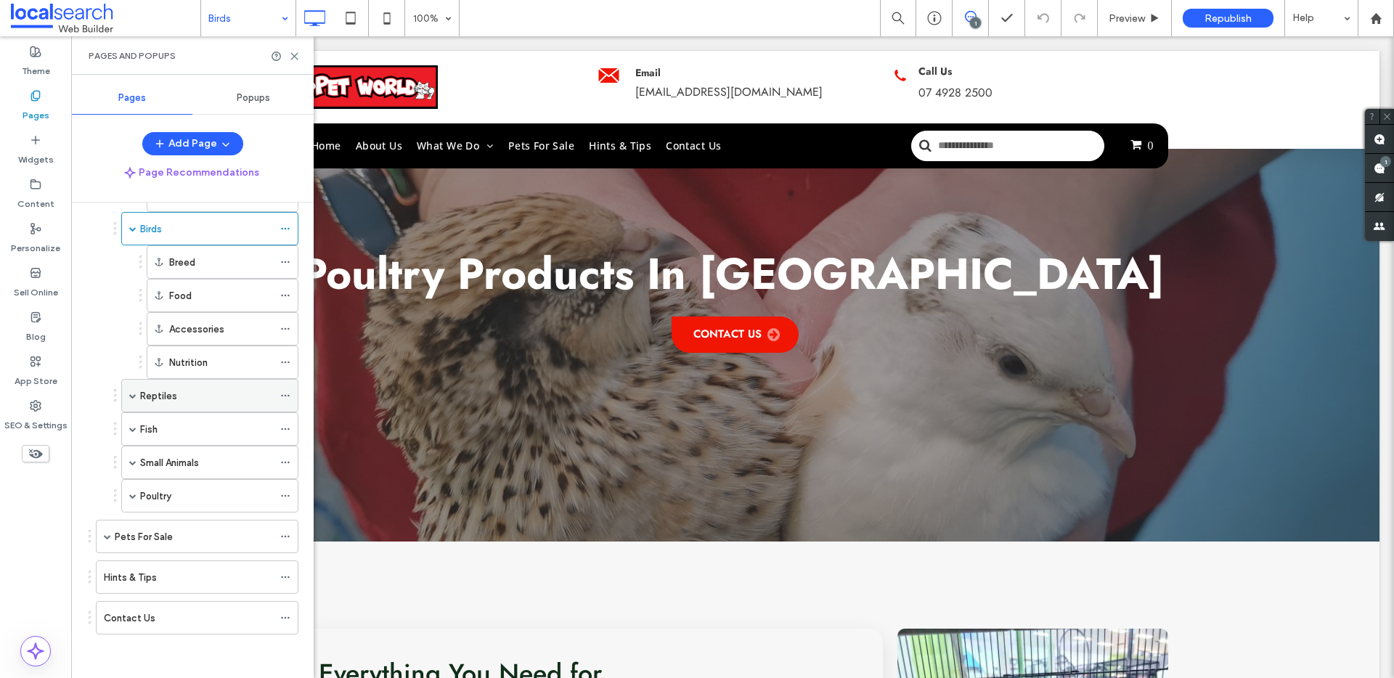
click at [135, 396] on span at bounding box center [132, 395] width 7 height 7
click at [134, 432] on span at bounding box center [132, 430] width 7 height 7
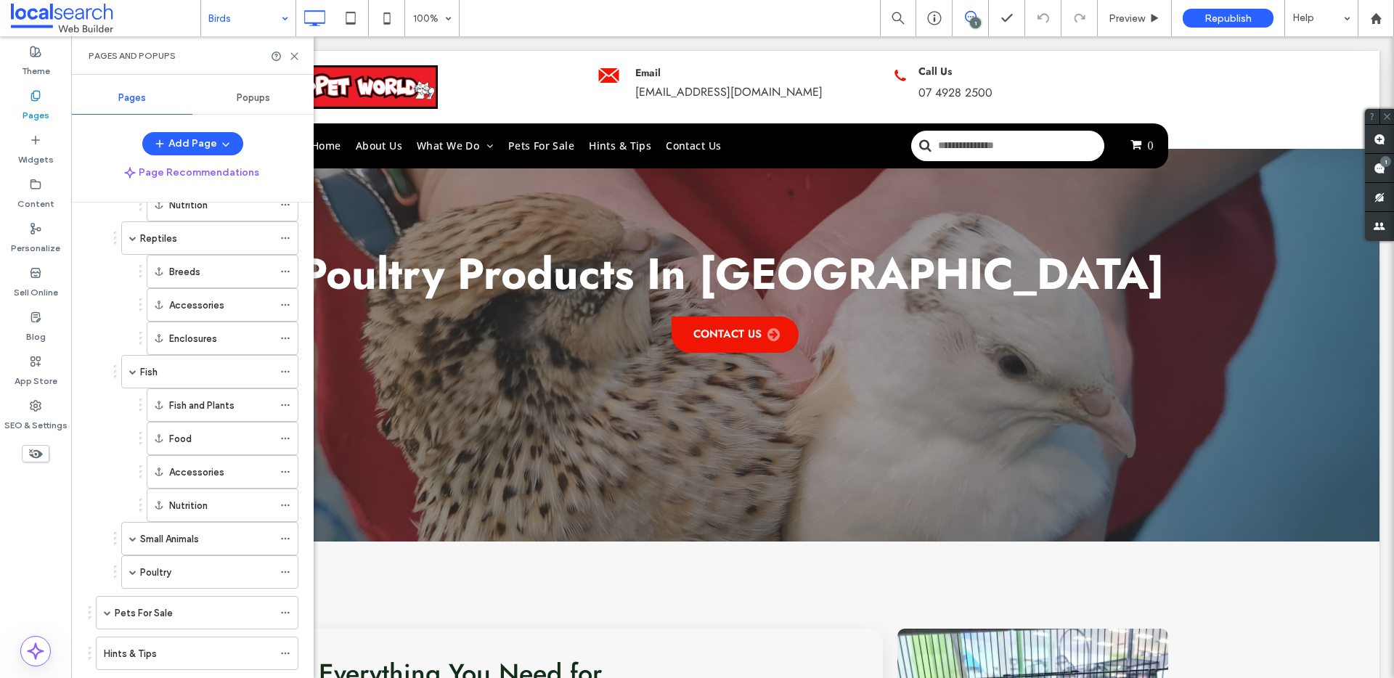
scroll to position [572, 0]
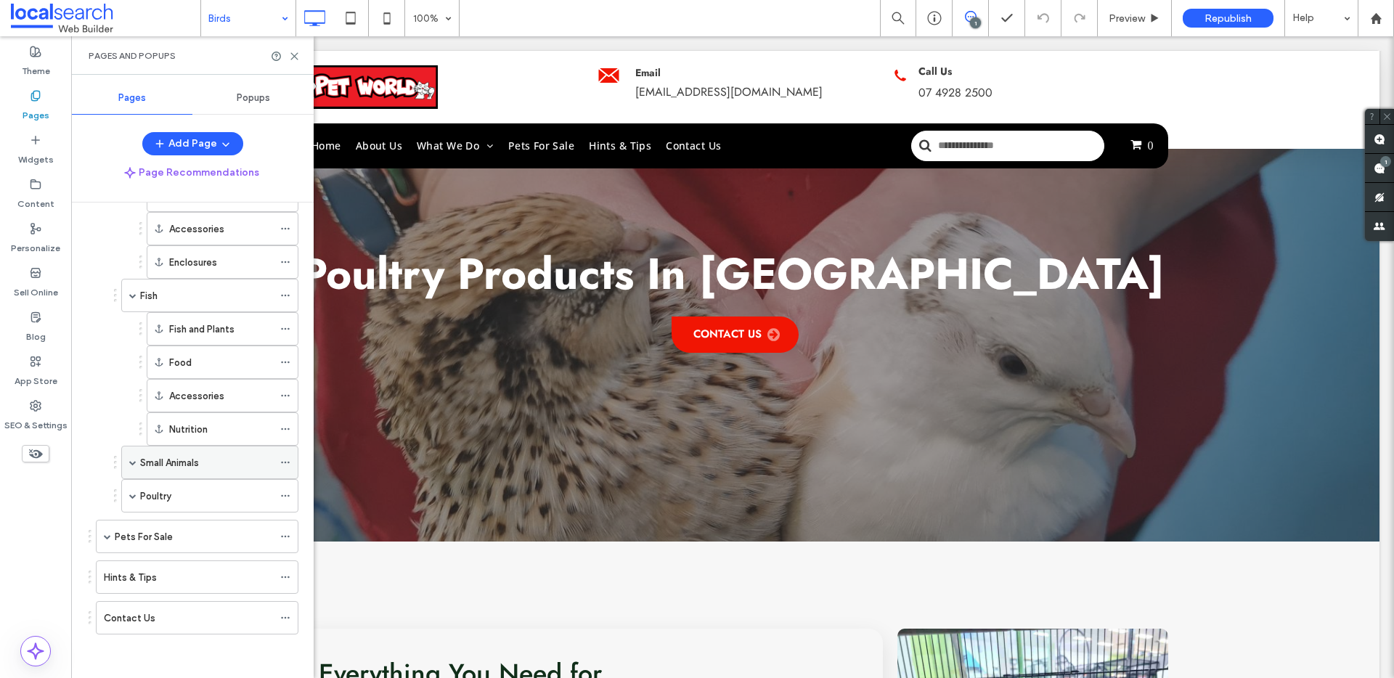
click at [139, 466] on div "Small Animals" at bounding box center [209, 462] width 177 height 33
click at [131, 460] on span at bounding box center [132, 462] width 7 height 7
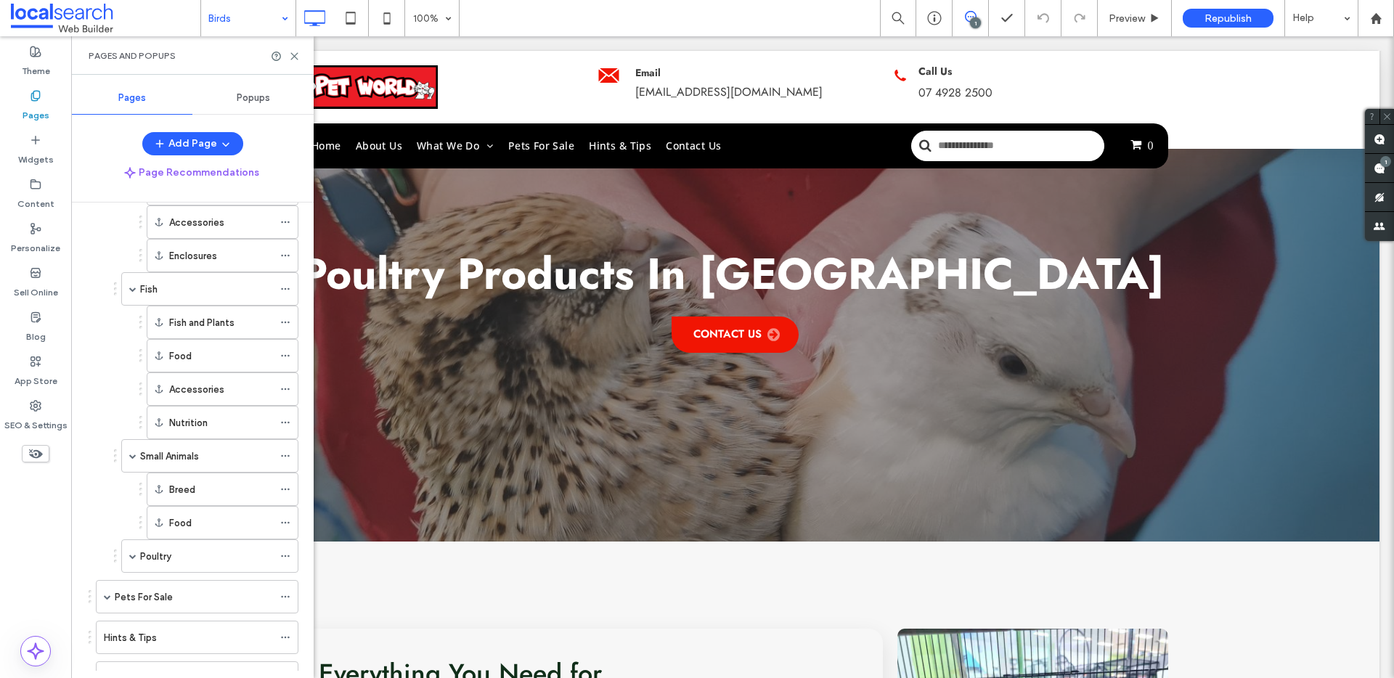
scroll to position [590, 0]
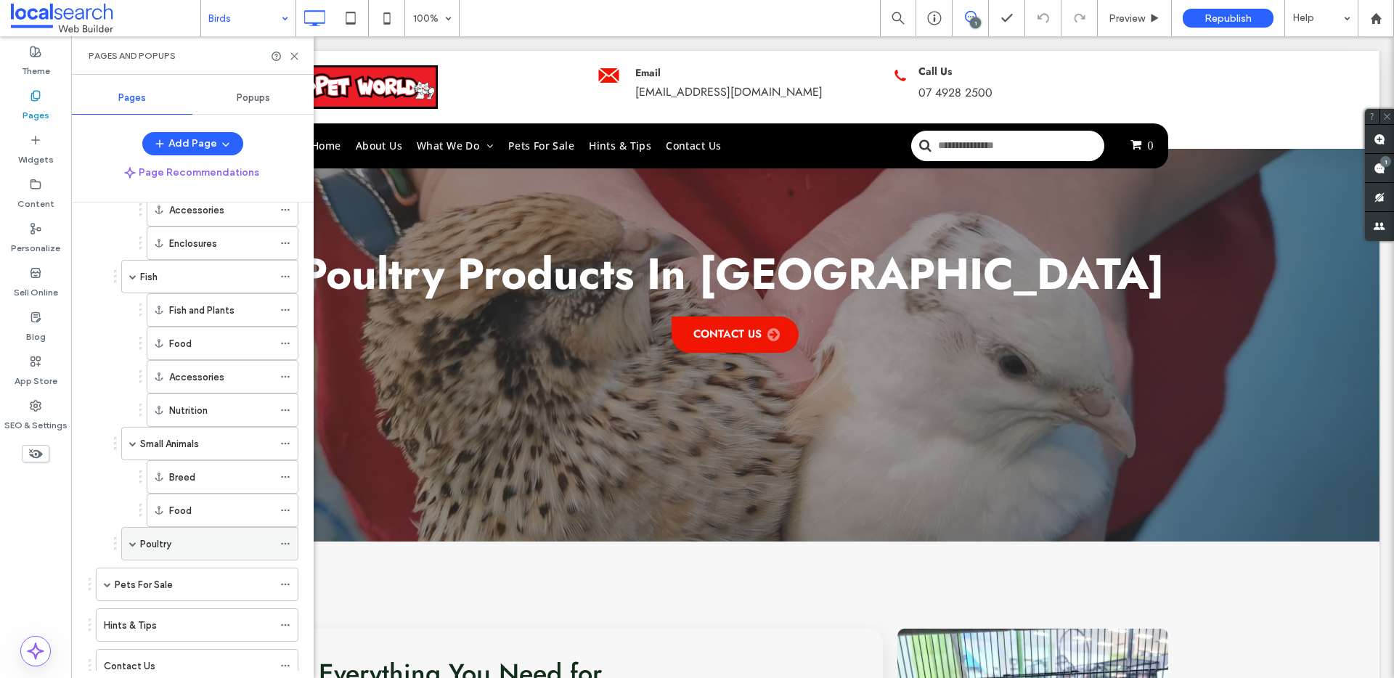
click at [132, 542] on span at bounding box center [132, 543] width 7 height 7
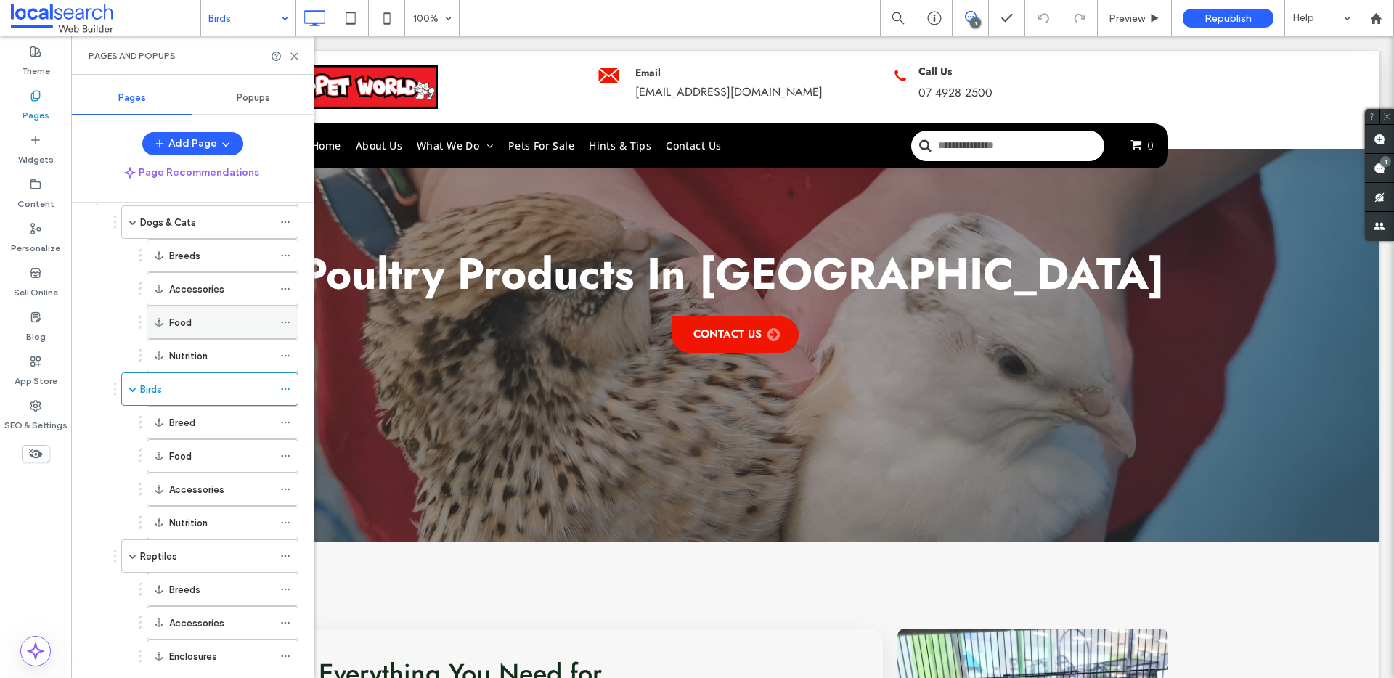
scroll to position [739, 0]
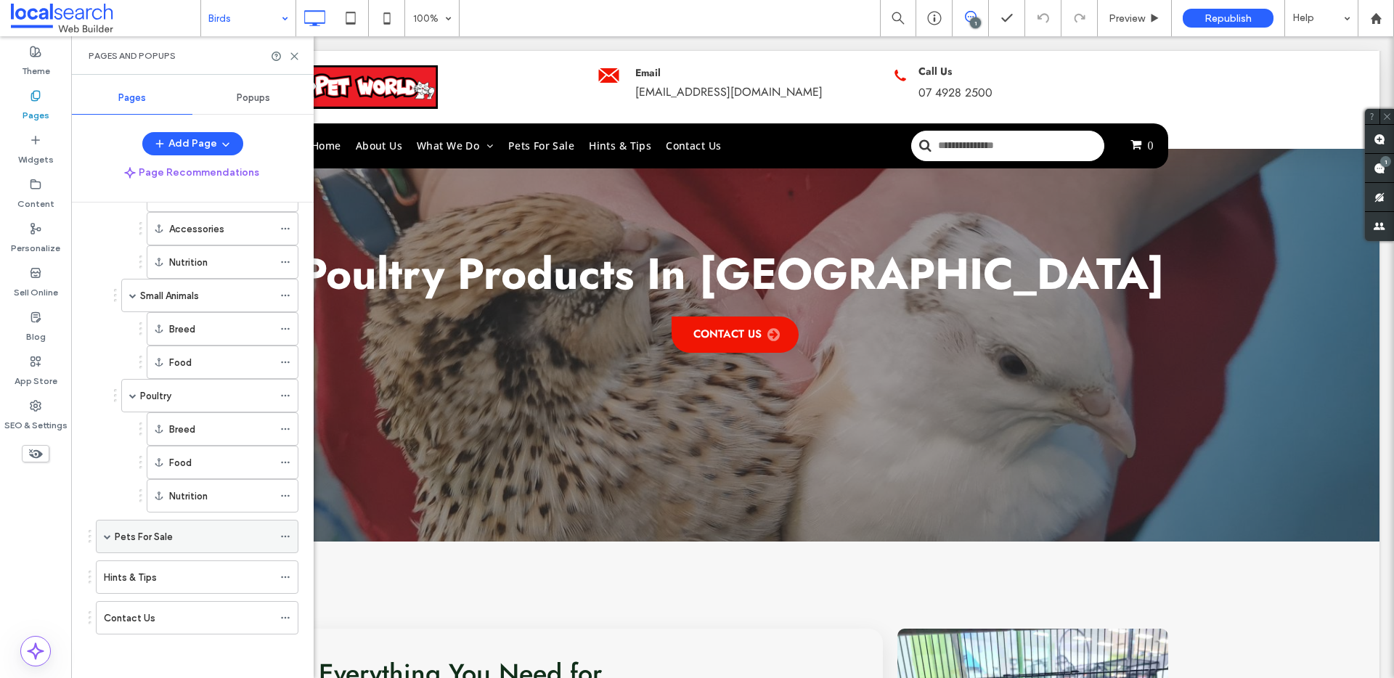
click at [107, 541] on span at bounding box center [107, 537] width 7 height 32
click at [292, 51] on icon at bounding box center [294, 56] width 11 height 11
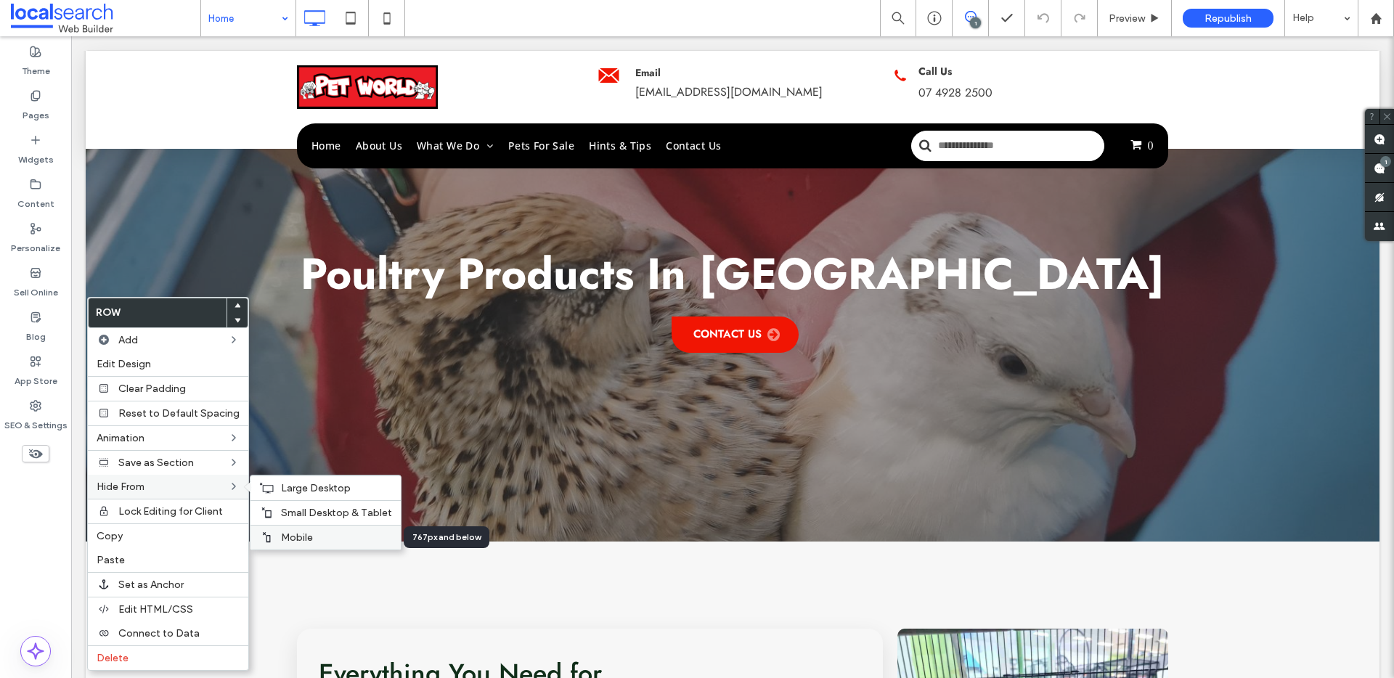
click at [295, 536] on span "Mobile" at bounding box center [297, 538] width 32 height 12
click at [295, 488] on span "Large Desktop" at bounding box center [316, 488] width 70 height 12
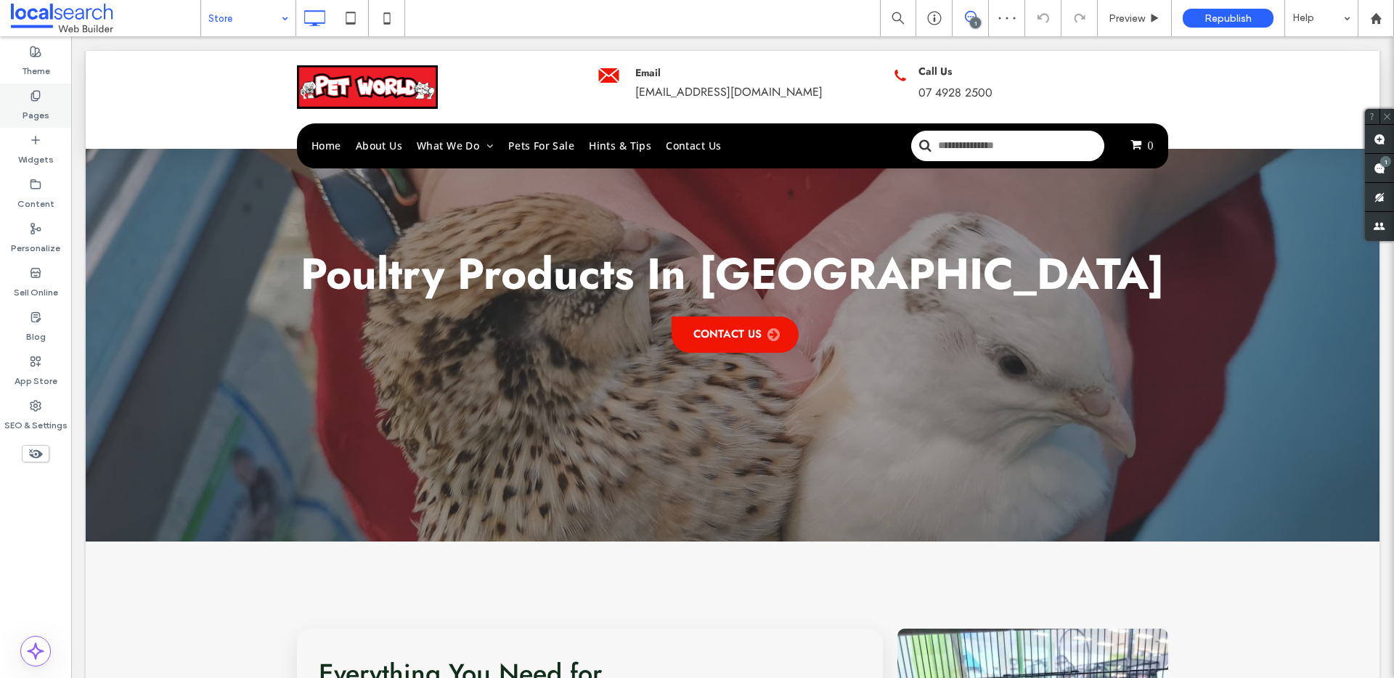
click at [32, 113] on label "Pages" at bounding box center [36, 112] width 27 height 20
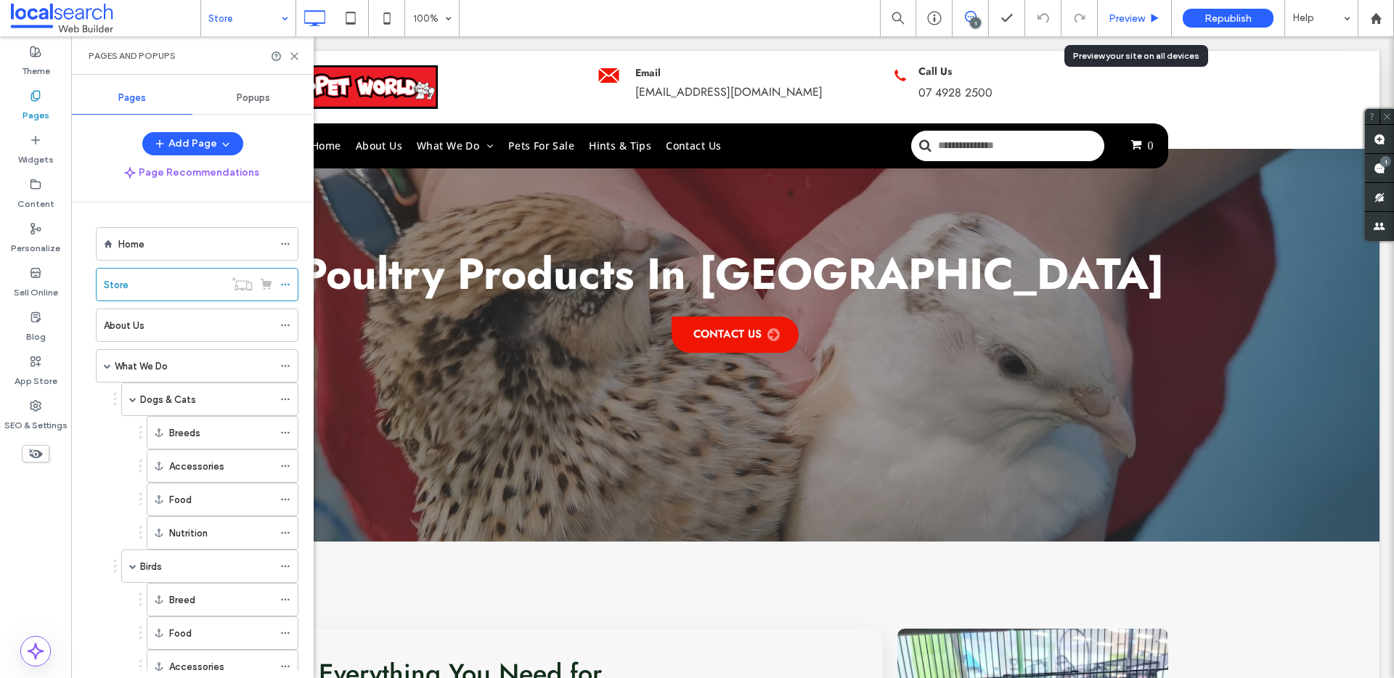
click at [1132, 10] on div "Preview" at bounding box center [1135, 18] width 74 height 36
click at [1131, 20] on span "Preview" at bounding box center [1127, 18] width 36 height 12
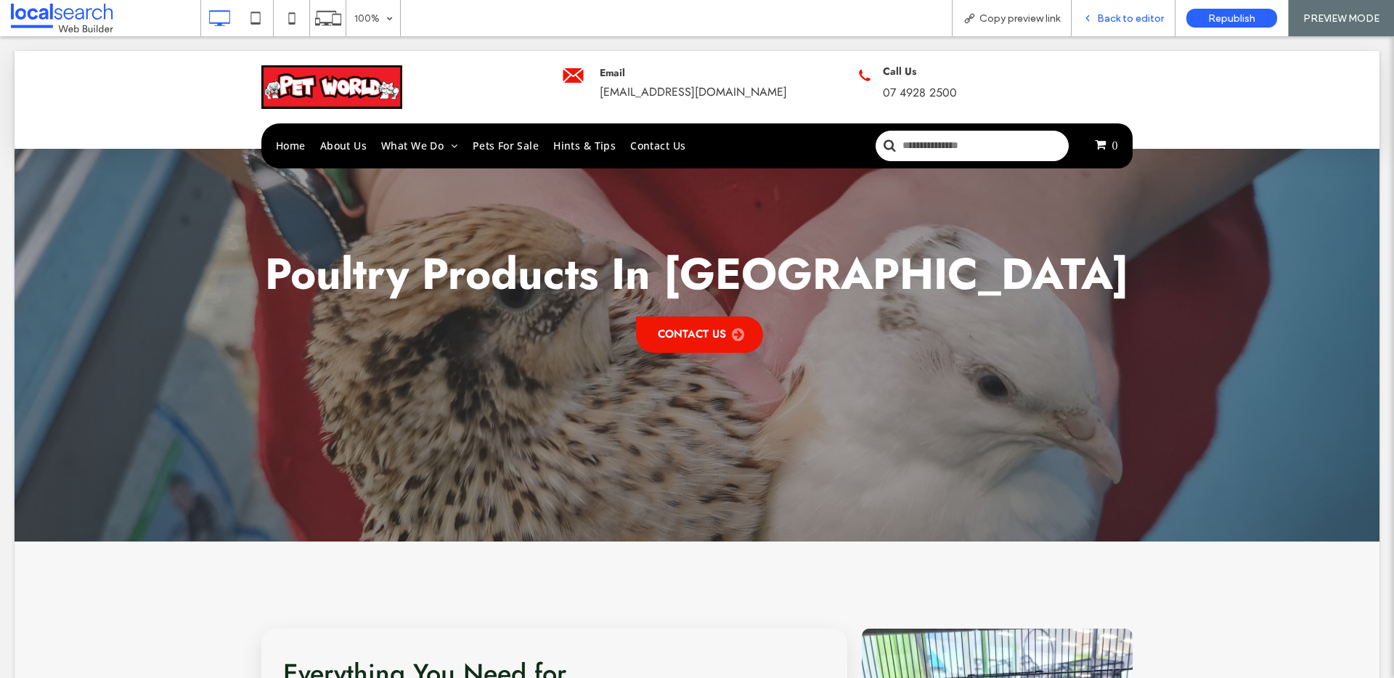
click at [1143, 21] on span "Back to editor" at bounding box center [1130, 18] width 67 height 12
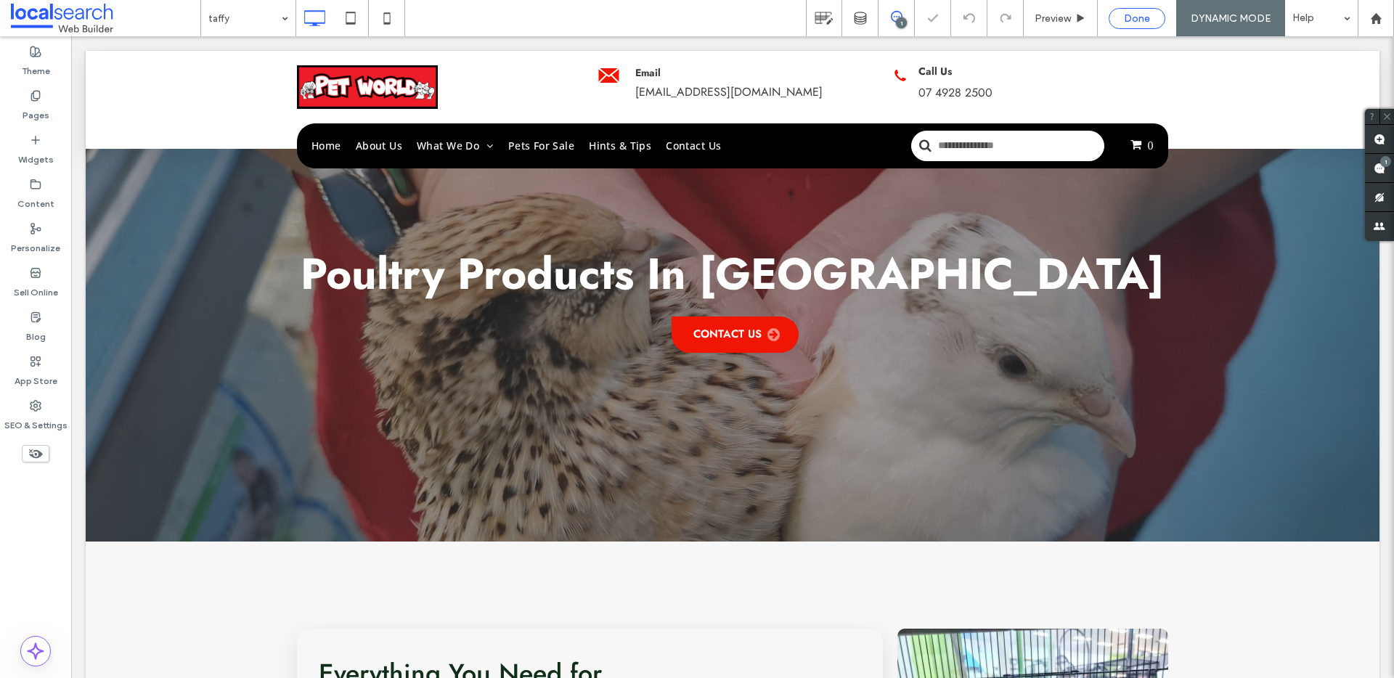
click at [1141, 20] on span "Done" at bounding box center [1137, 18] width 26 height 12
click at [41, 112] on label "Pages" at bounding box center [36, 112] width 27 height 20
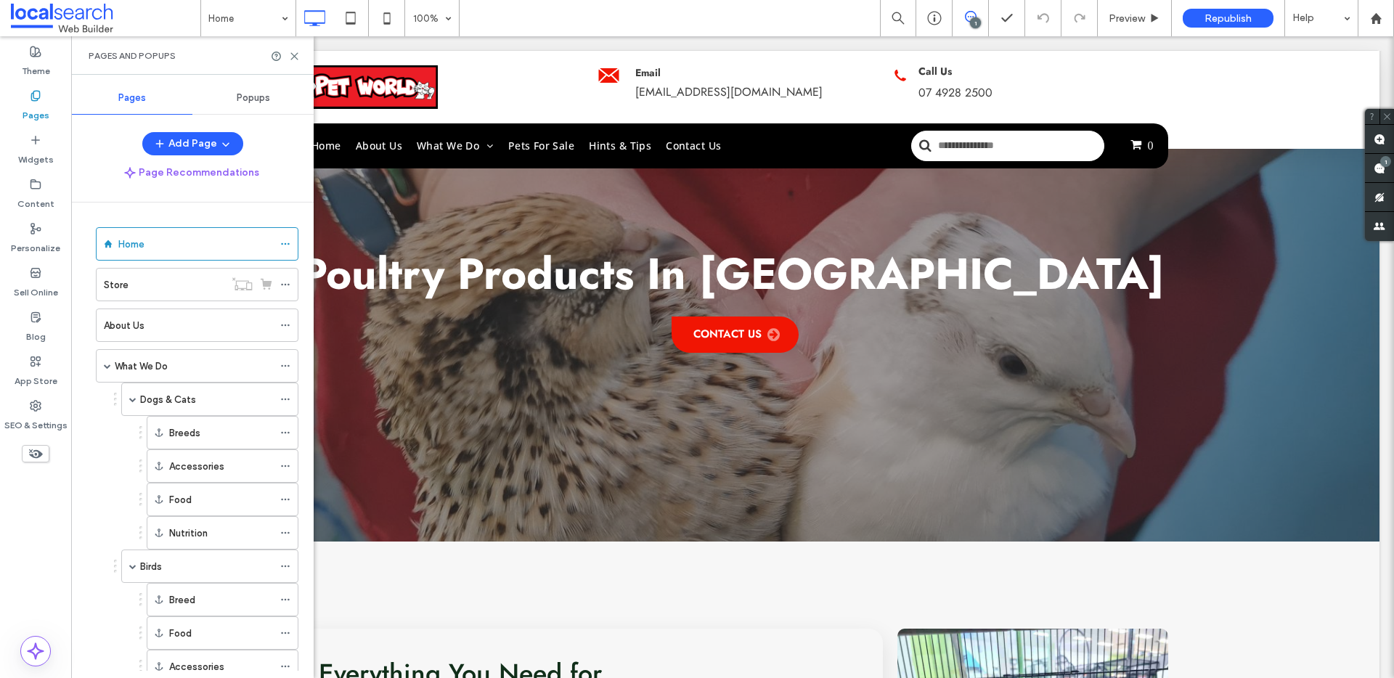
click at [41, 112] on label "Pages" at bounding box center [36, 112] width 27 height 20
click at [1383, 163] on div "1" at bounding box center [1386, 161] width 11 height 11
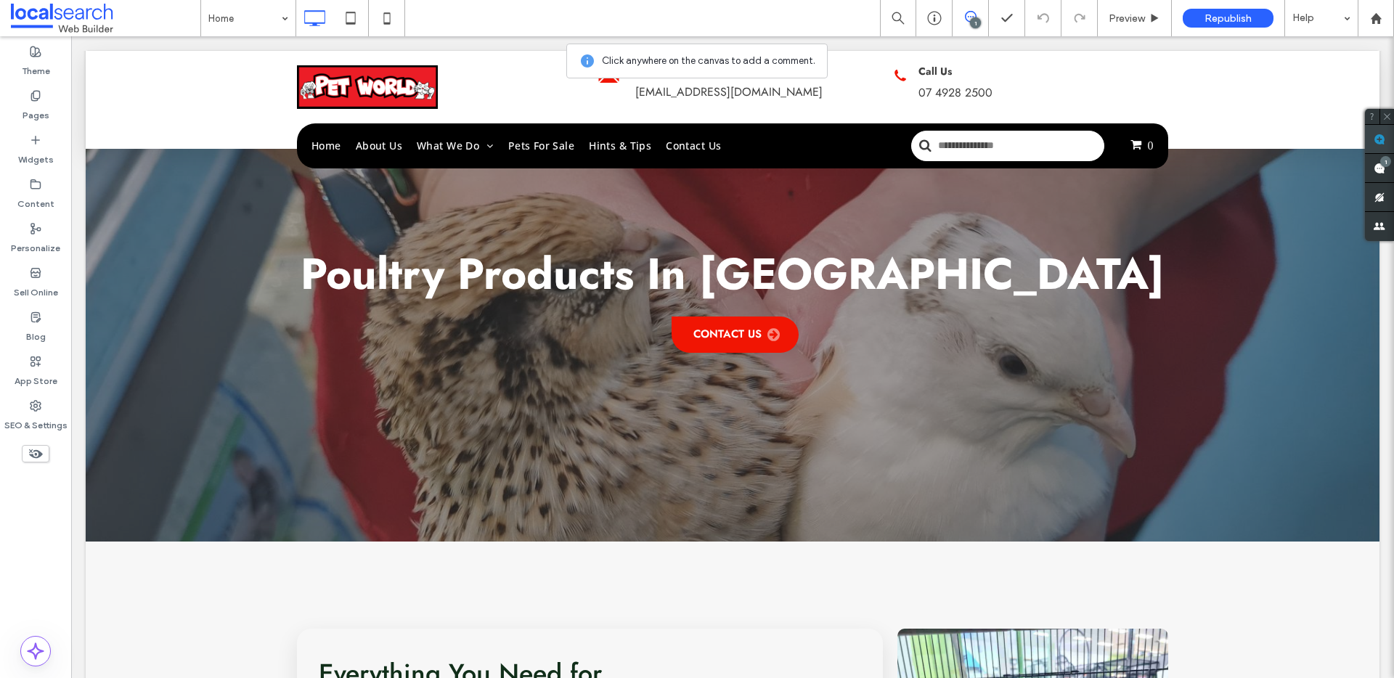
click at [1374, 139] on use at bounding box center [1380, 140] width 12 height 12
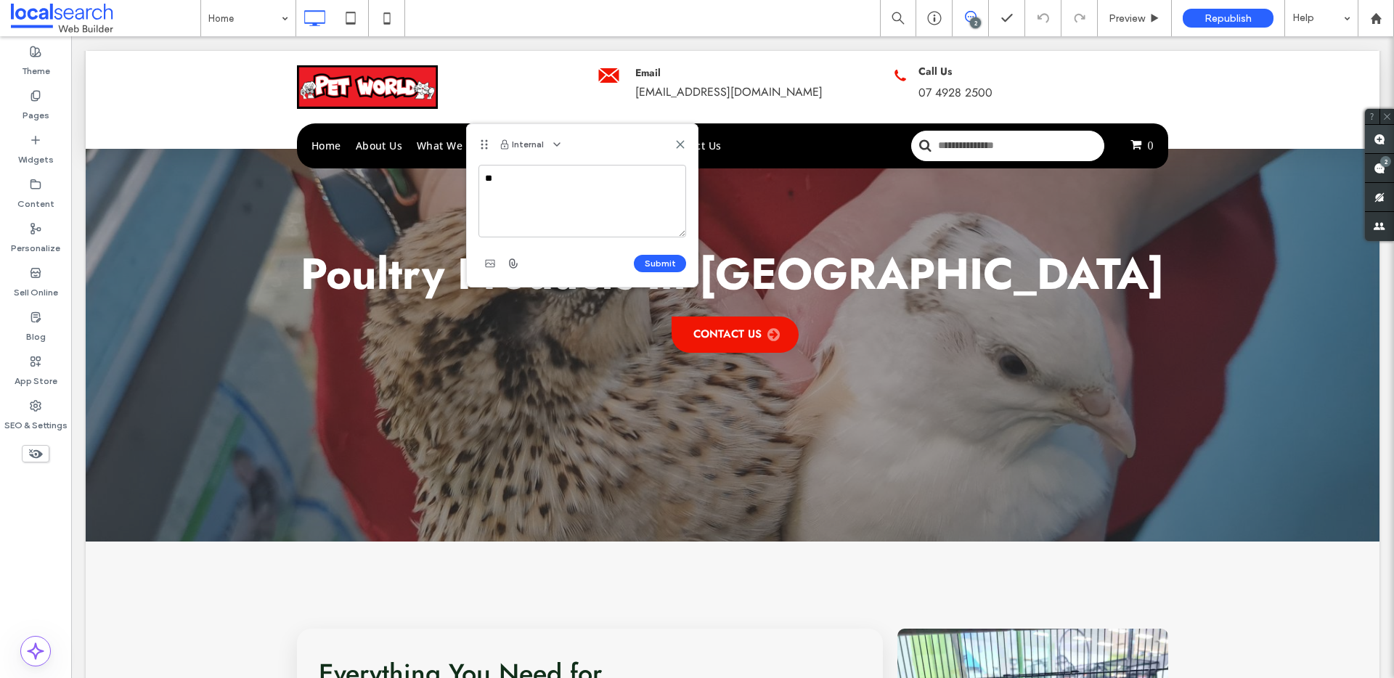
type textarea "*"
click at [680, 137] on div "Internal" at bounding box center [582, 144] width 231 height 41
click at [683, 144] on icon at bounding box center [681, 145] width 12 height 12
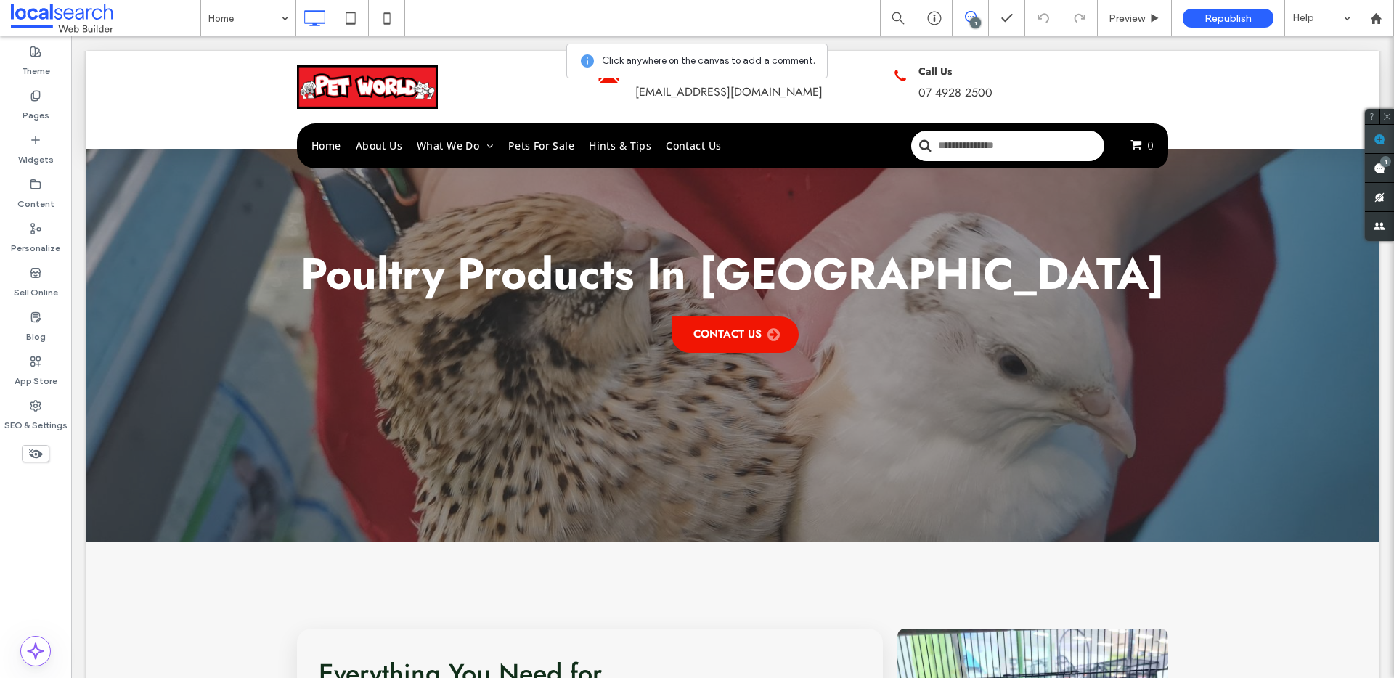
click at [1381, 142] on use at bounding box center [1380, 140] width 12 height 12
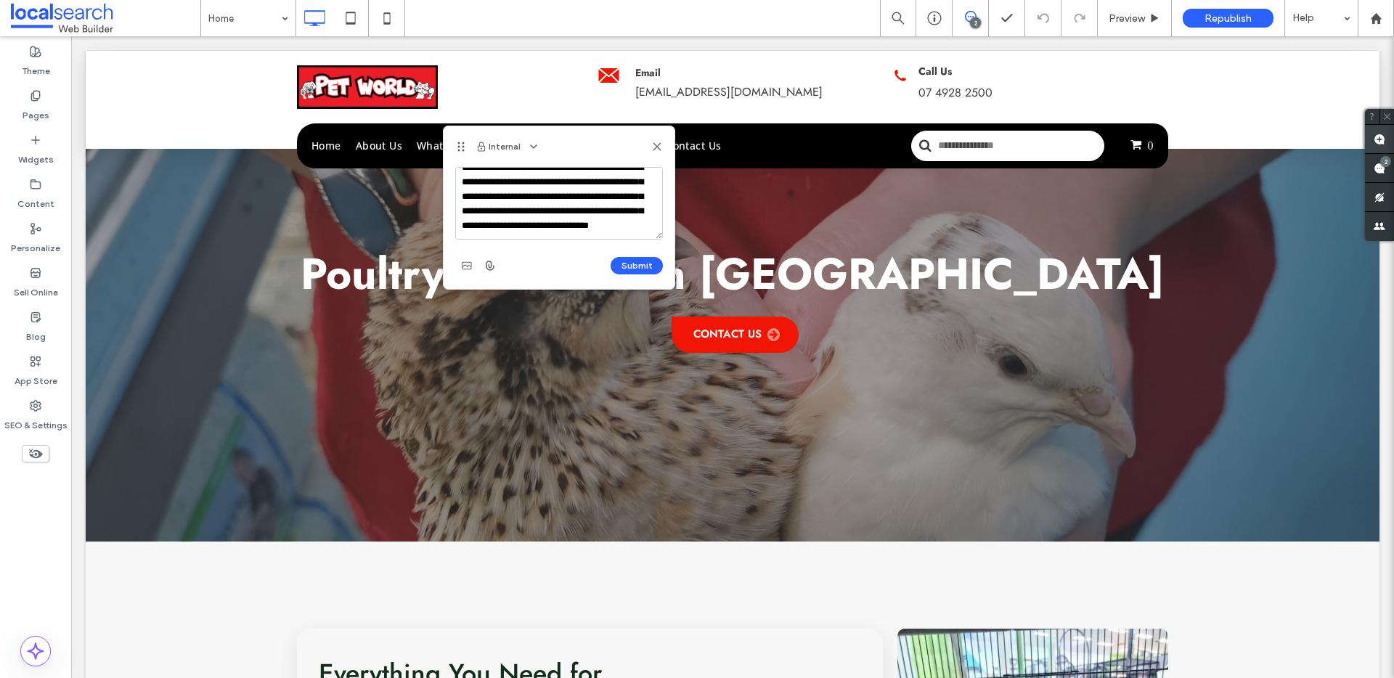
scroll to position [34, 0]
type textarea "**********"
click at [630, 262] on button "Submit" at bounding box center [637, 265] width 52 height 17
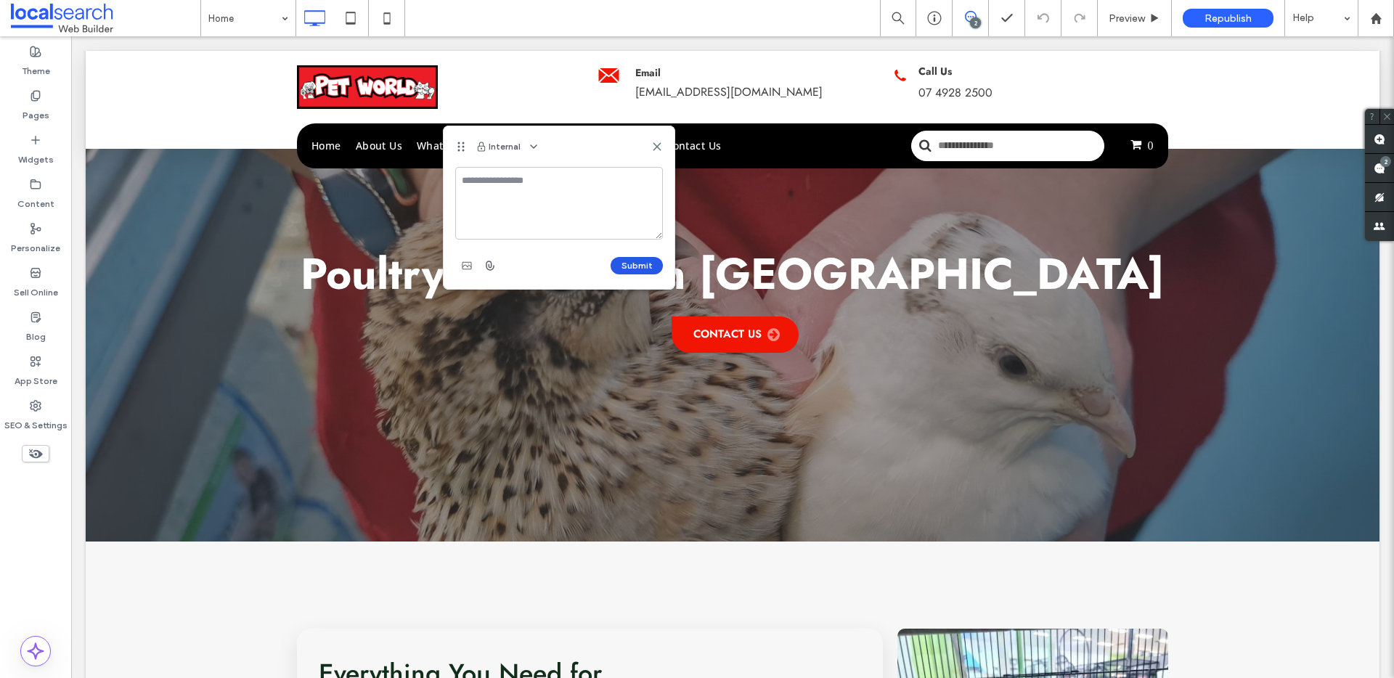
scroll to position [0, 0]
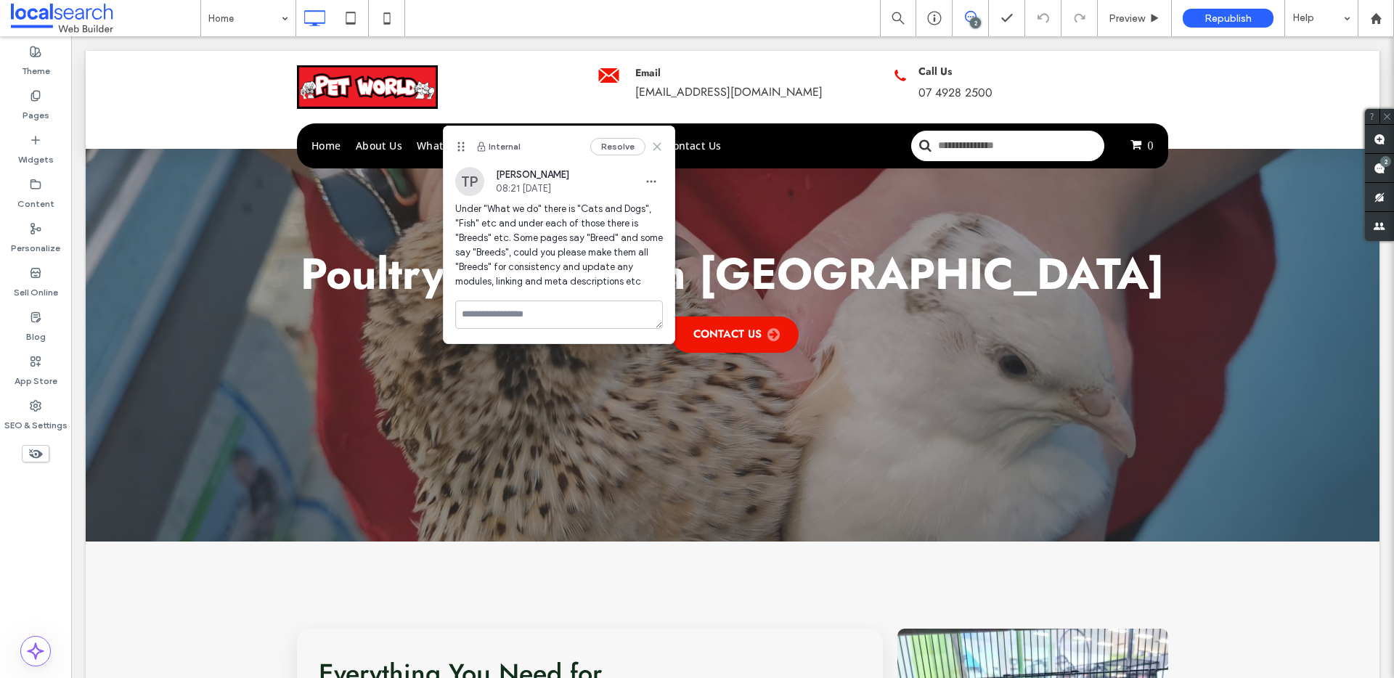
click at [657, 143] on icon at bounding box center [657, 147] width 12 height 12
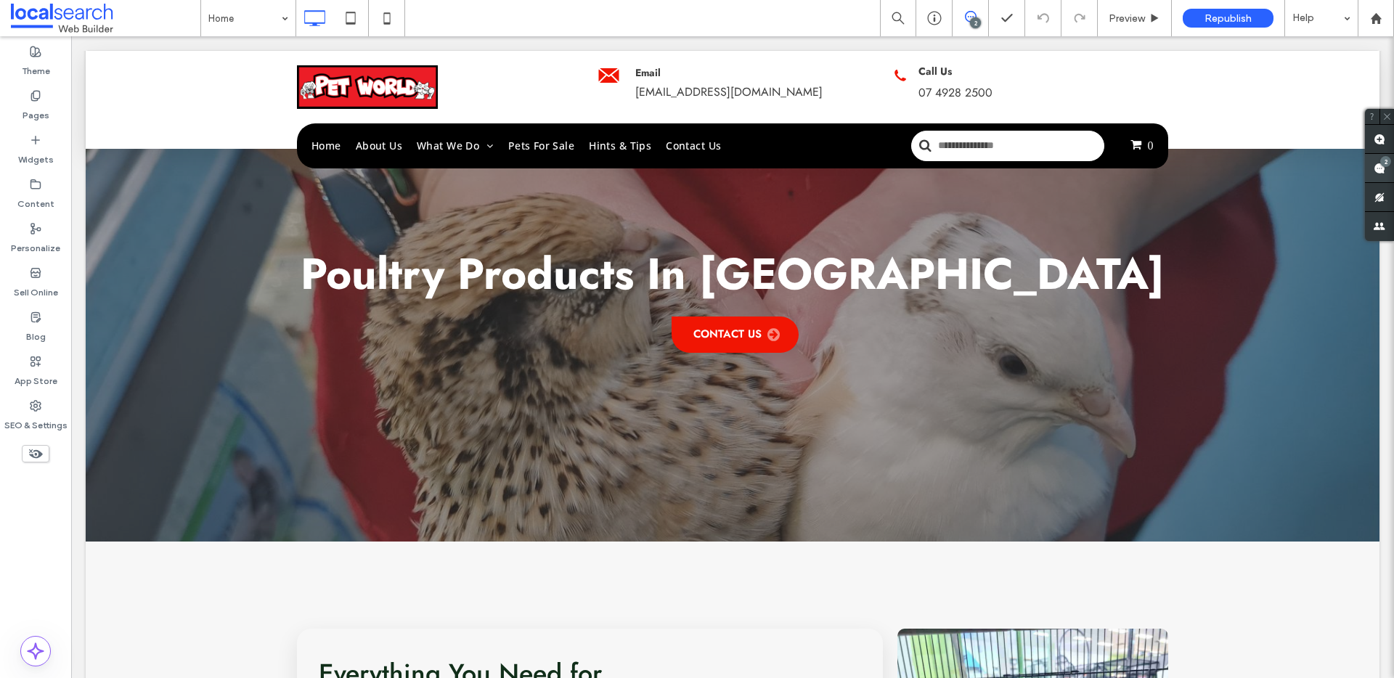
click at [1378, 171] on use at bounding box center [1380, 169] width 12 height 12
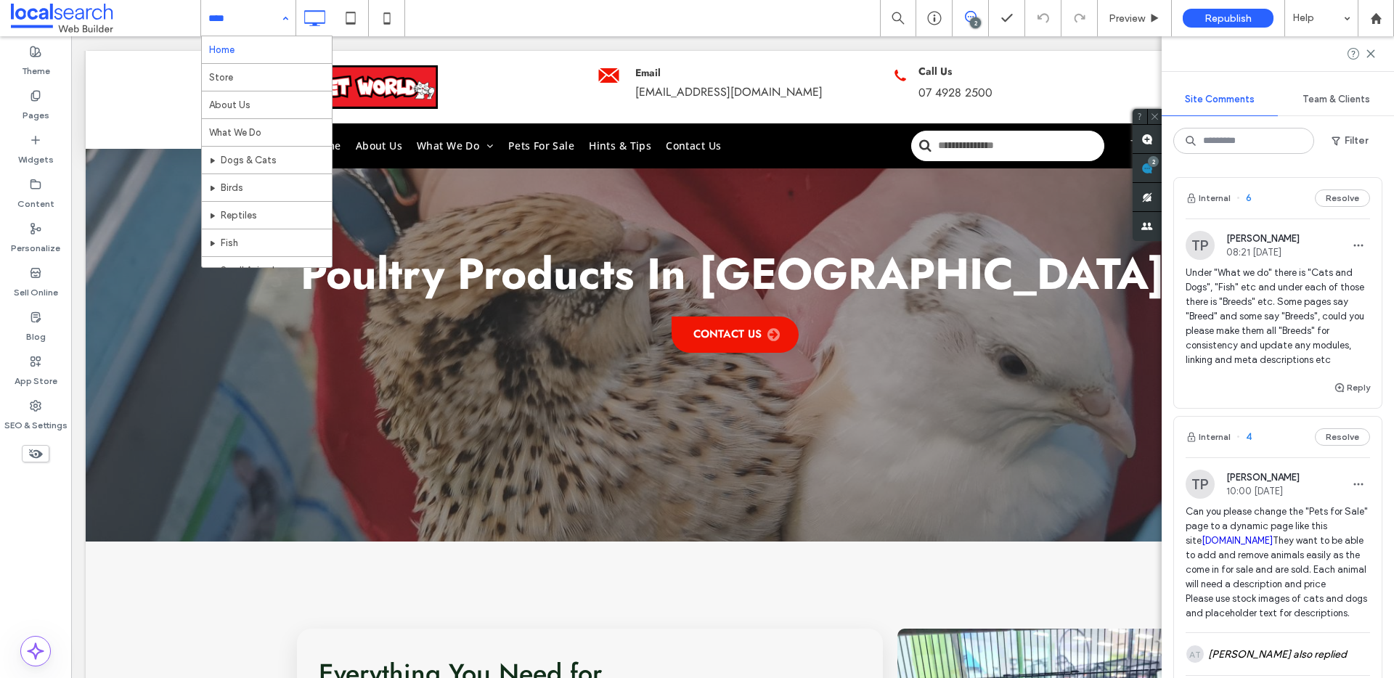
click at [286, 19] on div "Home Store About Us What We Do Dogs & Cats Birds Reptiles Fish Small Animals Po…" at bounding box center [248, 18] width 94 height 36
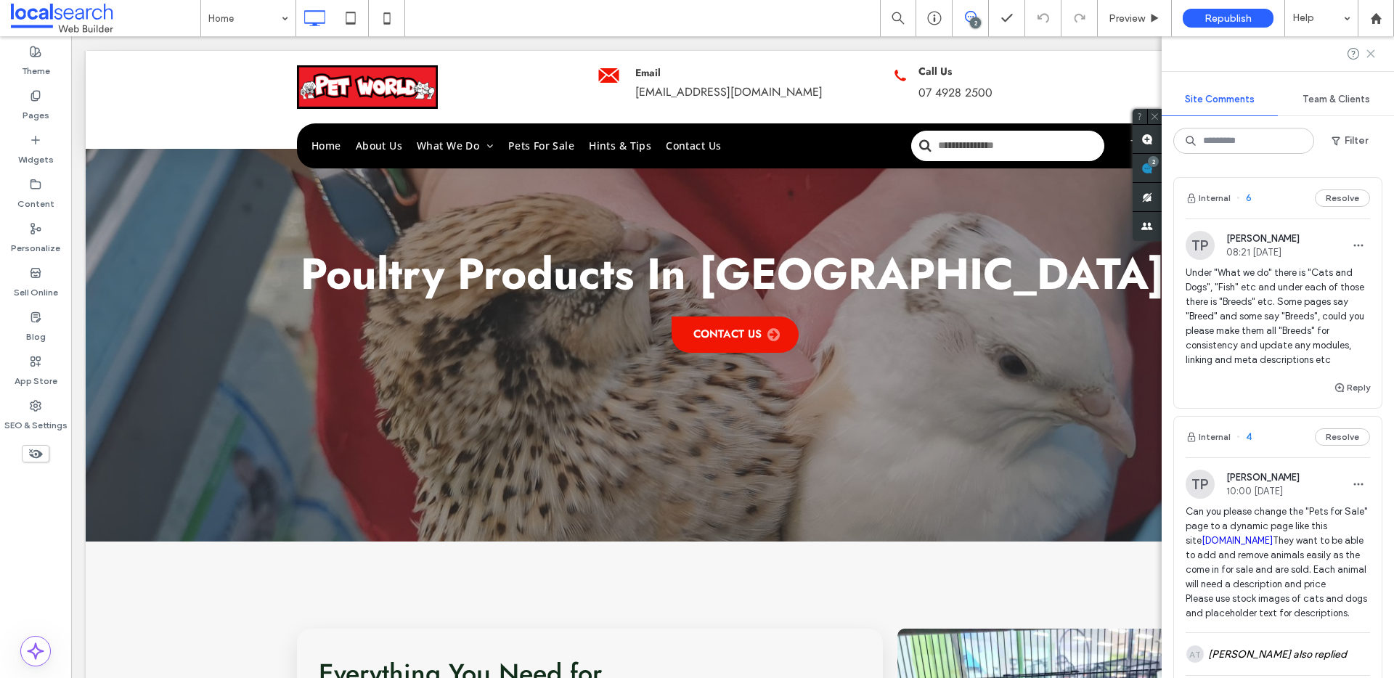
click at [1370, 51] on icon at bounding box center [1371, 54] width 12 height 12
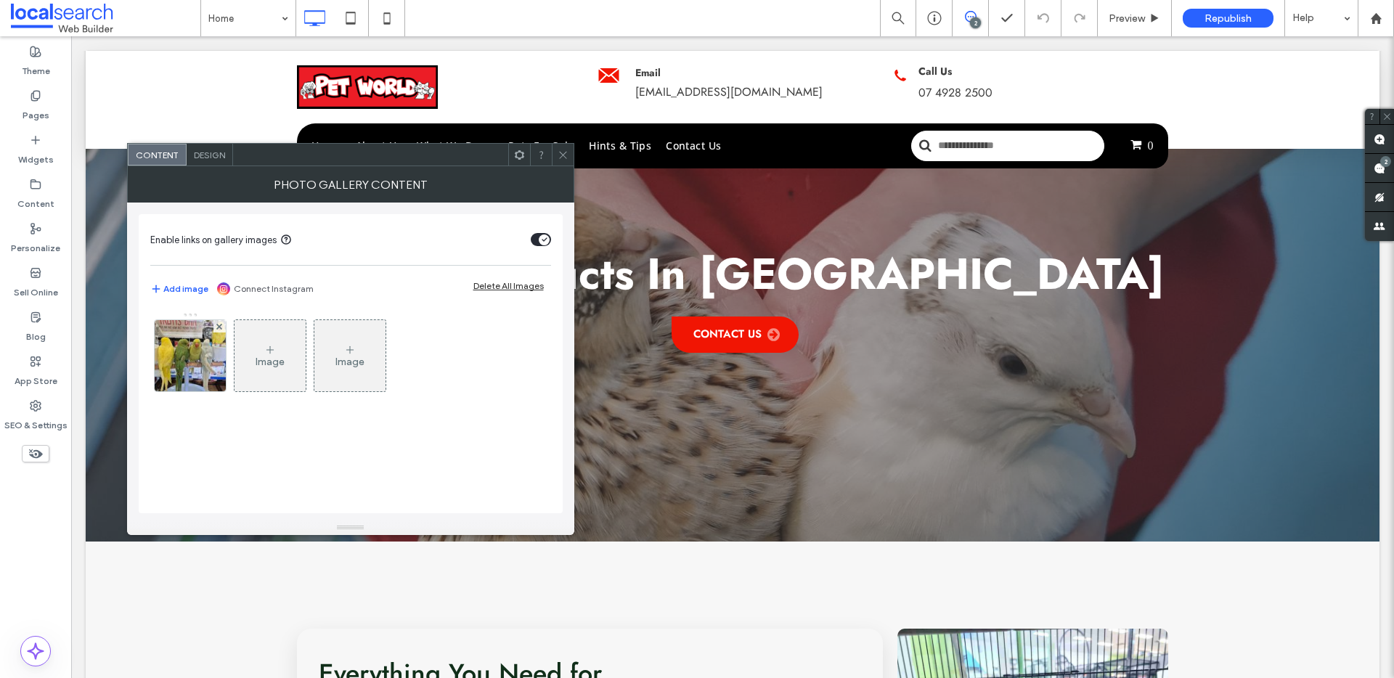
click at [561, 150] on icon at bounding box center [563, 155] width 11 height 11
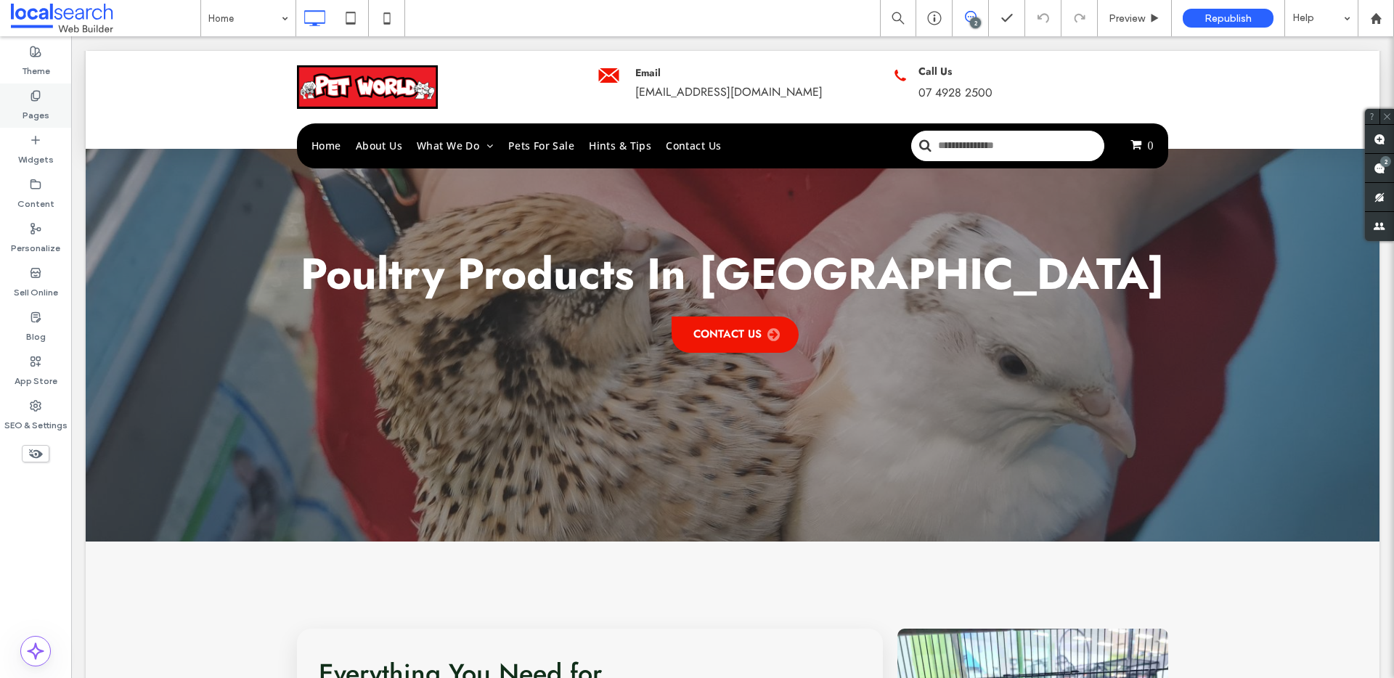
click at [44, 100] on div "Pages" at bounding box center [35, 106] width 71 height 44
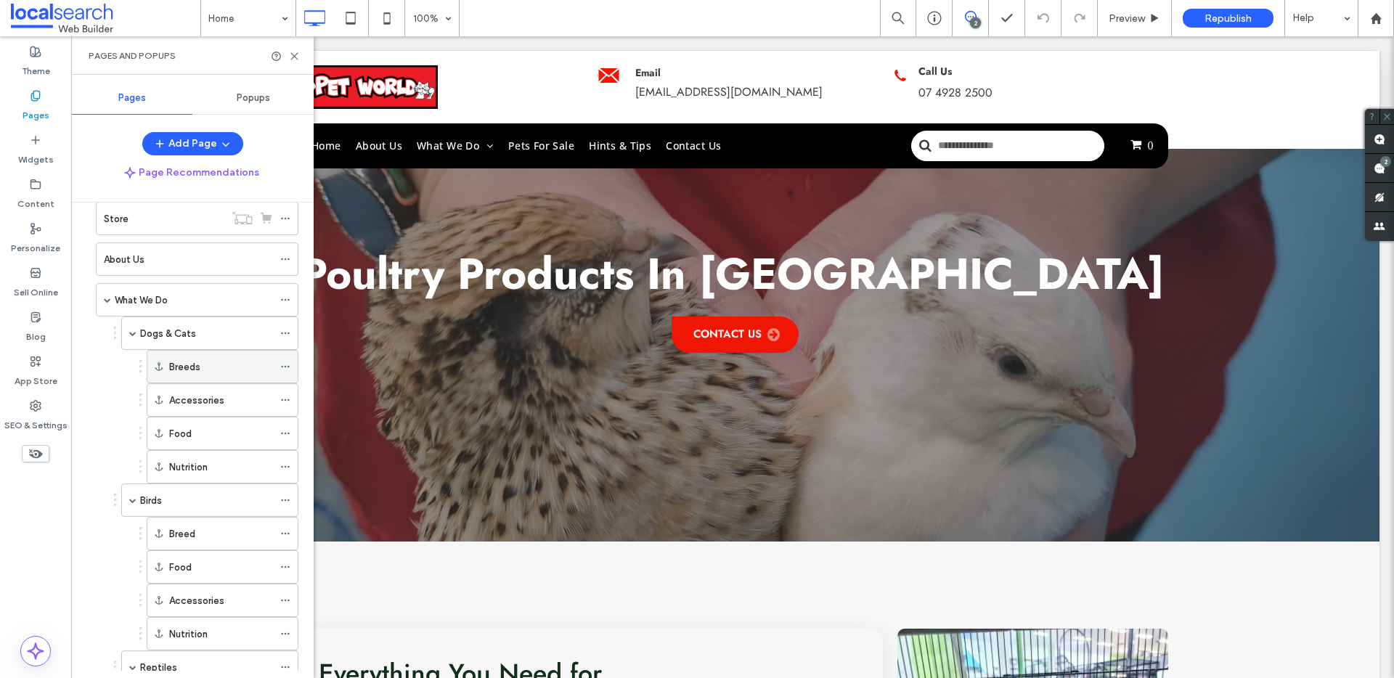
scroll to position [126, 0]
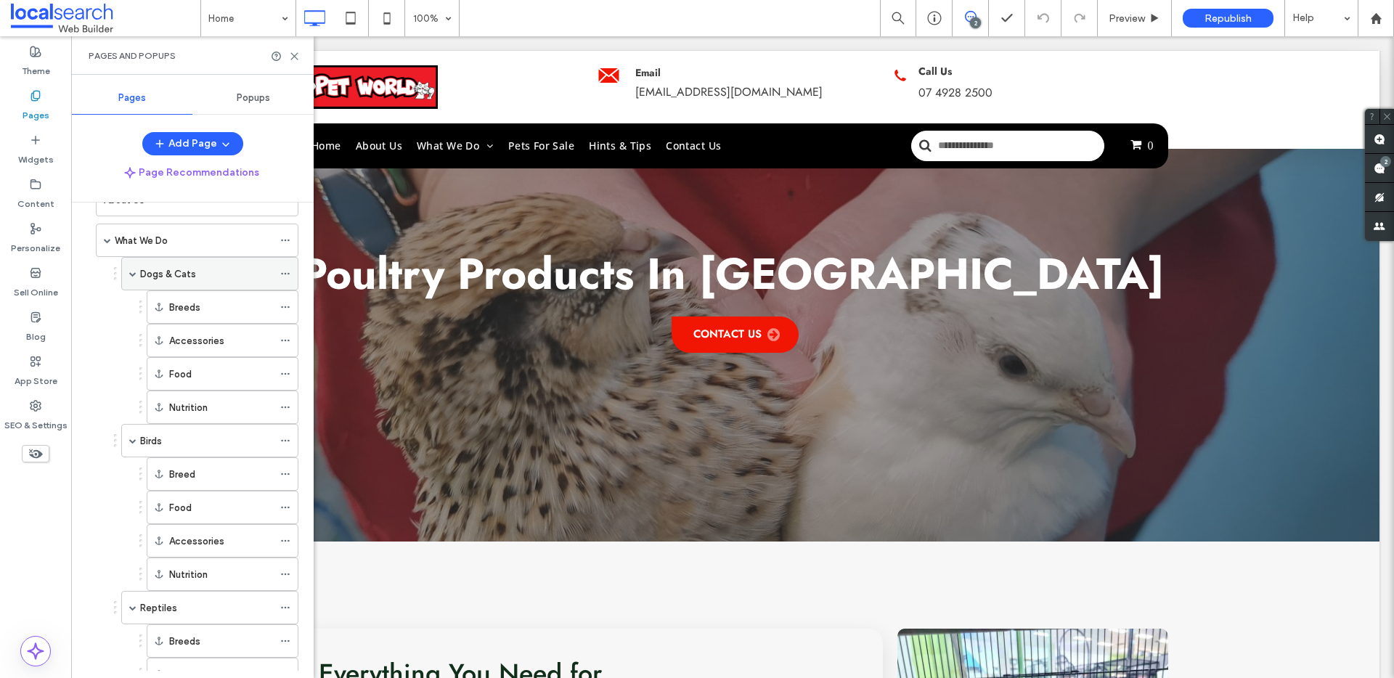
click at [134, 275] on span at bounding box center [132, 273] width 7 height 7
click at [106, 243] on span at bounding box center [107, 240] width 7 height 7
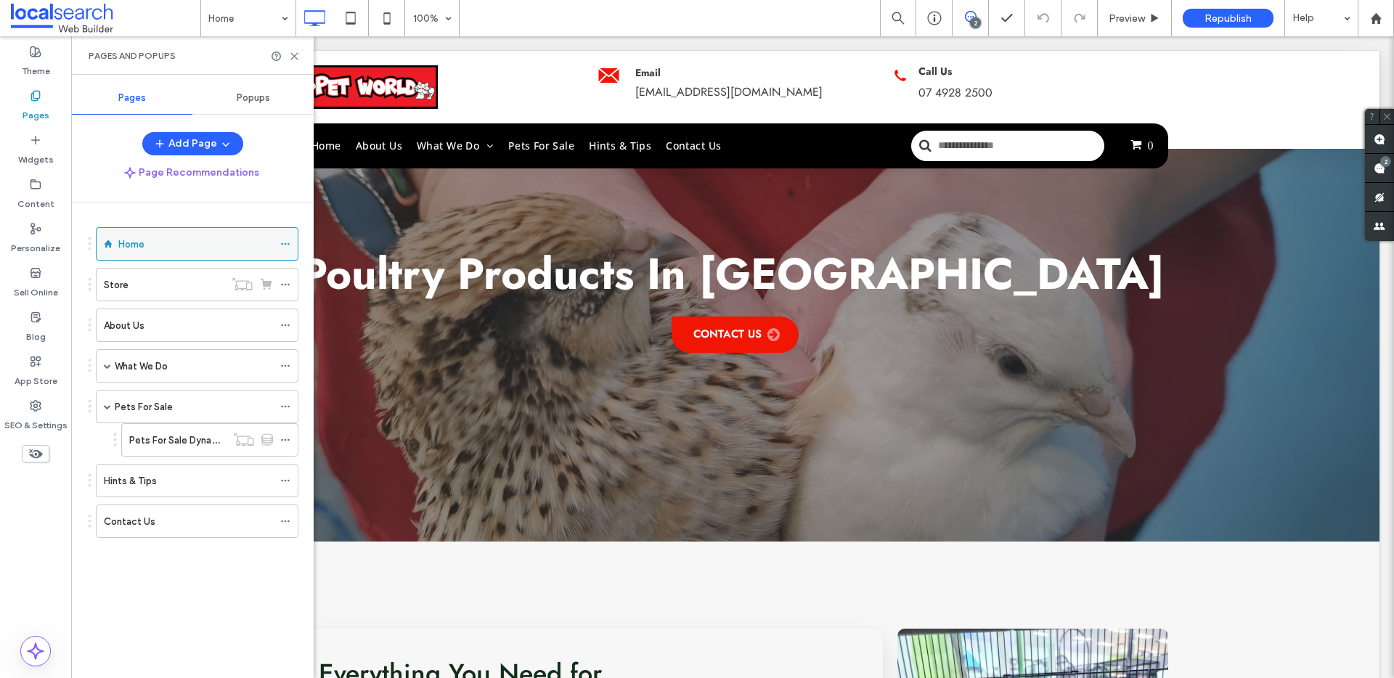
scroll to position [0, 0]
click at [123, 404] on label "Pets For Sale" at bounding box center [144, 406] width 58 height 25
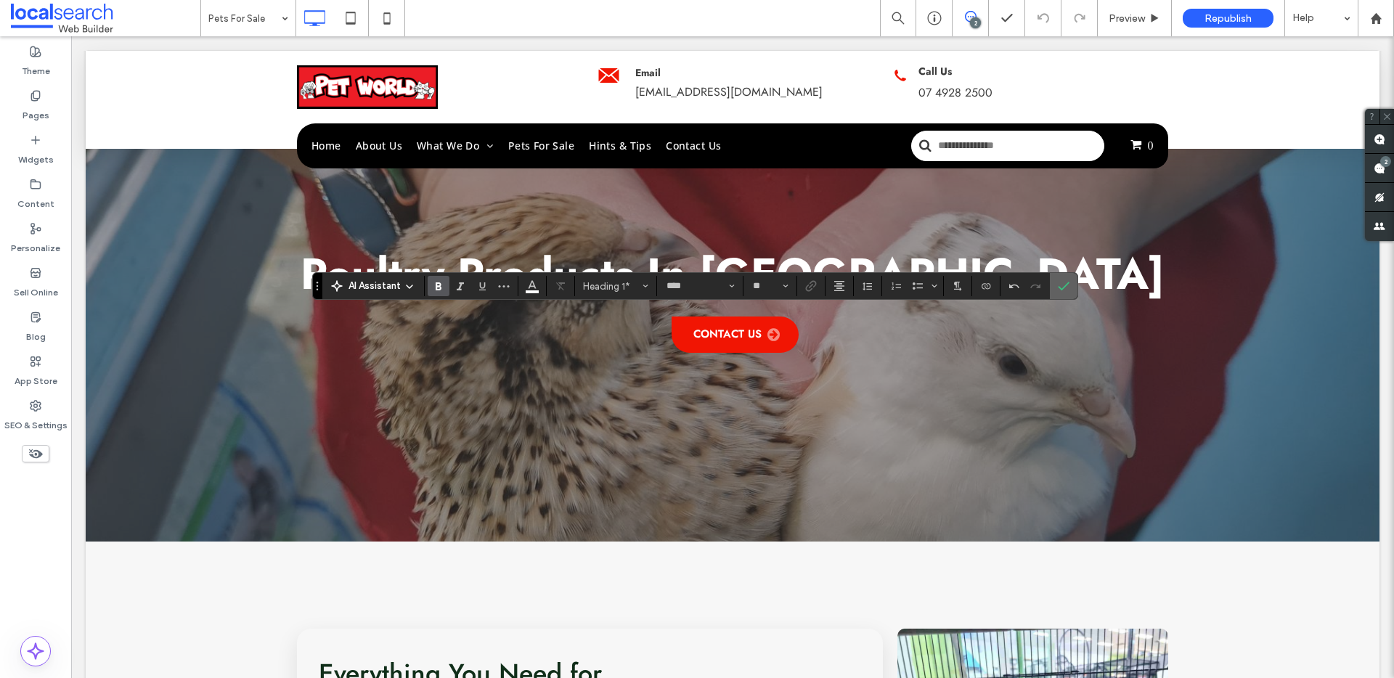
click at [1061, 290] on icon "Confirm" at bounding box center [1064, 286] width 12 height 12
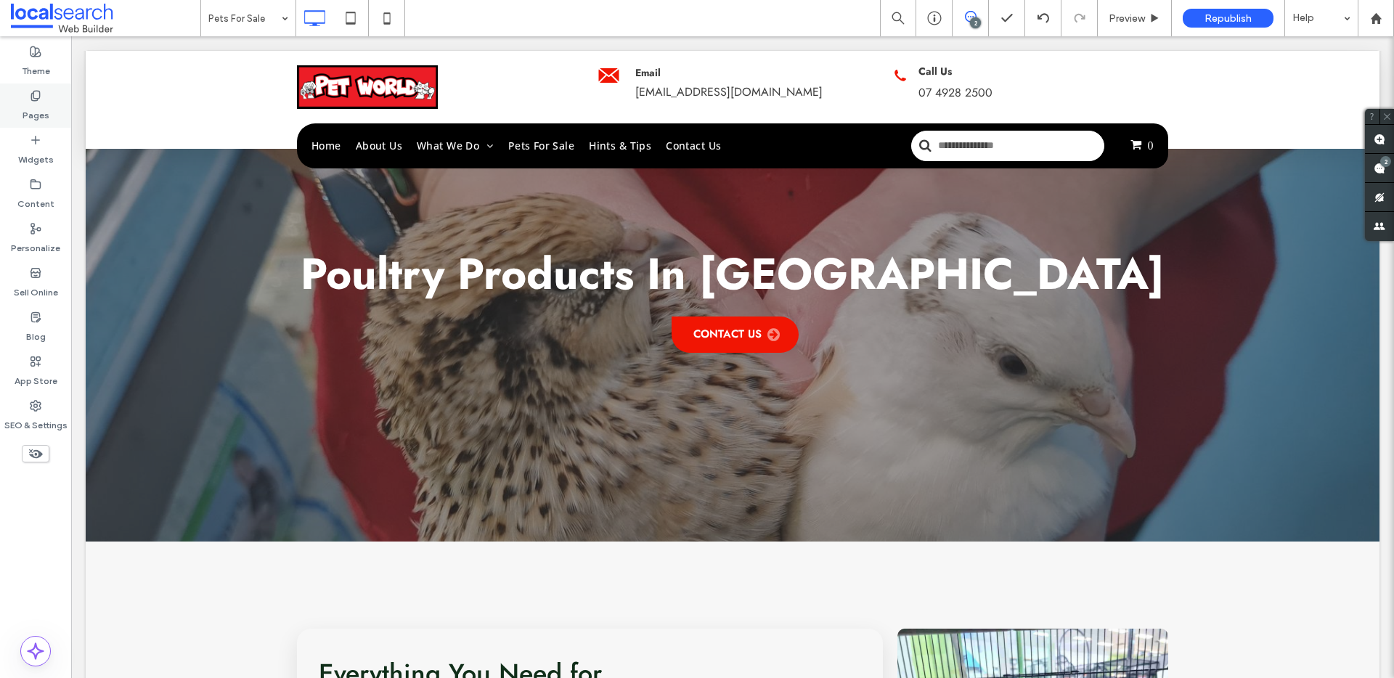
click at [36, 102] on label "Pages" at bounding box center [36, 112] width 27 height 20
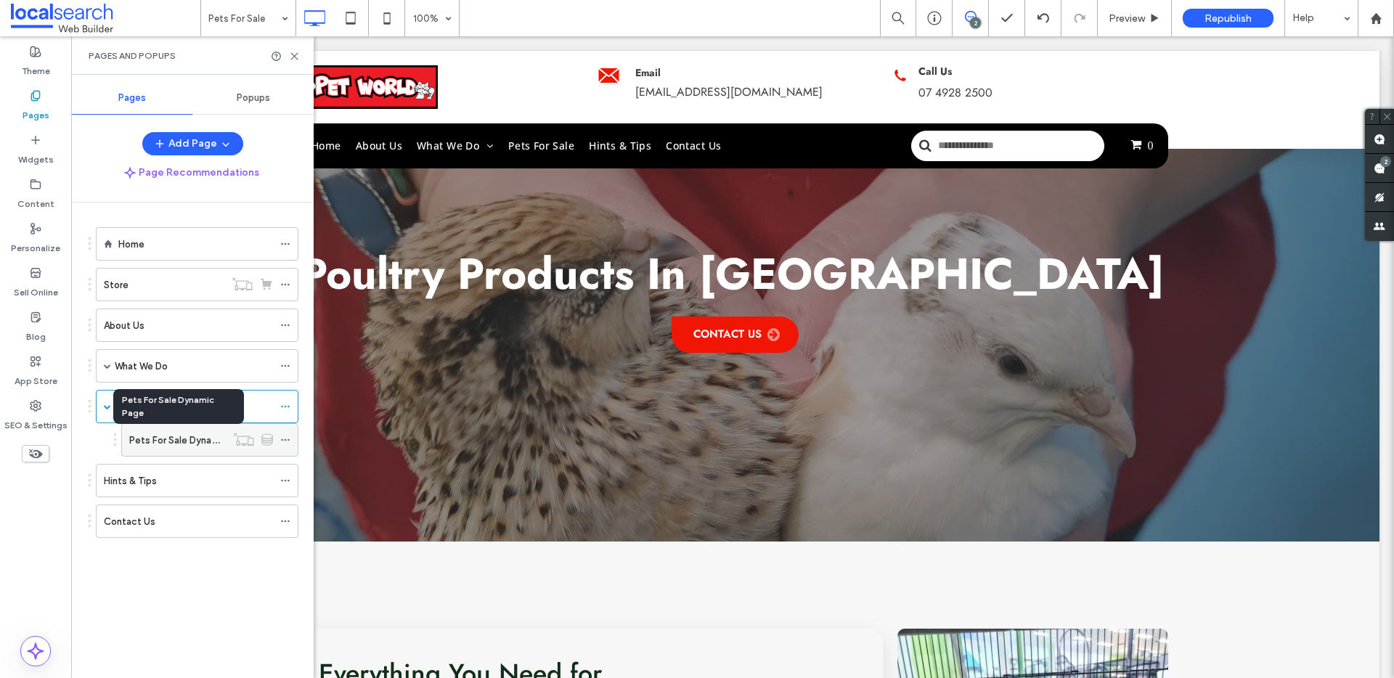
click at [210, 443] on label "Pets For Sale Dynamic Page" at bounding box center [190, 440] width 123 height 25
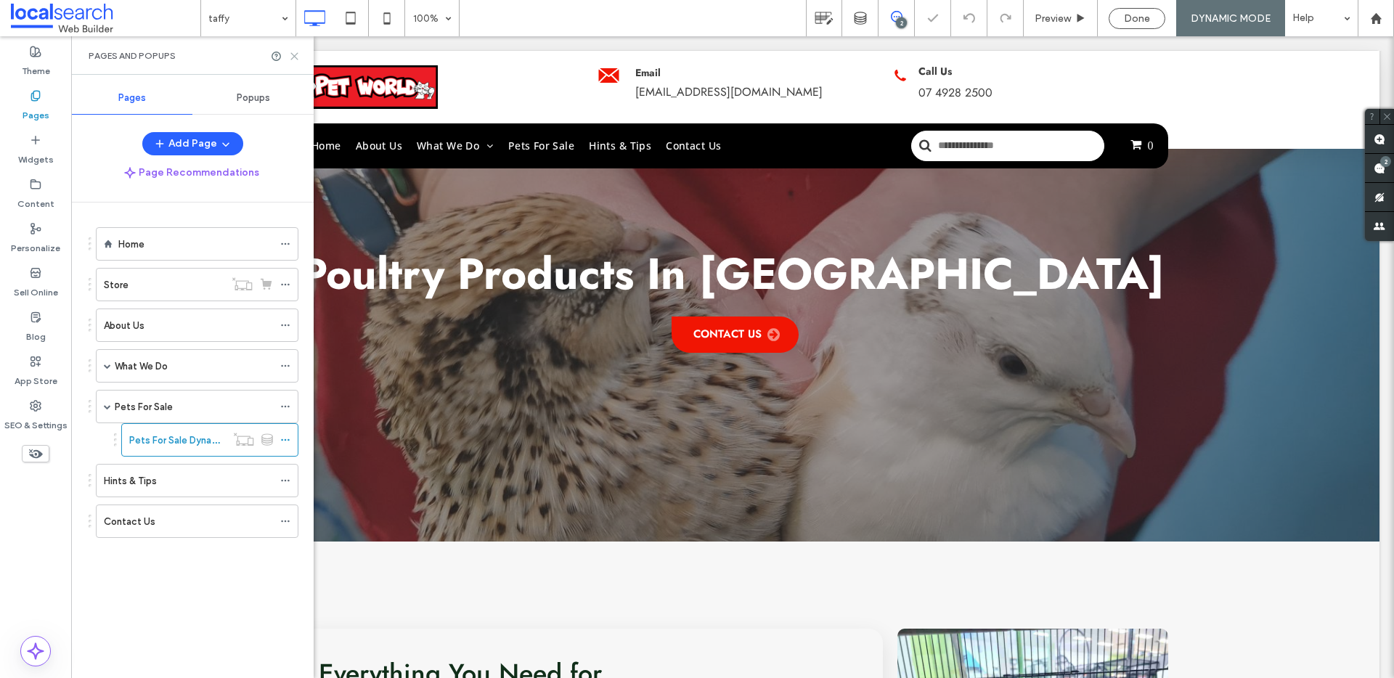
click at [293, 54] on icon at bounding box center [294, 56] width 11 height 11
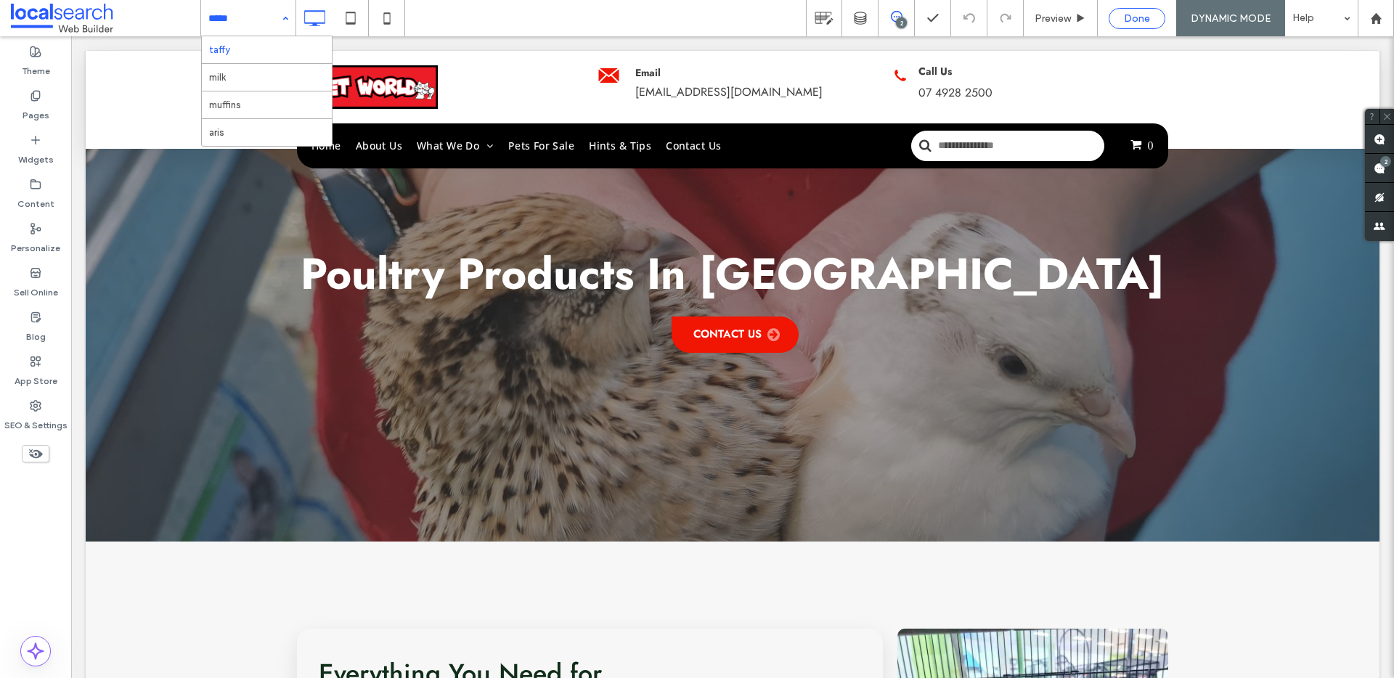
click at [1132, 18] on span "Done" at bounding box center [1137, 18] width 26 height 12
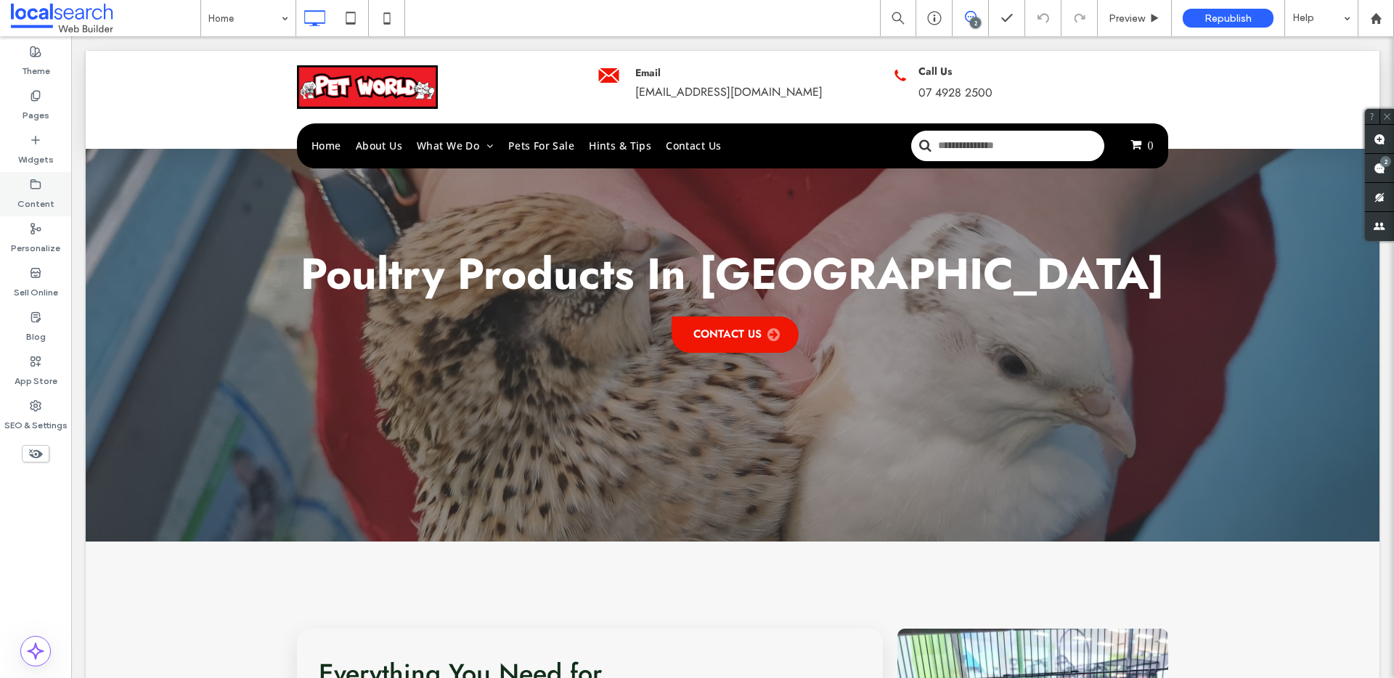
click at [32, 186] on icon at bounding box center [36, 185] width 12 height 12
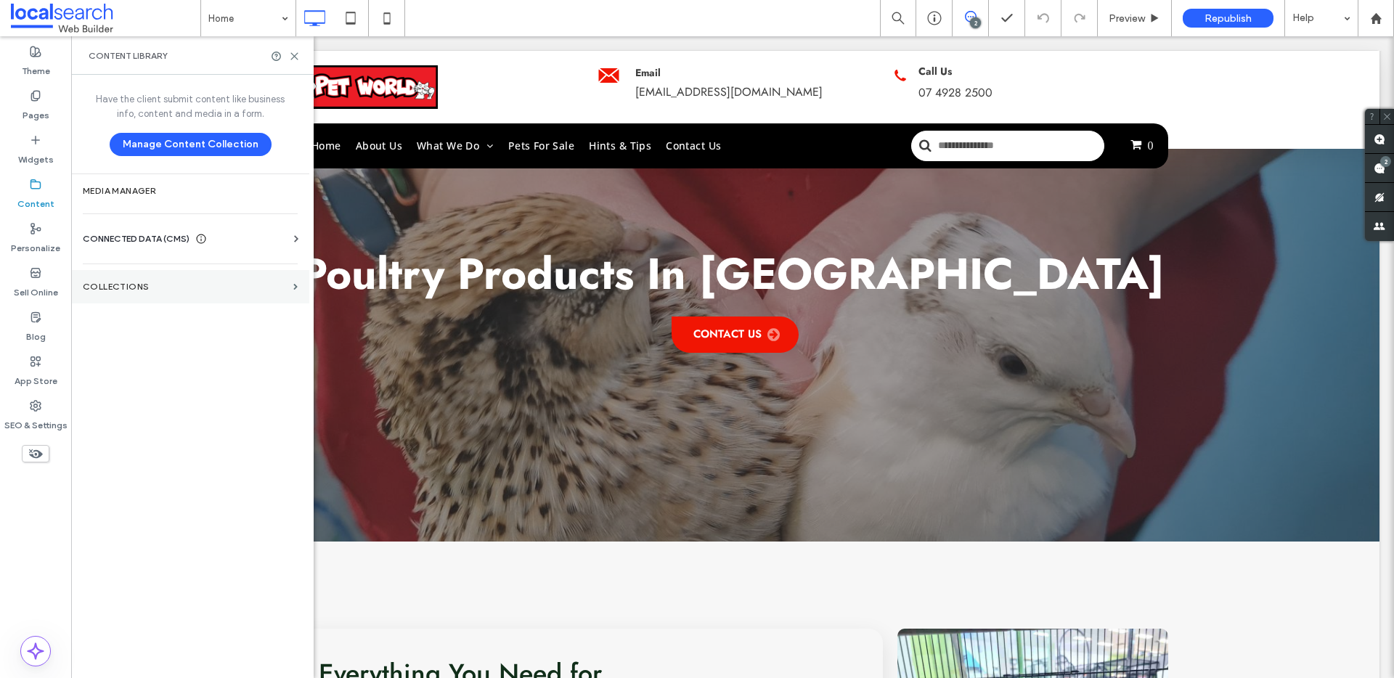
click at [147, 290] on label "Collections" at bounding box center [185, 287] width 205 height 10
